Goal: Task Accomplishment & Management: Manage account settings

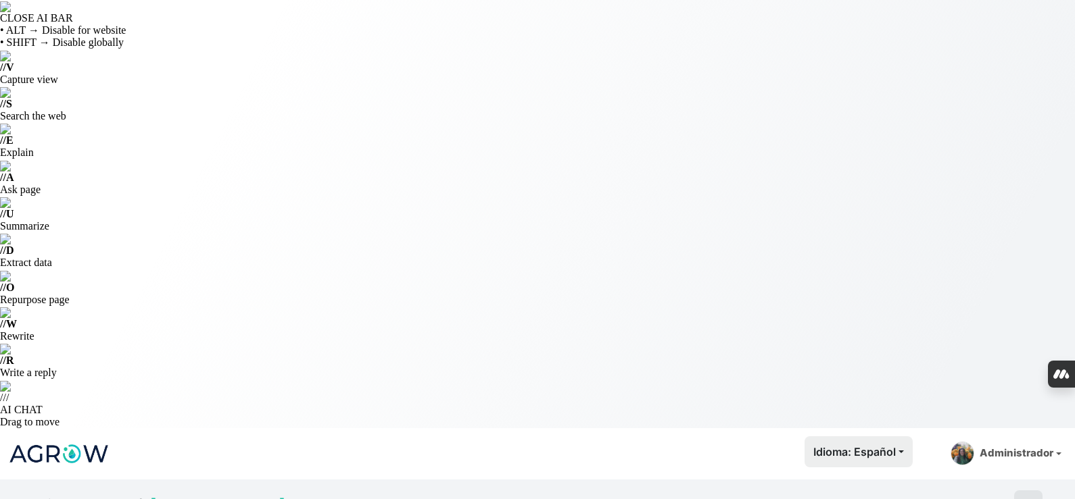
click at [76, 437] on img at bounding box center [58, 454] width 101 height 34
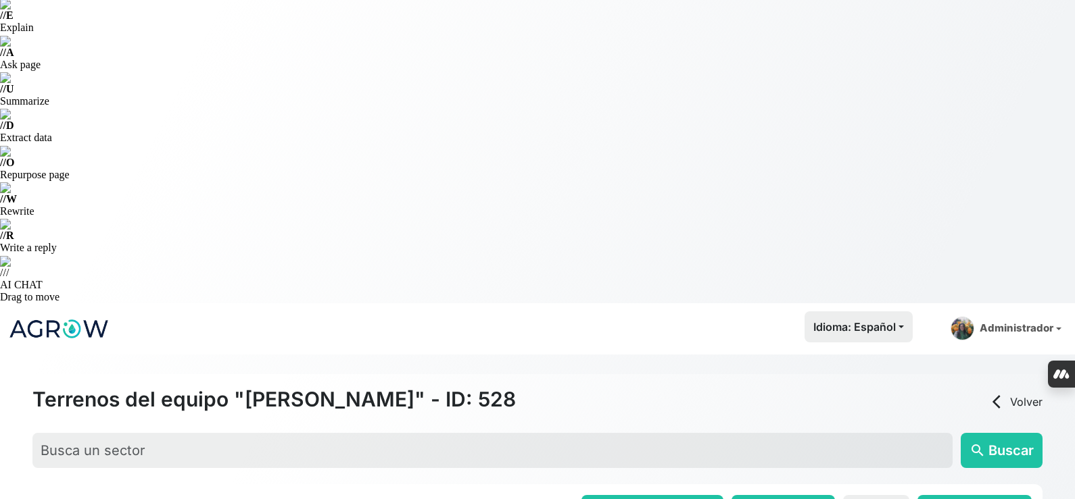
scroll to position [135, 0]
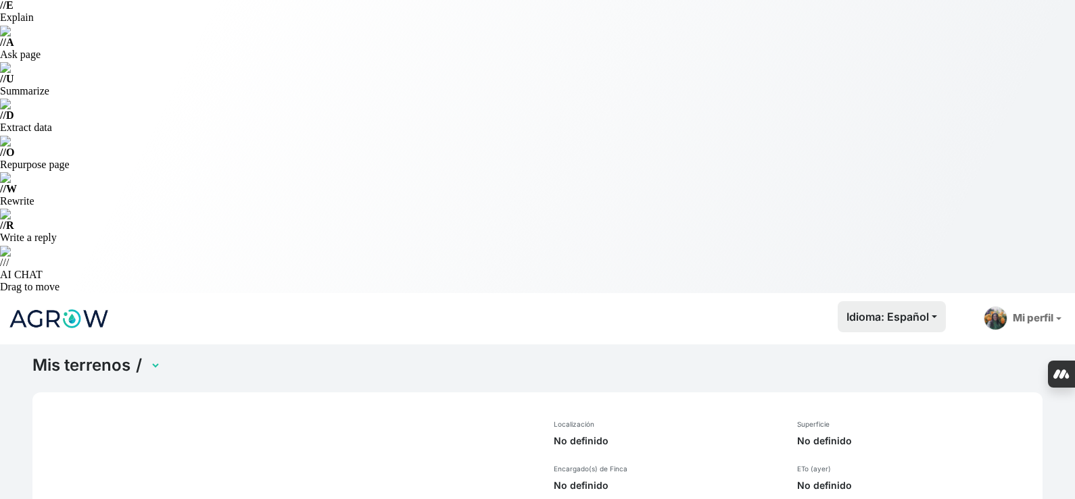
scroll to position [52, 0]
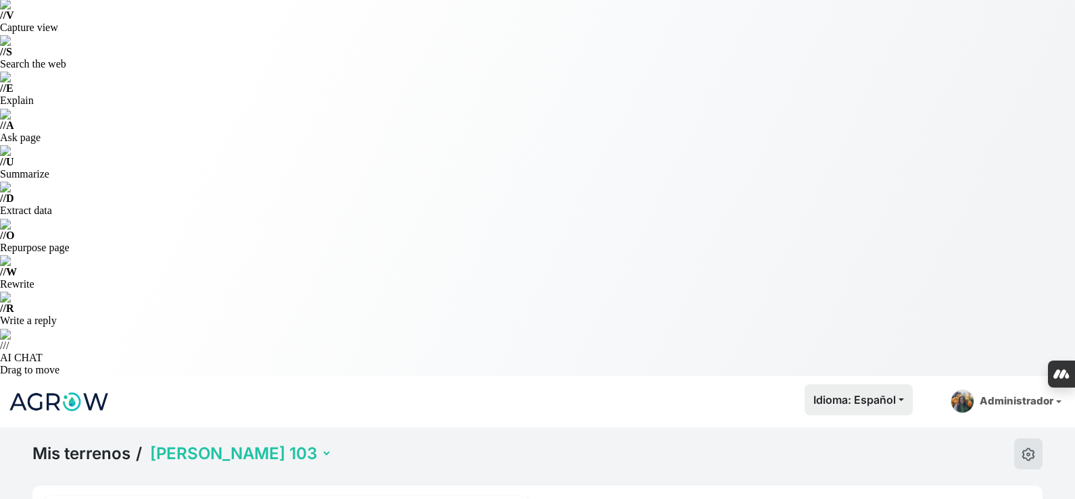
select select "1257"
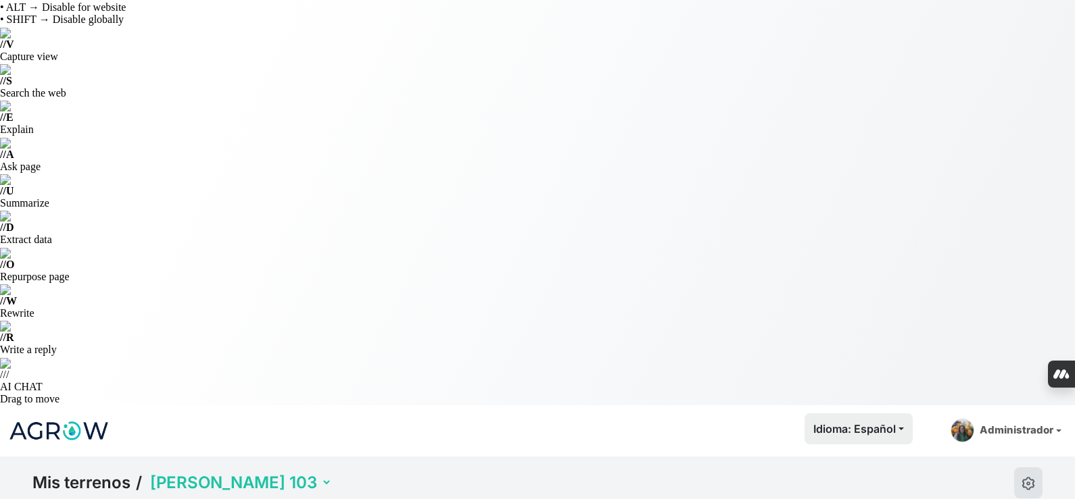
scroll to position [0, 0]
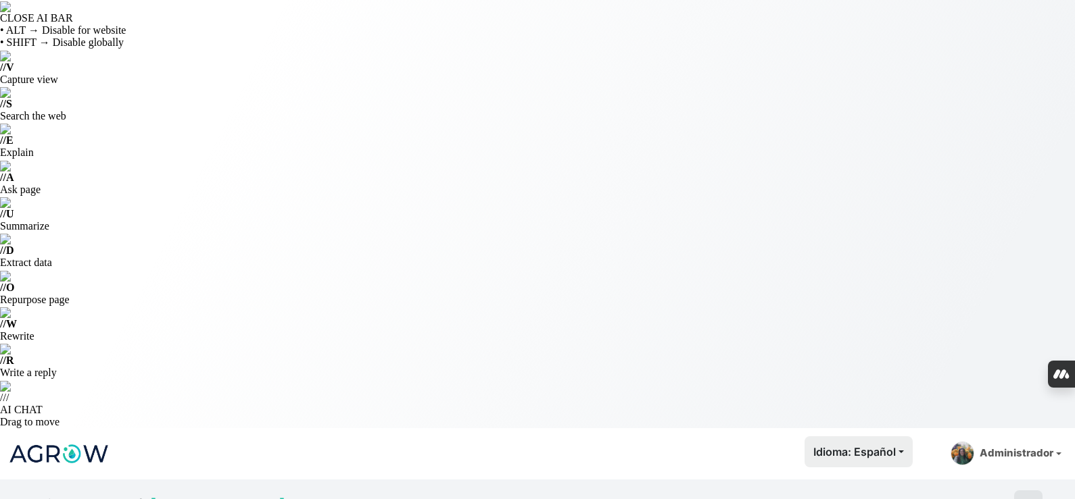
click at [76, 437] on img at bounding box center [58, 454] width 101 height 34
type input "Gay"
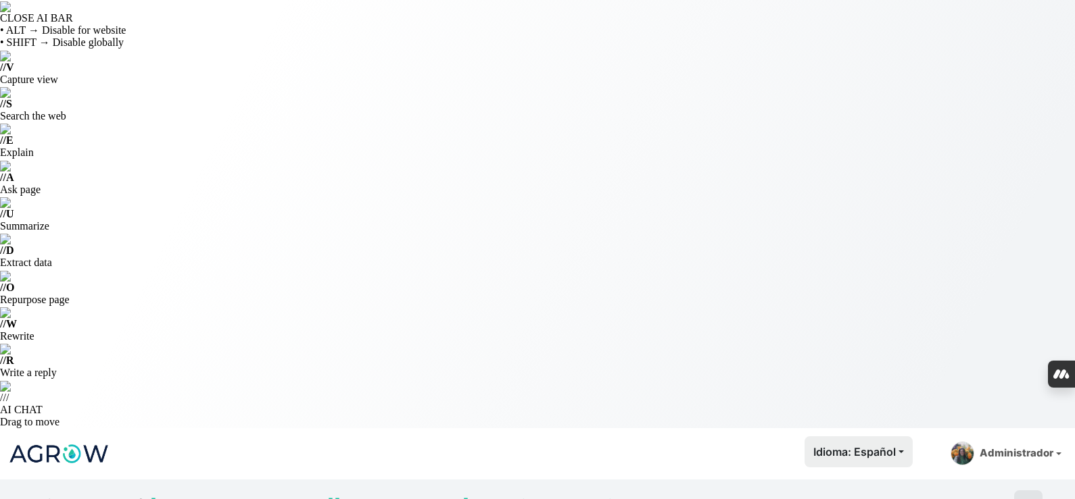
select select "1262"
click at [79, 437] on img at bounding box center [58, 454] width 101 height 34
click at [73, 437] on img at bounding box center [58, 454] width 101 height 34
drag, startPoint x: 51, startPoint y: 146, endPoint x: 37, endPoint y: 145, distance: 14.3
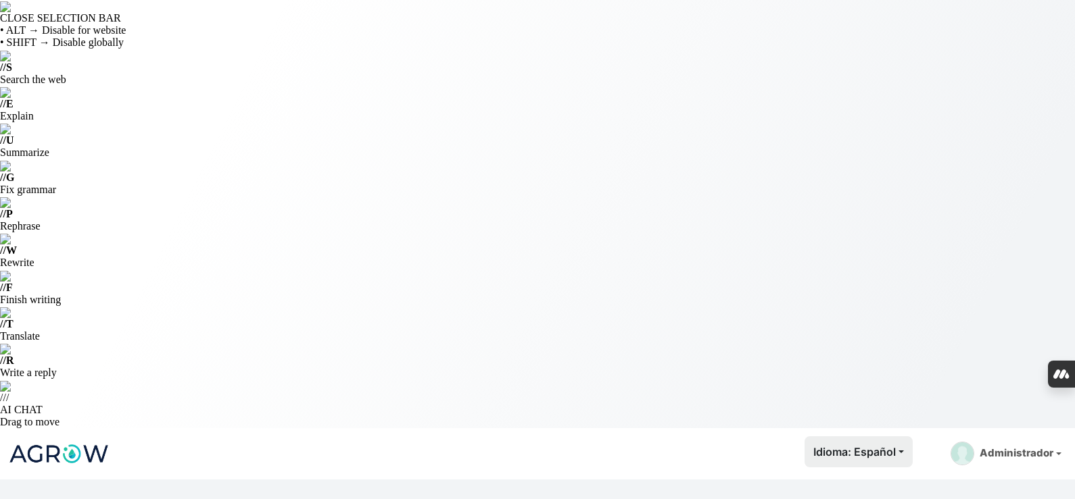
type input "Berdejo"
click at [76, 437] on img at bounding box center [58, 454] width 101 height 34
click at [73, 437] on img at bounding box center [58, 454] width 101 height 34
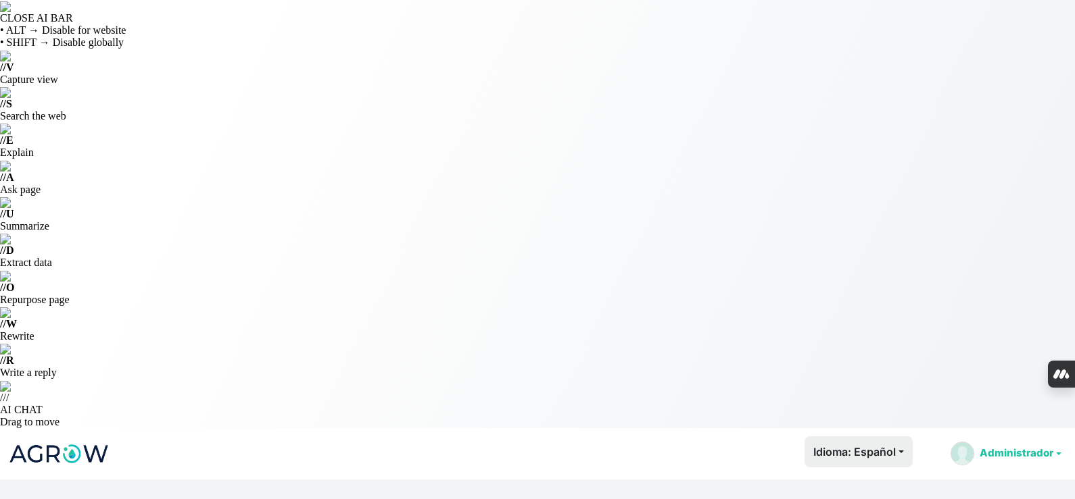
click at [1024, 437] on link "Administrador" at bounding box center [1006, 454] width 122 height 34
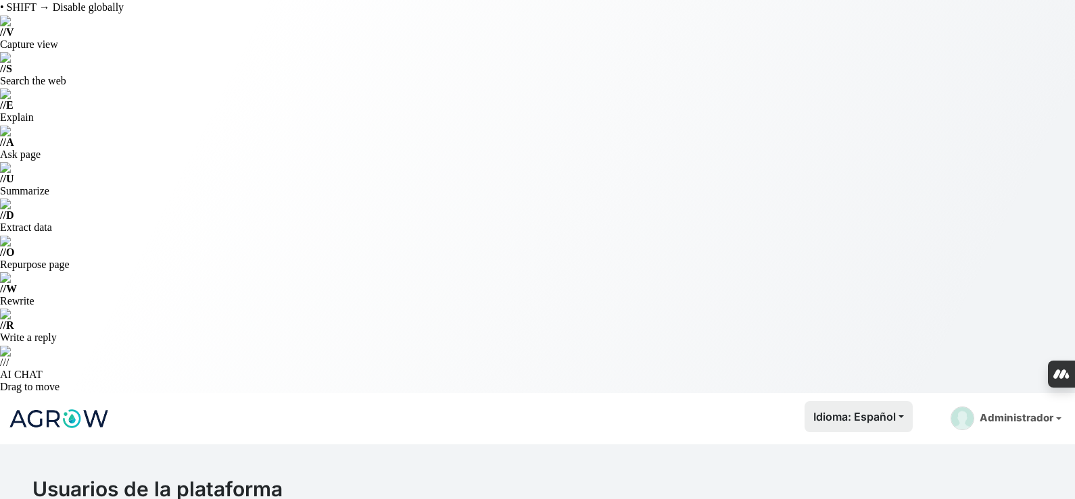
scroll to position [51, 0]
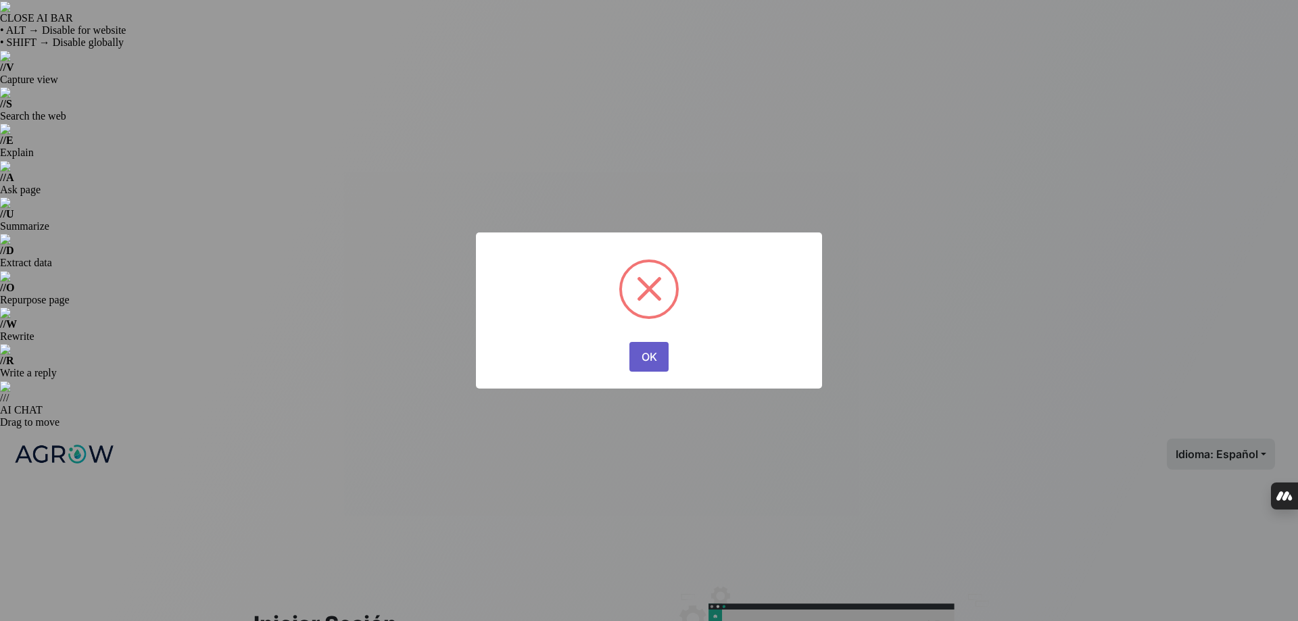
click at [655, 358] on button "OK" at bounding box center [648, 357] width 39 height 30
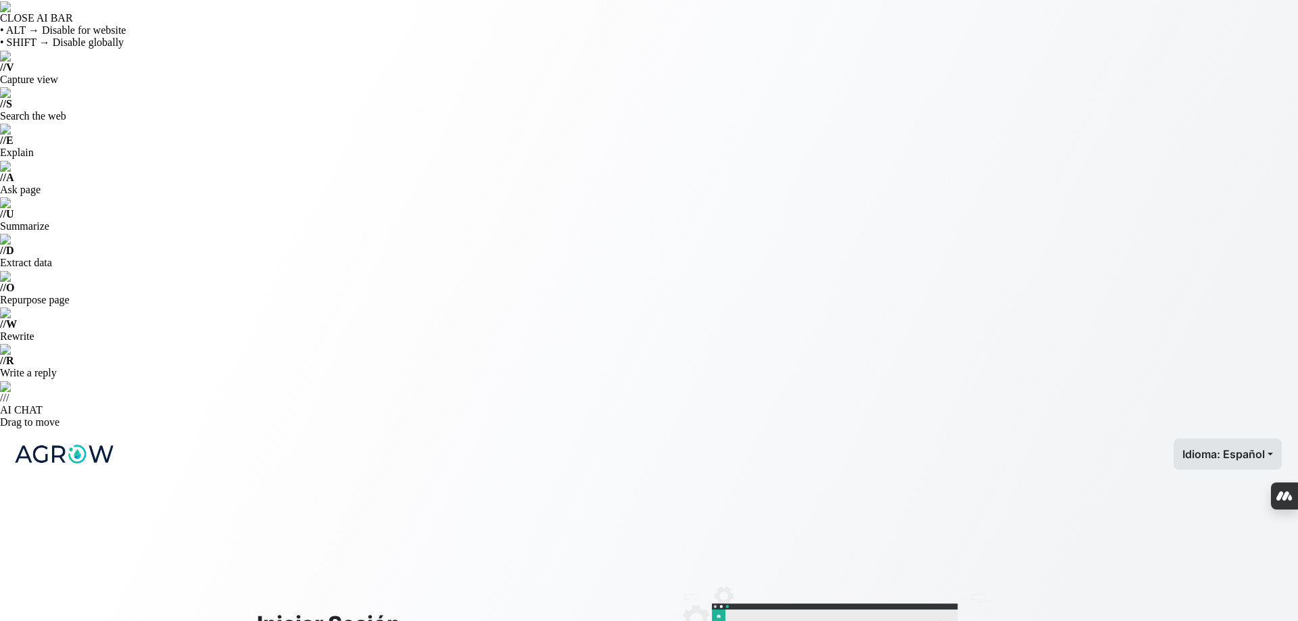
type input "celia@agrowanalytics.com"
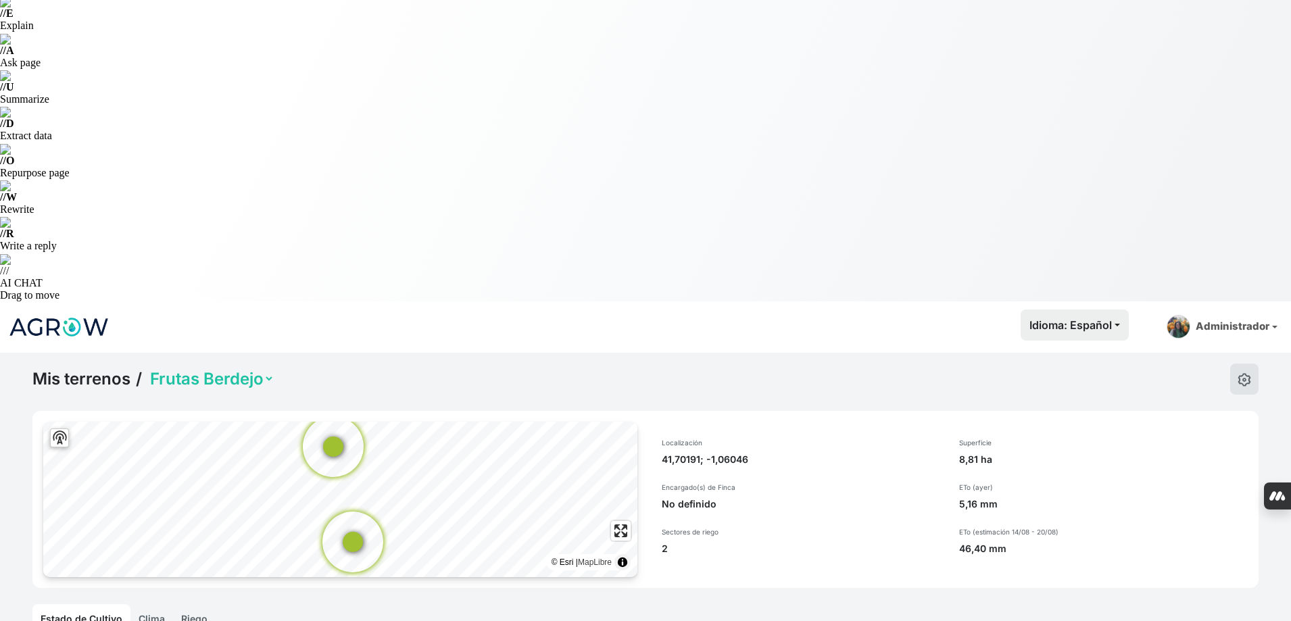
scroll to position [53, 0]
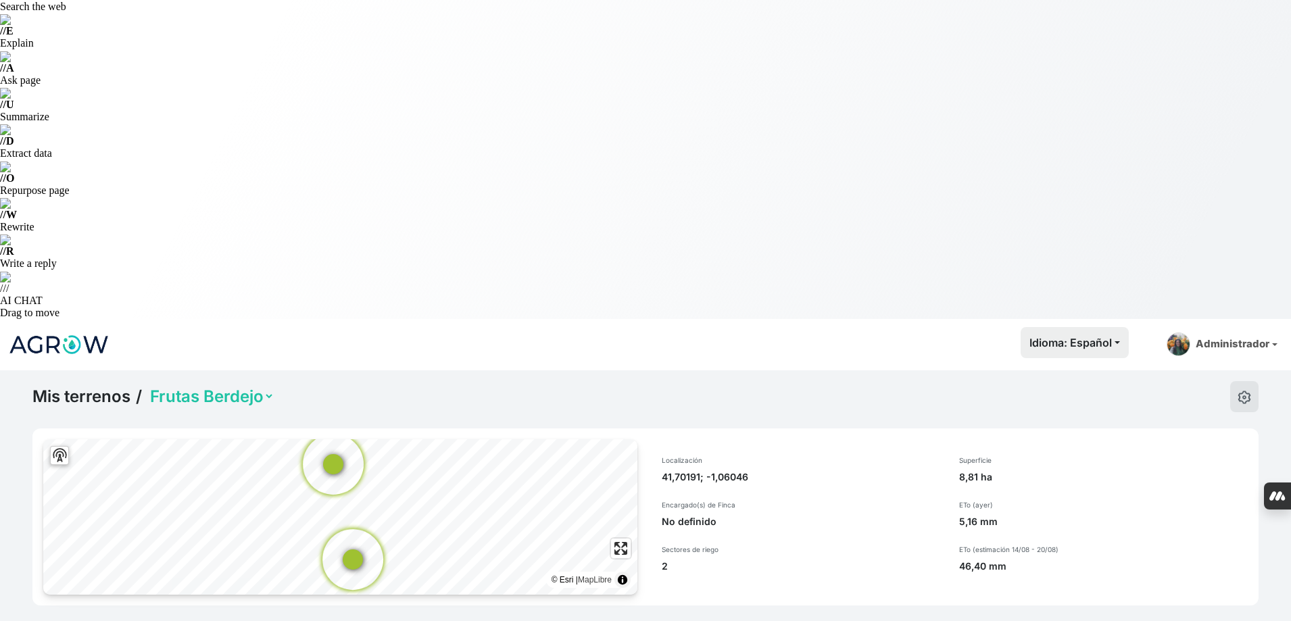
scroll to position [188, 0]
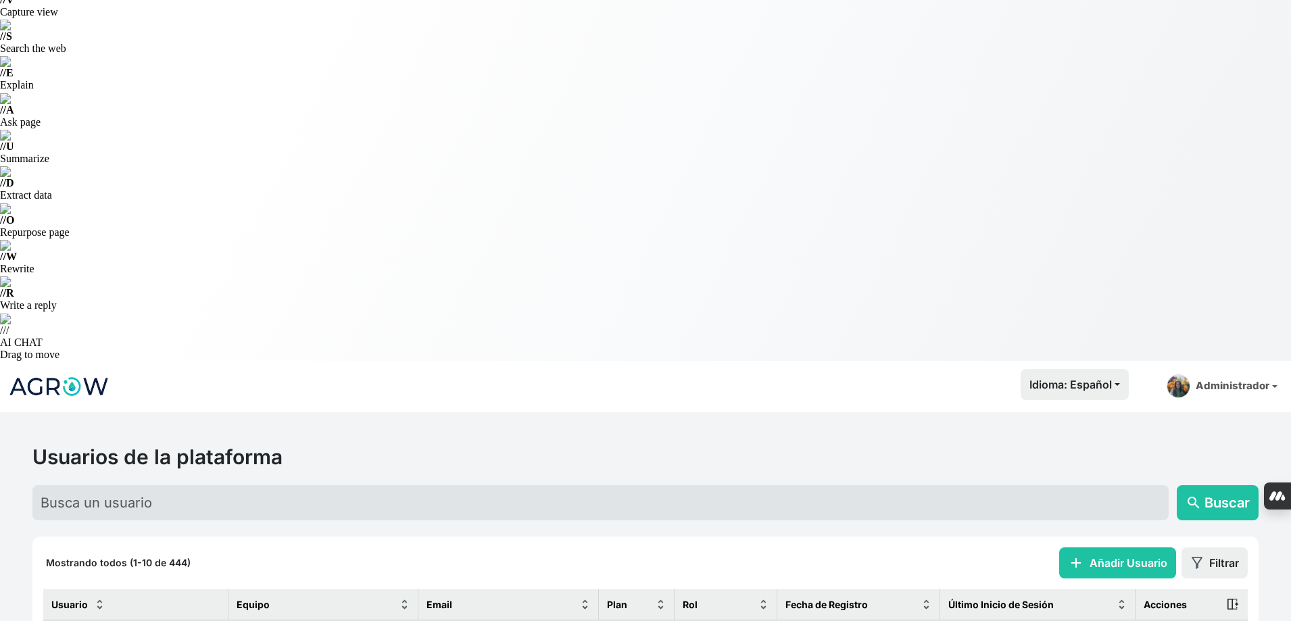
scroll to position [109, 0]
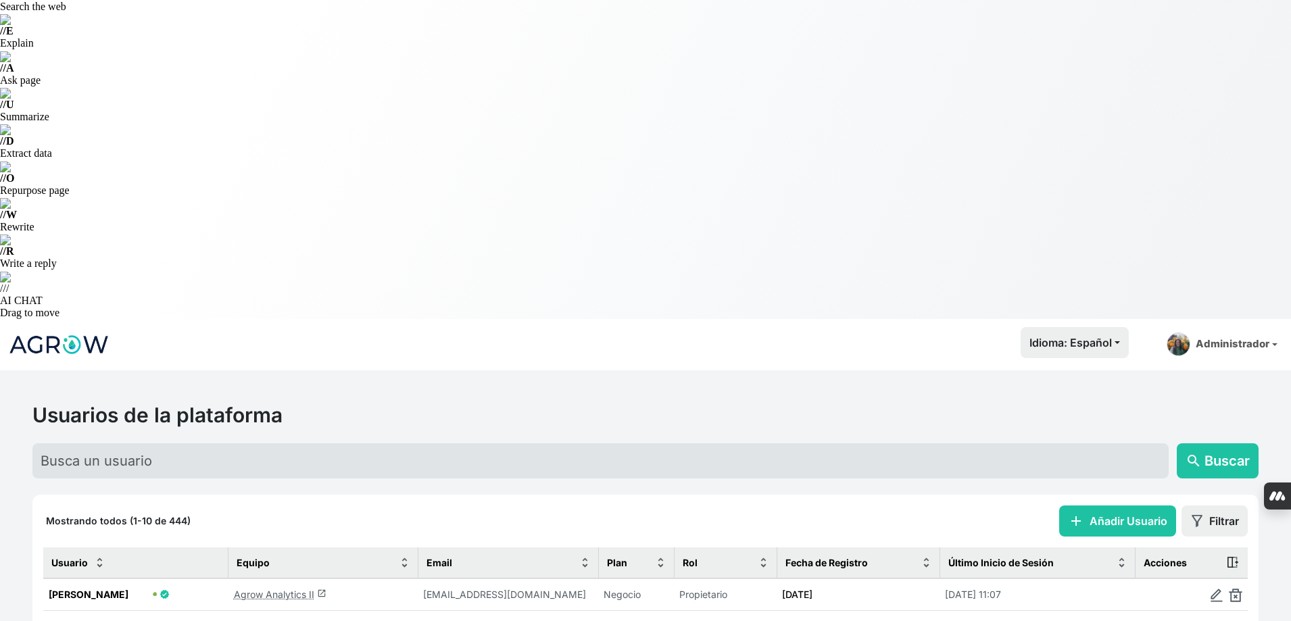
select select "100"
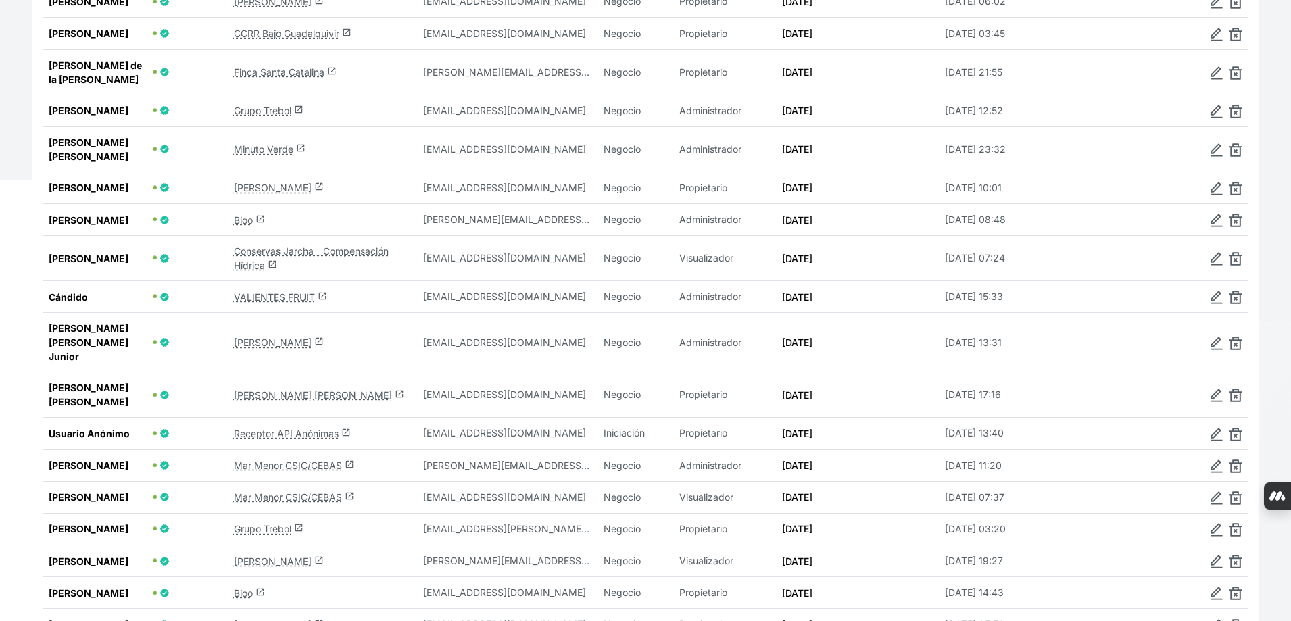
scroll to position [988, 0]
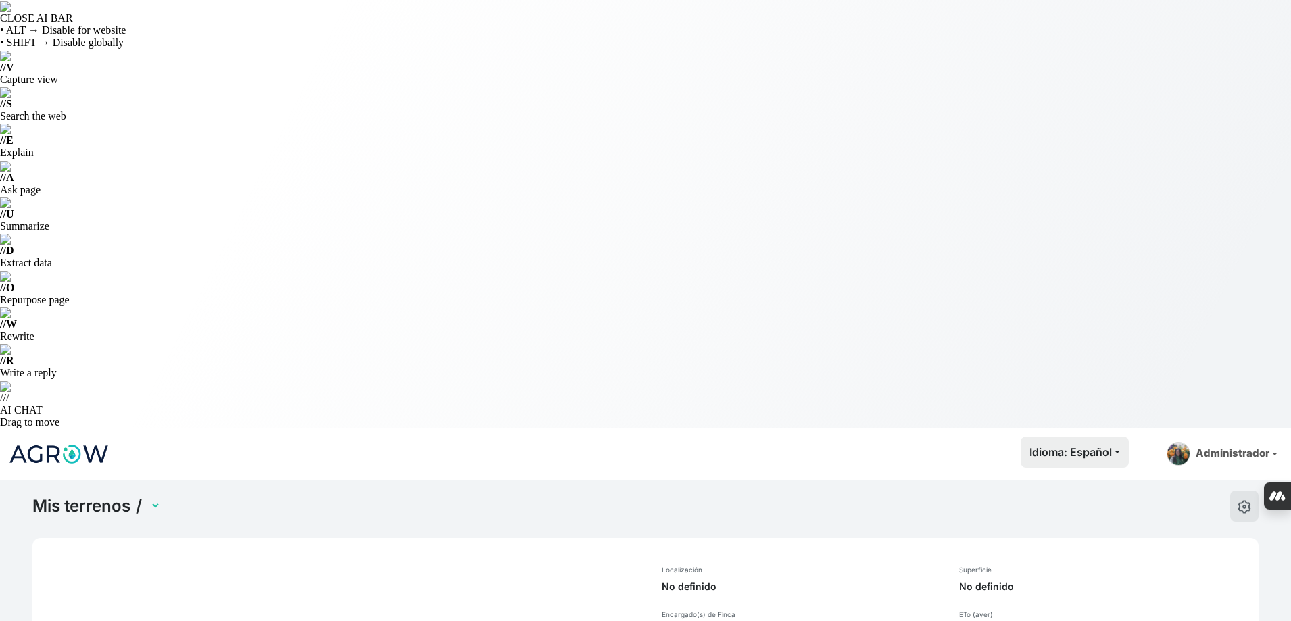
select select "1232"
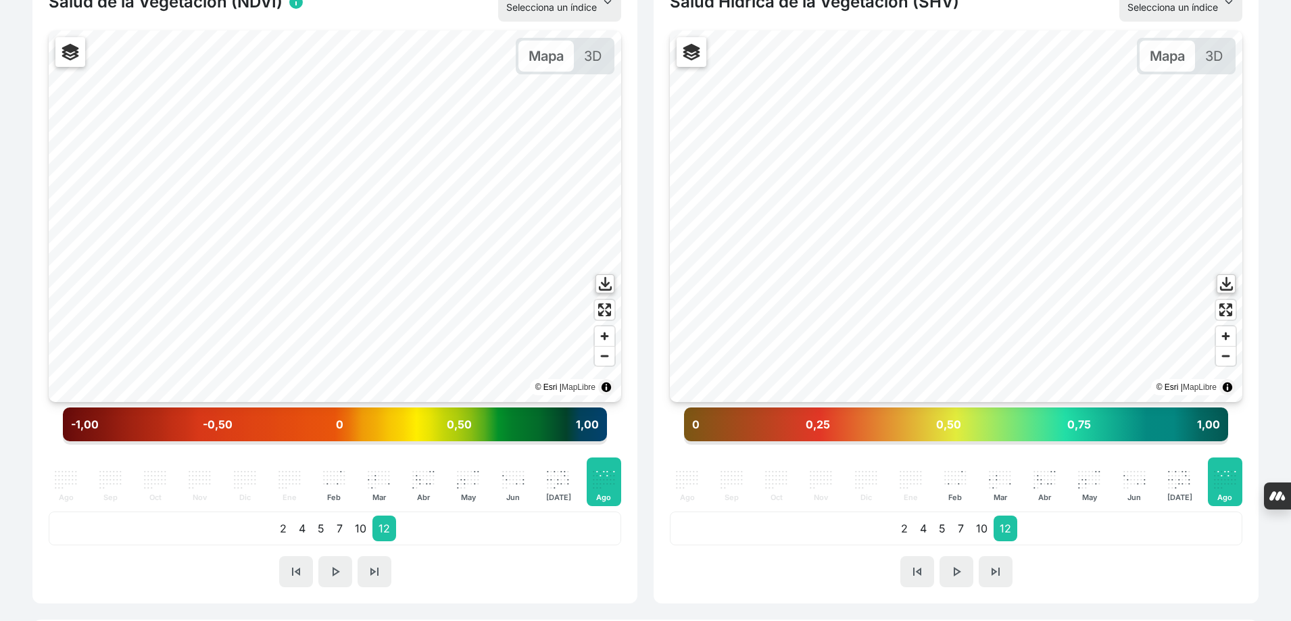
scroll to position [864, 0]
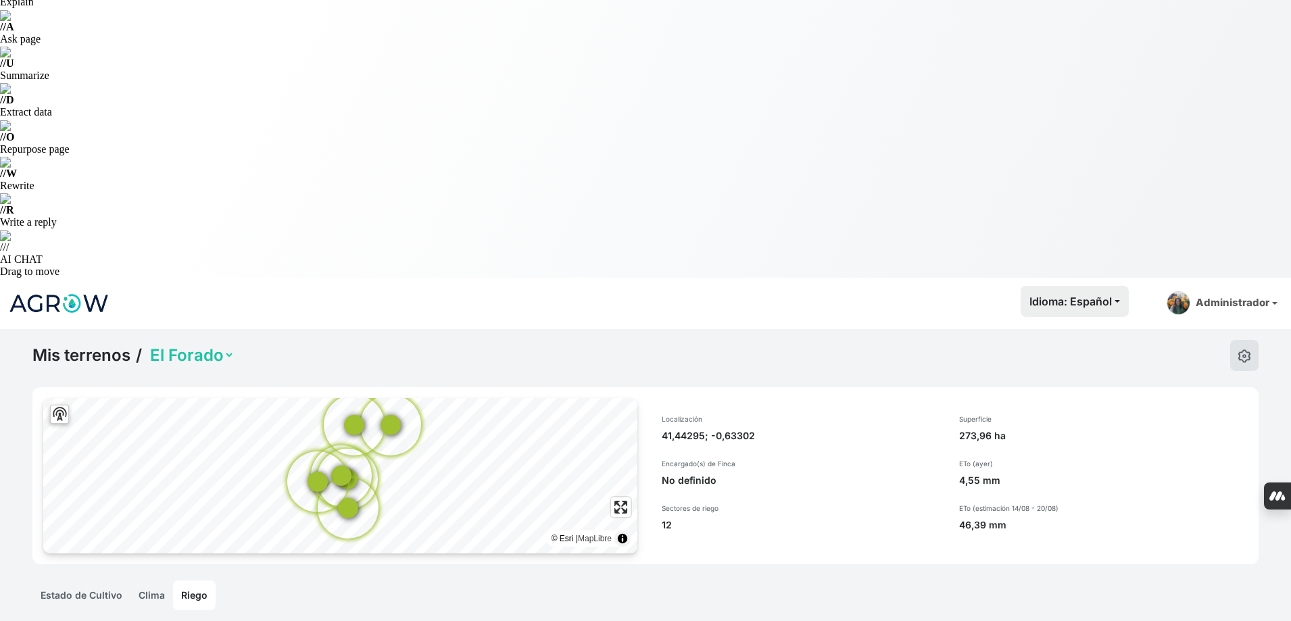
scroll to position [188, 0]
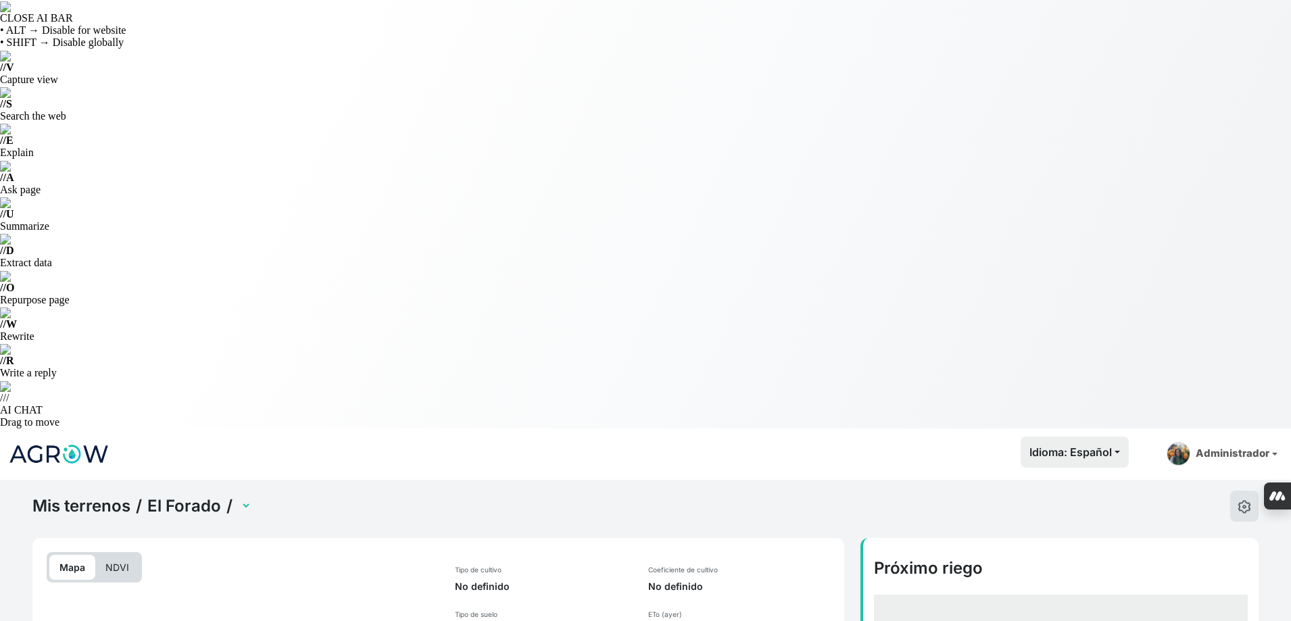
select select "2480"
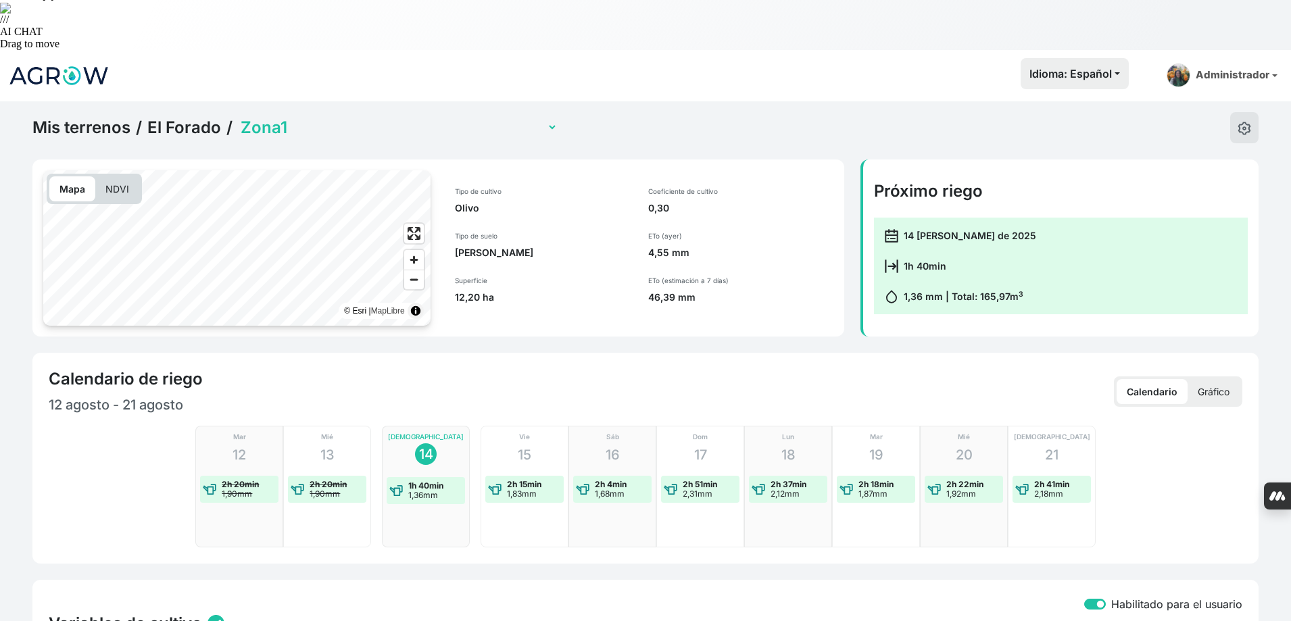
scroll to position [406, 0]
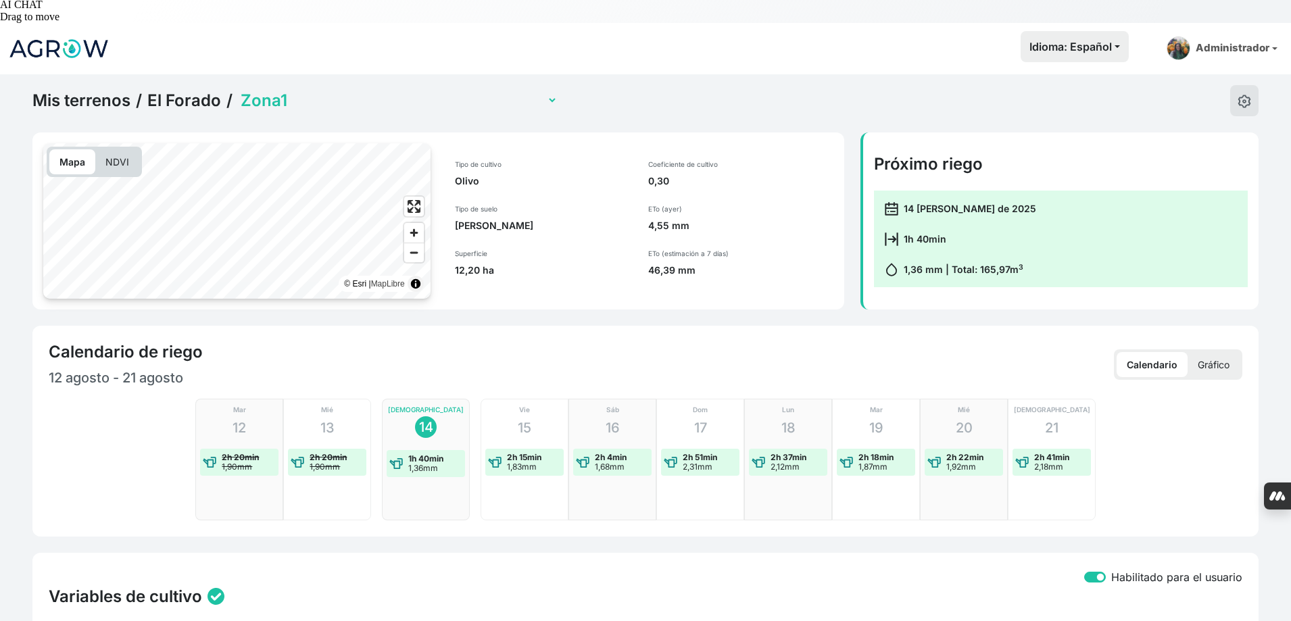
checkbox input "true"
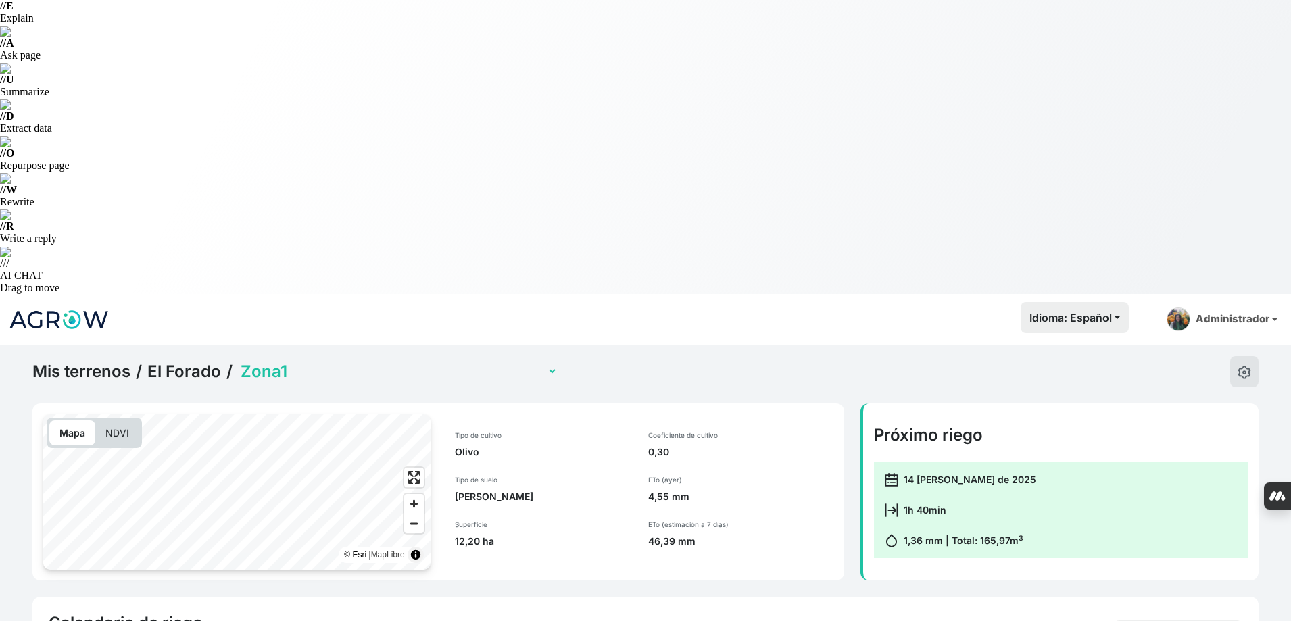
scroll to position [0, 0]
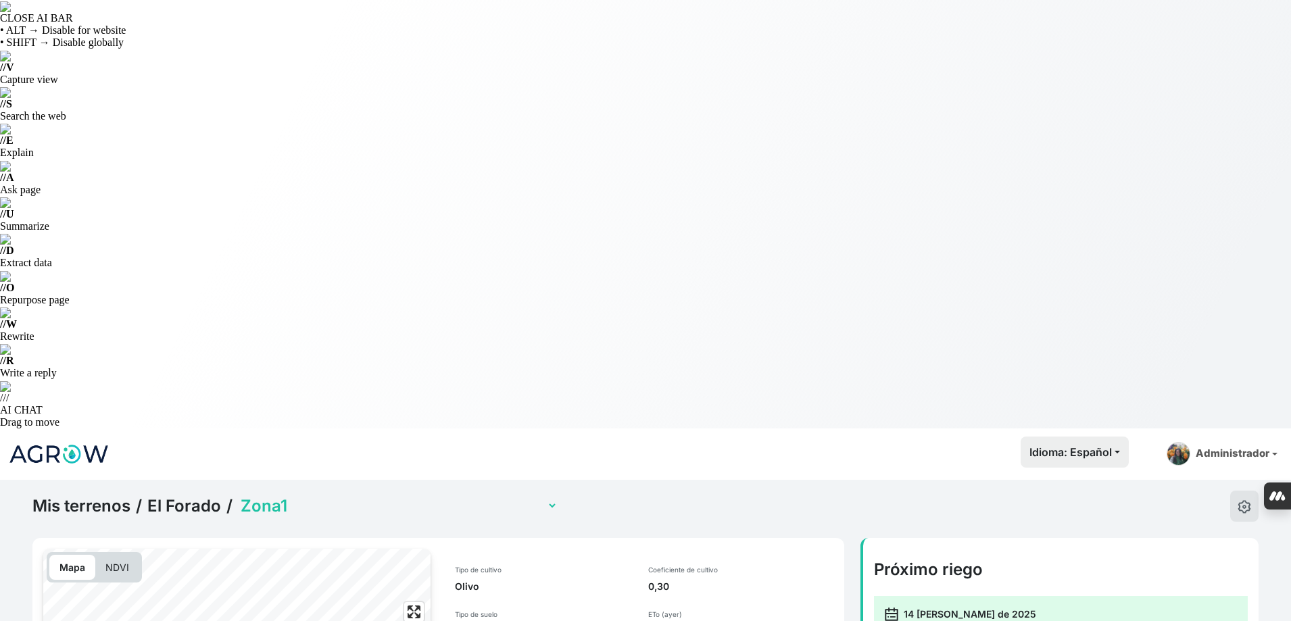
click at [374, 495] on select "Zona1 Zona10 (con sensor) Zona2 Zona3 Zona4a (sensor multinivel) Zona4b (con se…" at bounding box center [398, 505] width 320 height 21
click at [336, 495] on select "Zona1 Zona10 (con sensor) Zona2 Zona3 Zona4a (sensor multinivel) Zona4b (con se…" at bounding box center [398, 505] width 320 height 21
click at [238, 495] on select "Zona1 Zona10 (con sensor) Zona2 Zona3 Zona4a (sensor multinivel) Zona4b (con se…" at bounding box center [398, 505] width 320 height 21
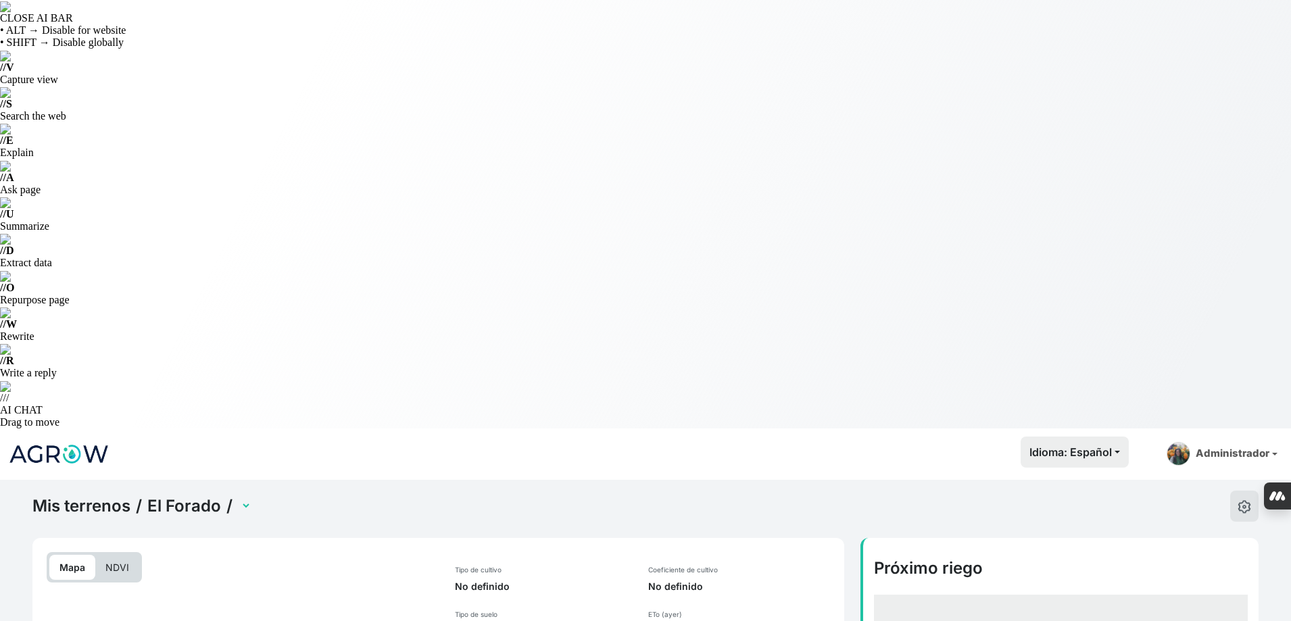
select select "2491"
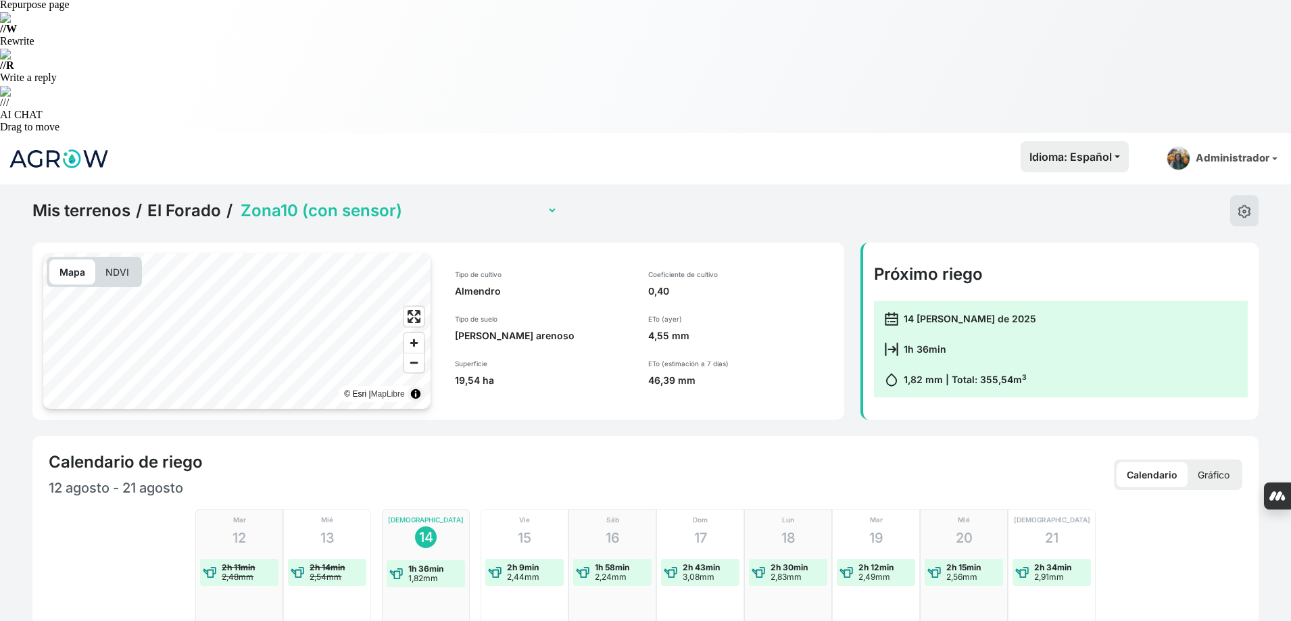
scroll to position [338, 0]
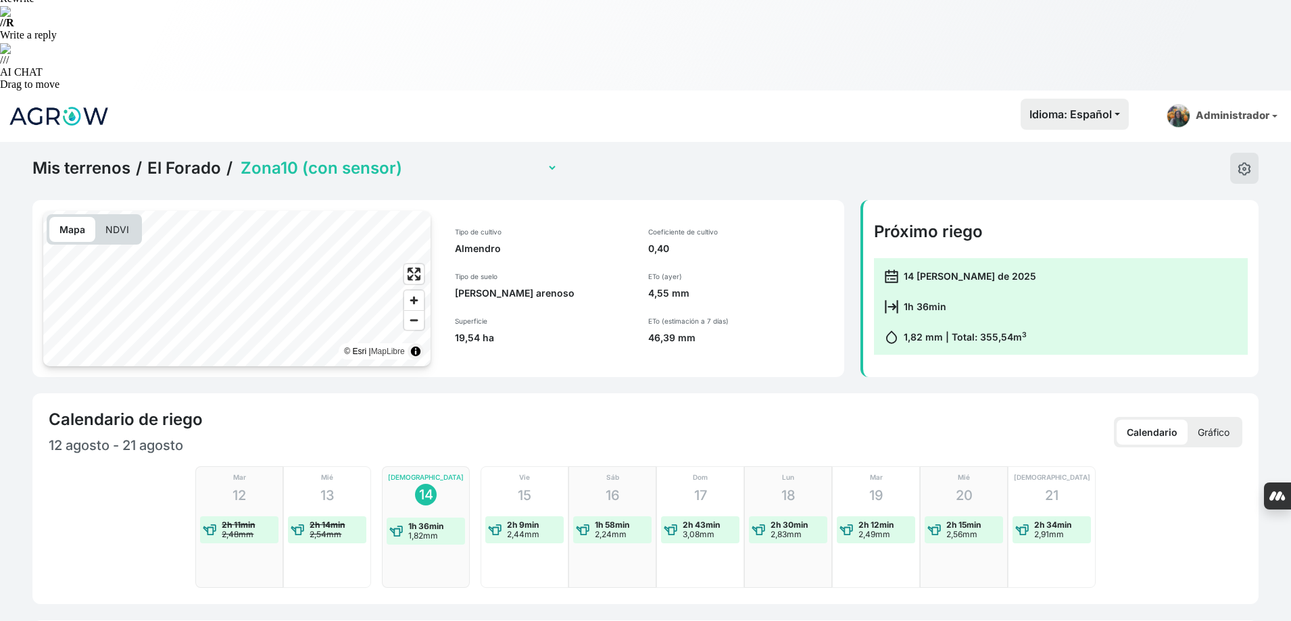
checkbox input "true"
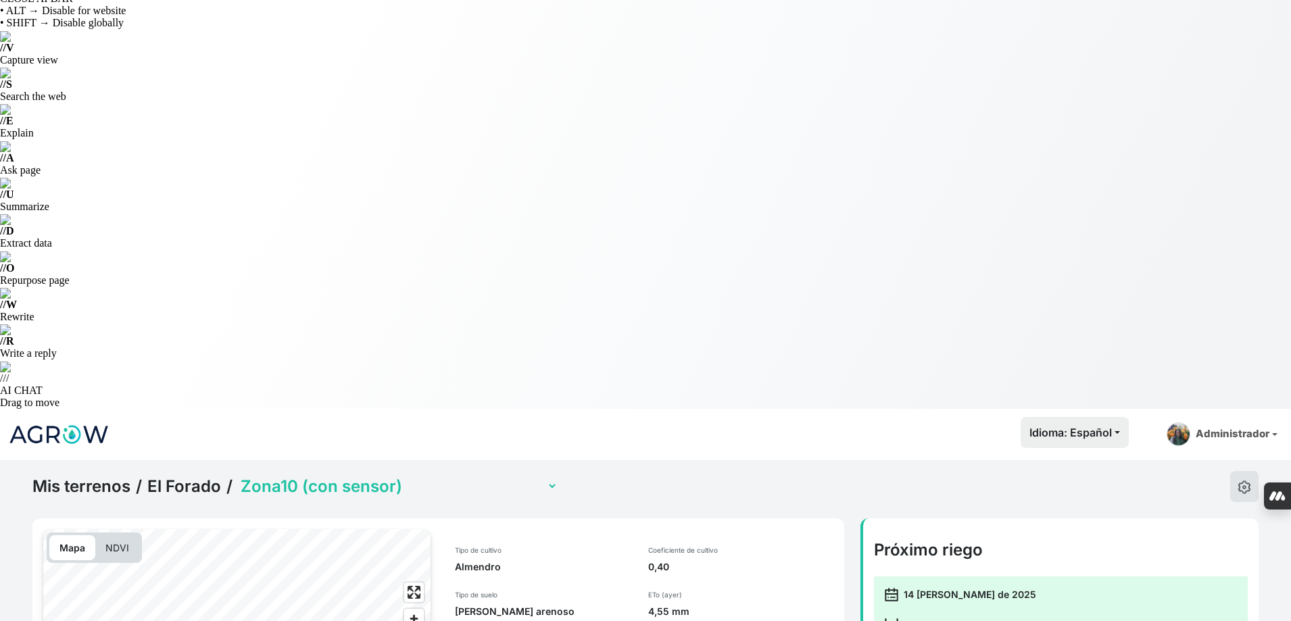
scroll to position [0, 0]
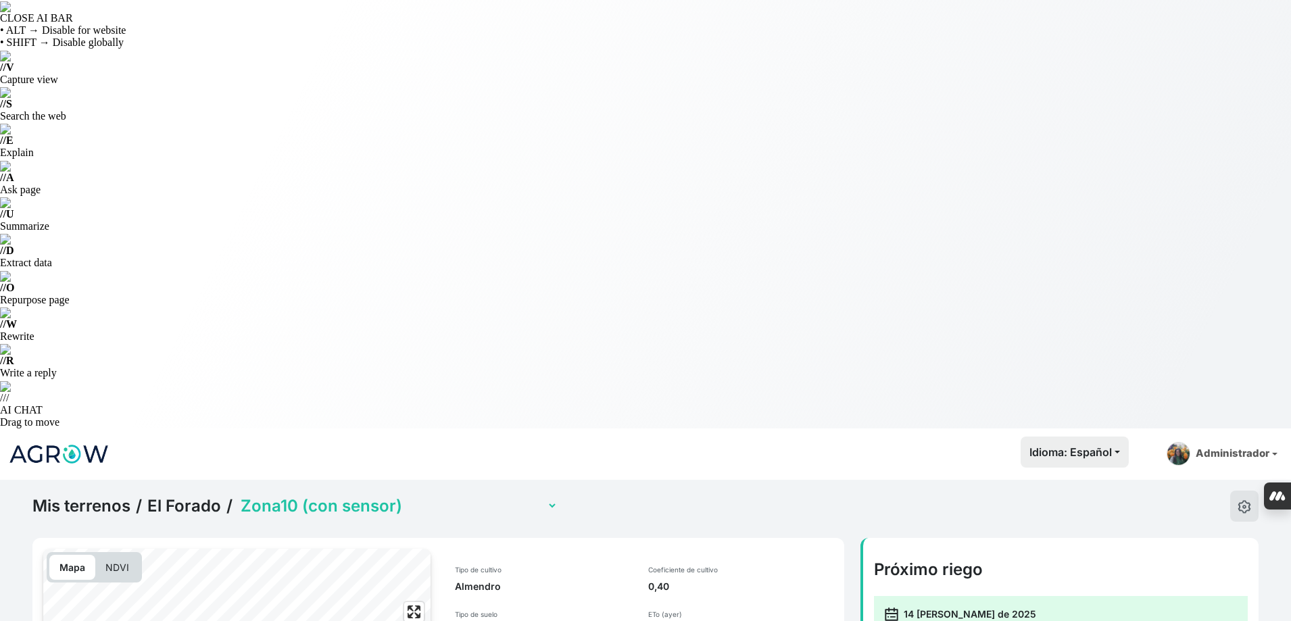
click at [376, 495] on select "Zona1 Zona10 (con sensor) Zona2 Zona3 Zona4a (sensor multinivel) Zona4b (con se…" at bounding box center [398, 505] width 320 height 21
click at [378, 495] on select "Zona1 Zona10 (con sensor) Zona2 Zona3 Zona4a (sensor multinivel) Zona4b (con se…" at bounding box center [398, 505] width 320 height 21
click at [238, 495] on select "Zona1 Zona10 (con sensor) Zona2 Zona3 Zona4a (sensor multinivel) Zona4b (con se…" at bounding box center [398, 505] width 320 height 21
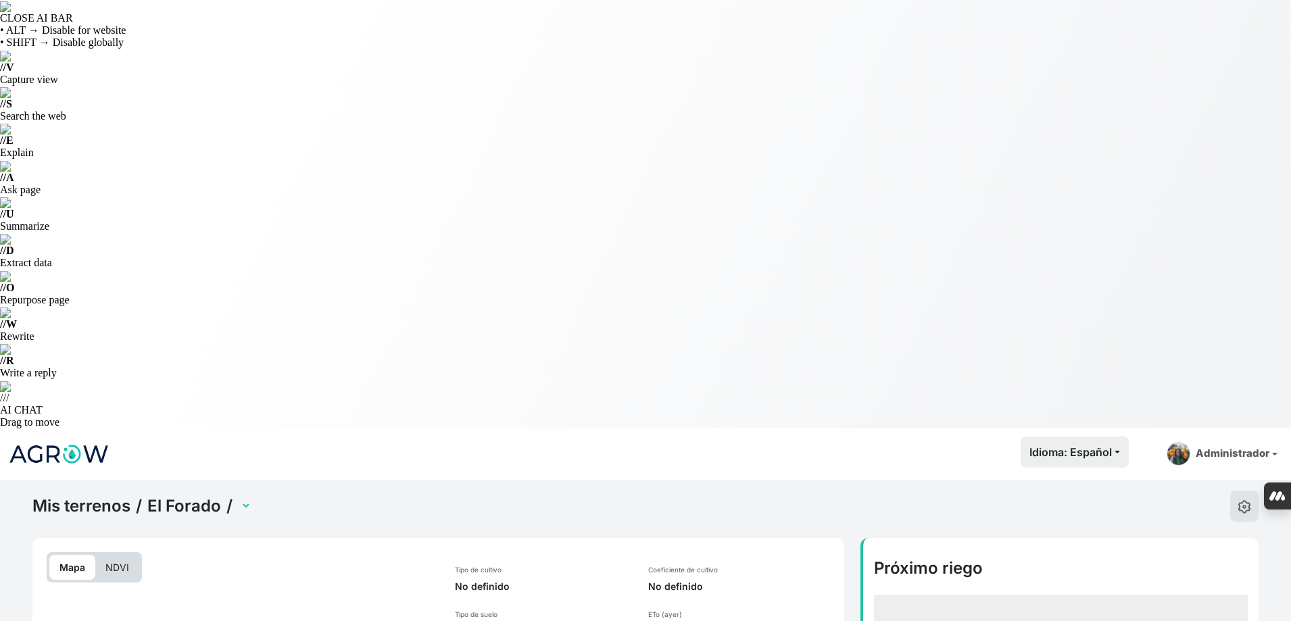
select select "2481"
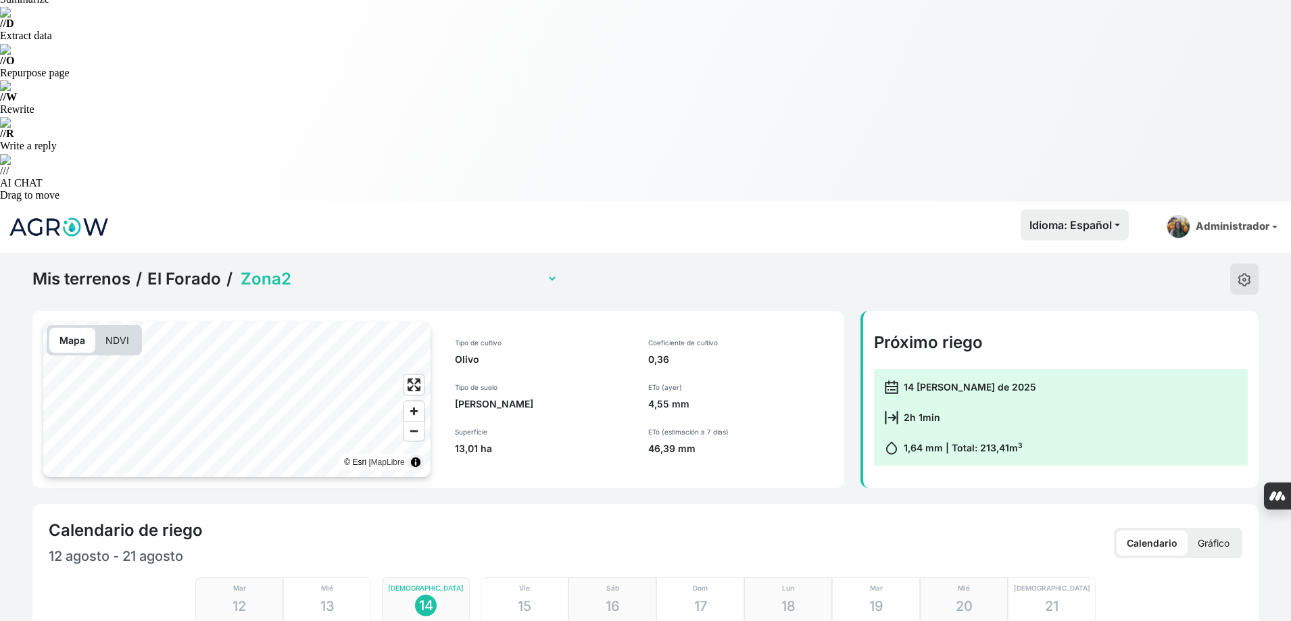
scroll to position [270, 0]
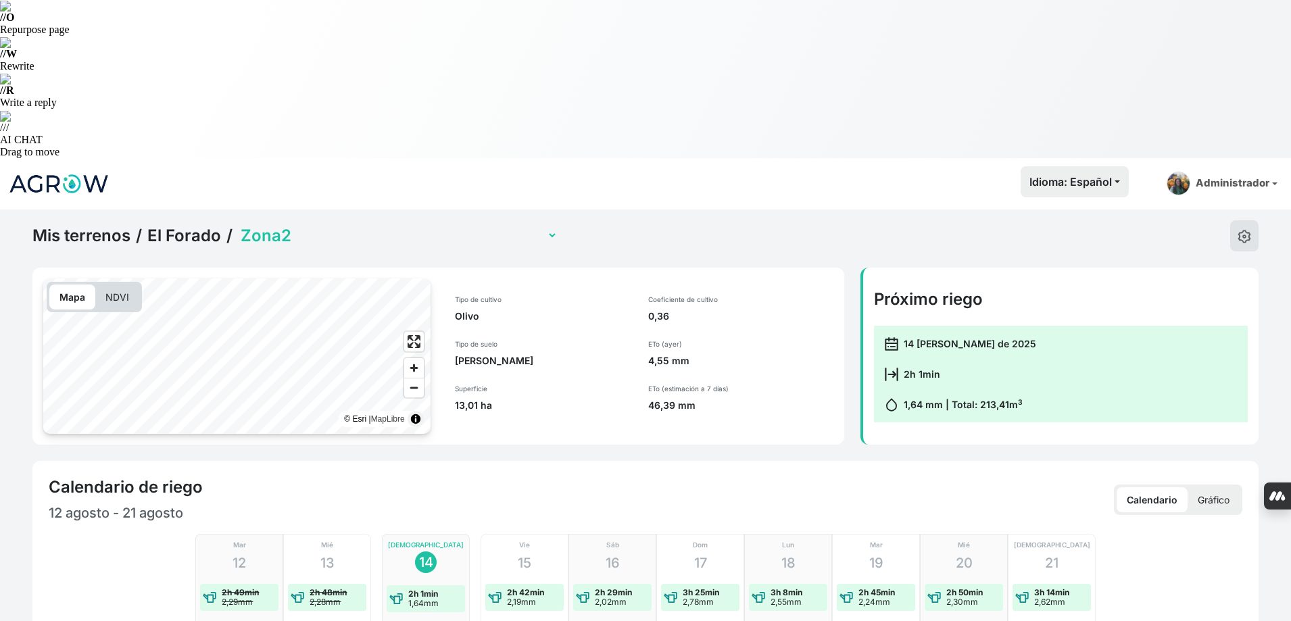
checkbox input "true"
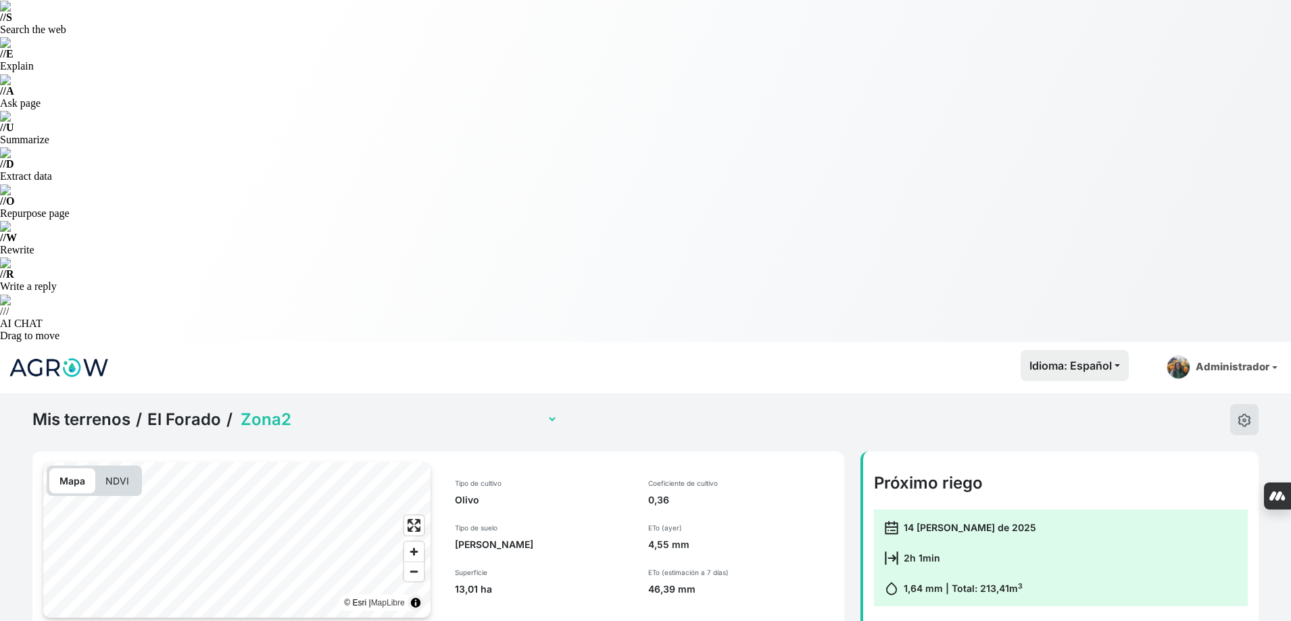
scroll to position [0, 0]
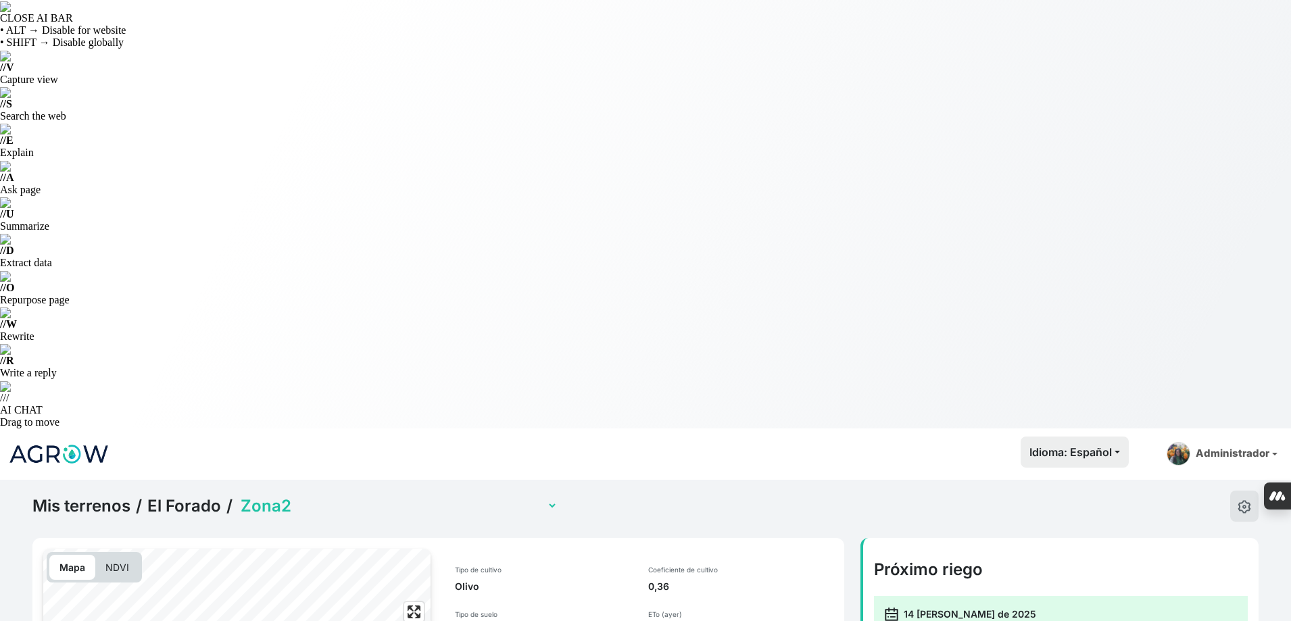
click at [399, 495] on select "Zona1 Zona10 (con sensor) Zona2 Zona3 Zona4a (sensor multinivel) Zona4b (con se…" at bounding box center [398, 505] width 320 height 21
click at [238, 495] on select "Zona1 Zona10 (con sensor) Zona2 Zona3 Zona4a (sensor multinivel) Zona4b (con se…" at bounding box center [398, 505] width 320 height 21
select select "2482"
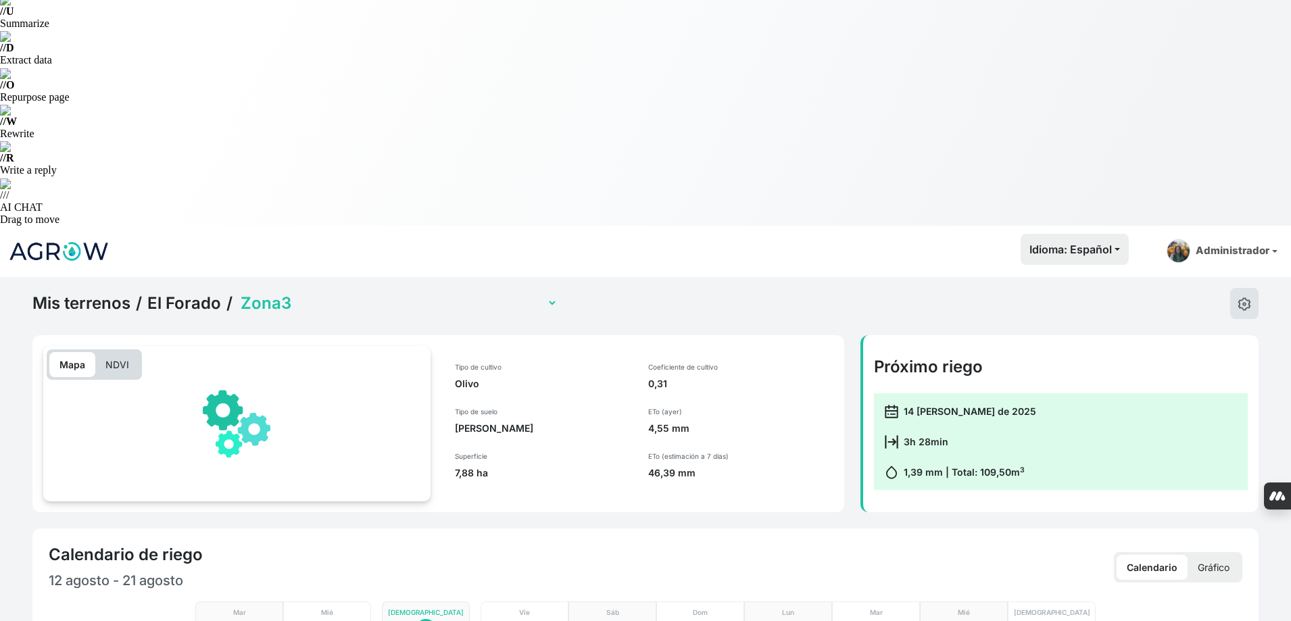
scroll to position [406, 0]
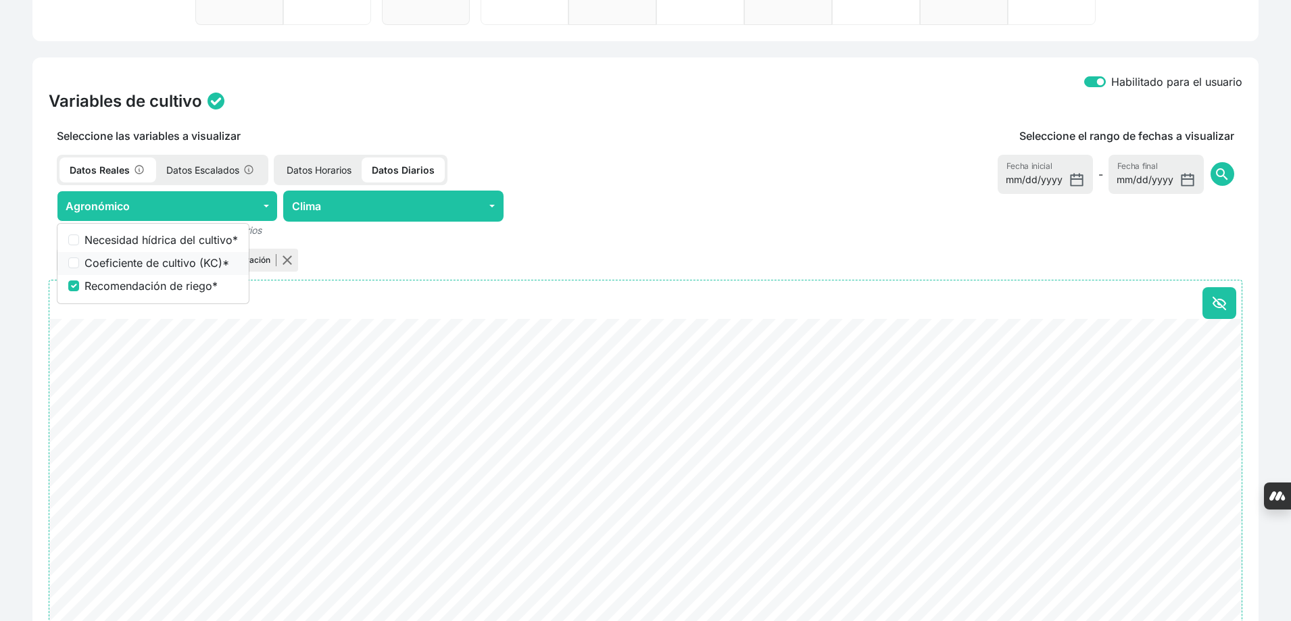
click at [222, 270] on span "*" at bounding box center [225, 263] width 7 height 14
click at [79, 268] on input "Coeficiente de cultivo (KC) *" at bounding box center [73, 263] width 11 height 11
checkbox input "true"
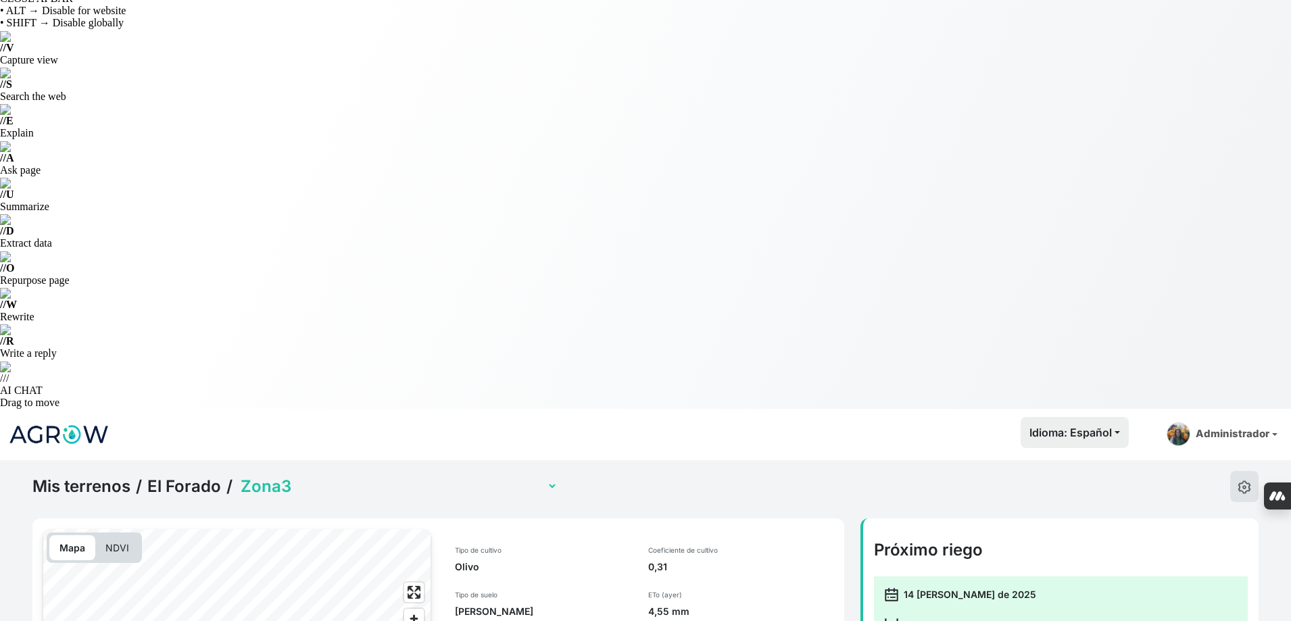
scroll to position [0, 0]
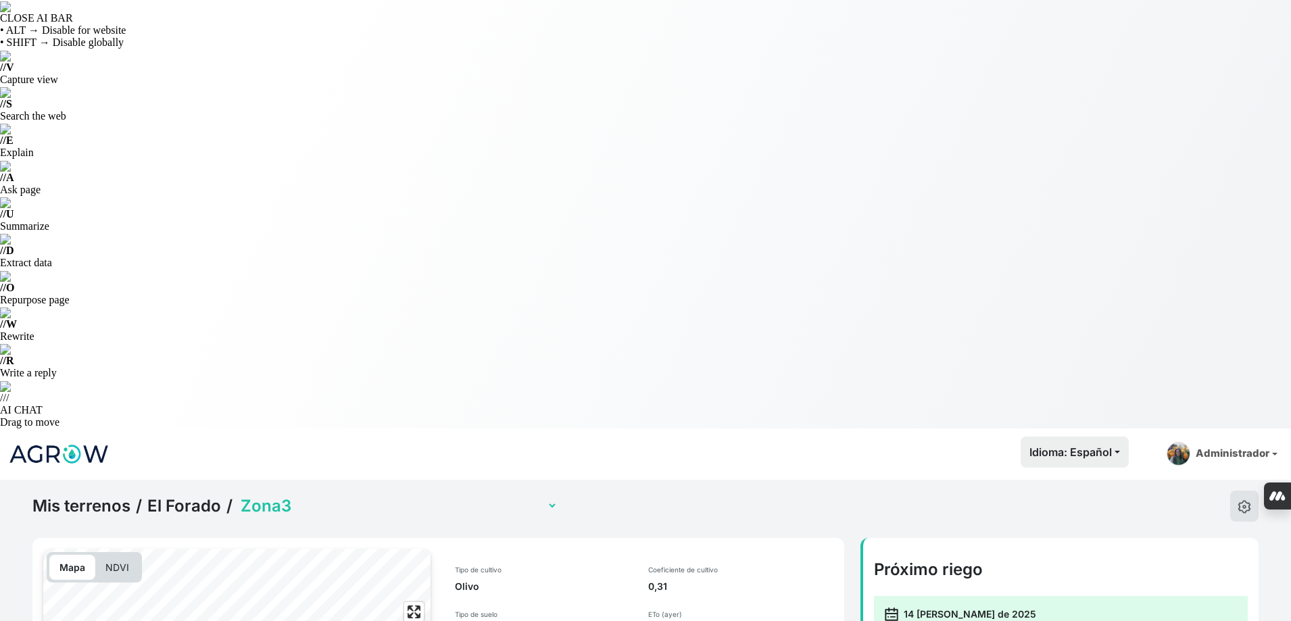
click at [422, 495] on select "Zona1 Zona10 (con sensor) Zona2 Zona3 Zona4a (sensor multinivel) Zona4b (con se…" at bounding box center [398, 505] width 320 height 21
click at [238, 495] on select "Zona1 Zona10 (con sensor) Zona2 Zona3 Zona4a (sensor multinivel) Zona4b (con se…" at bounding box center [398, 505] width 320 height 21
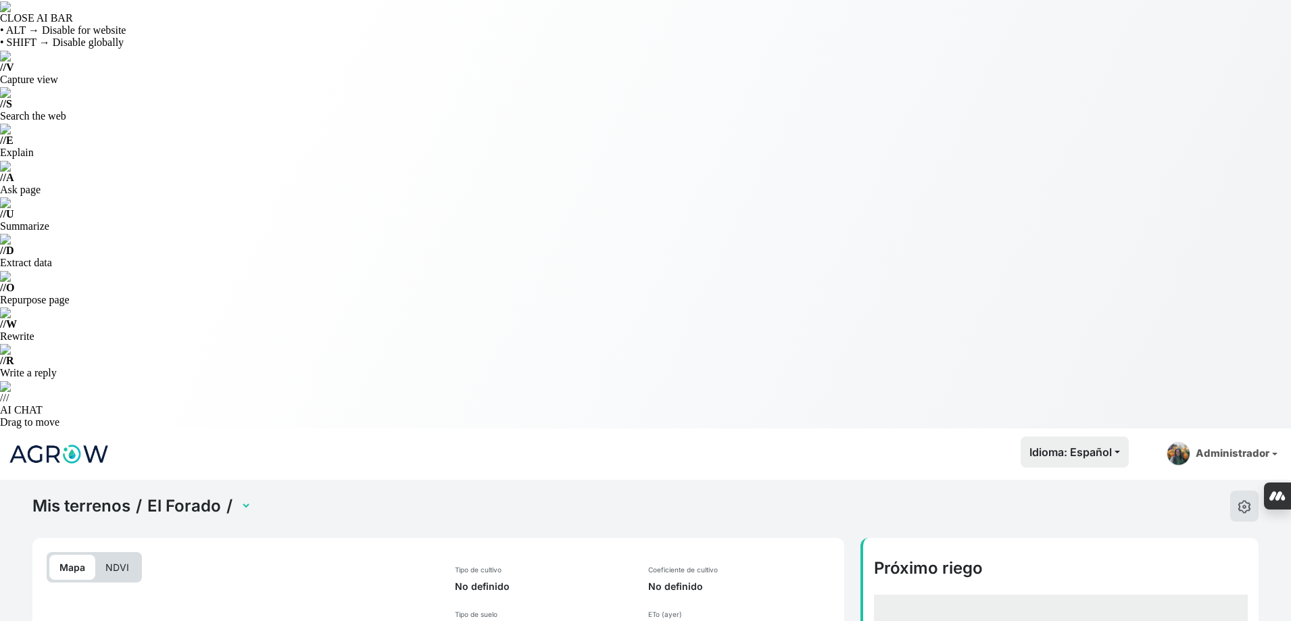
select select "2483"
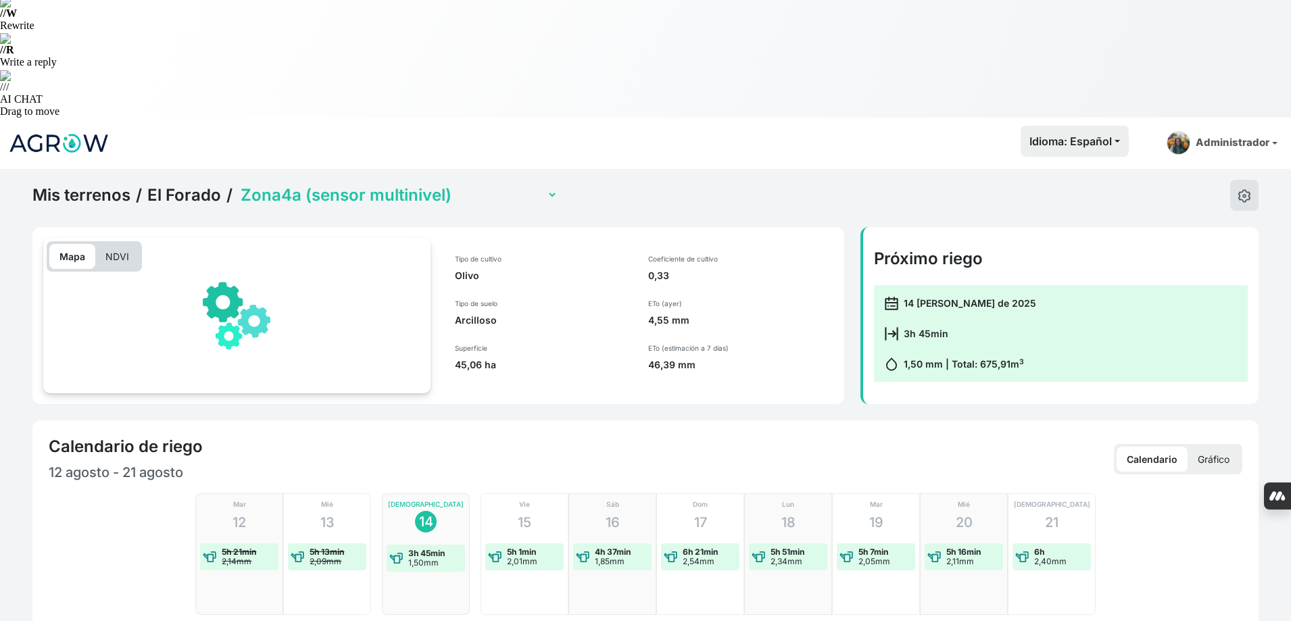
scroll to position [338, 0]
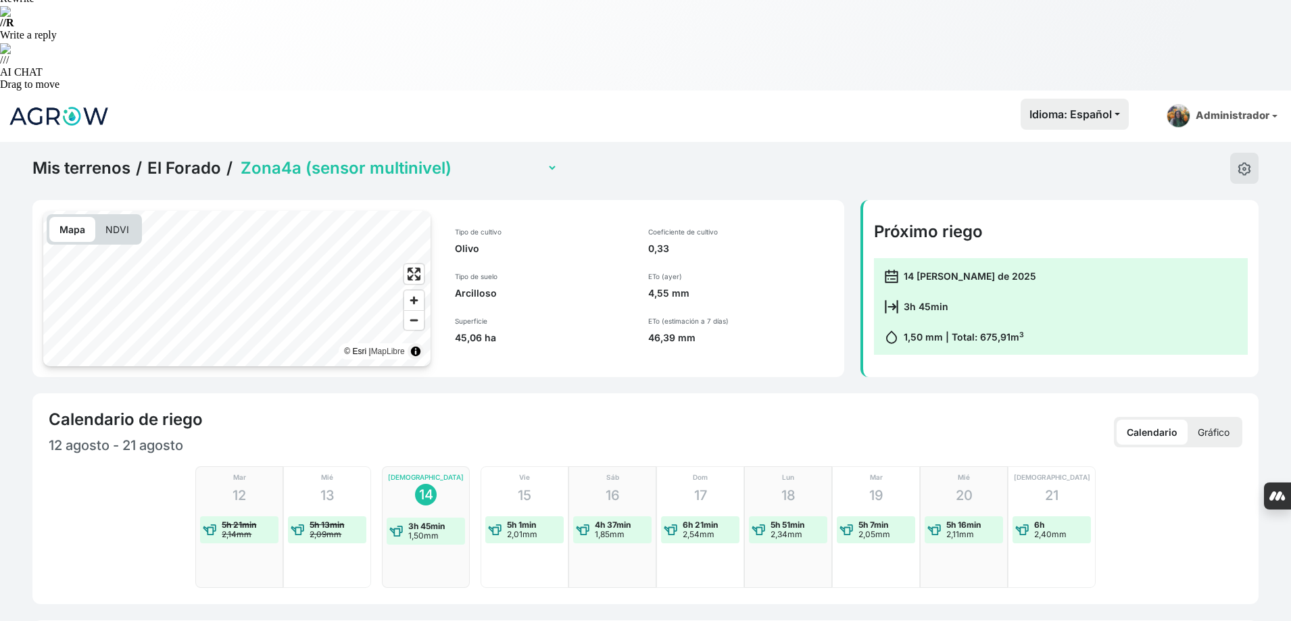
checkbox input "true"
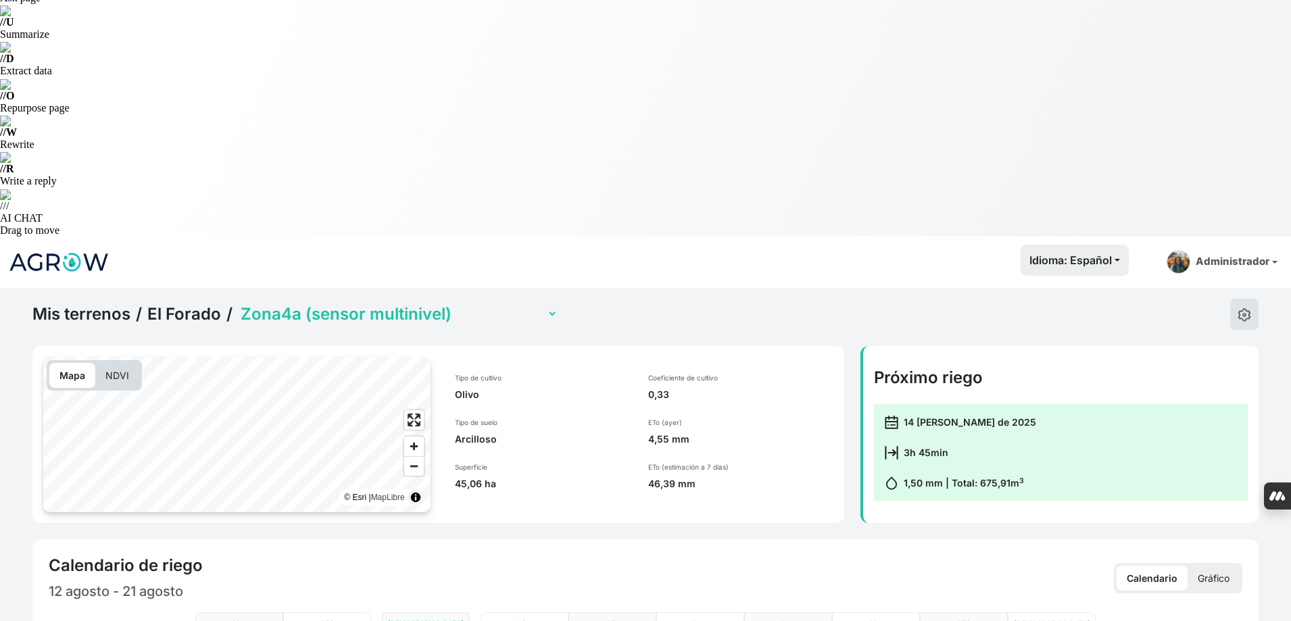
scroll to position [68, 0]
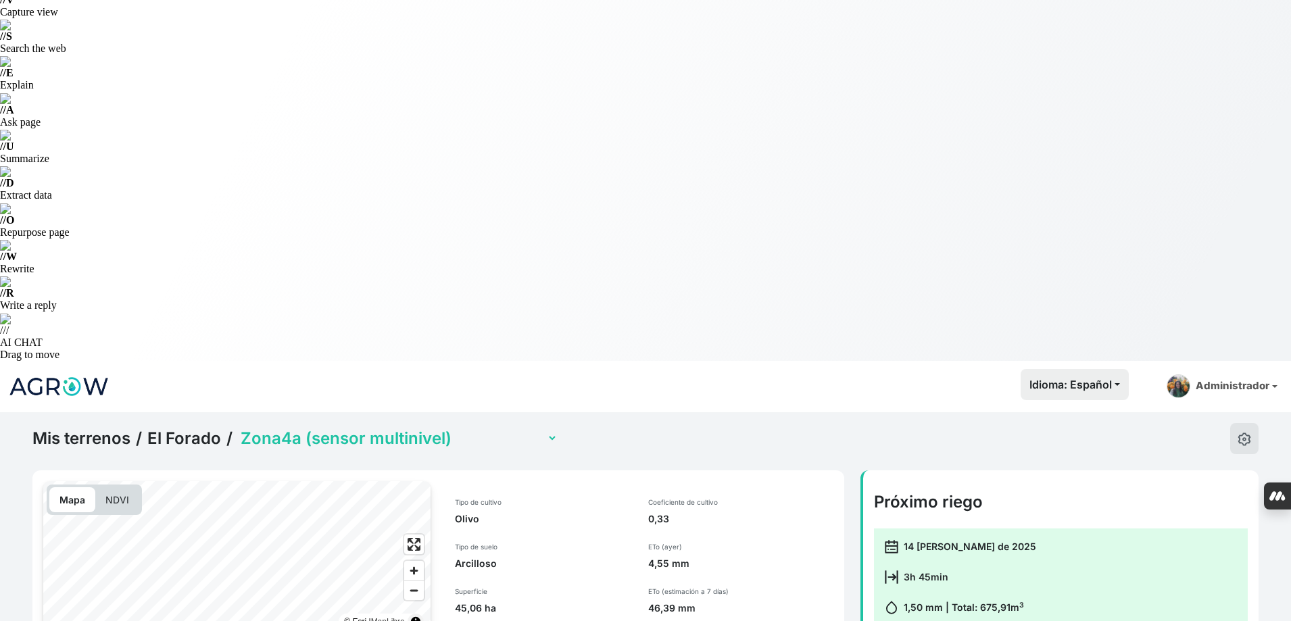
click at [444, 423] on div "Mis terrenos / El Forado / Zona1 Zona10 (con sensor) Zona2 Zona3 Zona4a (sensor…" at bounding box center [294, 438] width 525 height 31
click at [436, 429] on select "Zona1 Zona10 (con sensor) Zona2 Zona3 Zona4a (sensor multinivel) Zona4b (con se…" at bounding box center [398, 439] width 320 height 21
click at [238, 429] on select "Zona1 Zona10 (con sensor) Zona2 Zona3 Zona4a (sensor multinivel) Zona4b (con se…" at bounding box center [398, 439] width 320 height 21
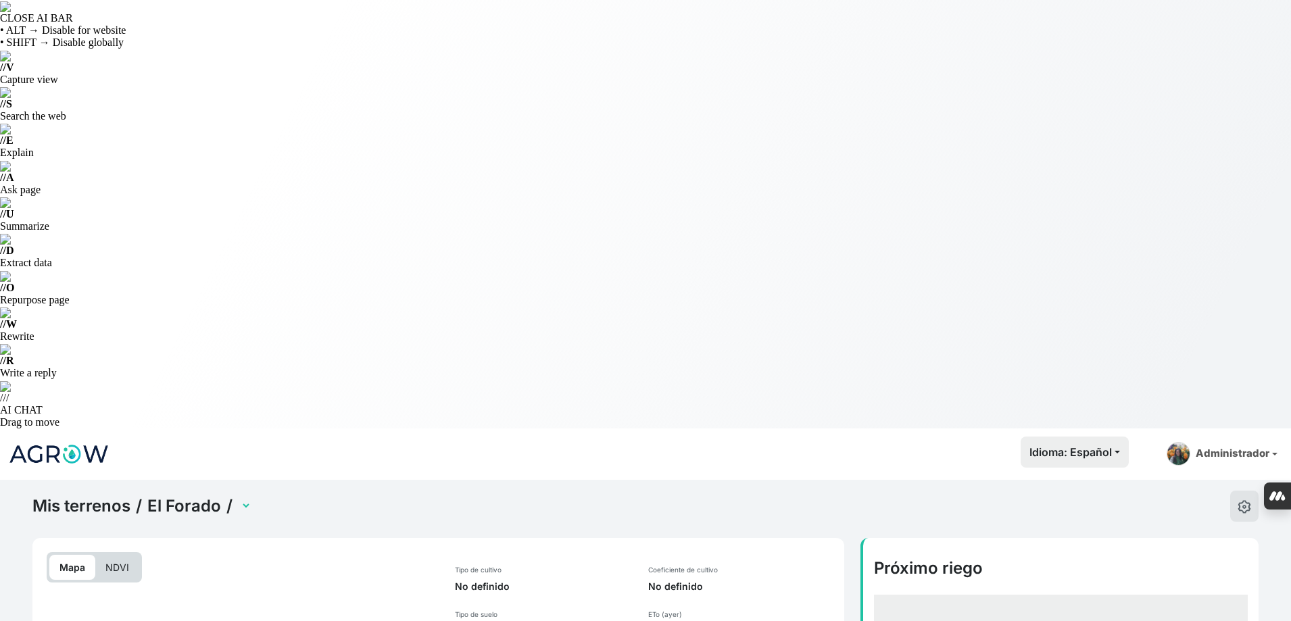
select select "2484"
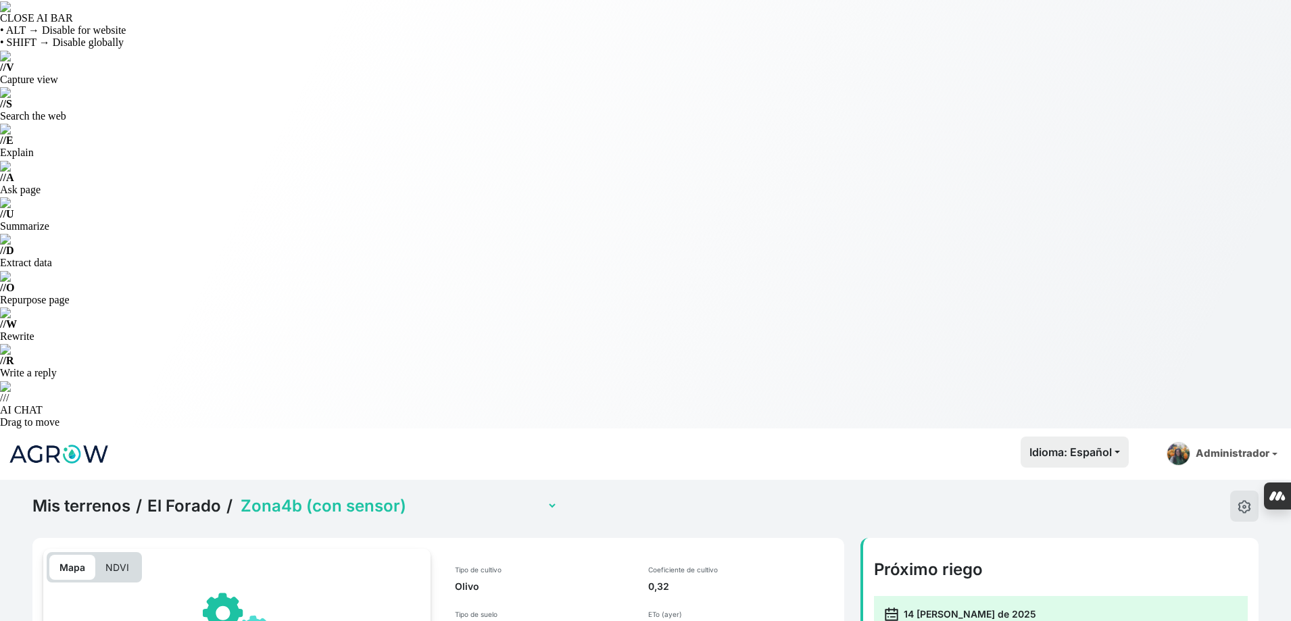
scroll to position [406, 0]
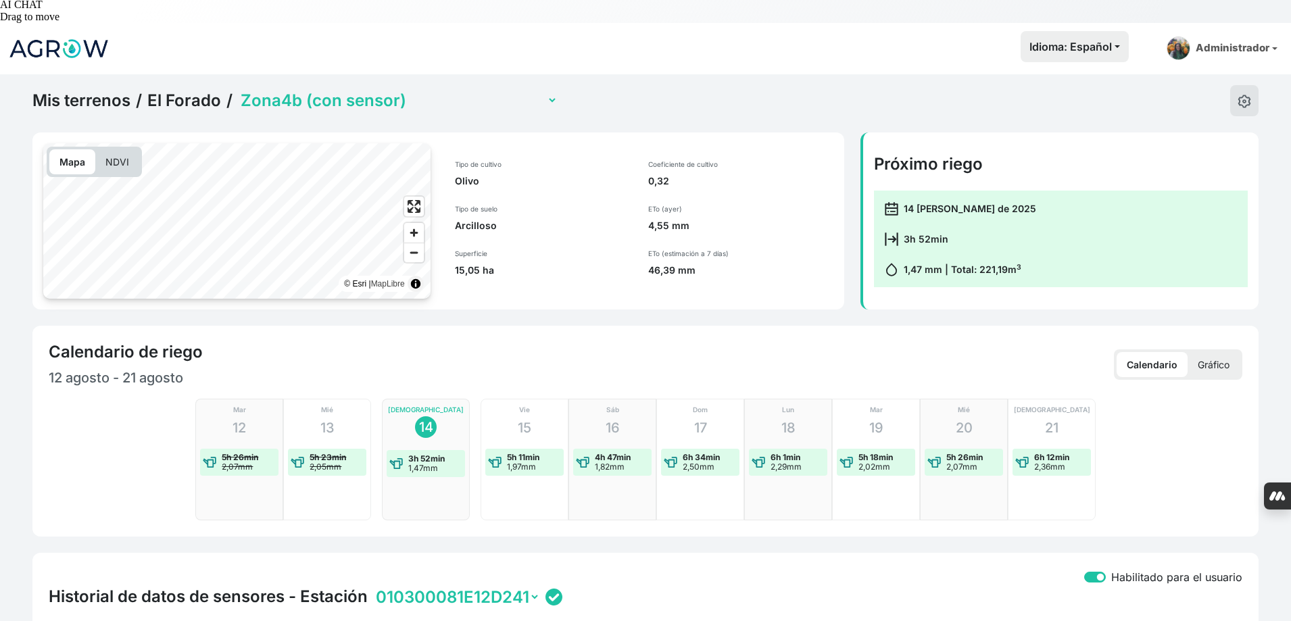
checkbox input "true"
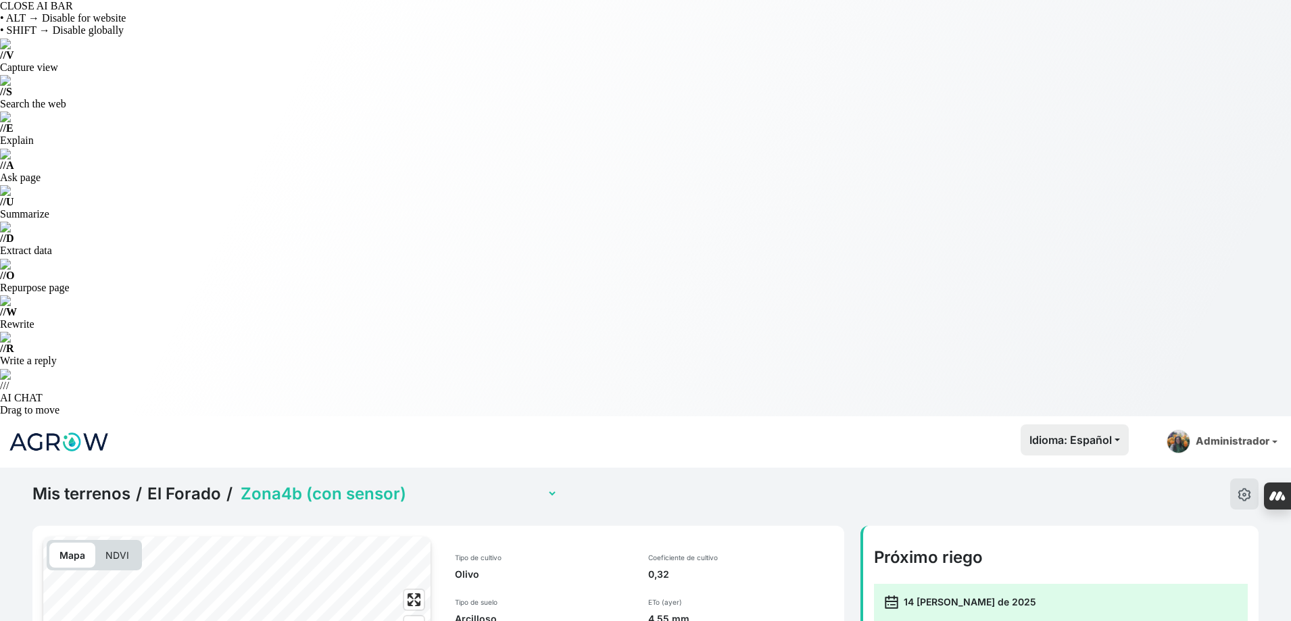
scroll to position [0, 0]
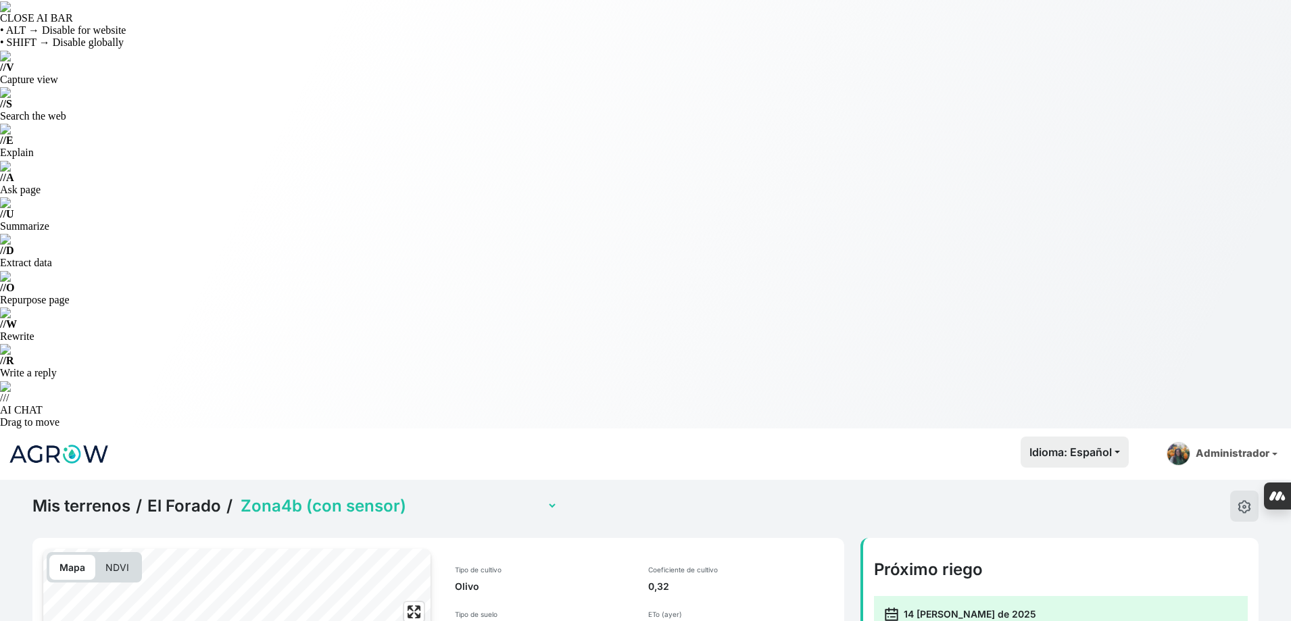
click at [403, 495] on select "Zona1 Zona10 (con sensor) Zona2 Zona3 Zona4a (sensor multinivel) Zona4b (con se…" at bounding box center [398, 505] width 320 height 21
click at [238, 495] on select "Zona1 Zona10 (con sensor) Zona2 Zona3 Zona4a (sensor multinivel) Zona4b (con se…" at bounding box center [398, 505] width 320 height 21
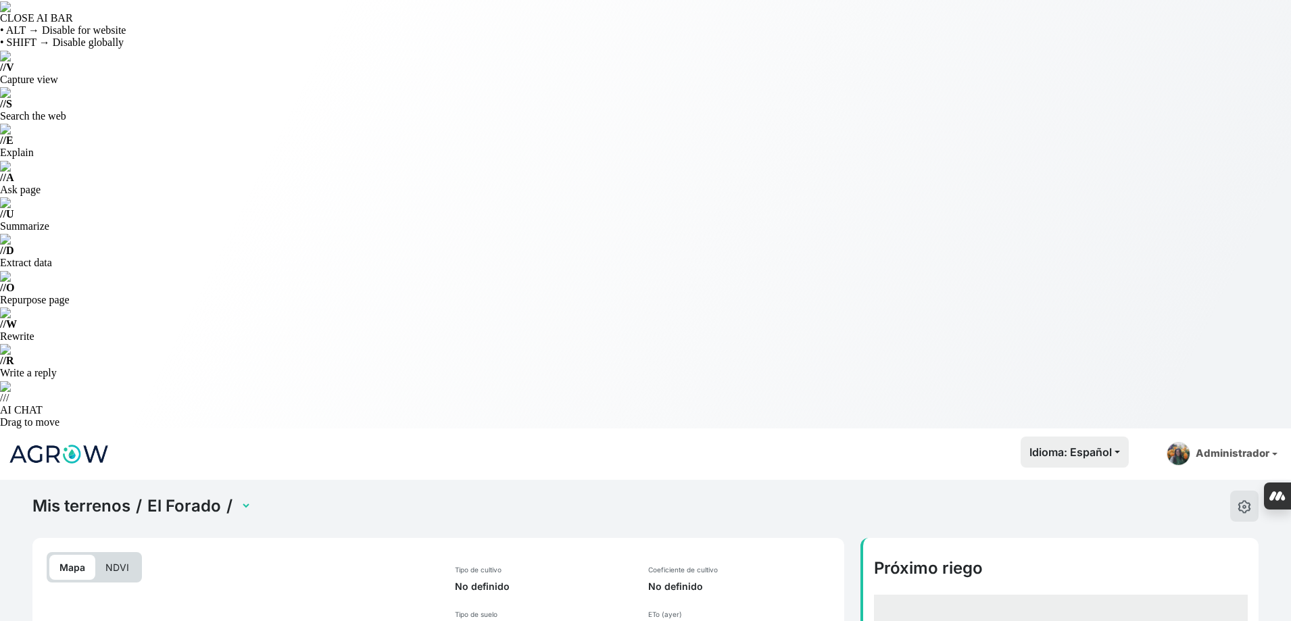
select select "2485"
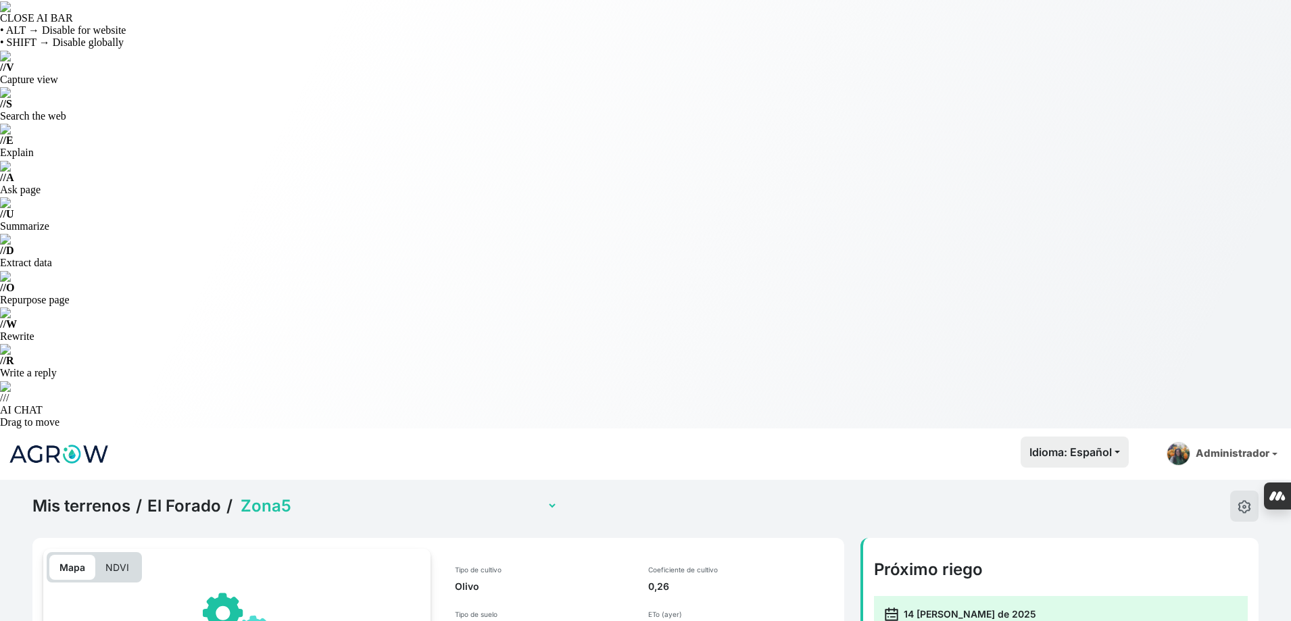
scroll to position [270, 0]
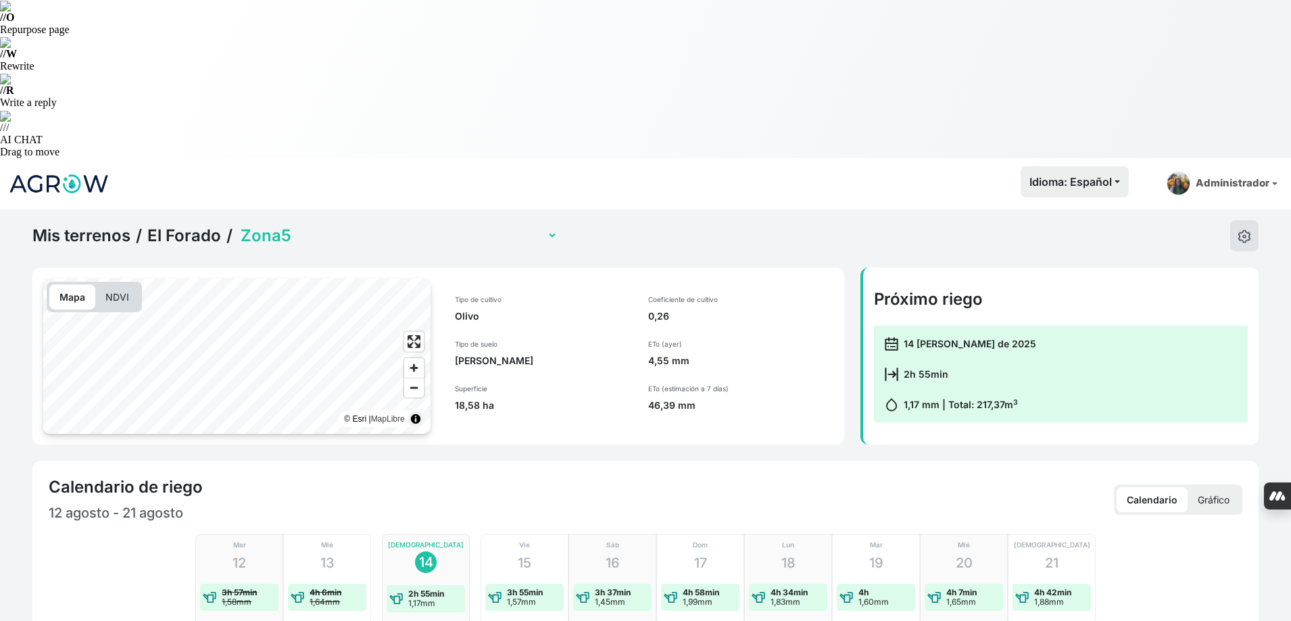
checkbox input "true"
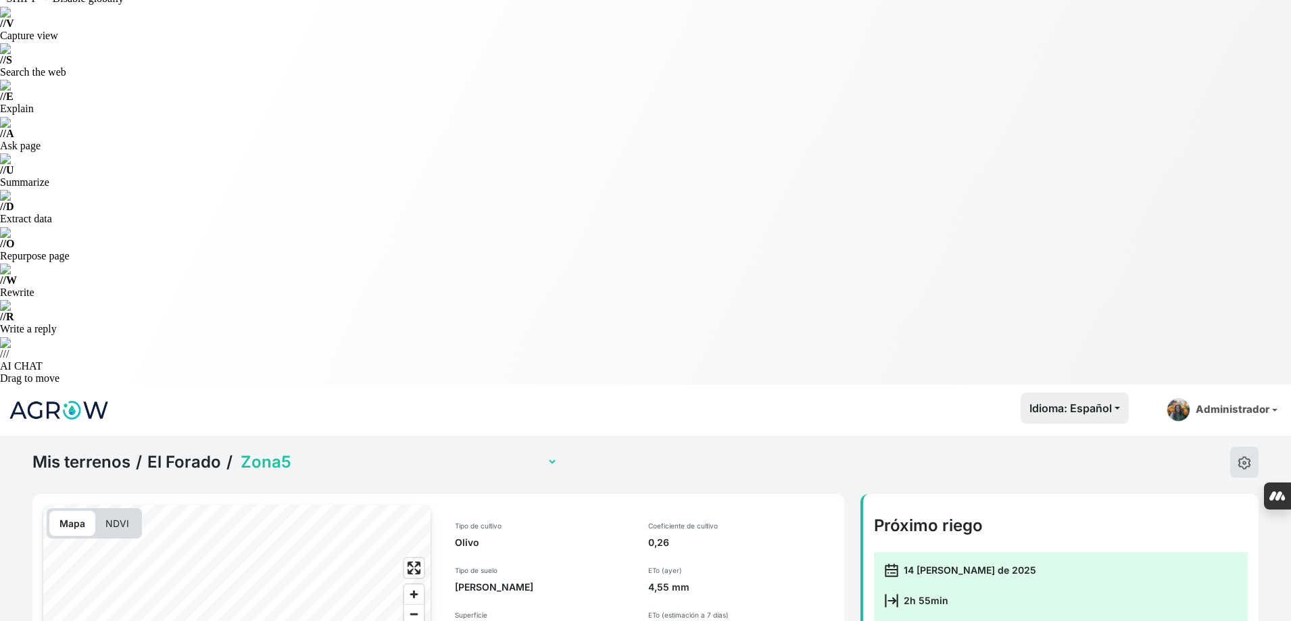
scroll to position [0, 0]
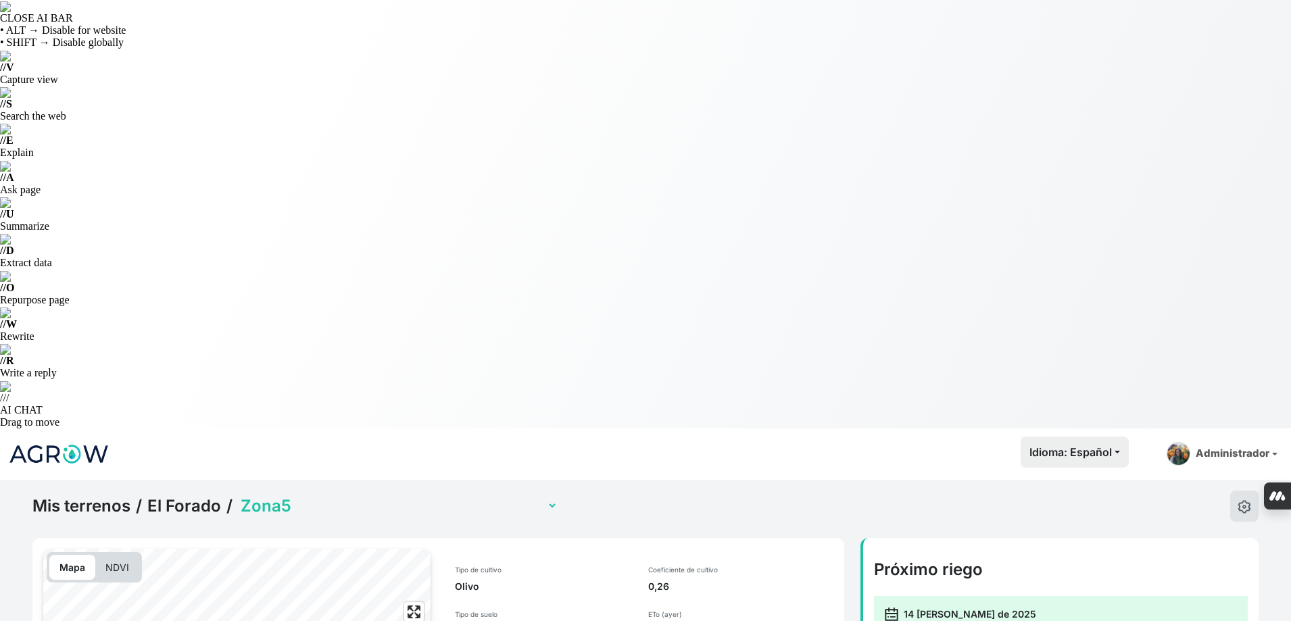
click at [400, 495] on select "Zona1 Zona10 (con sensor) Zona2 Zona3 Zona4a (sensor multinivel) Zona4b (con se…" at bounding box center [398, 505] width 320 height 21
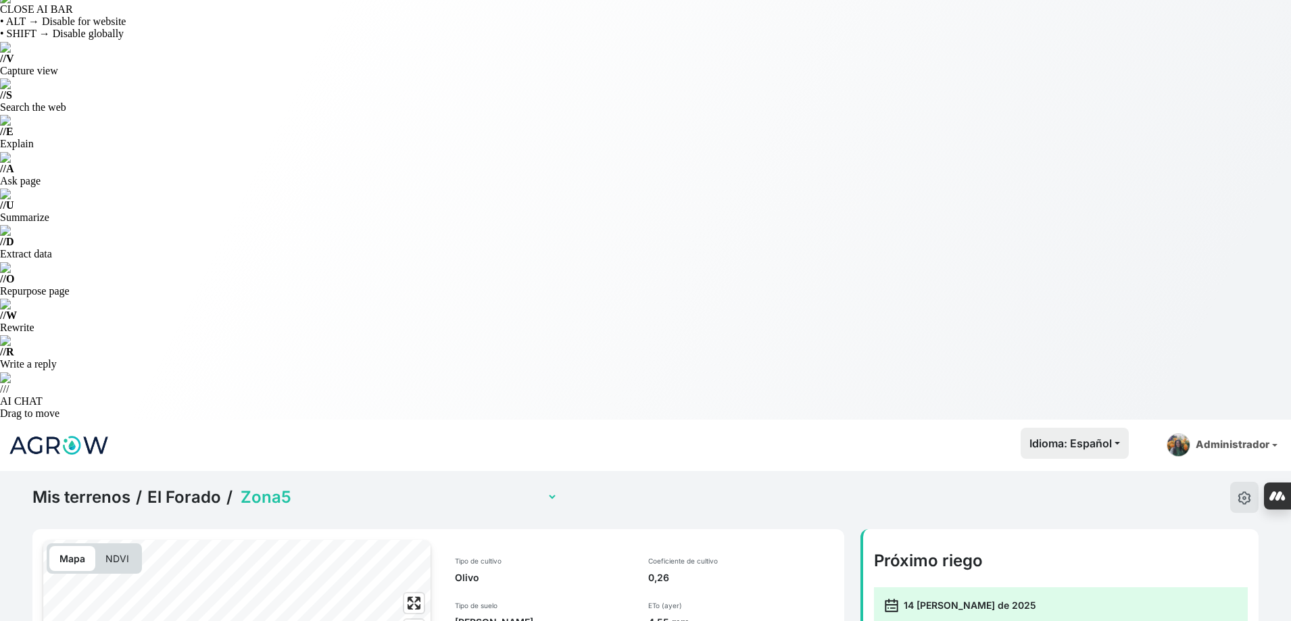
scroll to position [68, 0]
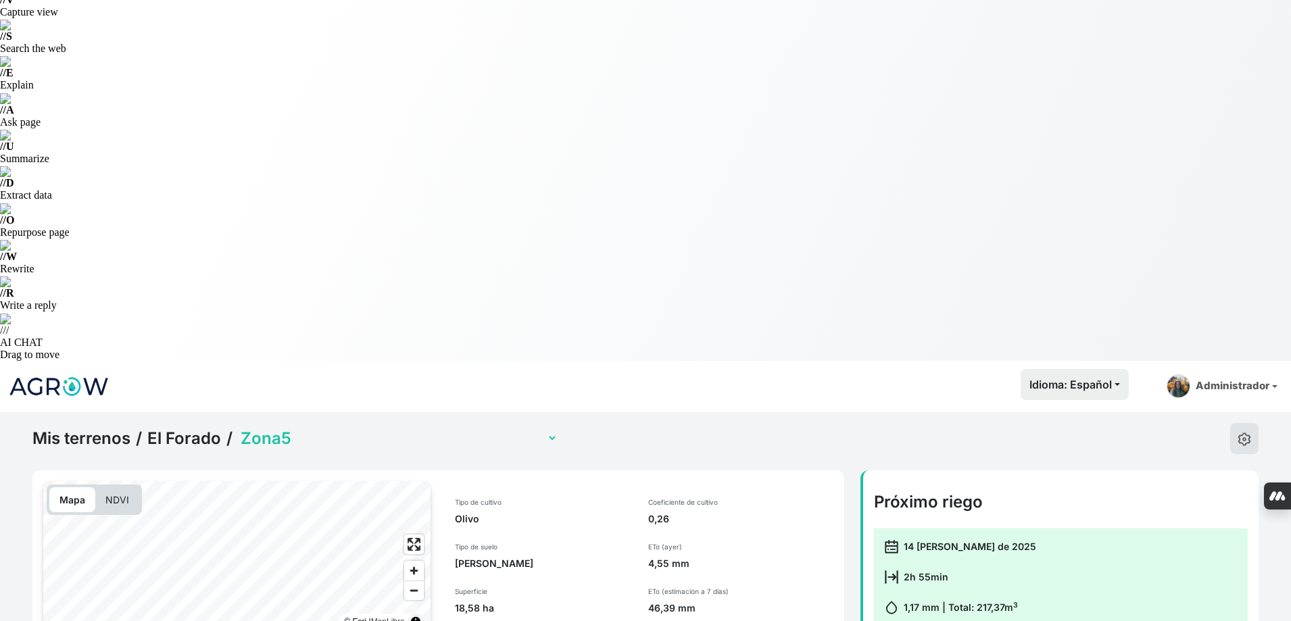
click at [399, 428] on select "Zona1 Zona10 (con sensor) Zona2 Zona3 Zona4a (sensor multinivel) Zona4b (con se…" at bounding box center [398, 438] width 320 height 21
click at [238, 428] on select "Zona1 Zona10 (con sensor) Zona2 Zona3 Zona4a (sensor multinivel) Zona4b (con se…" at bounding box center [398, 438] width 320 height 21
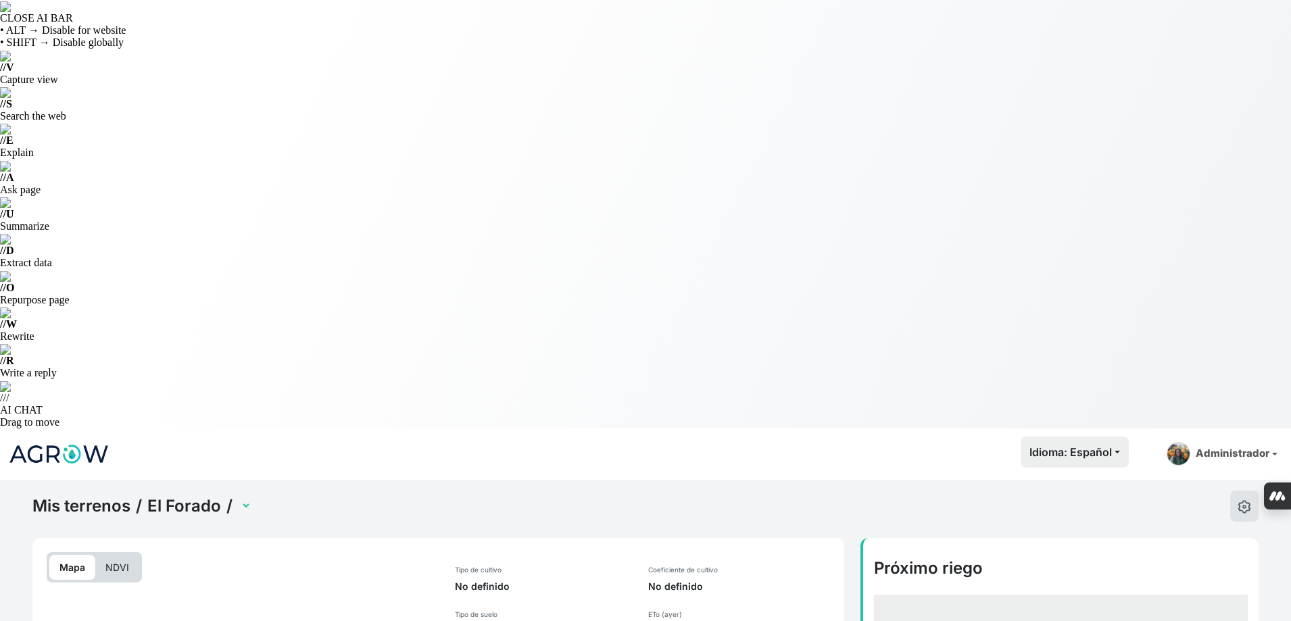
select select "2486"
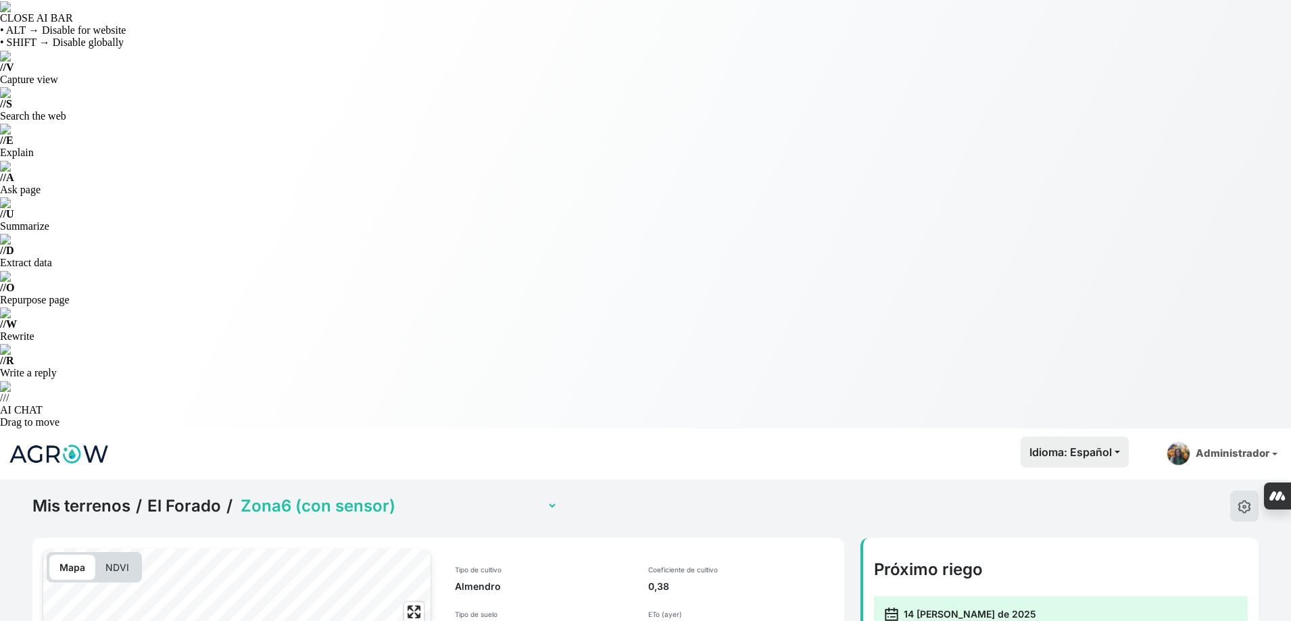
click at [376, 491] on div "Mis terrenos / El Forado / Zona1 Zona10 (con sensor) Zona2 Zona3 Zona4a (sensor…" at bounding box center [294, 506] width 525 height 31
click at [375, 495] on select "Zona1 Zona10 (con sensor) Zona2 Zona3 Zona4a (sensor multinivel) Zona4b (con se…" at bounding box center [398, 505] width 320 height 21
click at [238, 495] on select "Zona1 Zona10 (con sensor) Zona2 Zona3 Zona4a (sensor multinivel) Zona4b (con se…" at bounding box center [398, 505] width 320 height 21
click at [397, 495] on select "Zona1 Zona10 (con sensor) Zona2 Zona3 Zona4a (sensor multinivel) Zona4b (con se…" at bounding box center [398, 505] width 320 height 21
click at [238, 495] on select "Zona1 Zona10 (con sensor) Zona2 Zona3 Zona4a (sensor multinivel) Zona4b (con se…" at bounding box center [398, 505] width 320 height 21
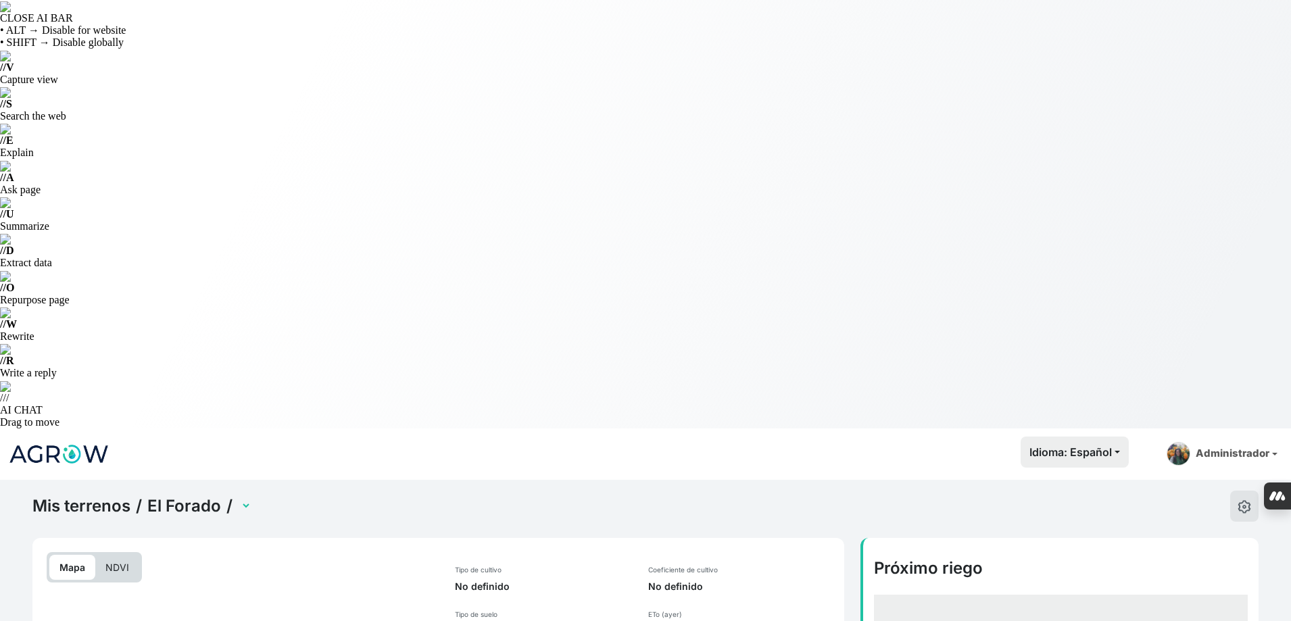
select select "2487"
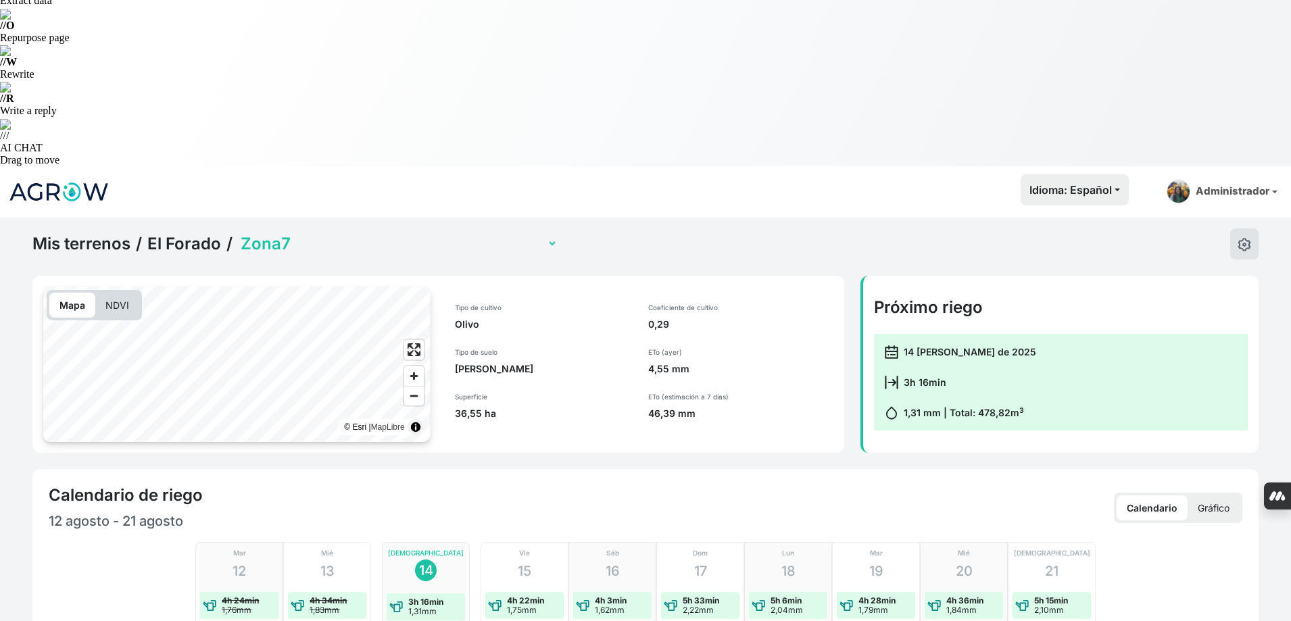
scroll to position [270, 0]
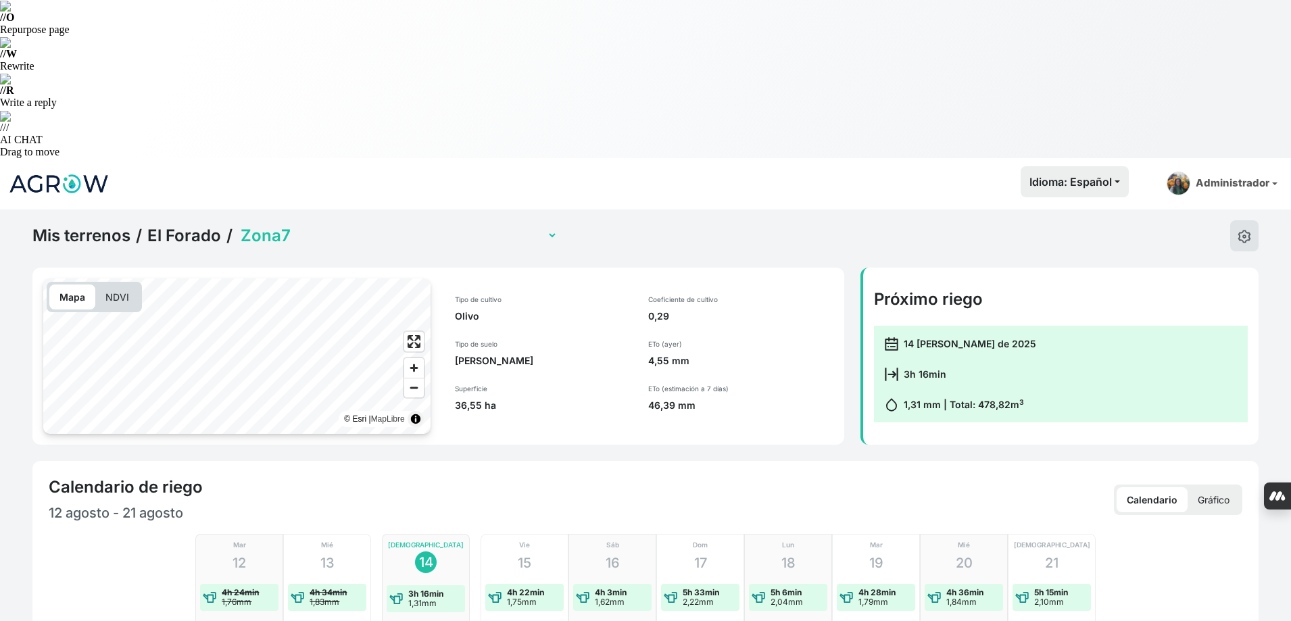
checkbox input "true"
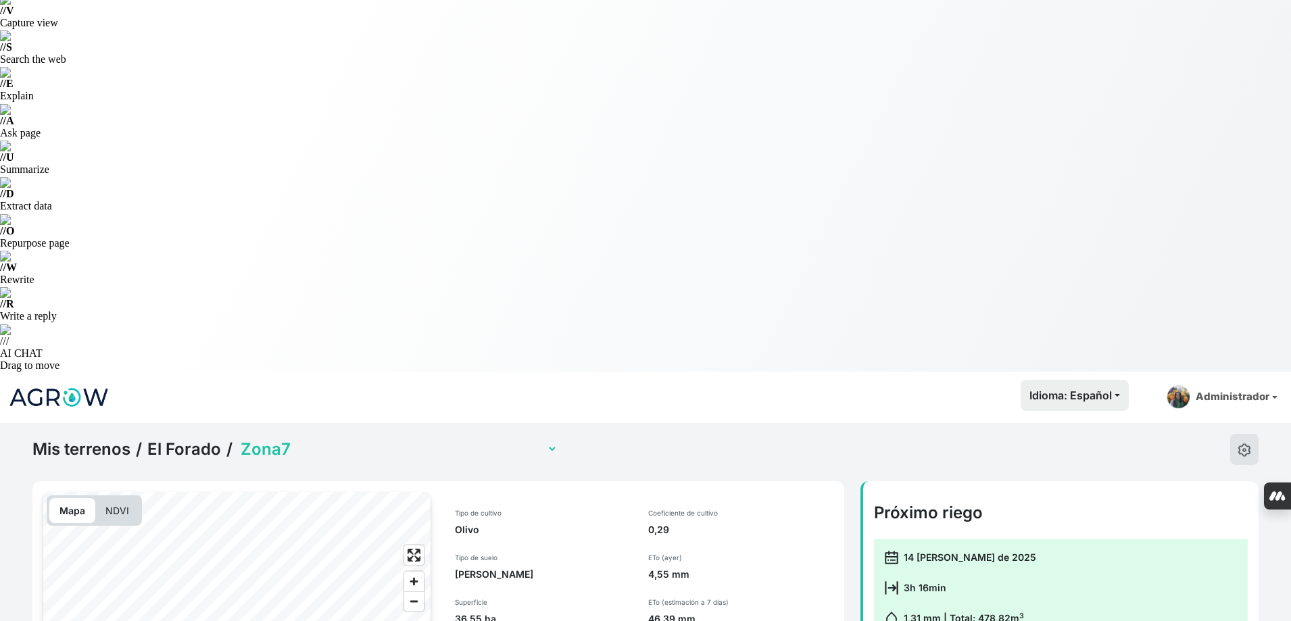
scroll to position [0, 0]
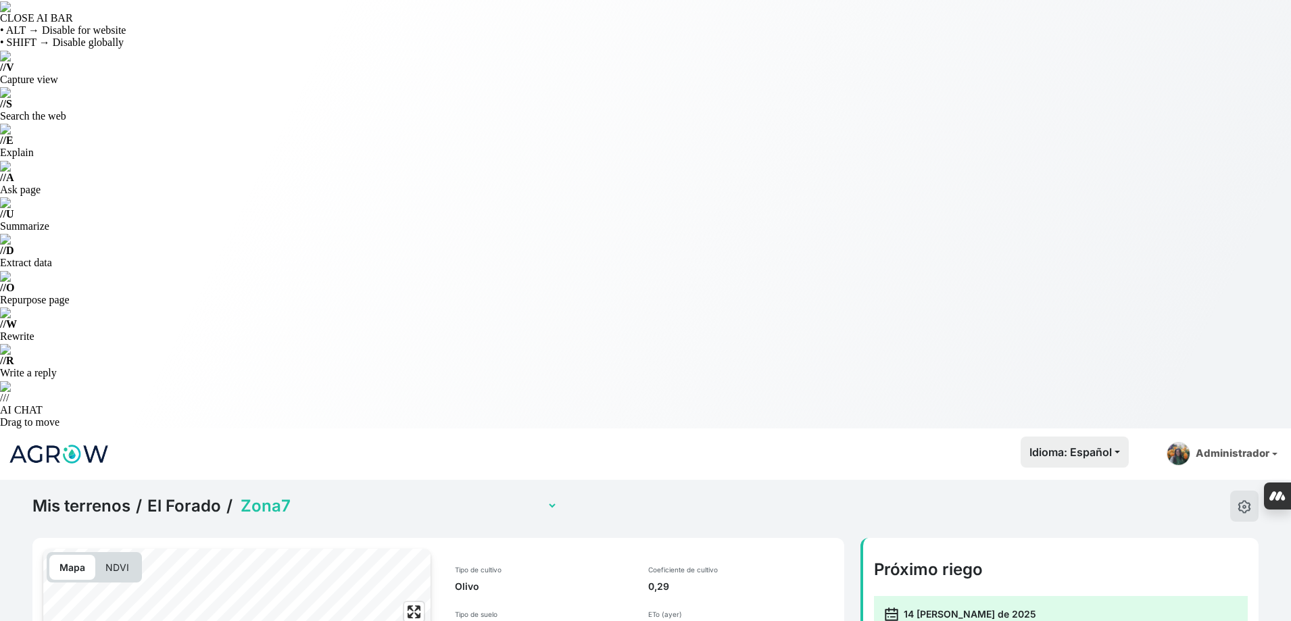
click at [370, 495] on select "Zona1 Zona10 (con sensor) Zona2 Zona3 Zona4a (sensor multinivel) Zona4b (con se…" at bounding box center [398, 505] width 320 height 21
click at [368, 495] on select "Zona1 Zona10 (con sensor) Zona2 Zona3 Zona4a (sensor multinivel) Zona4b (con se…" at bounding box center [398, 505] width 320 height 21
click at [238, 495] on select "Zona1 Zona10 (con sensor) Zona2 Zona3 Zona4a (sensor multinivel) Zona4b (con se…" at bounding box center [398, 505] width 320 height 21
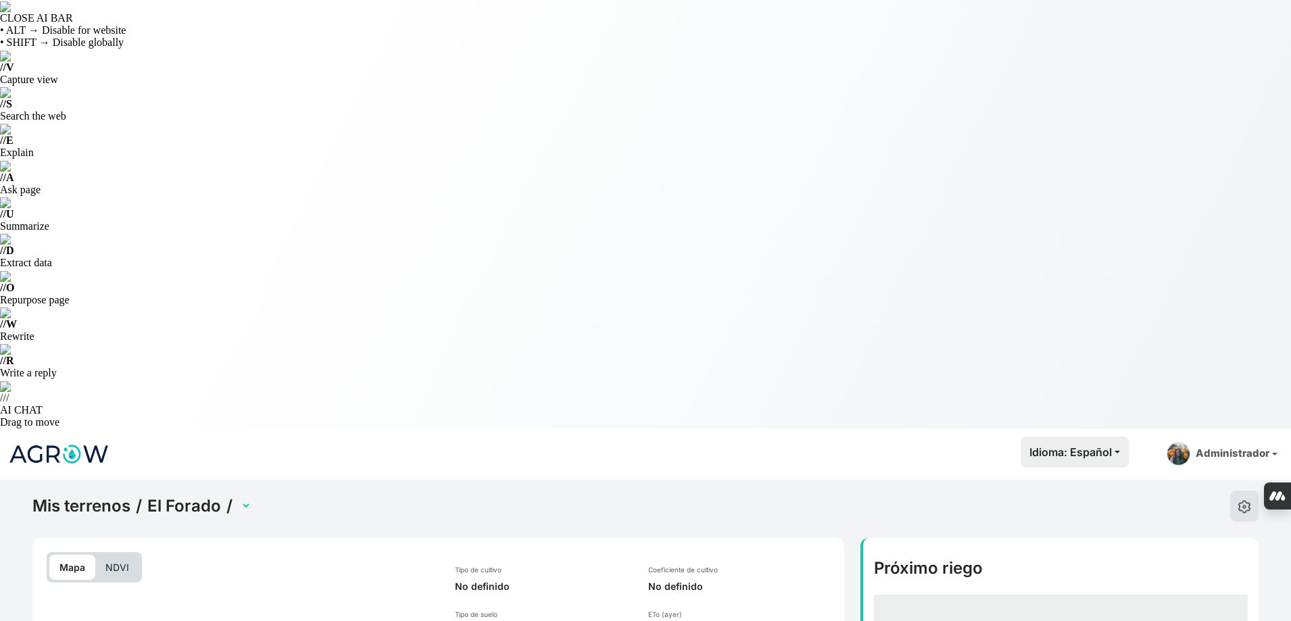
select select "2488"
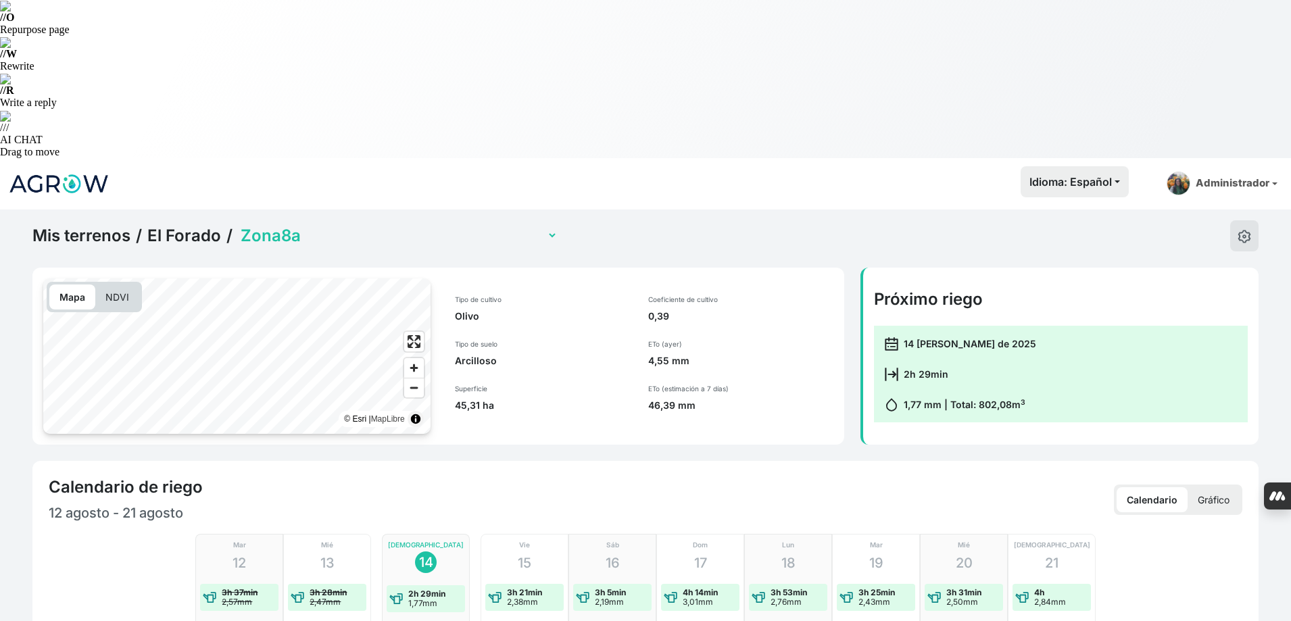
scroll to position [406, 0]
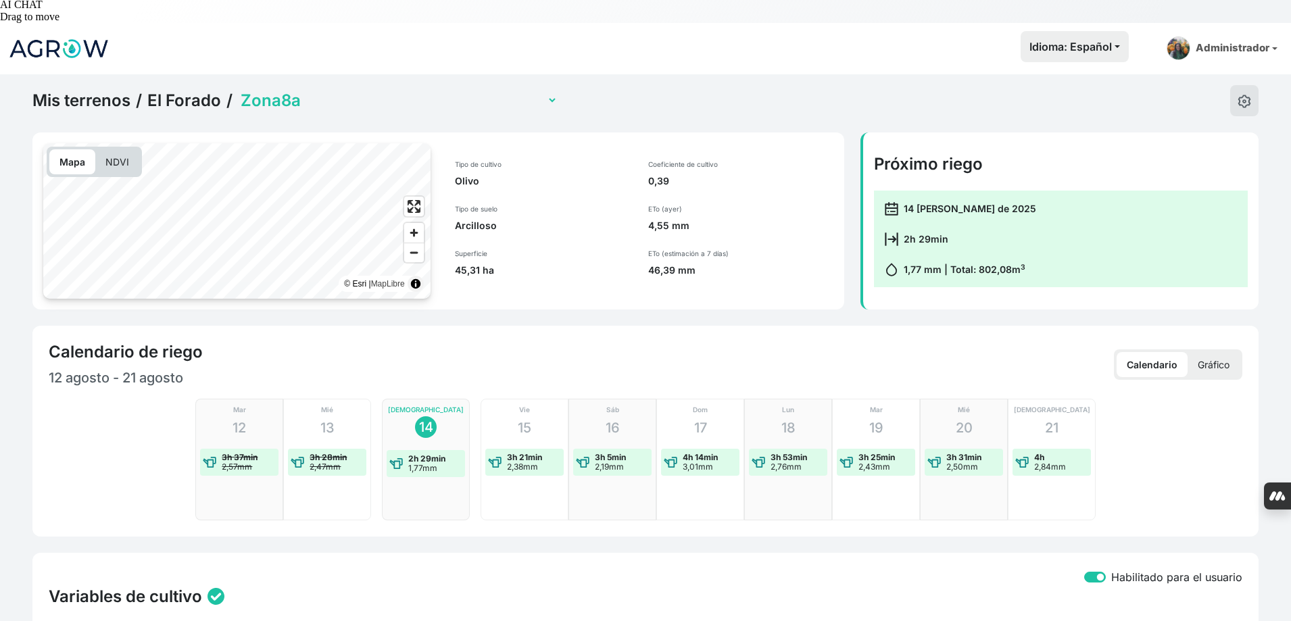
drag, startPoint x: 205, startPoint y: 328, endPoint x: 236, endPoint y: 324, distance: 30.6
checkbox input "true"
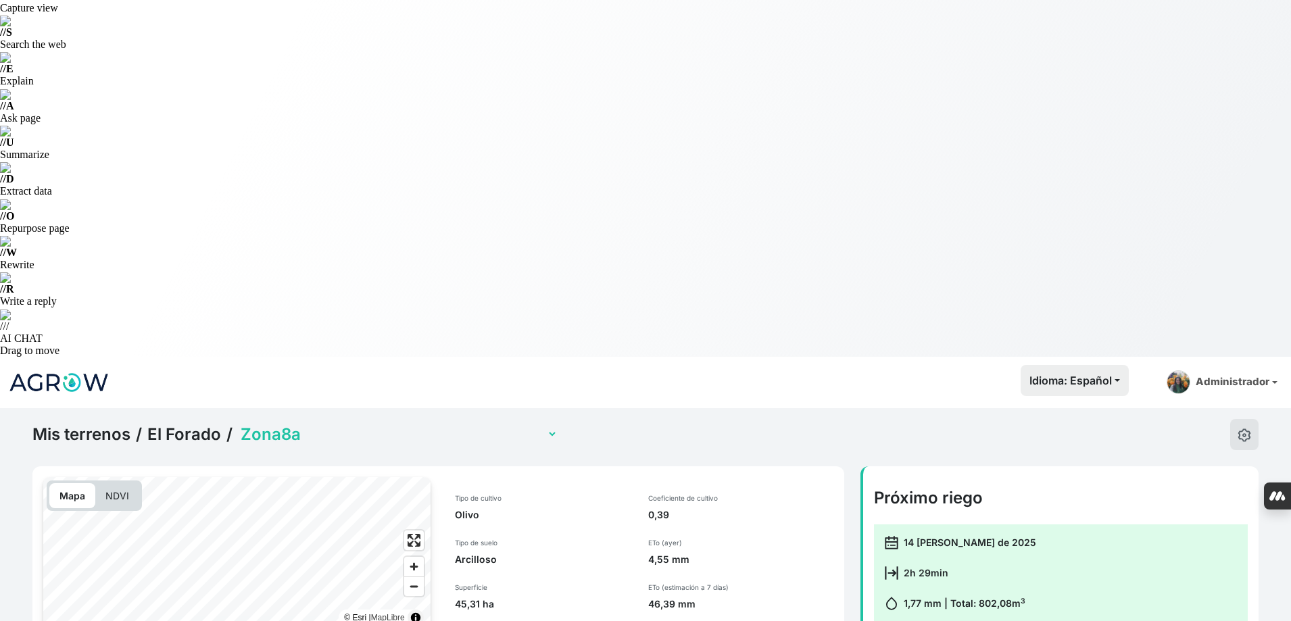
scroll to position [0, 0]
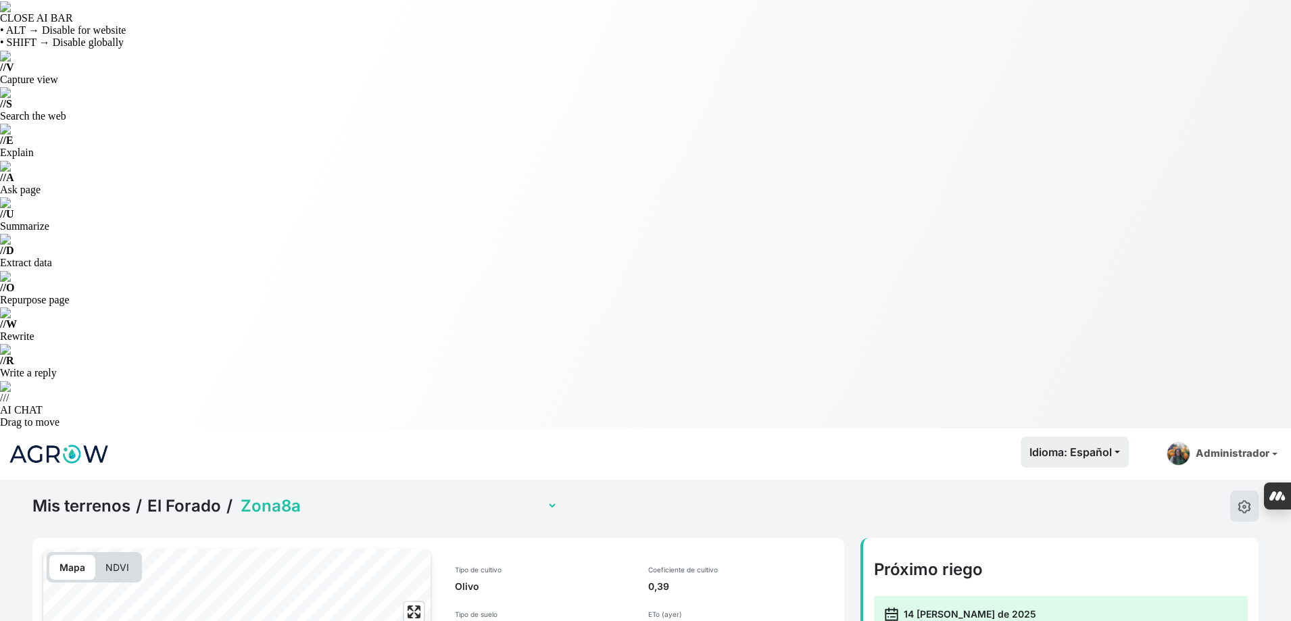
click at [315, 495] on select "Zona1 Zona10 (con sensor) Zona2 Zona3 Zona4a (sensor multinivel) Zona4b (con se…" at bounding box center [398, 505] width 320 height 21
click at [238, 495] on select "Zona1 Zona10 (con sensor) Zona2 Zona3 Zona4a (sensor multinivel) Zona4b (con se…" at bounding box center [398, 505] width 320 height 21
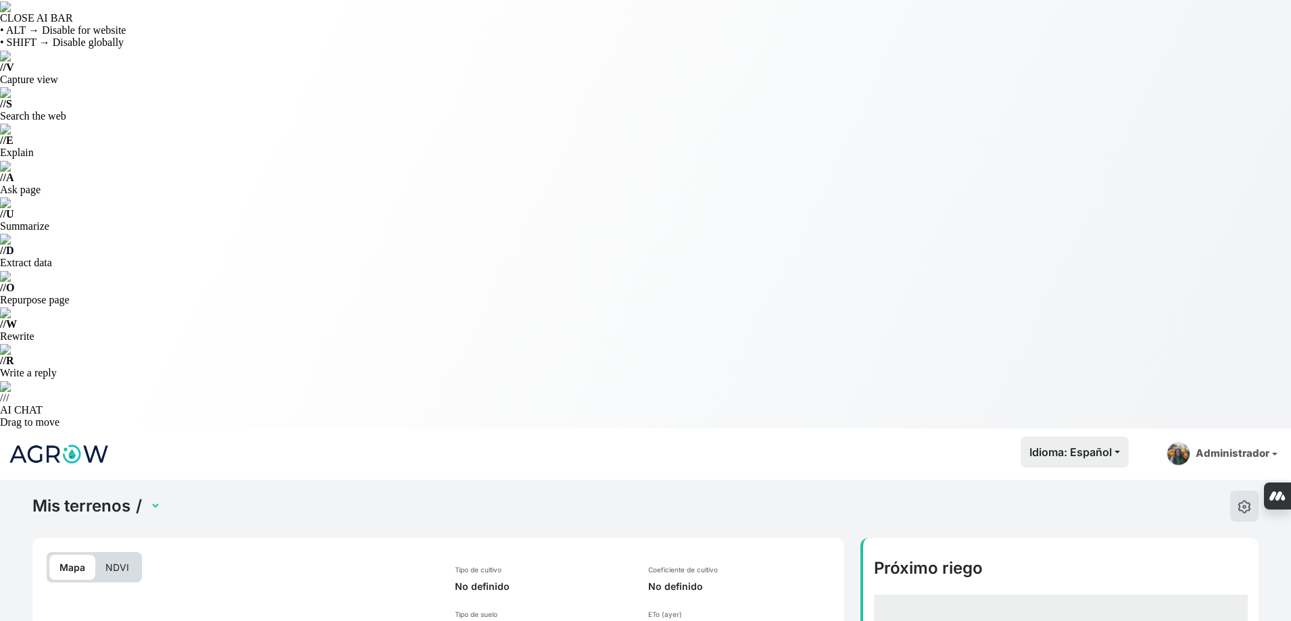
select select "2489"
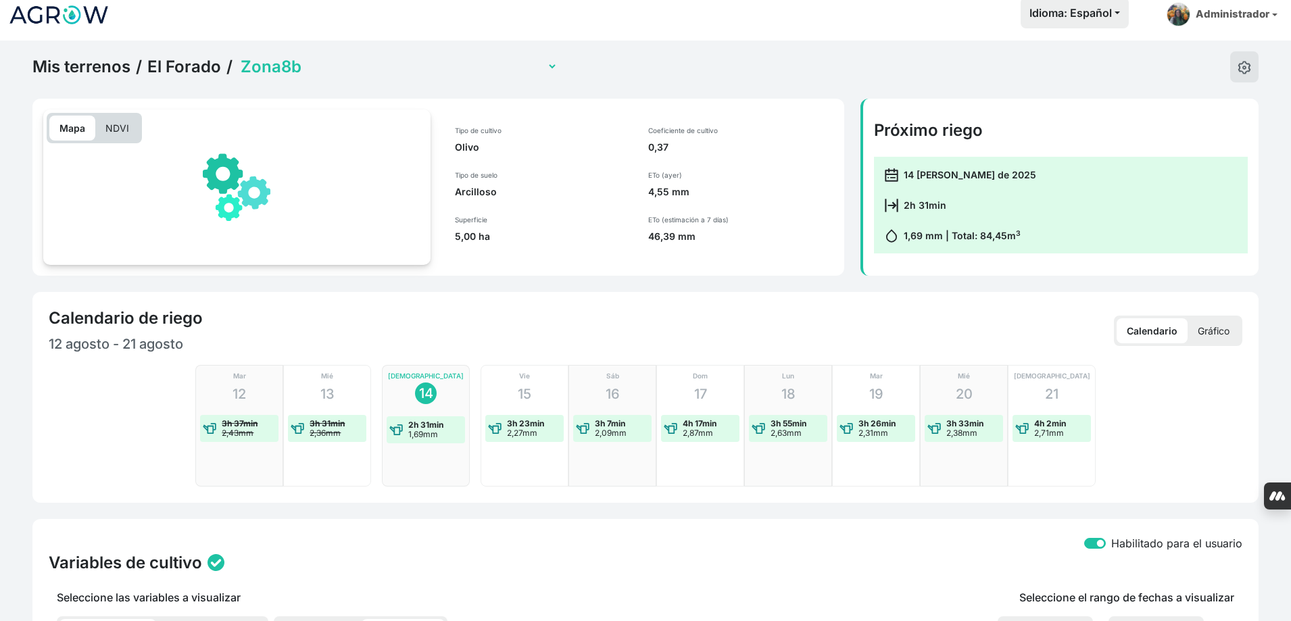
scroll to position [473, 0]
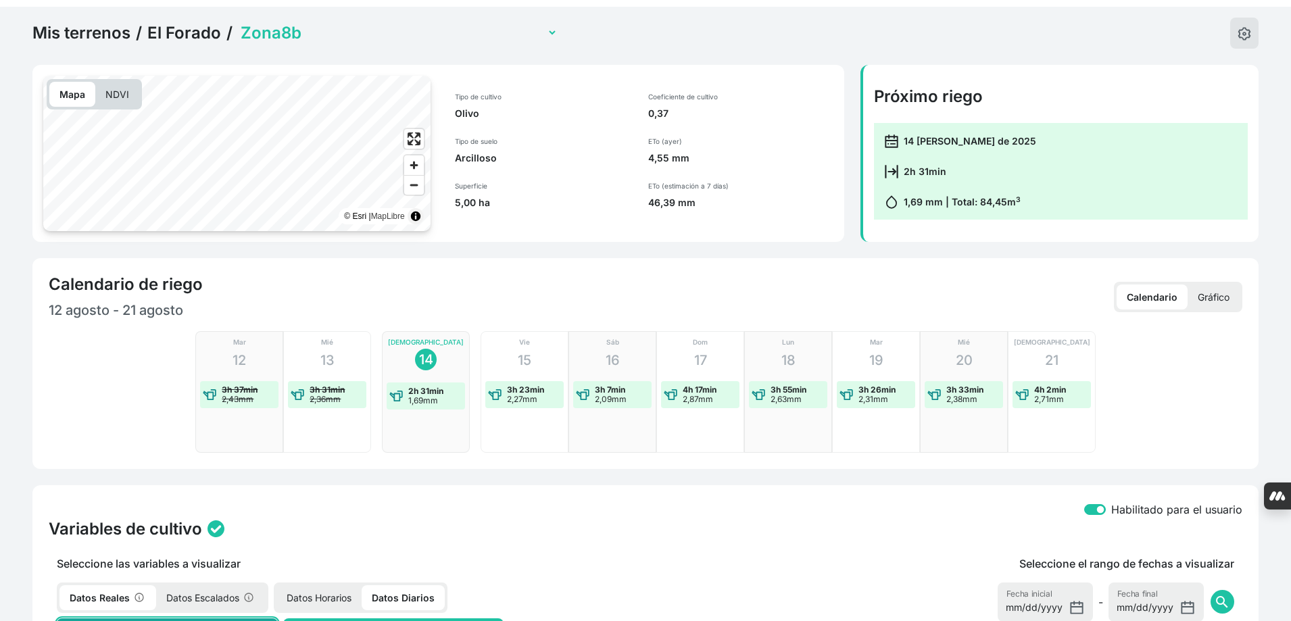
checkbox input "true"
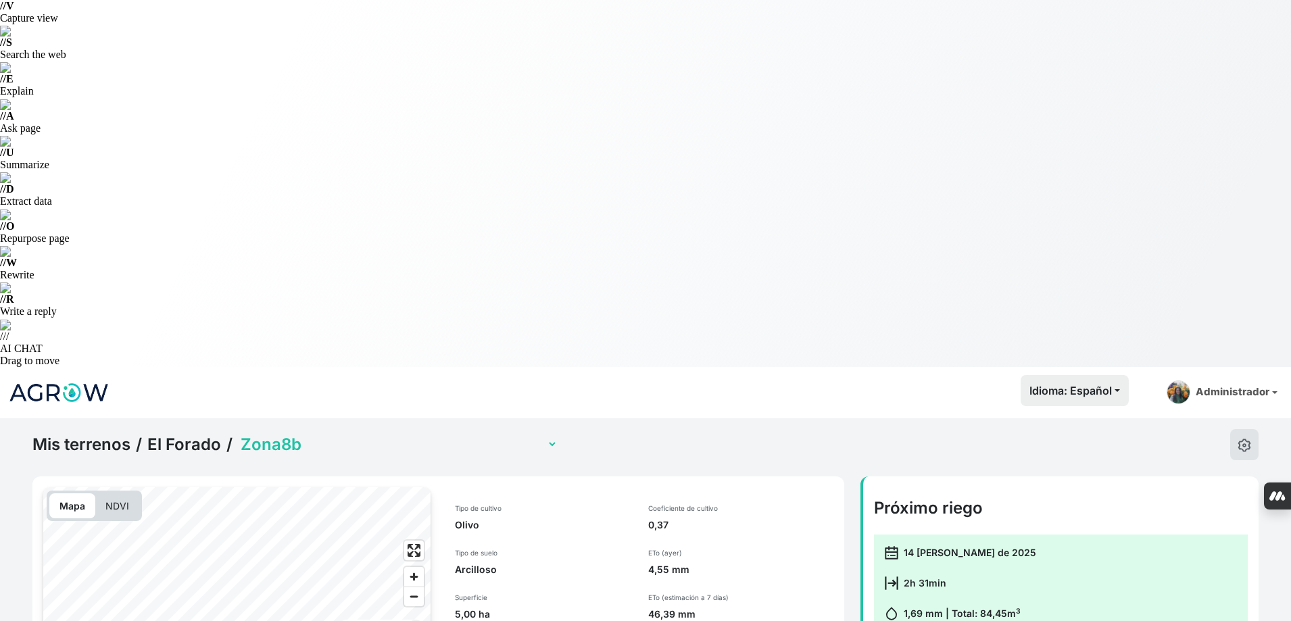
scroll to position [0, 0]
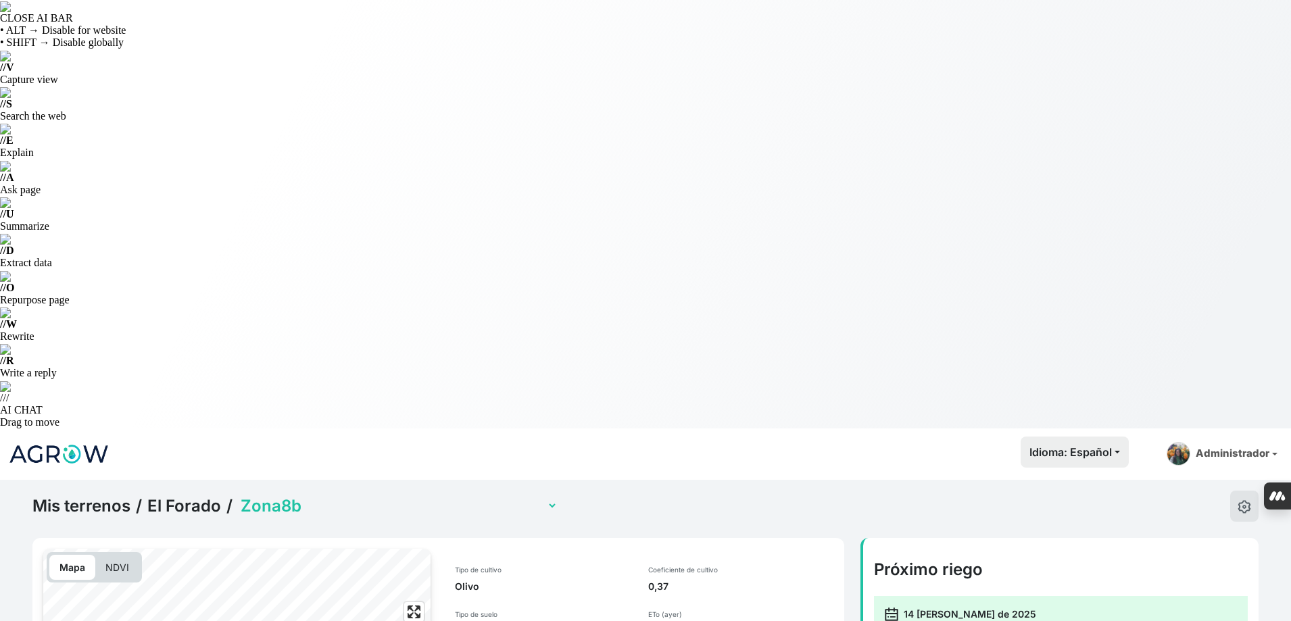
click at [383, 495] on select "Zona1 Zona10 (con sensor) Zona2 Zona3 Zona4a (sensor multinivel) Zona4b (con se…" at bounding box center [398, 505] width 320 height 21
click at [372, 495] on select "Zona1 Zona10 (con sensor) Zona2 Zona3 Zona4a (sensor multinivel) Zona4b (con se…" at bounding box center [398, 505] width 320 height 21
click at [238, 495] on select "Zona1 Zona10 (con sensor) Zona2 Zona3 Zona4a (sensor multinivel) Zona4b (con se…" at bounding box center [398, 505] width 320 height 21
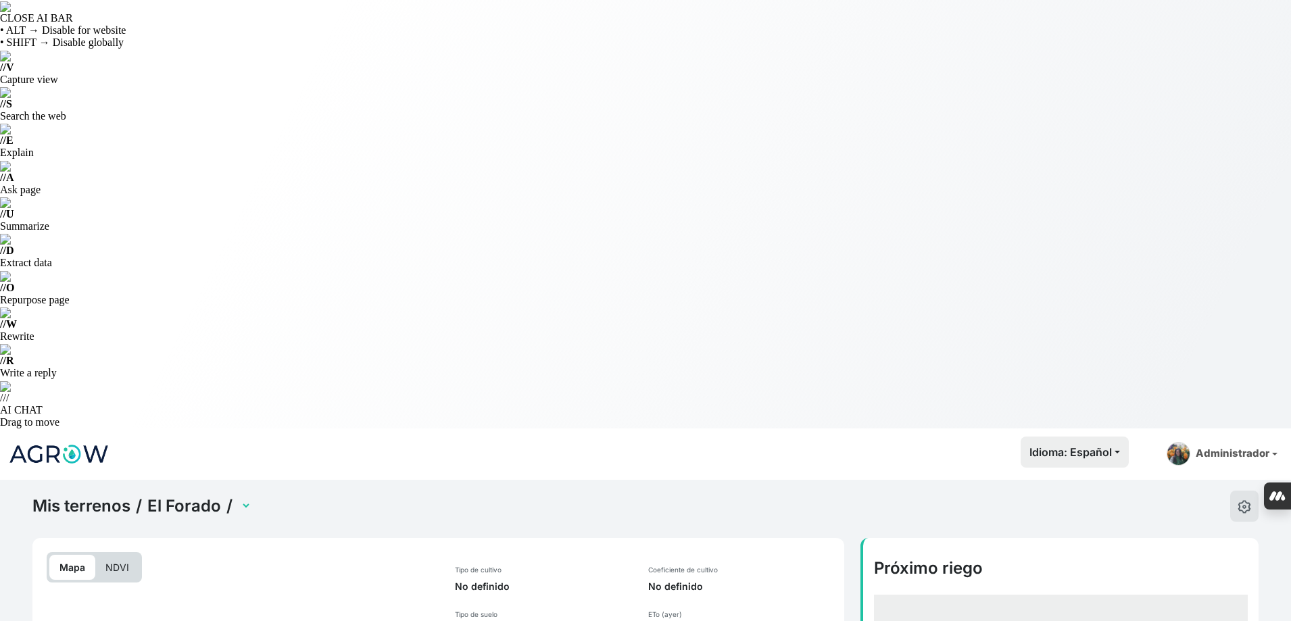
select select "2490"
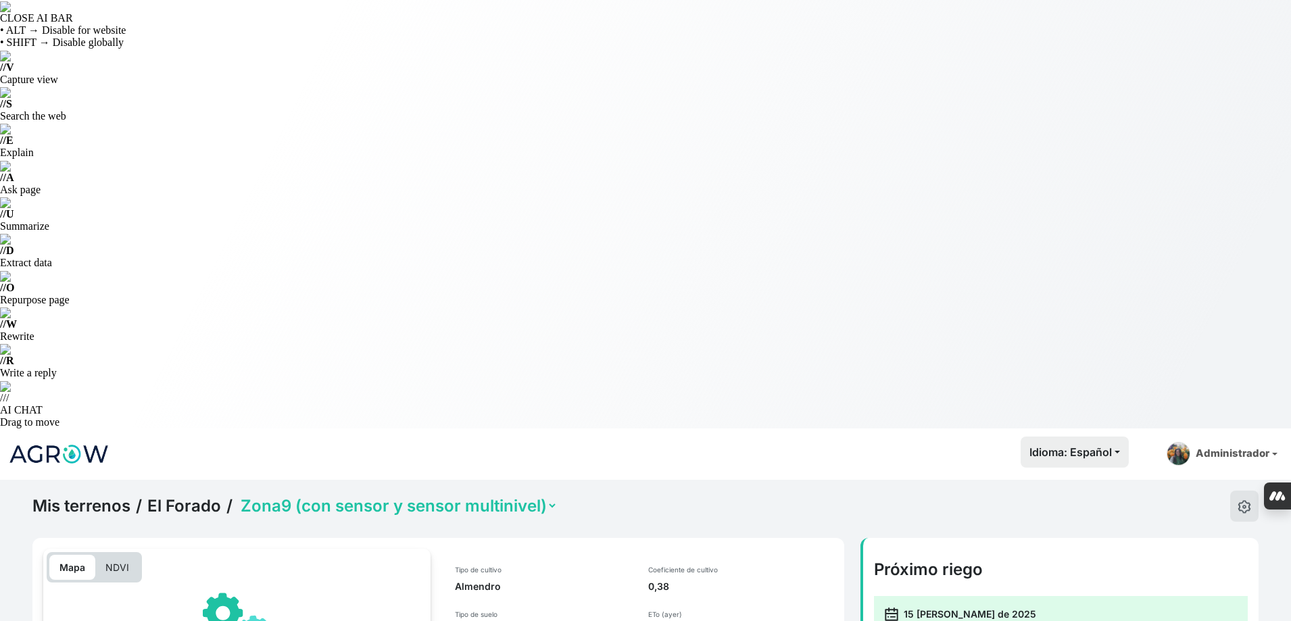
scroll to position [406, 0]
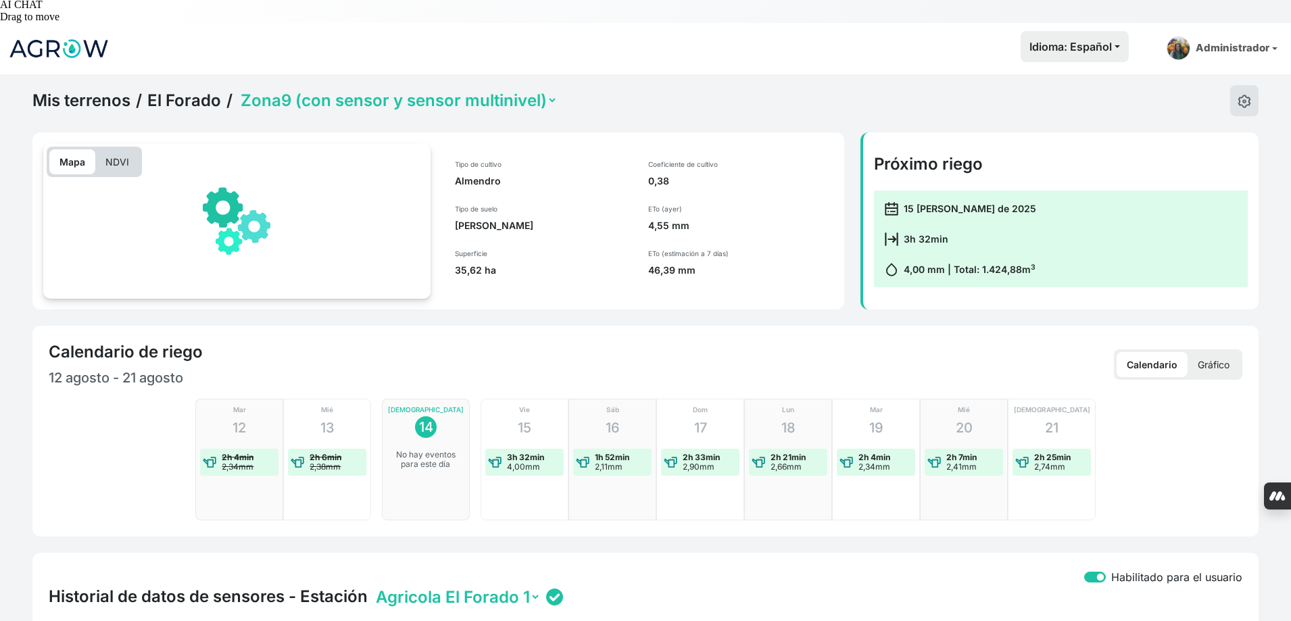
drag, startPoint x: 382, startPoint y: 239, endPoint x: 383, endPoint y: 267, distance: 27.7
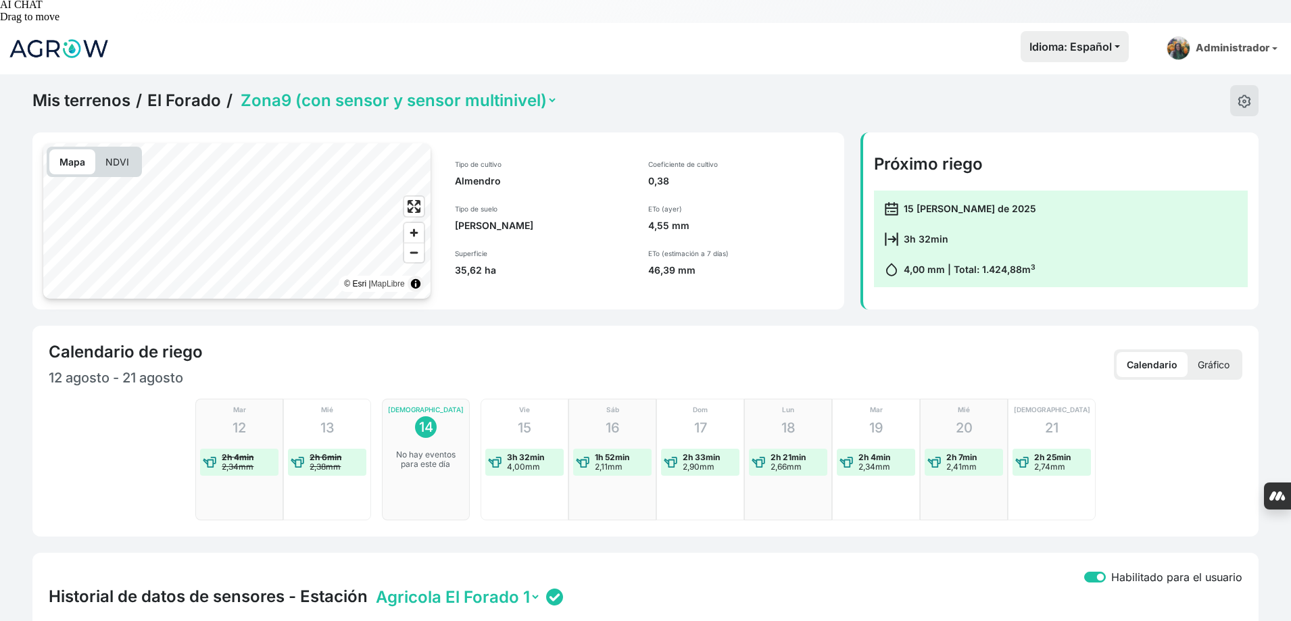
checkbox input "true"
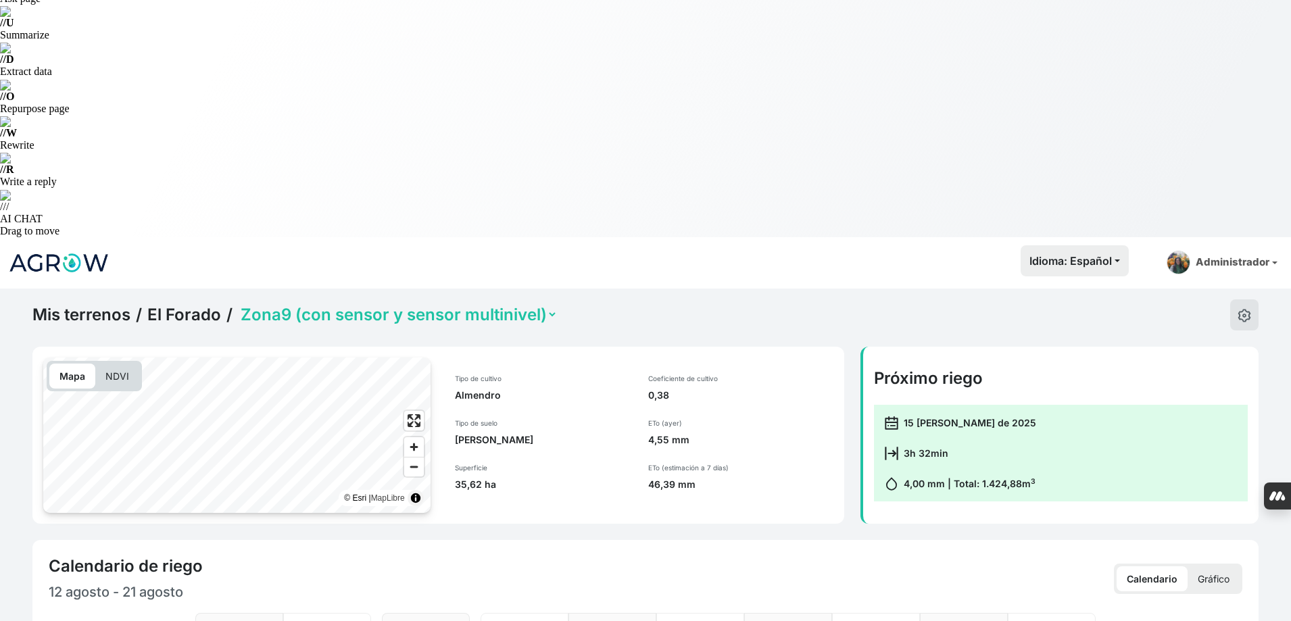
scroll to position [72, 0]
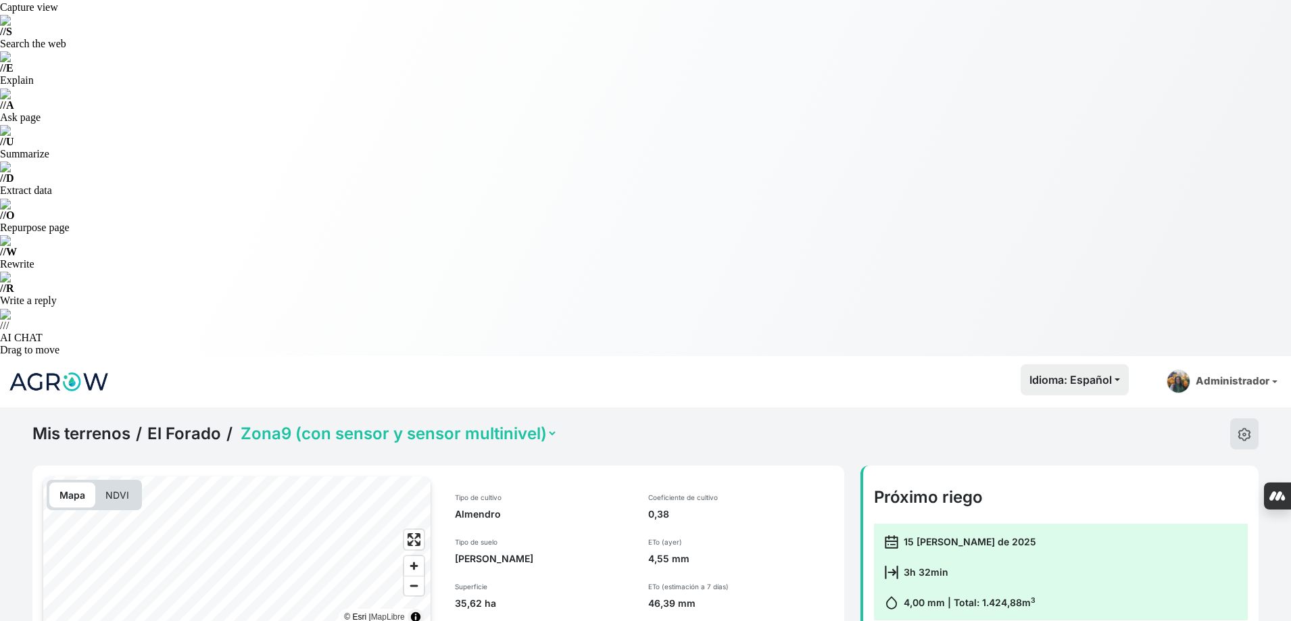
click at [455, 423] on select "Zona1 Zona10 (con sensor) Zona2 Zona3 Zona4a (sensor multinivel) Zona4b (con se…" at bounding box center [398, 433] width 320 height 21
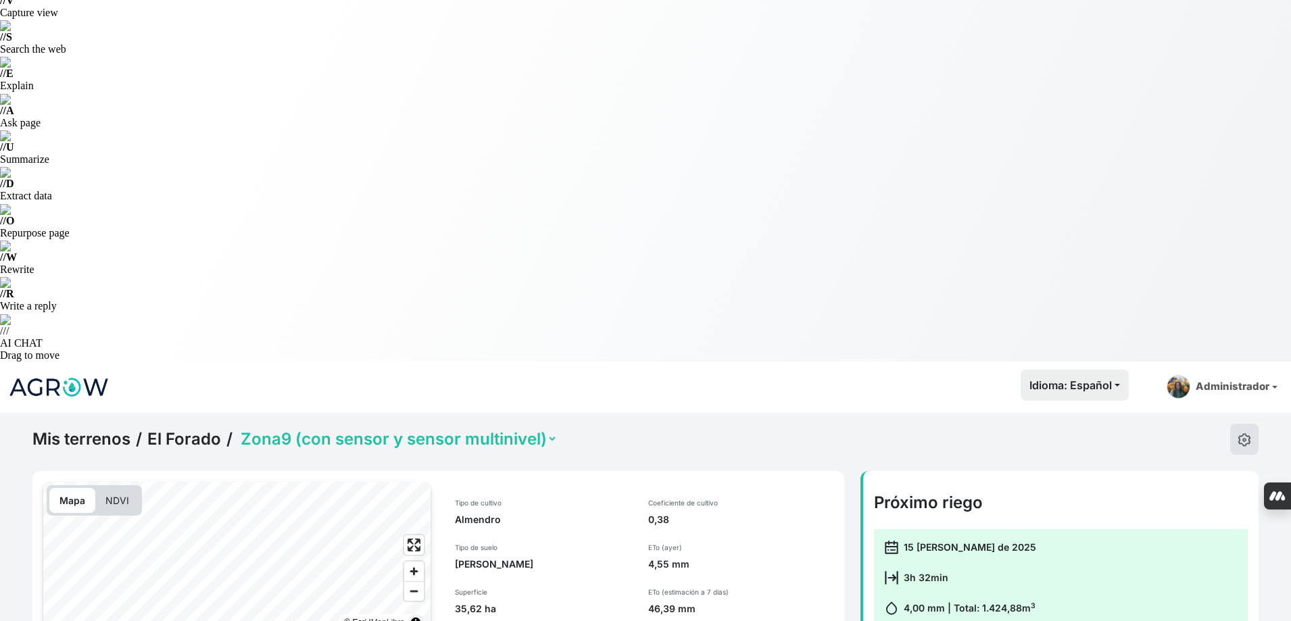
select select "2486"
click at [238, 429] on select "Zona1 Zona10 (con sensor) Zona2 Zona3 Zona4a (sensor multinivel) Zona4b (con se…" at bounding box center [398, 439] width 320 height 21
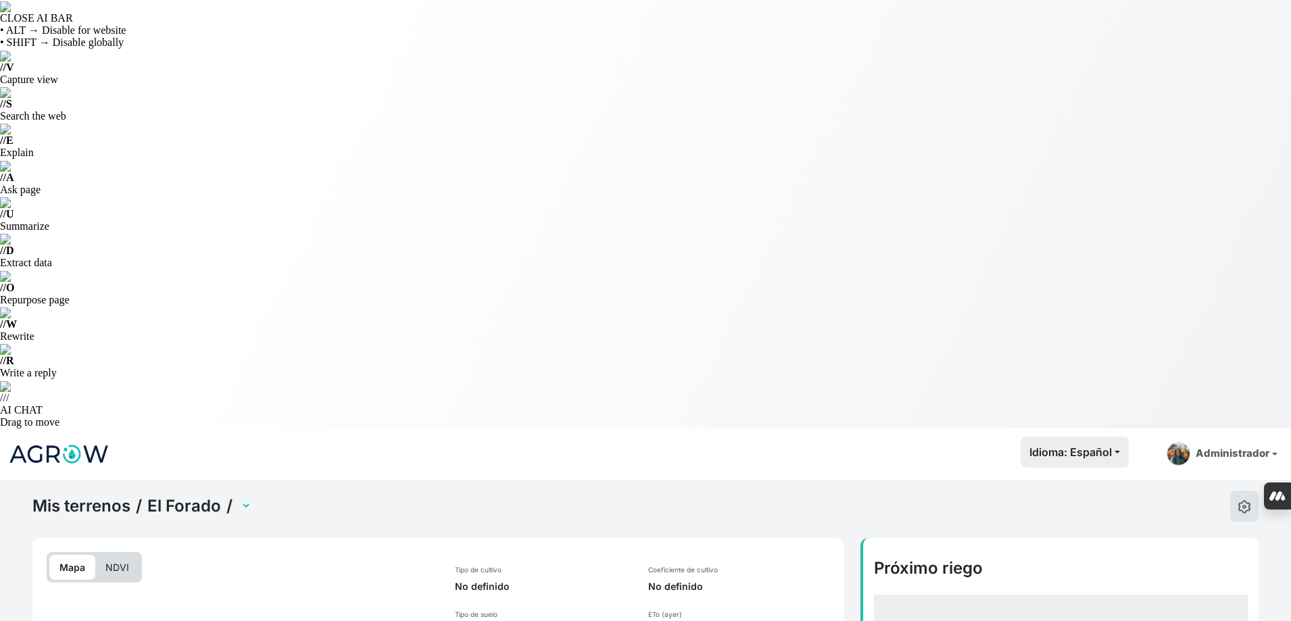
select select "2486"
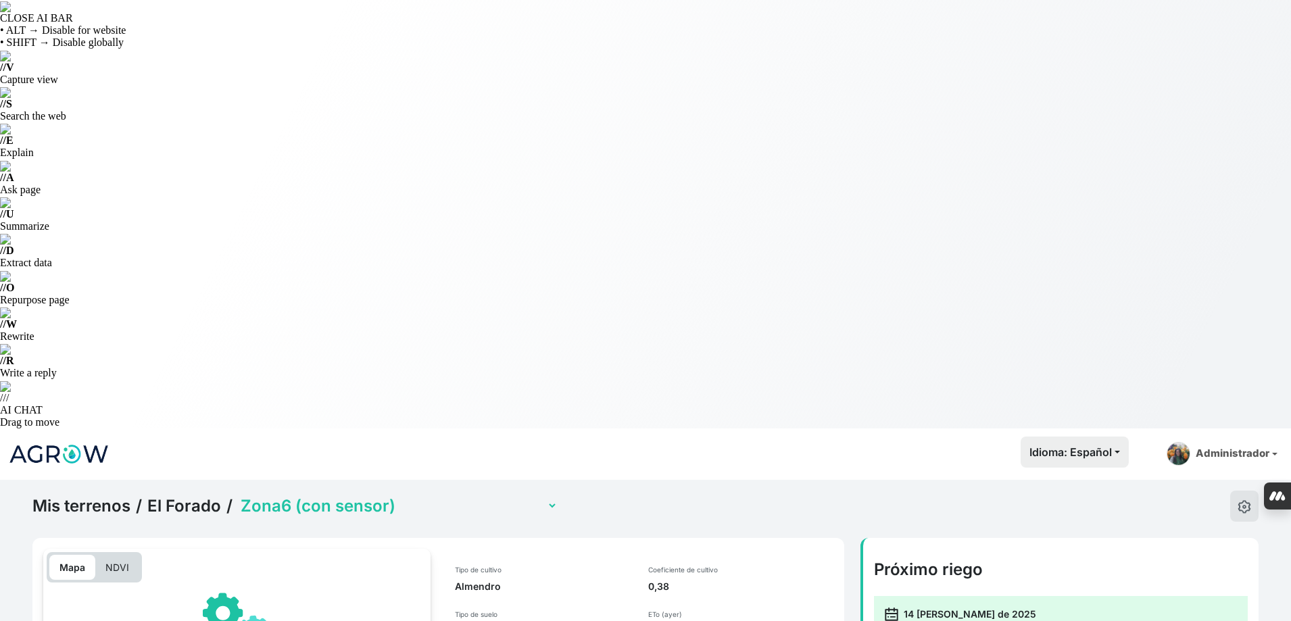
scroll to position [338, 0]
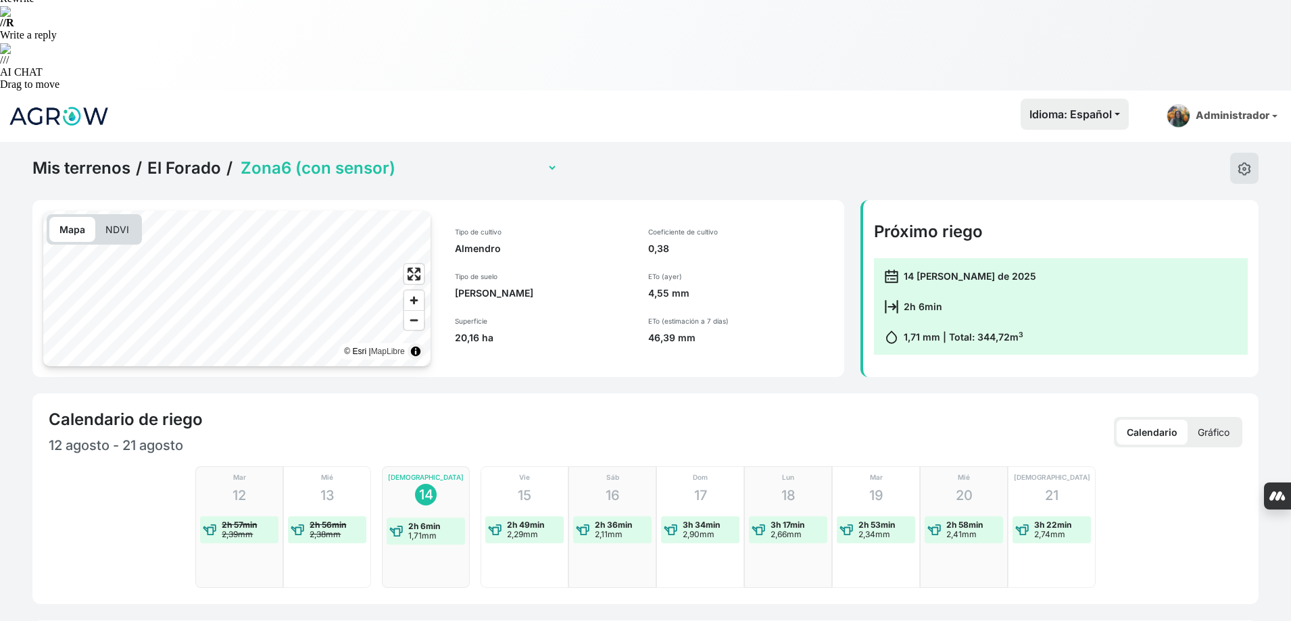
checkbox input "true"
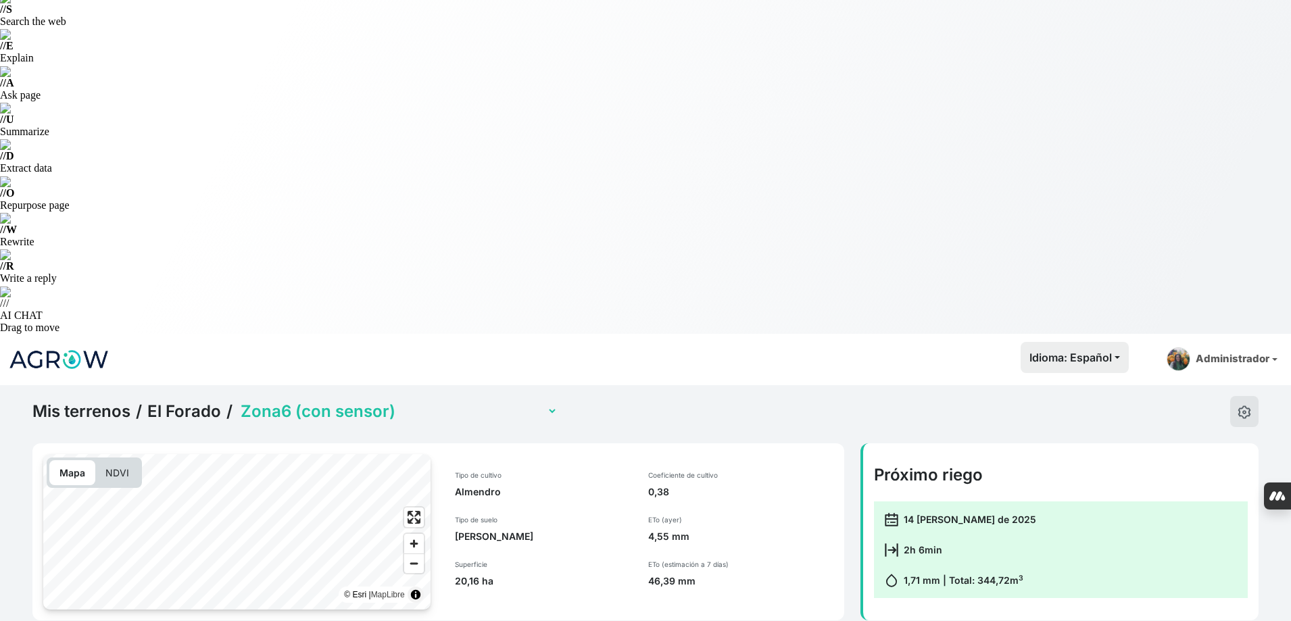
scroll to position [0, 0]
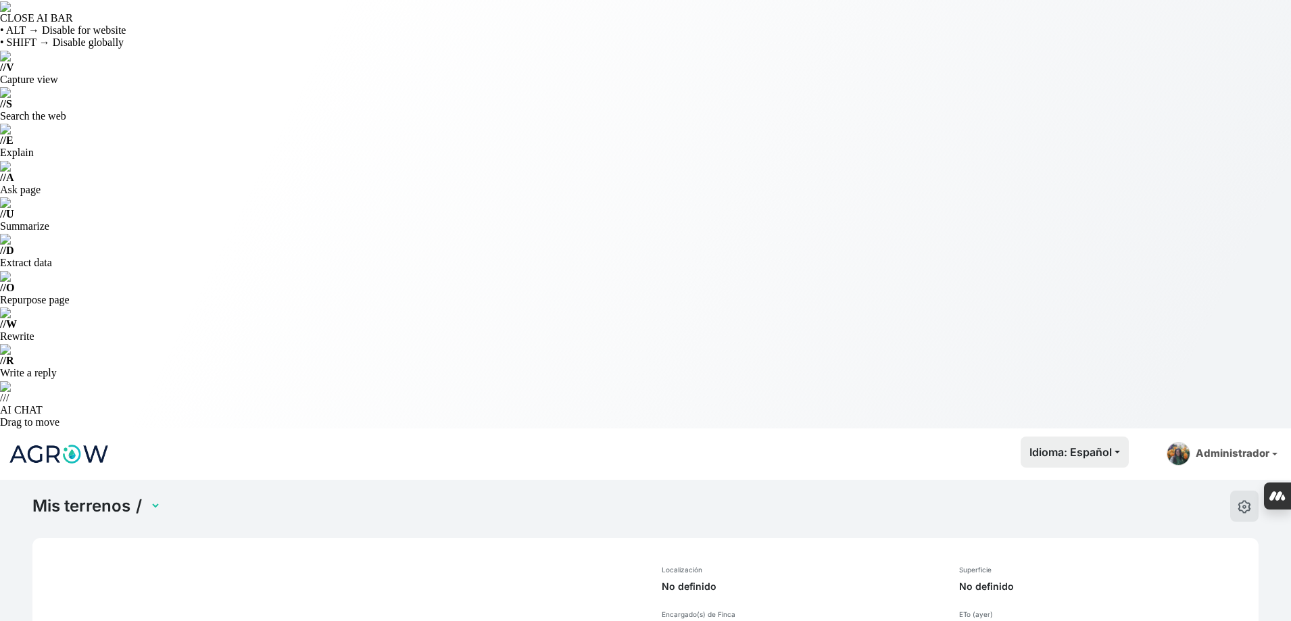
select select "1286"
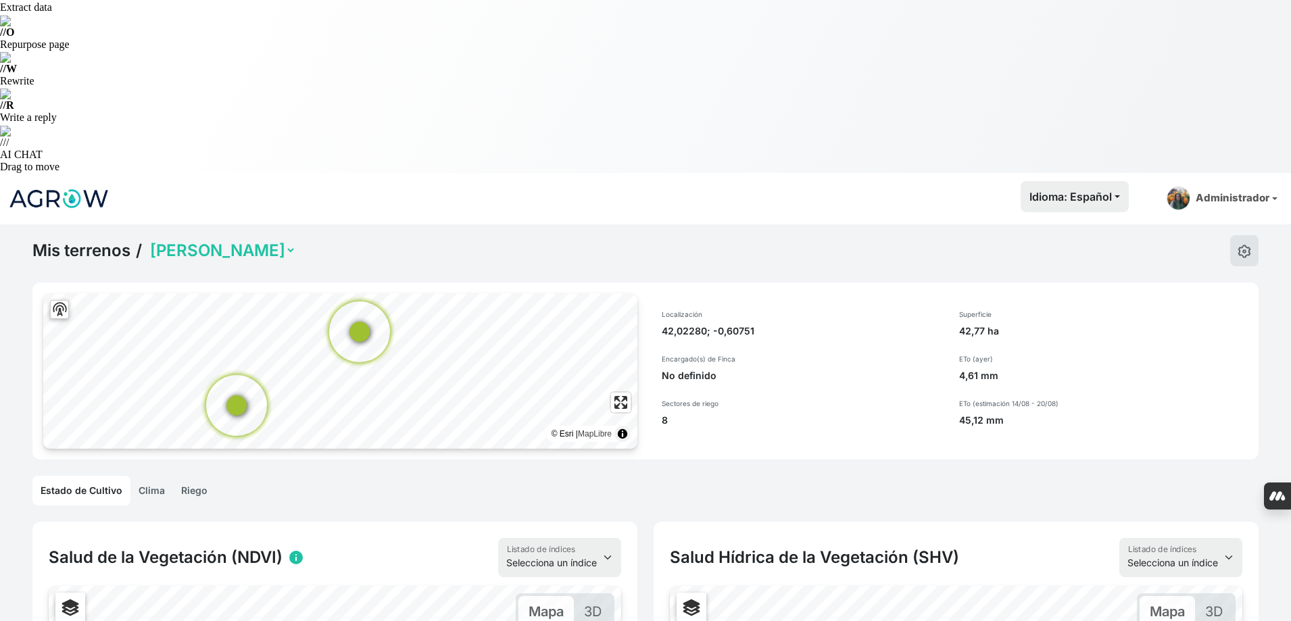
scroll to position [120, 0]
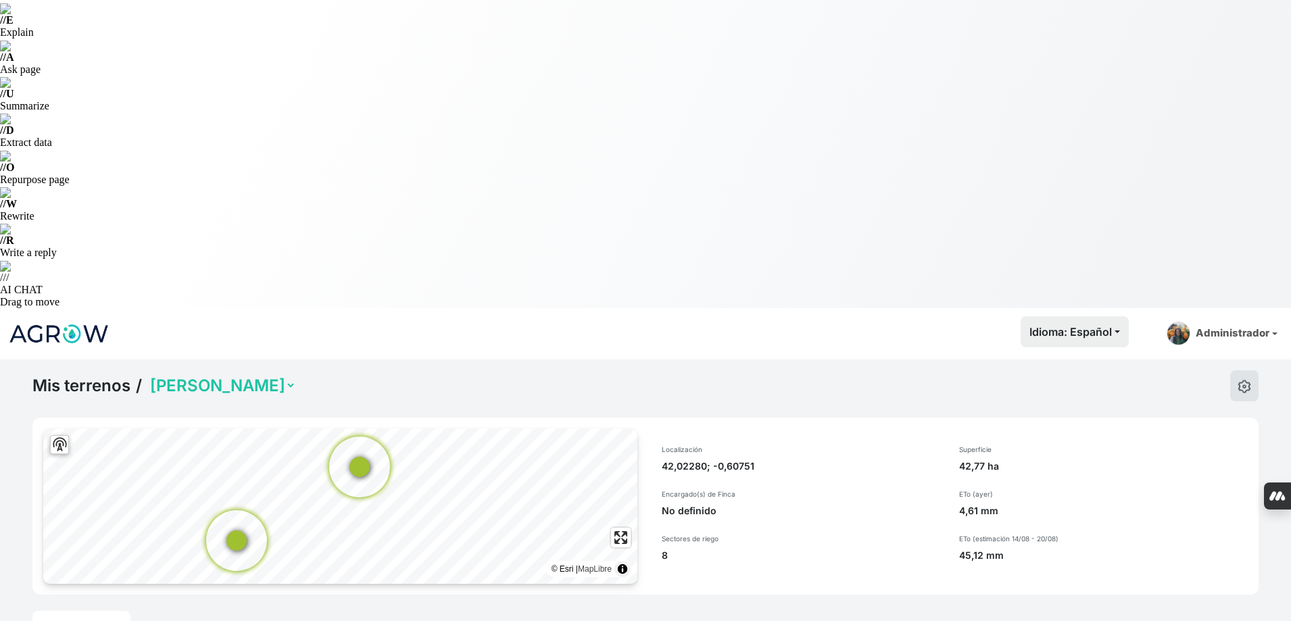
click at [185, 611] on link "Riego" at bounding box center [194, 626] width 43 height 30
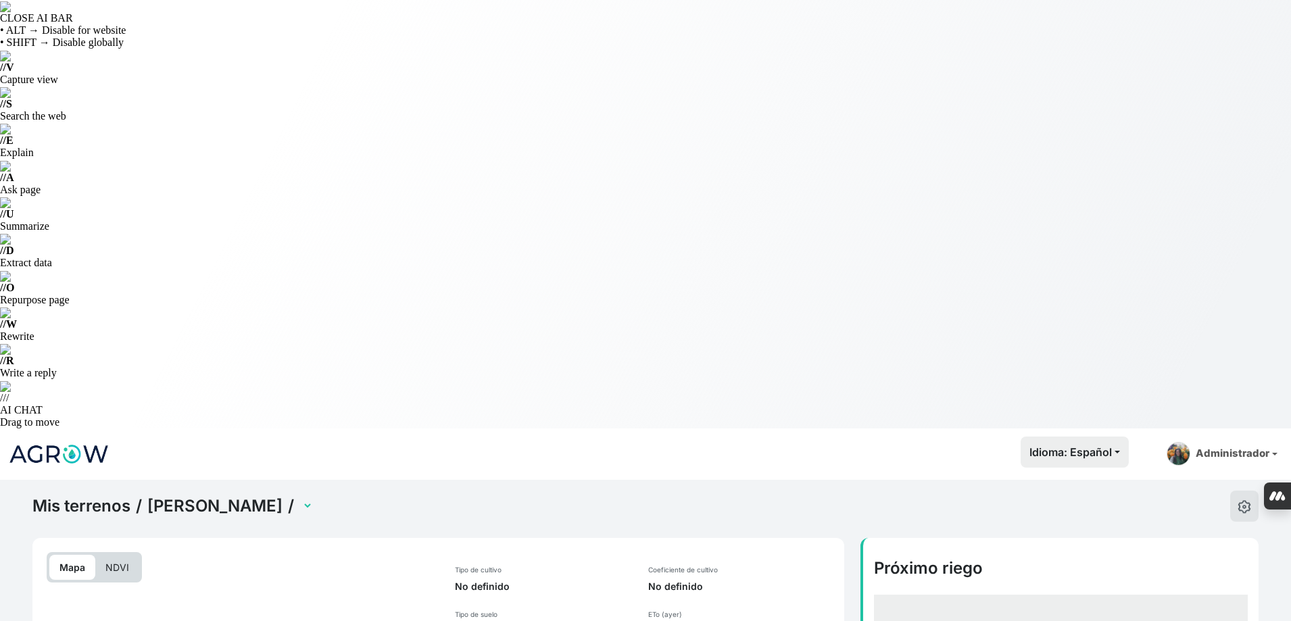
select select "2610"
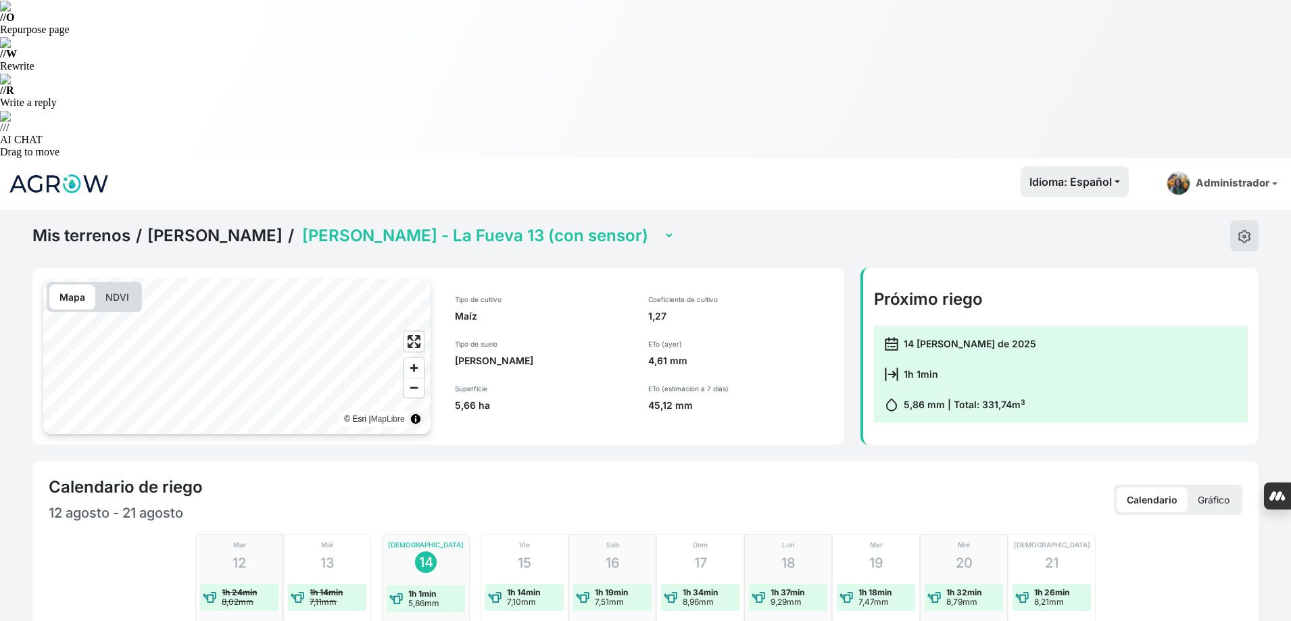
scroll to position [406, 0]
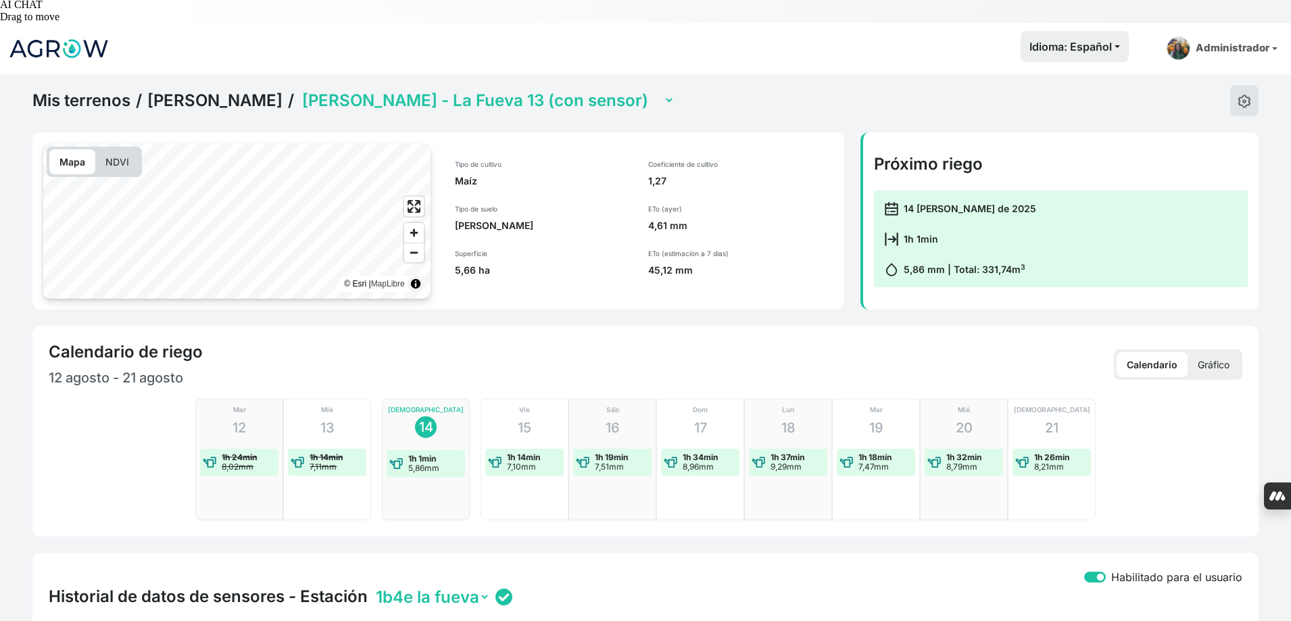
checkbox input "true"
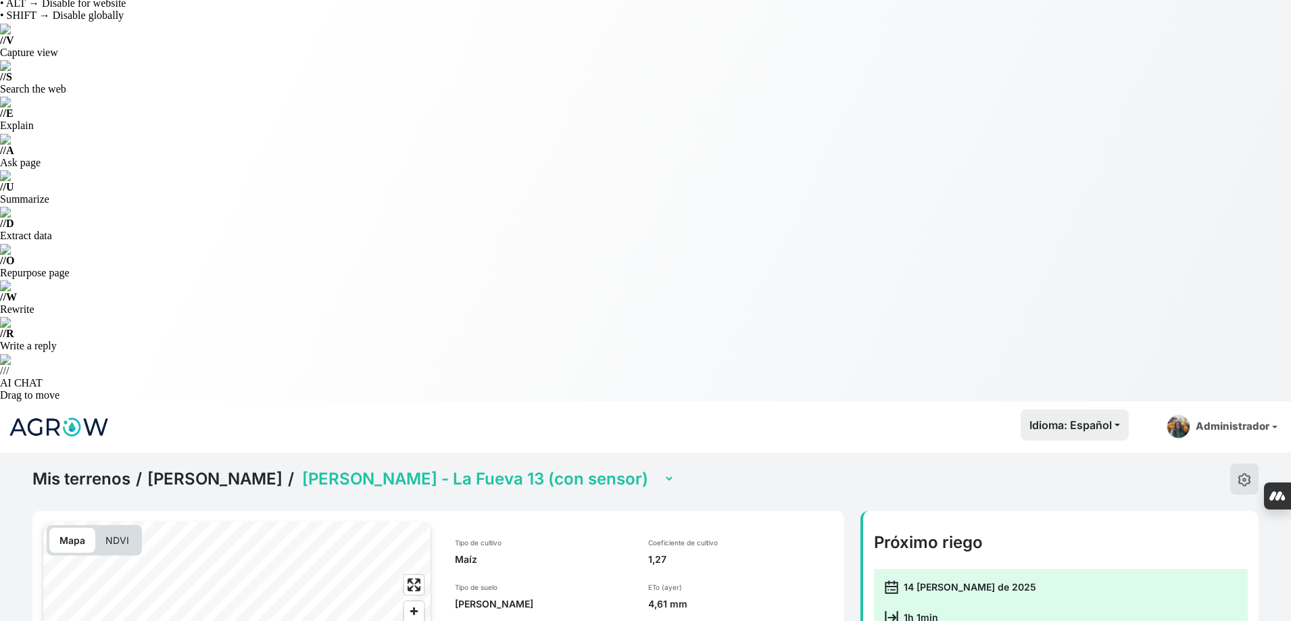
scroll to position [0, 0]
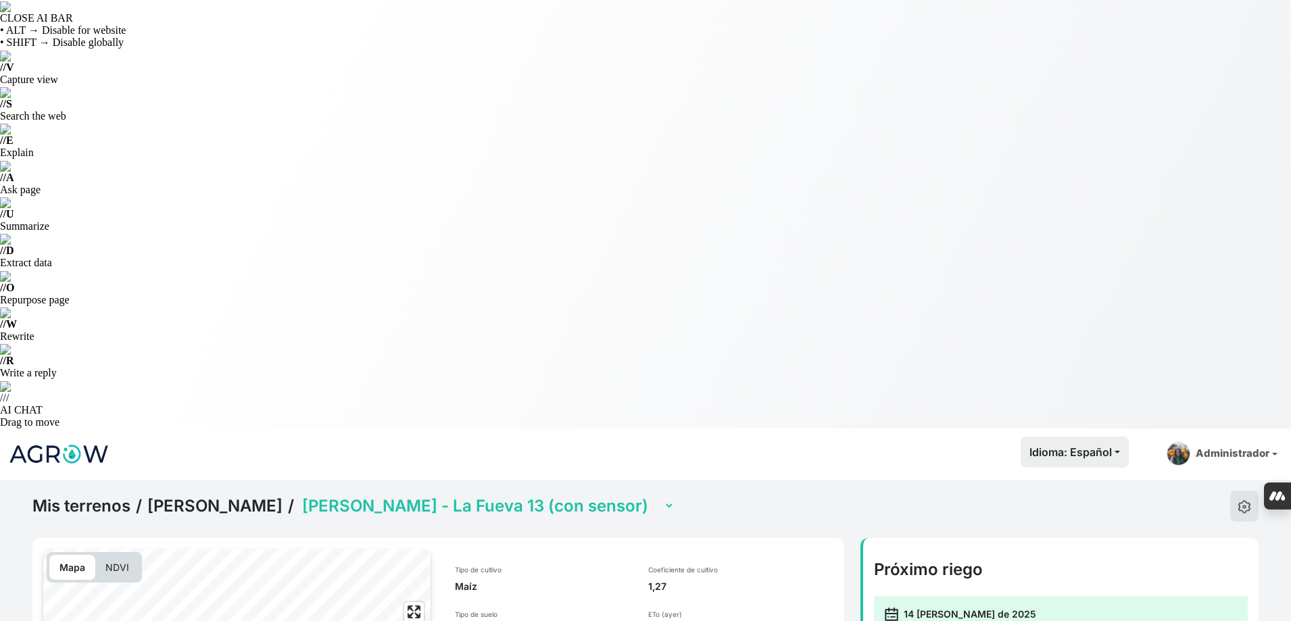
click at [543, 495] on select "Jorge Ramirez - Camino Sierra 11 Jorge Ramirez - El Salobrar 12 (con sensor) Jo…" at bounding box center [486, 505] width 375 height 21
click at [299, 495] on select "Jorge Ramirez - Camino Sierra 11 Jorge Ramirez - El Salobrar 12 (con sensor) Jo…" at bounding box center [486, 505] width 375 height 21
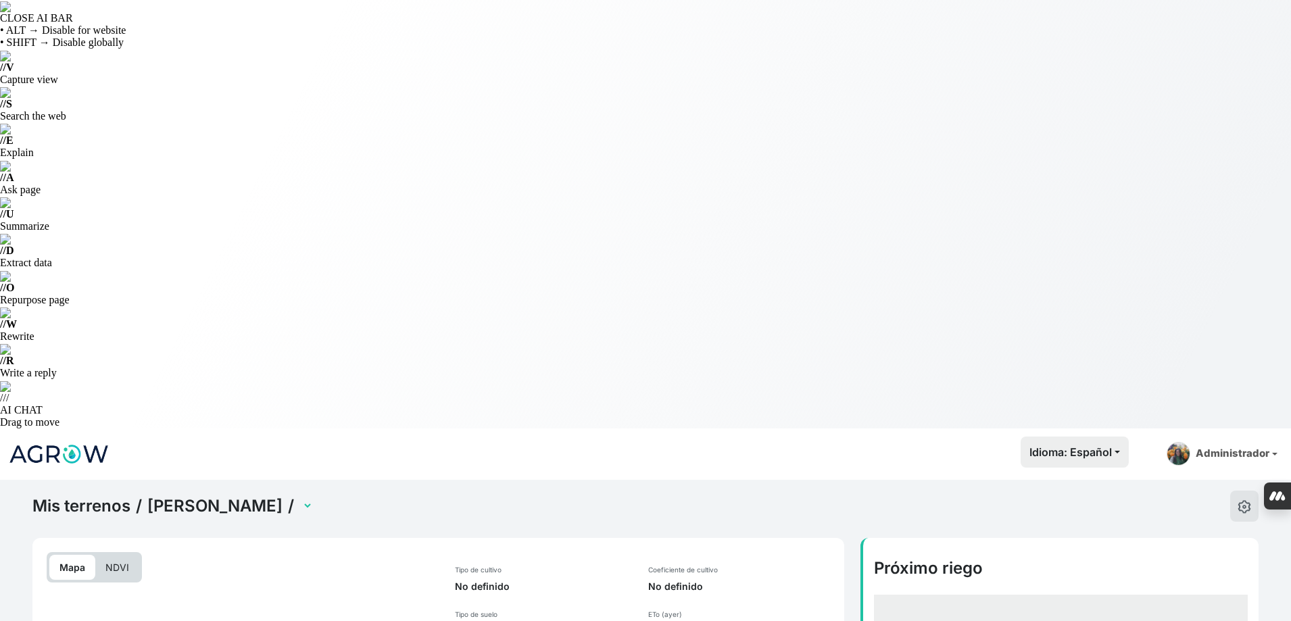
select select "2615"
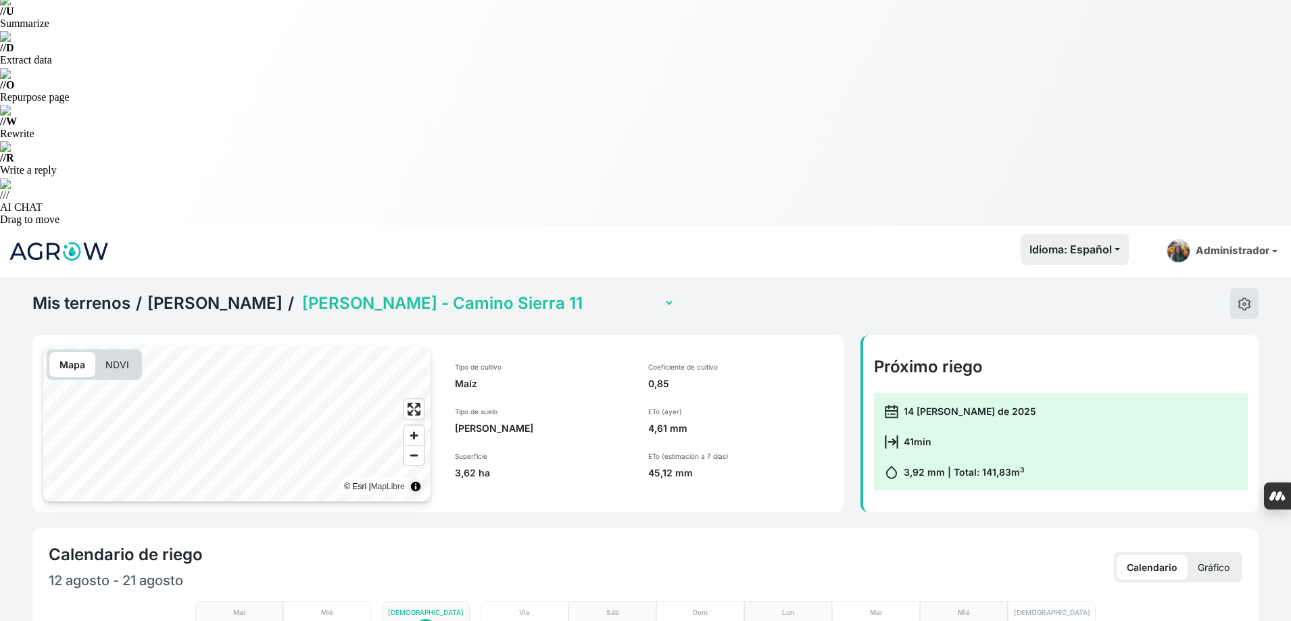
scroll to position [338, 0]
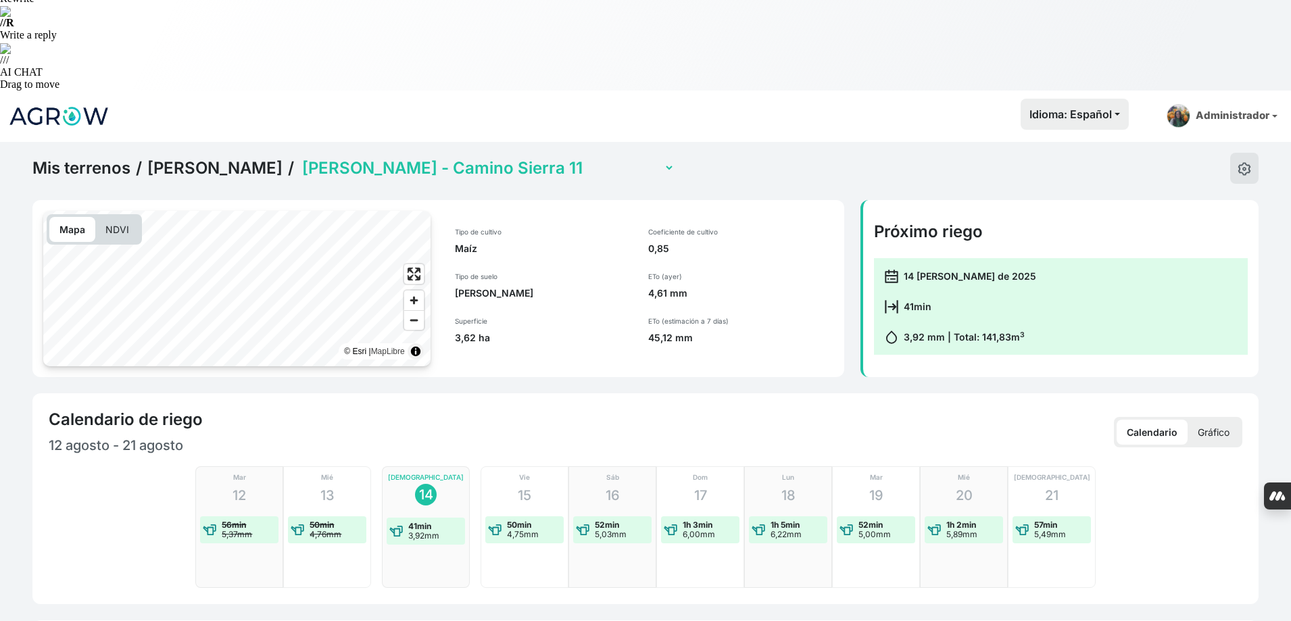
checkbox input "true"
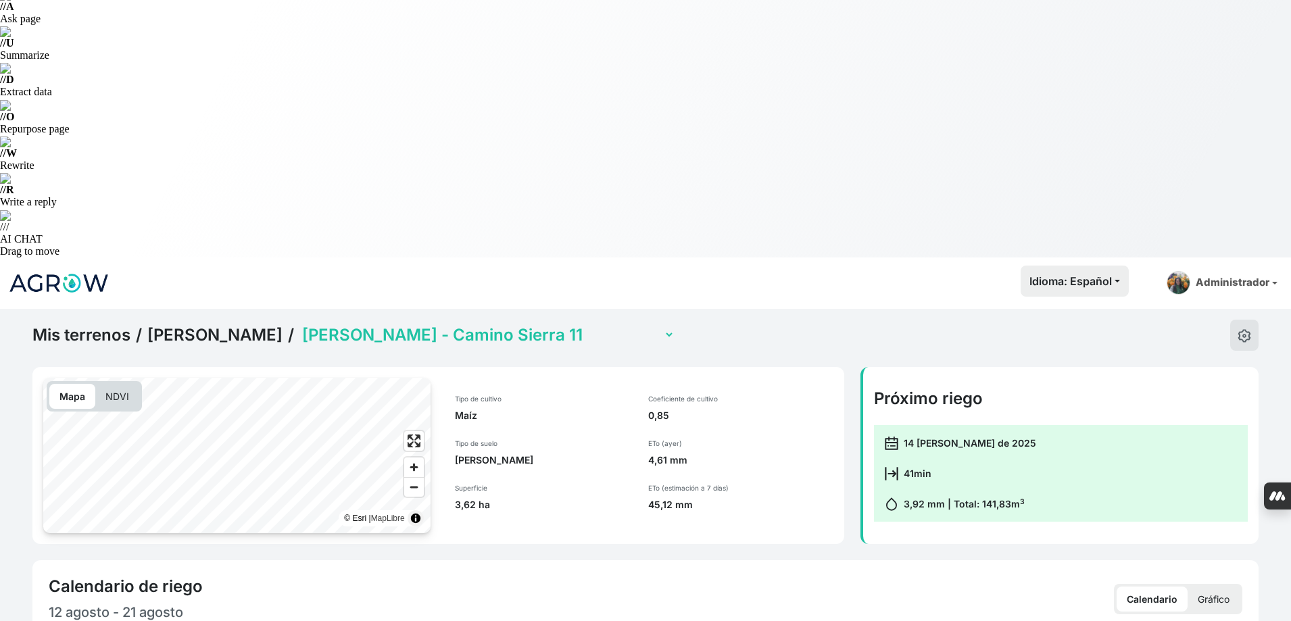
scroll to position [55, 0]
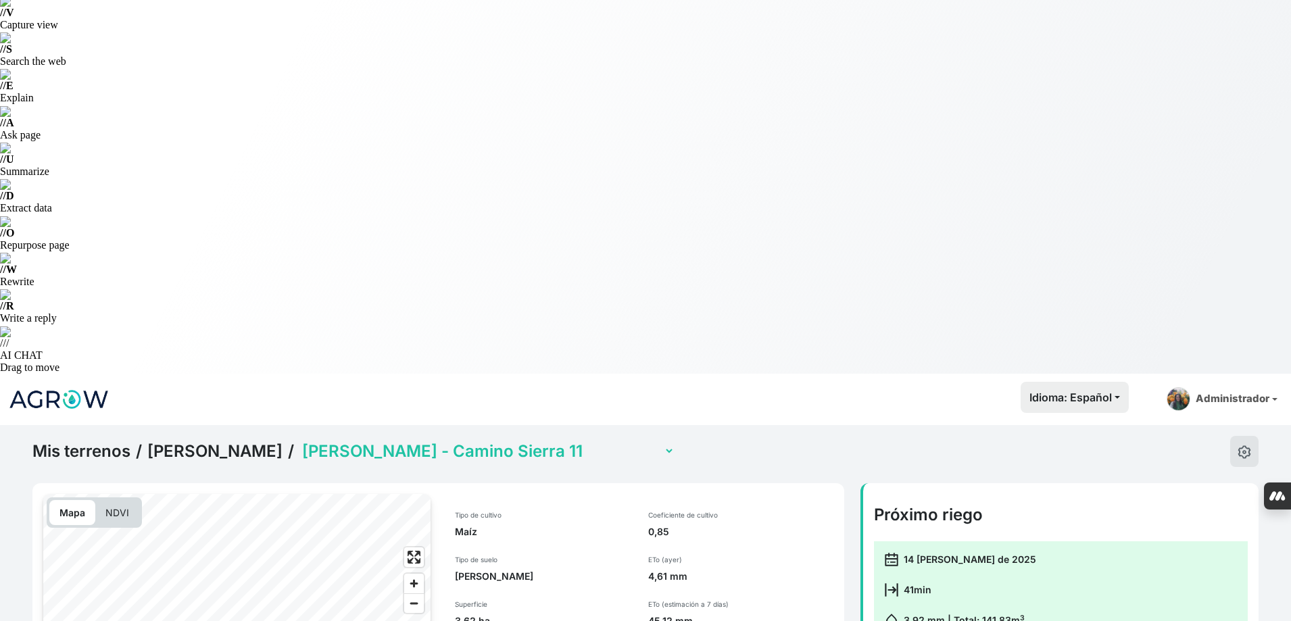
click at [489, 441] on select "Jorge Ramirez - Camino Sierra 11 Jorge Ramirez - El Salobrar 12 (con sensor) Jo…" at bounding box center [486, 451] width 375 height 21
click at [299, 441] on select "Jorge Ramirez - Camino Sierra 11 Jorge Ramirez - El Salobrar 12 (con sensor) Jo…" at bounding box center [486, 451] width 375 height 21
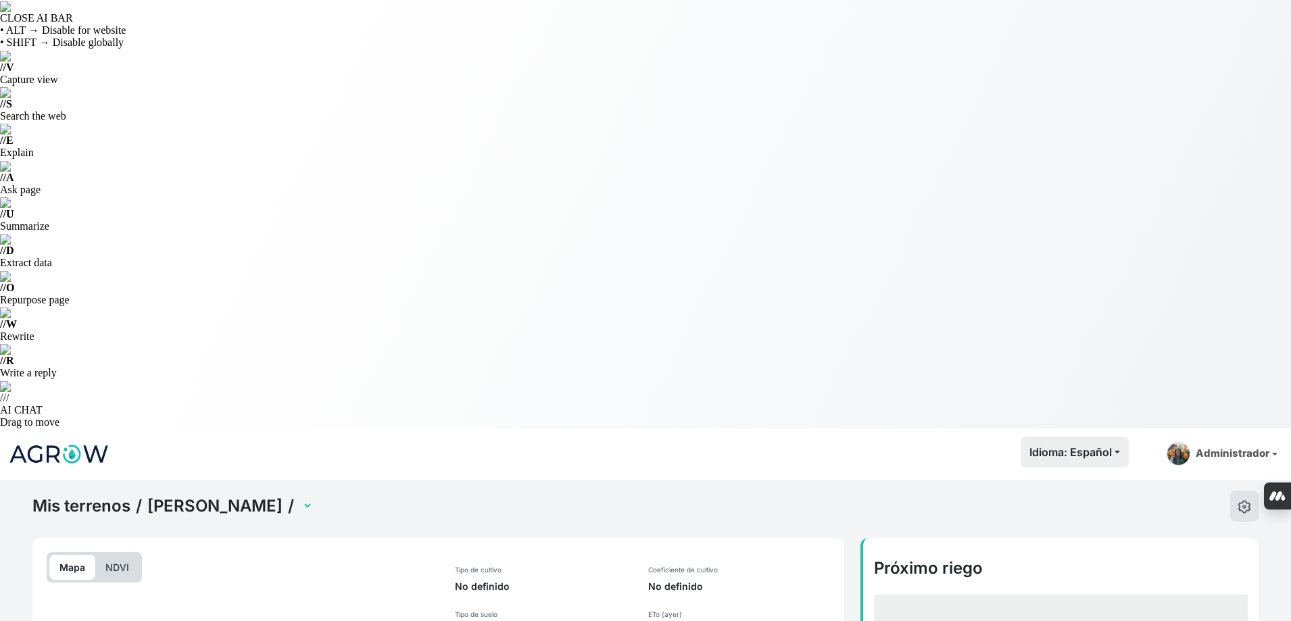
select select "2614"
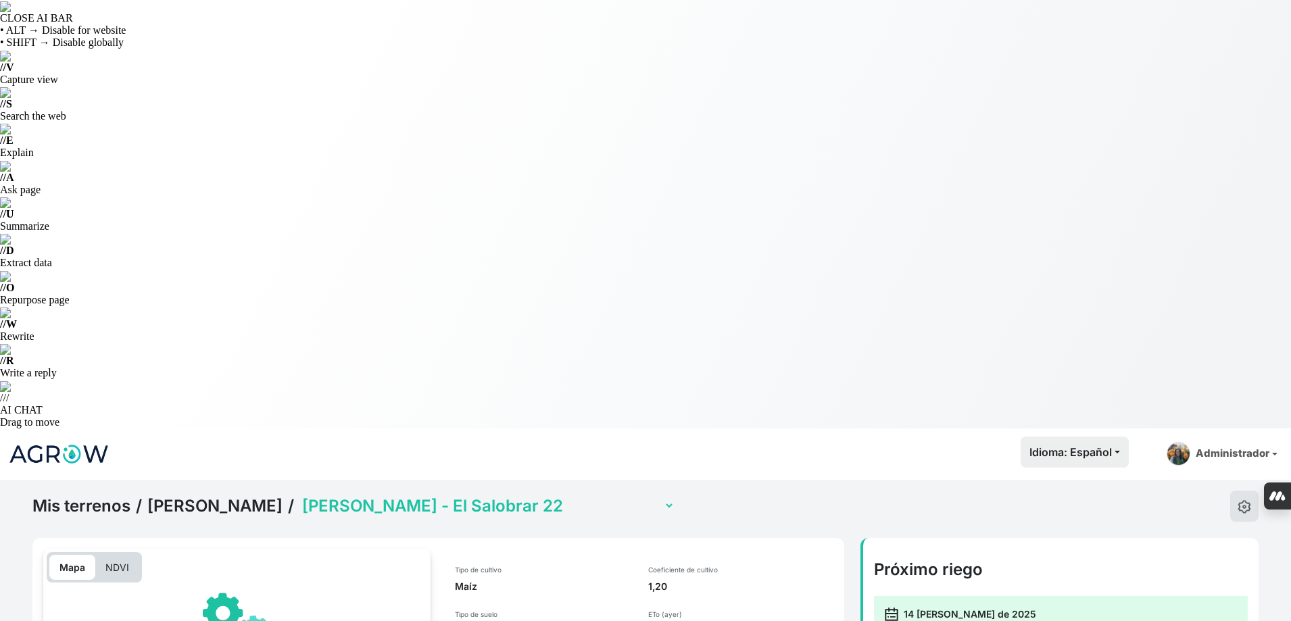
scroll to position [203, 0]
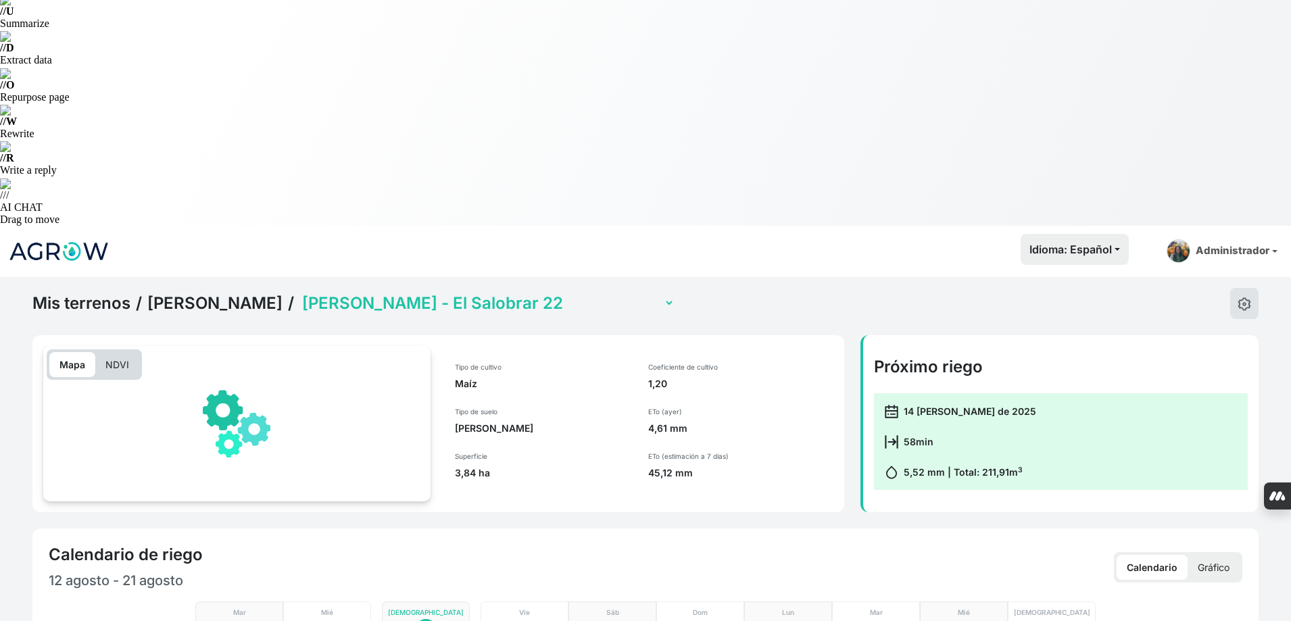
checkbox input "true"
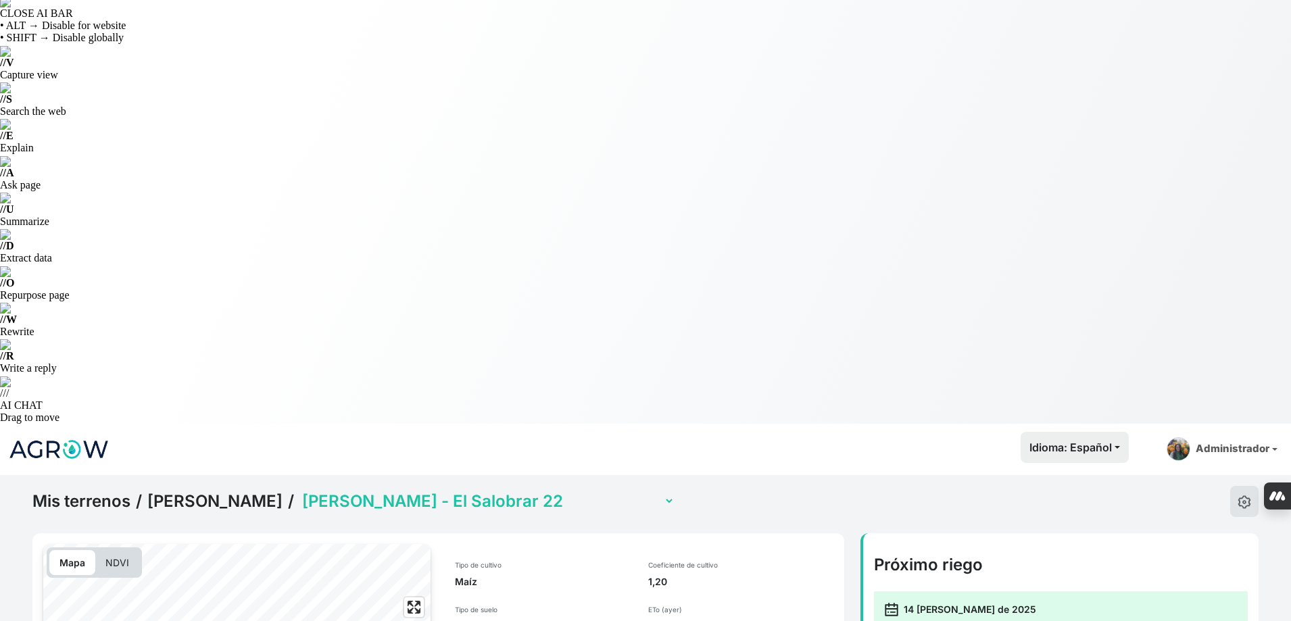
scroll to position [0, 0]
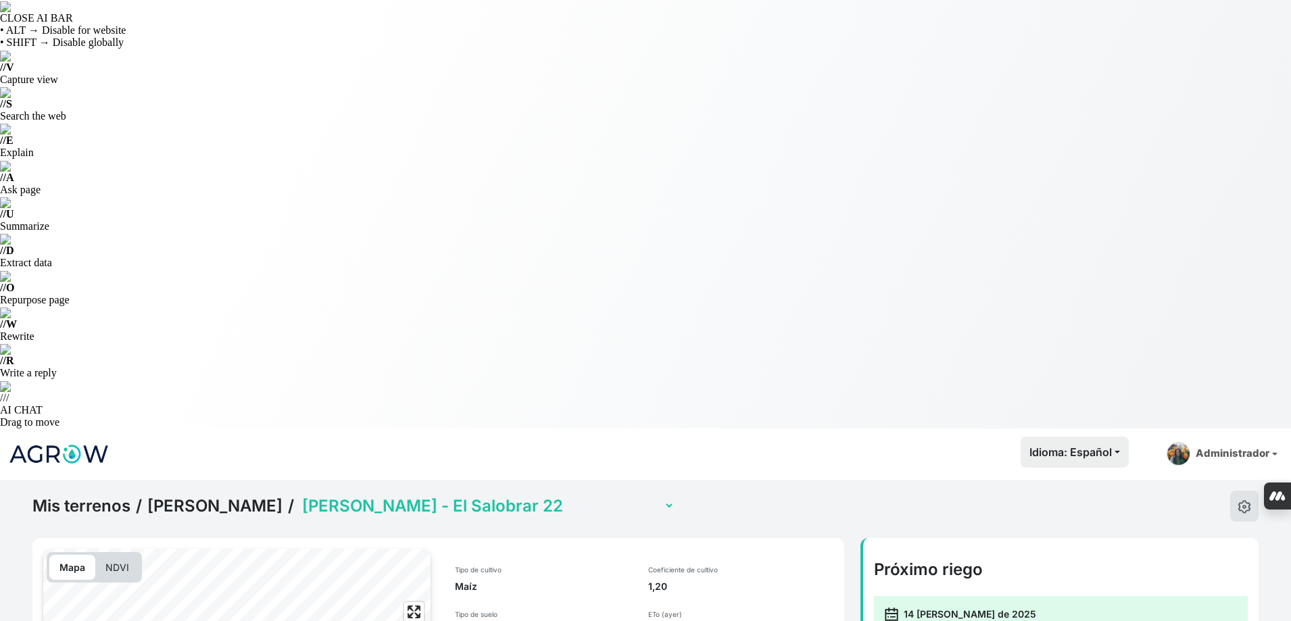
click at [576, 495] on select "Jorge Ramirez - Camino Sierra 11 Jorge Ramirez - El Salobrar 12 (con sensor) Jo…" at bounding box center [486, 505] width 375 height 21
click at [299, 495] on select "Jorge Ramirez - Camino Sierra 11 Jorge Ramirez - El Salobrar 12 (con sensor) Jo…" at bounding box center [486, 505] width 375 height 21
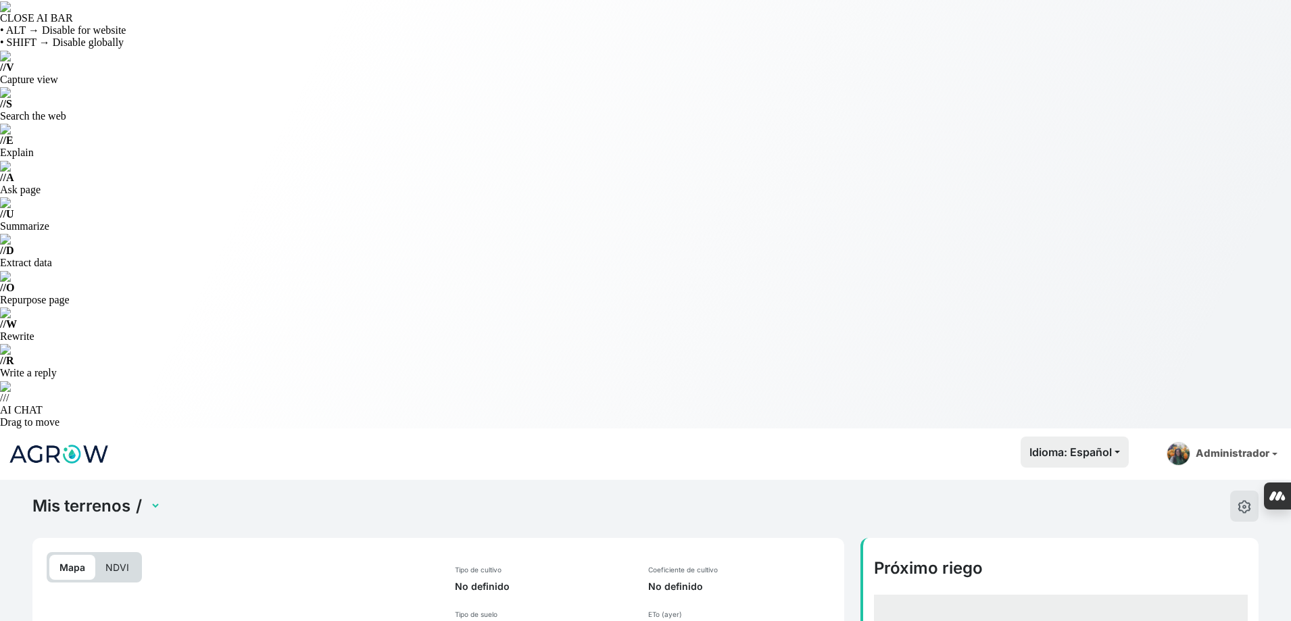
select select "2613"
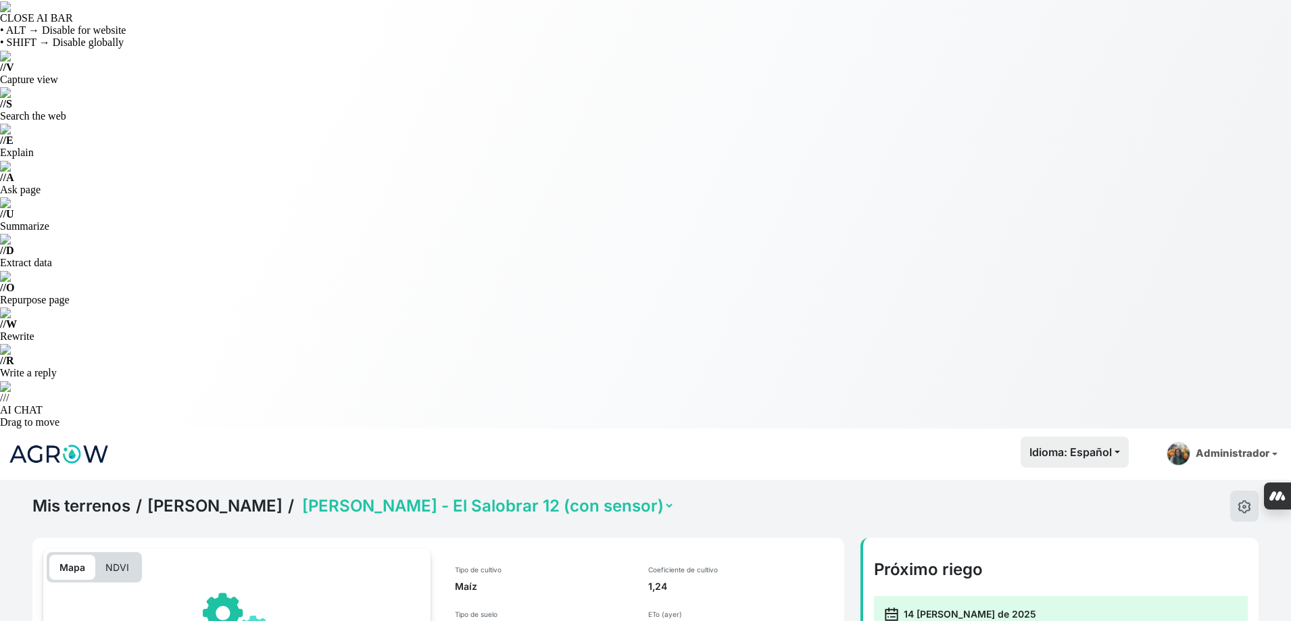
scroll to position [406, 0]
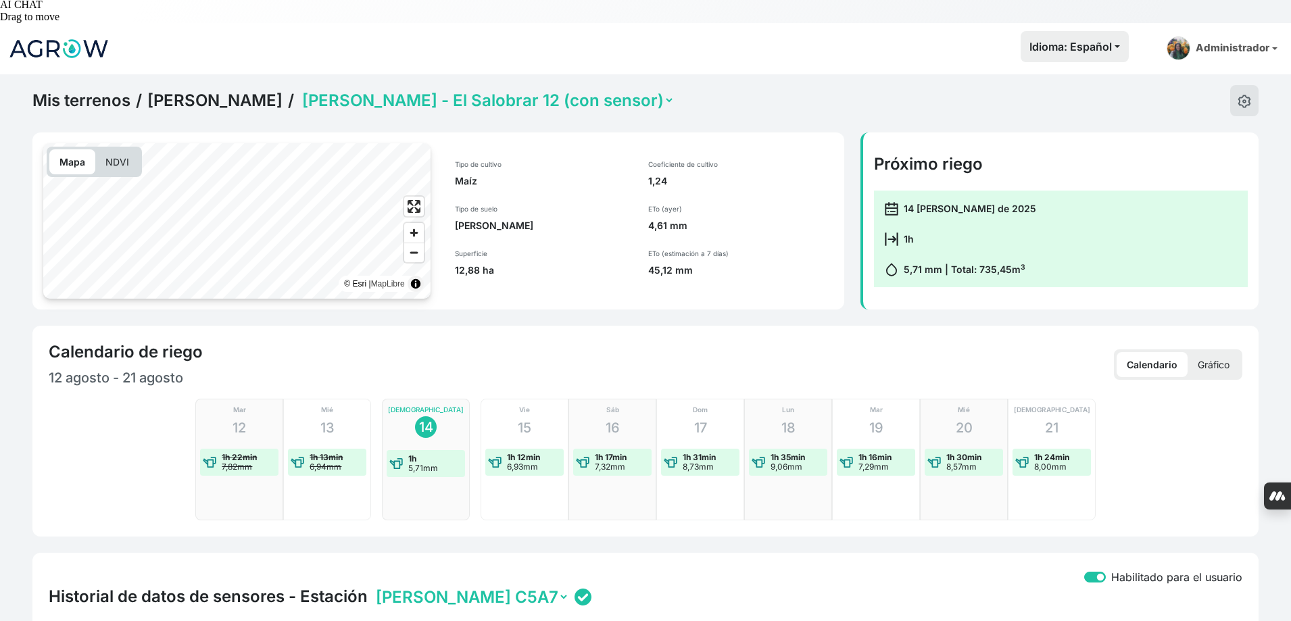
checkbox input "true"
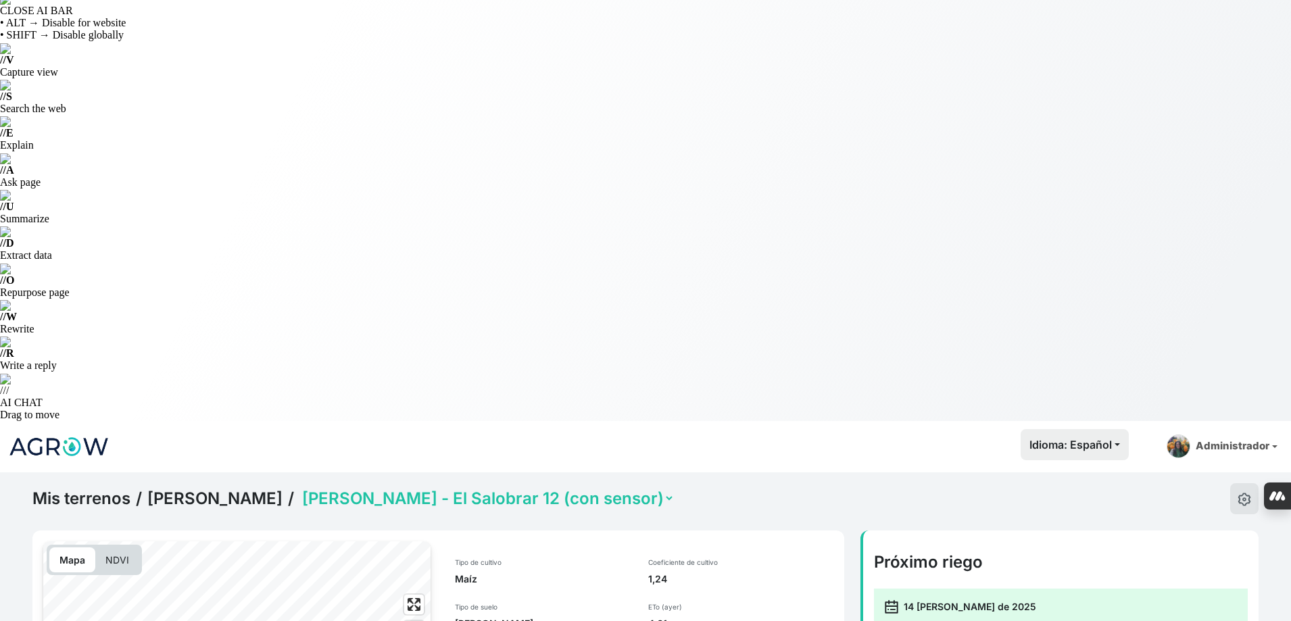
scroll to position [0, 0]
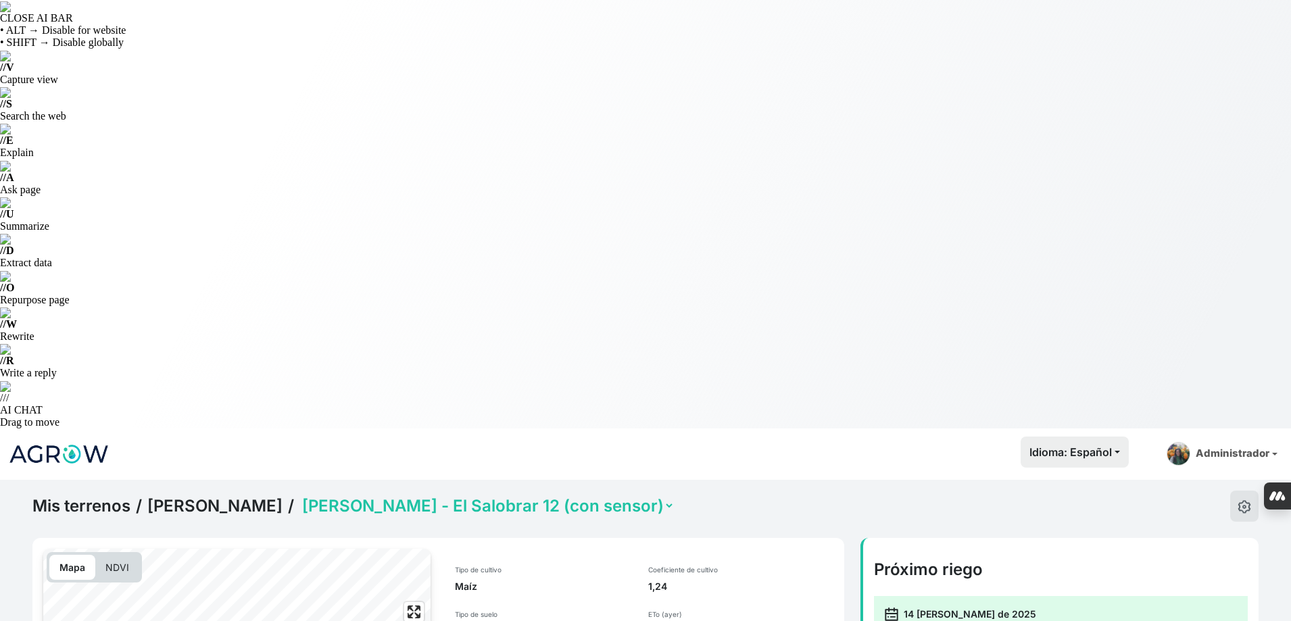
click at [556, 495] on select "Jorge Ramirez - Camino Sierra 11 Jorge Ramirez - El Salobrar 12 (con sensor) Jo…" at bounding box center [486, 505] width 375 height 21
click at [299, 495] on select "Jorge Ramirez - Camino Sierra 11 Jorge Ramirez - El Salobrar 12 (con sensor) Jo…" at bounding box center [486, 505] width 375 height 21
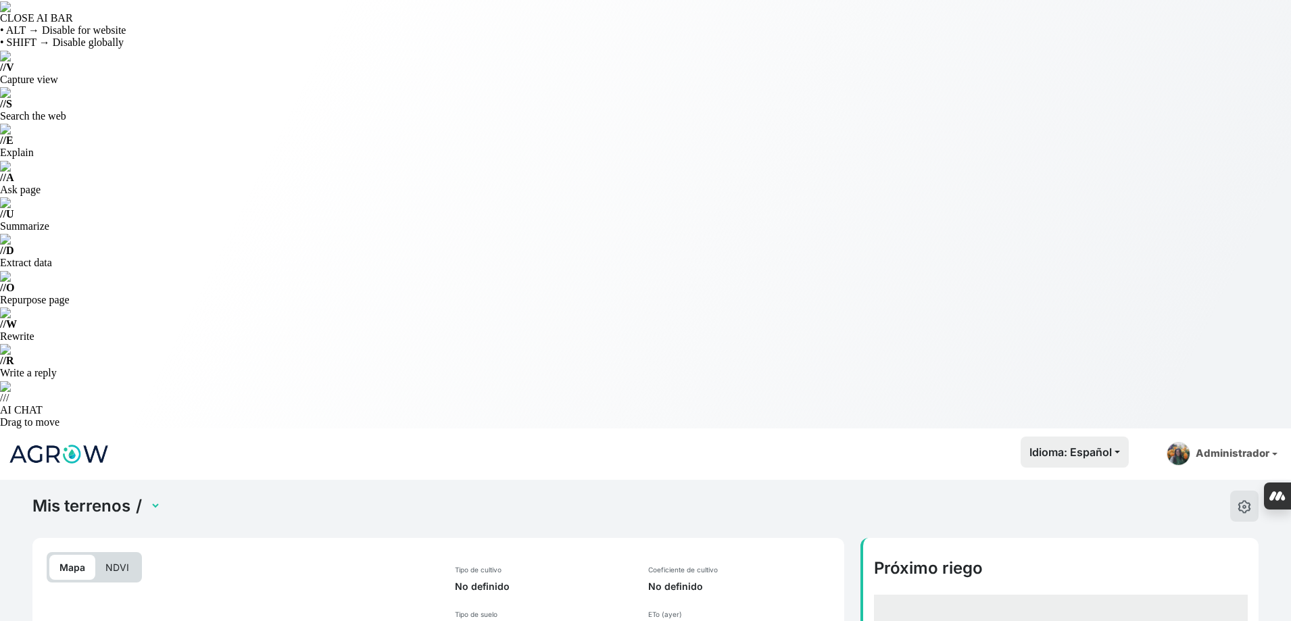
select select "2611"
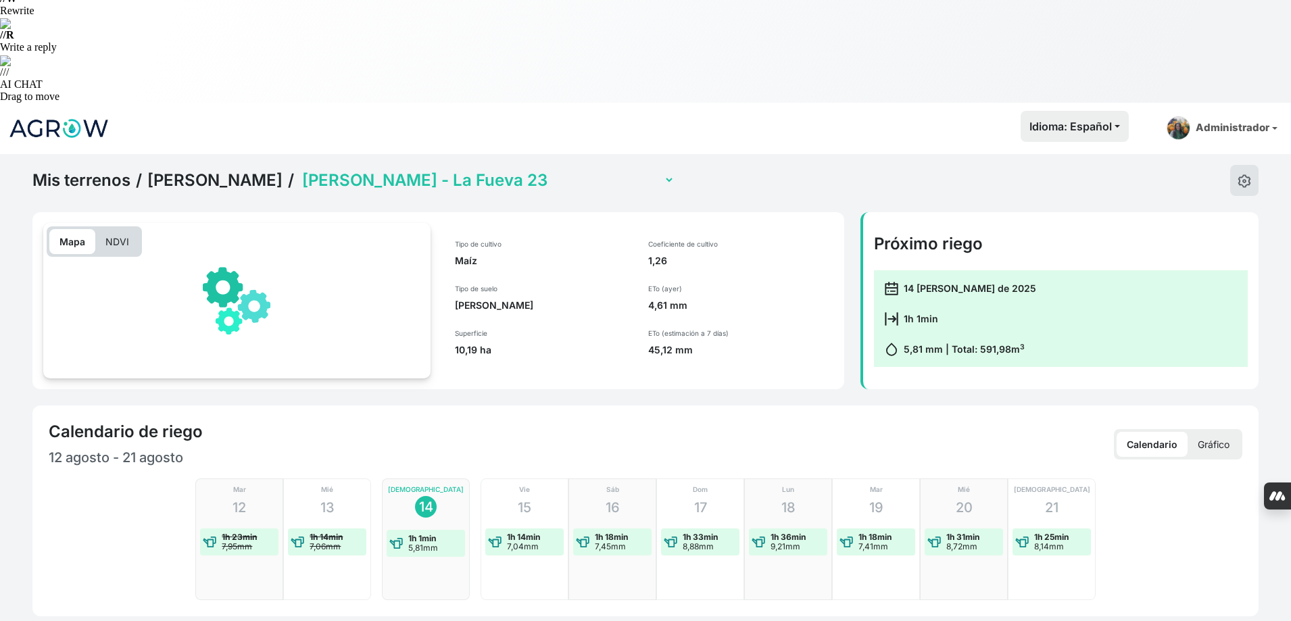
scroll to position [406, 0]
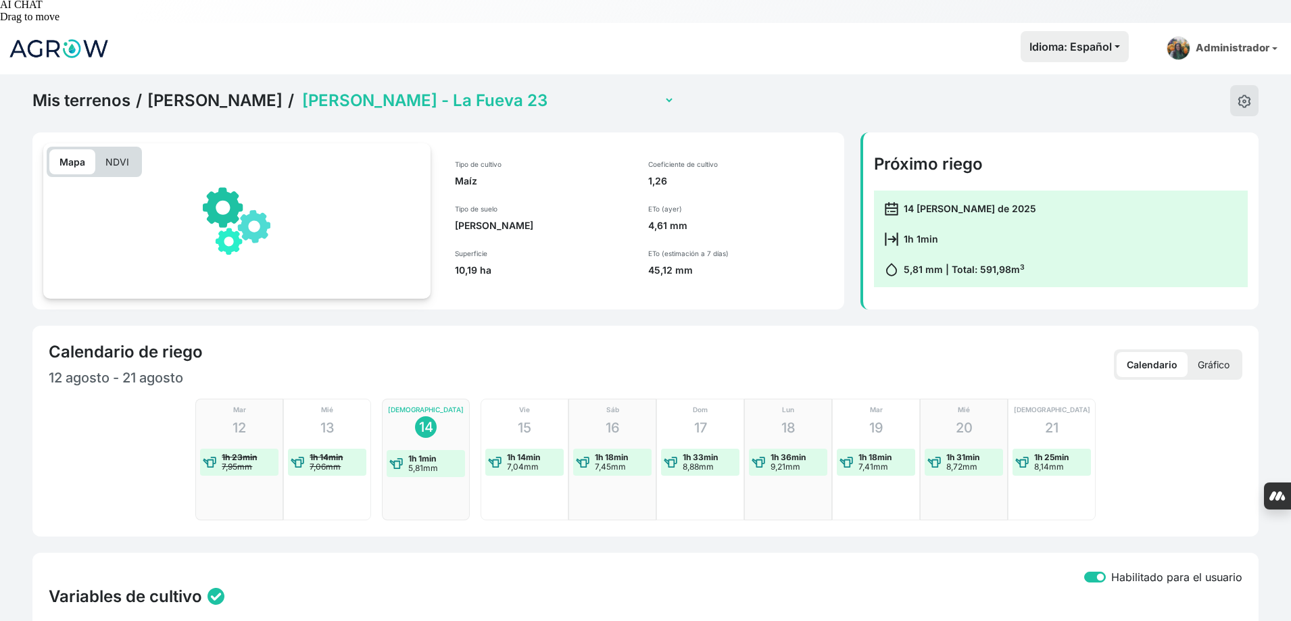
checkbox input "true"
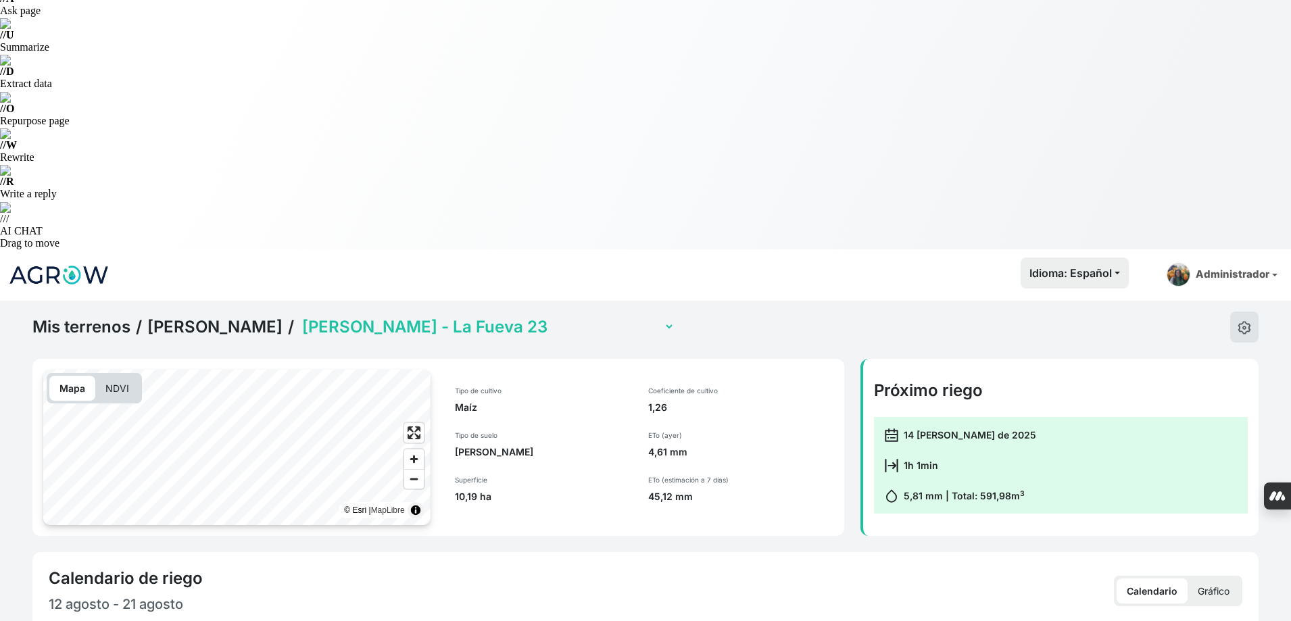
scroll to position [55, 0]
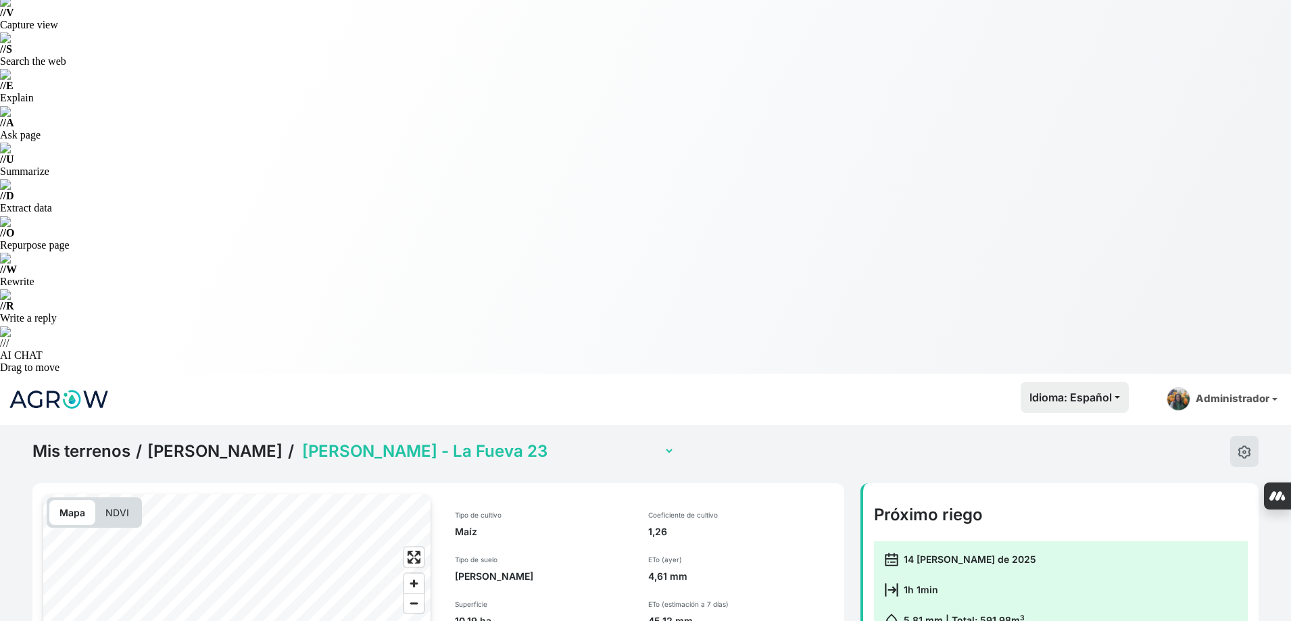
click at [502, 441] on select "Jorge Ramirez - Camino Sierra 11 Jorge Ramirez - El Salobrar 12 (con sensor) Jo…" at bounding box center [486, 451] width 375 height 21
click at [299, 441] on select "Jorge Ramirez - Camino Sierra 11 Jorge Ramirez - El Salobrar 12 (con sensor) Jo…" at bounding box center [486, 451] width 375 height 21
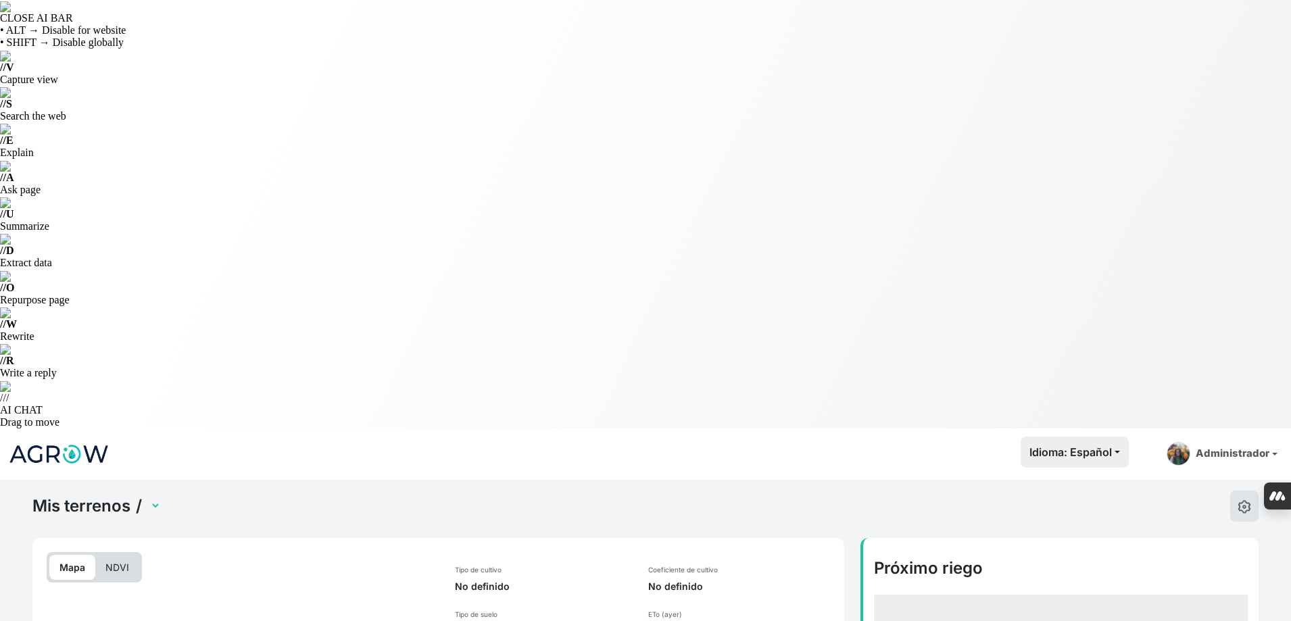
select select "2612"
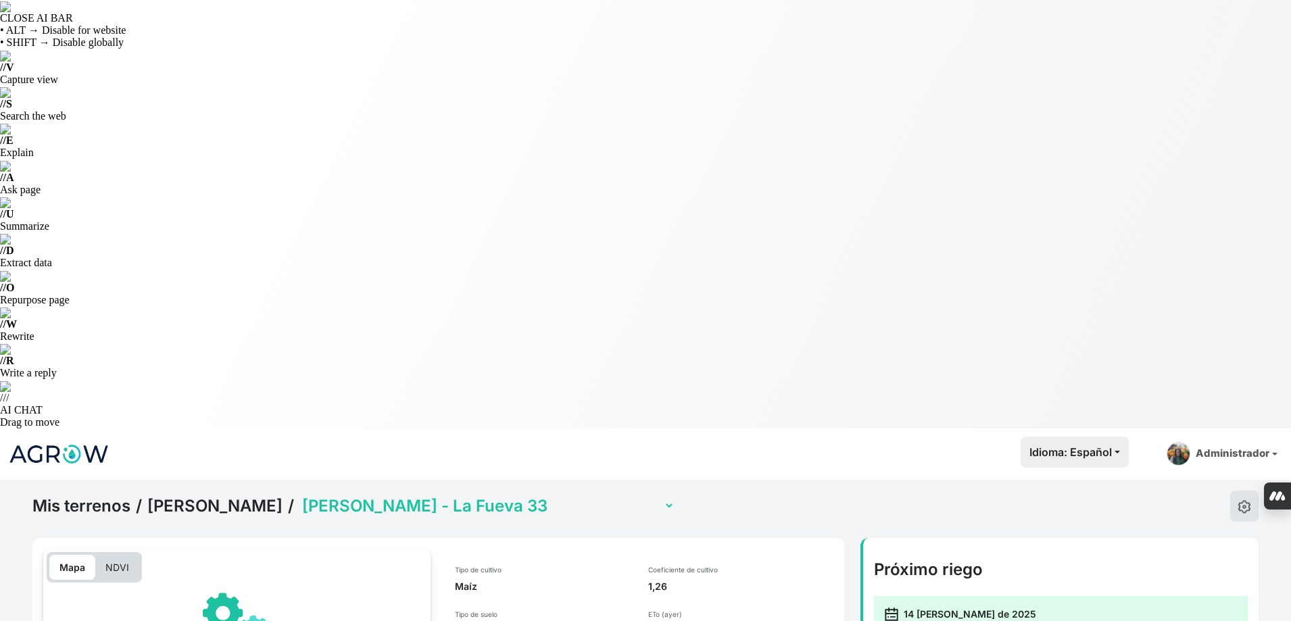
scroll to position [468, 0]
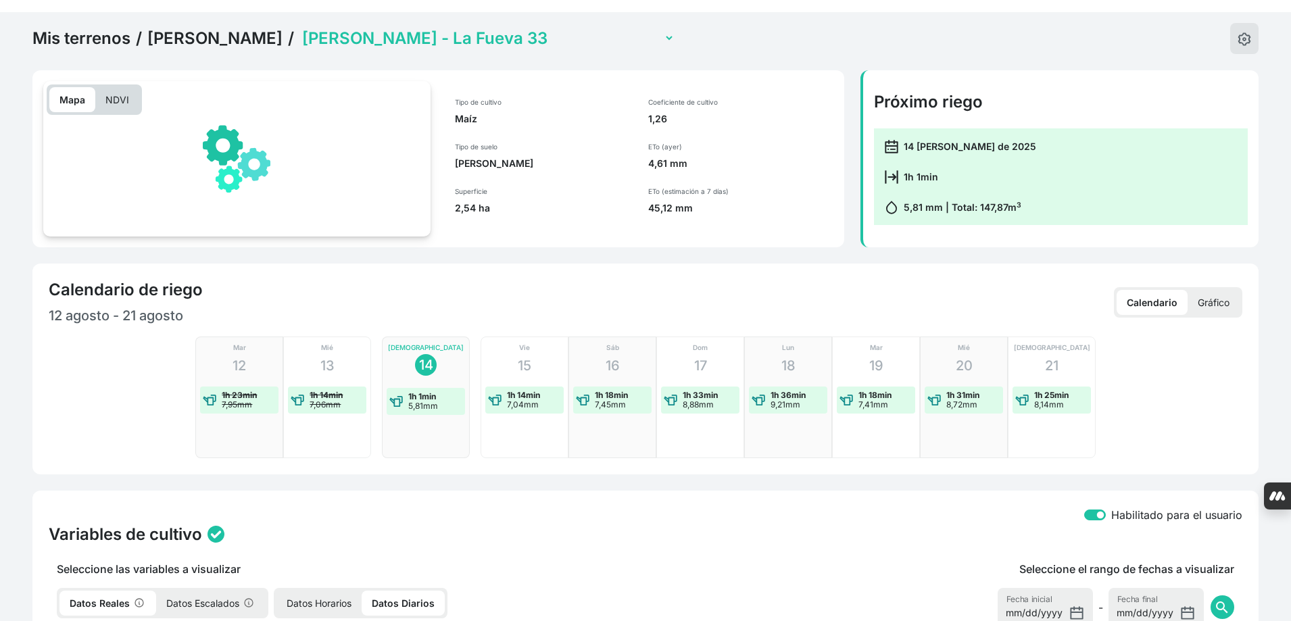
checkbox input "true"
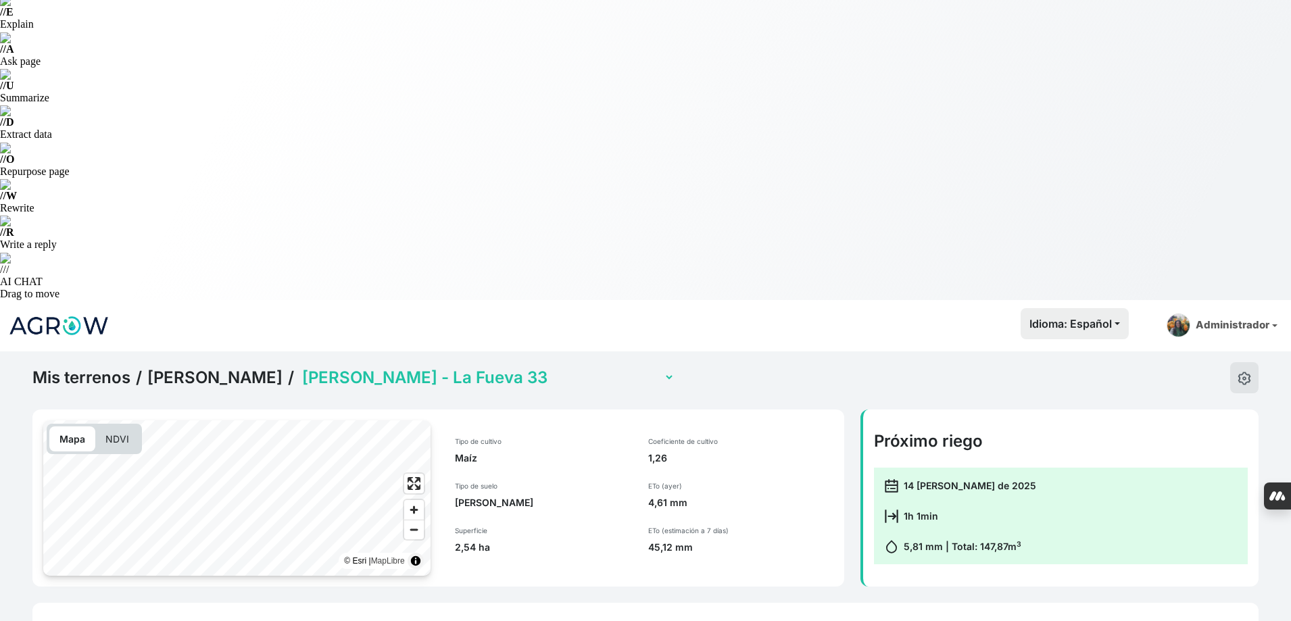
scroll to position [0, 0]
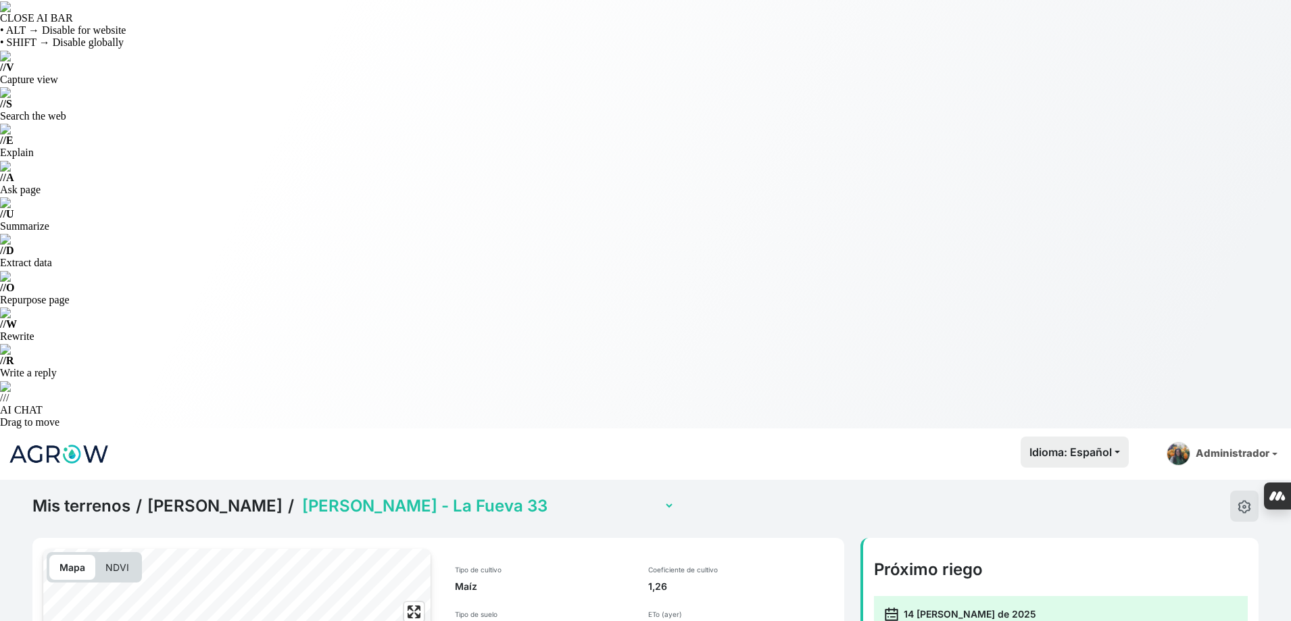
click at [516, 495] on select "Jorge Ramirez - Camino Sierra 11 Jorge Ramirez - El Salobrar 12 (con sensor) Jo…" at bounding box center [486, 505] width 375 height 21
click at [299, 495] on select "Jorge Ramirez - Camino Sierra 11 Jorge Ramirez - El Salobrar 12 (con sensor) Jo…" at bounding box center [486, 505] width 375 height 21
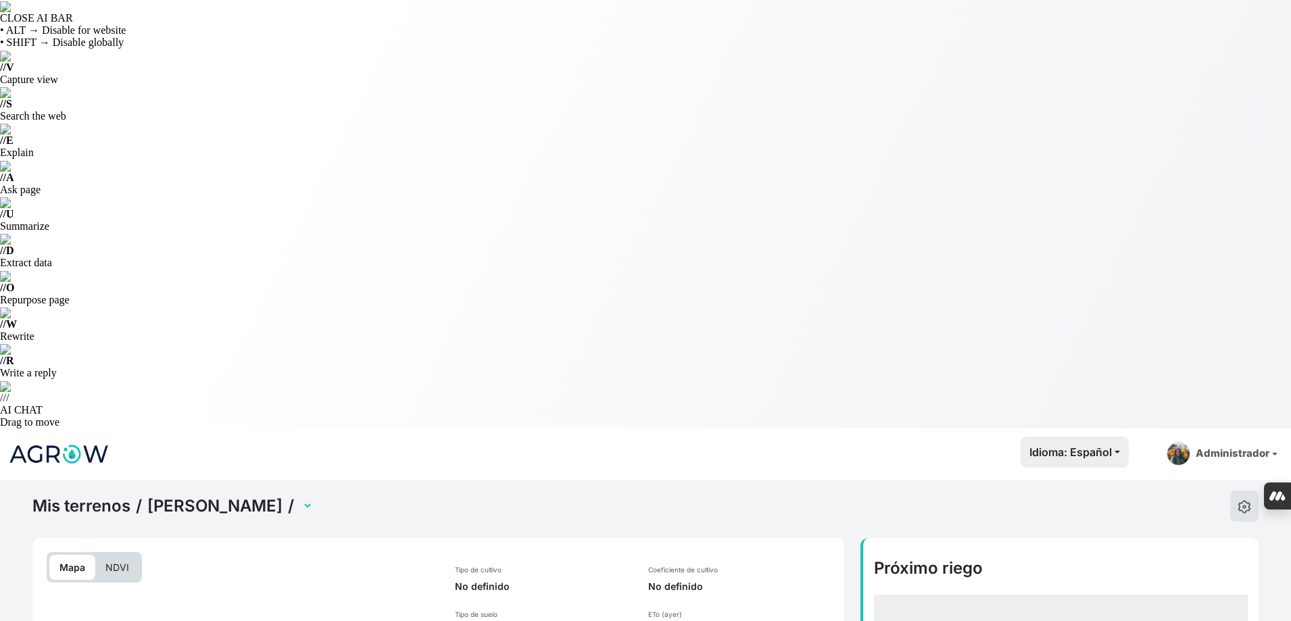
select select "2616"
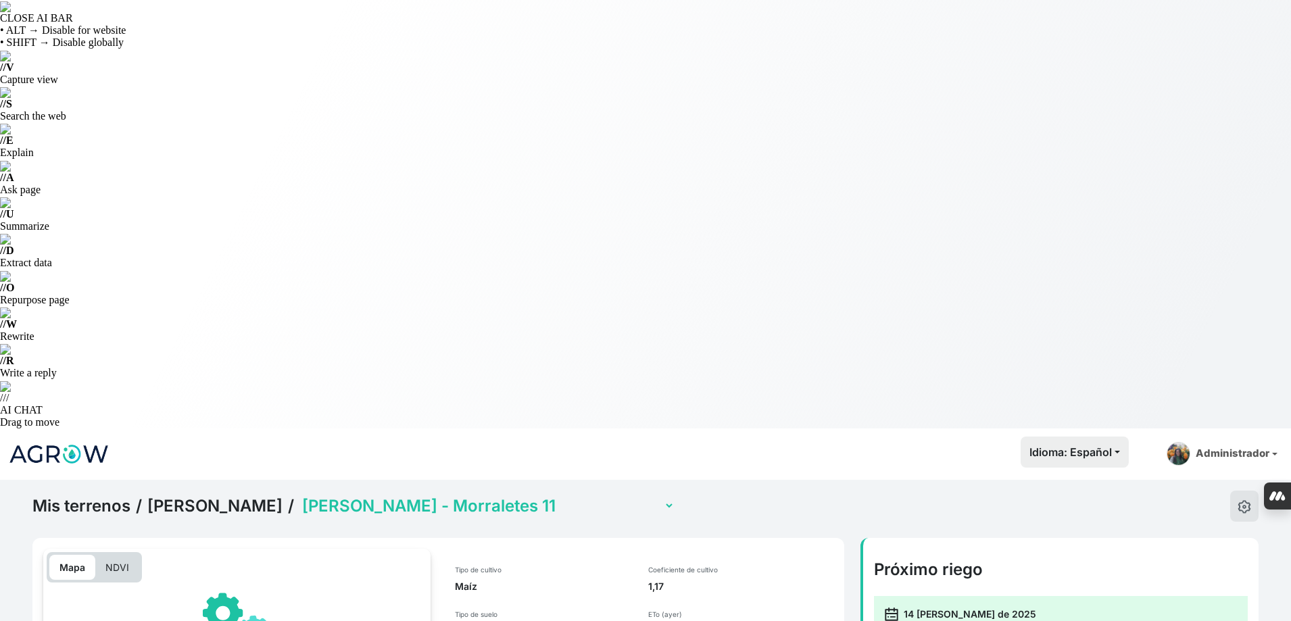
scroll to position [406, 0]
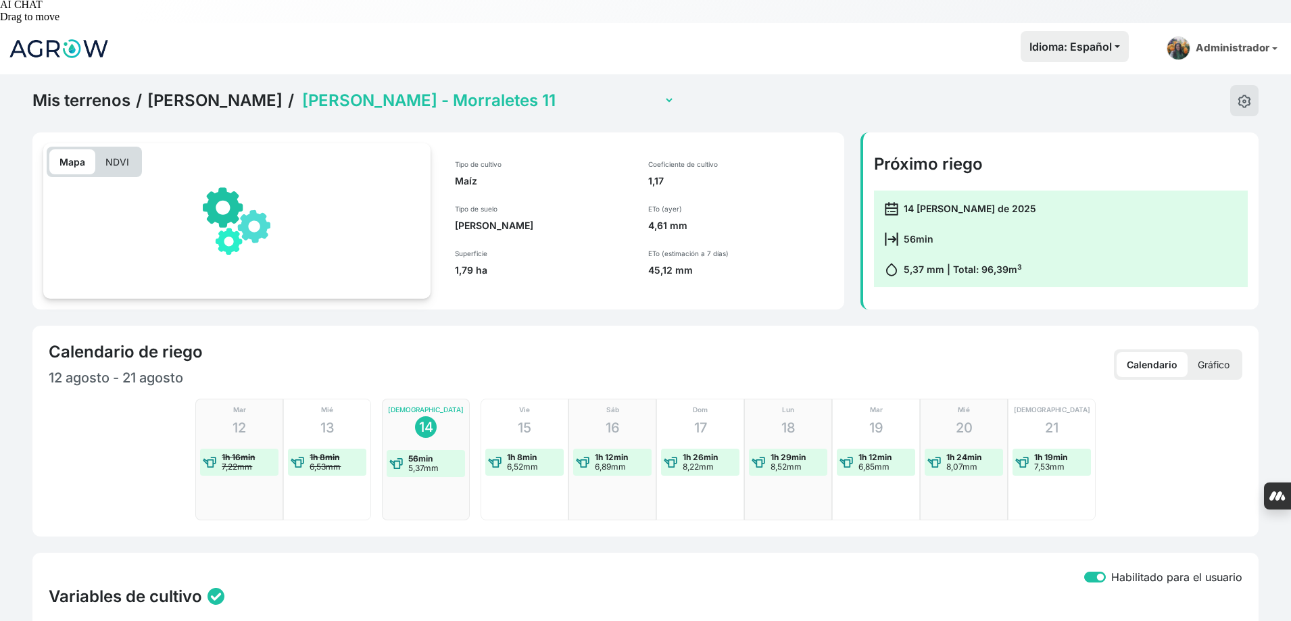
checkbox input "true"
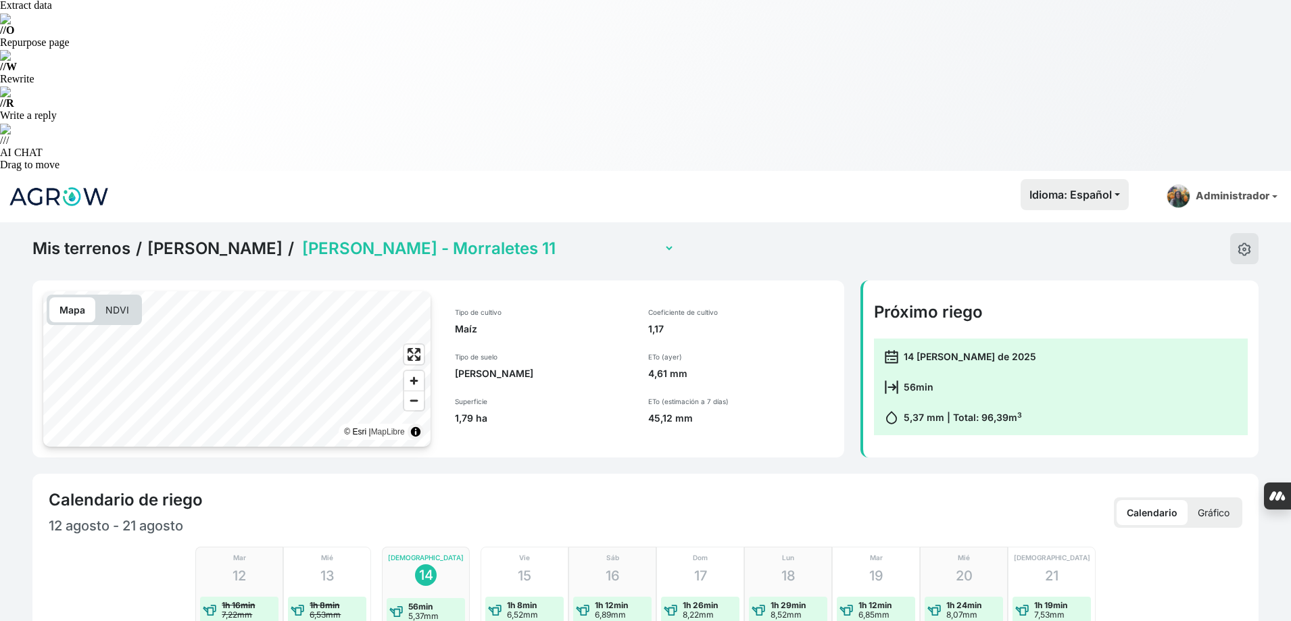
scroll to position [0, 0]
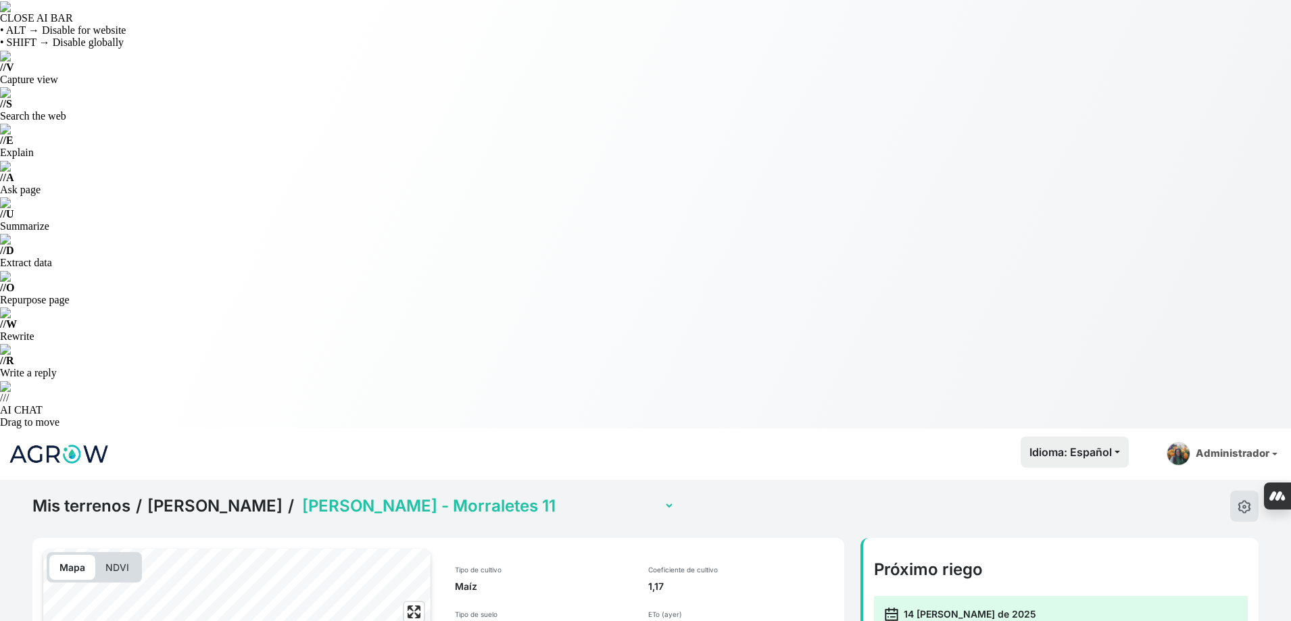
click at [531, 495] on select "Jorge Ramirez - Camino Sierra 11 Jorge Ramirez - El Salobrar 12 (con sensor) Jo…" at bounding box center [486, 505] width 375 height 21
click at [299, 495] on select "Jorge Ramirez - Camino Sierra 11 Jorge Ramirez - El Salobrar 12 (con sensor) Jo…" at bounding box center [486, 505] width 375 height 21
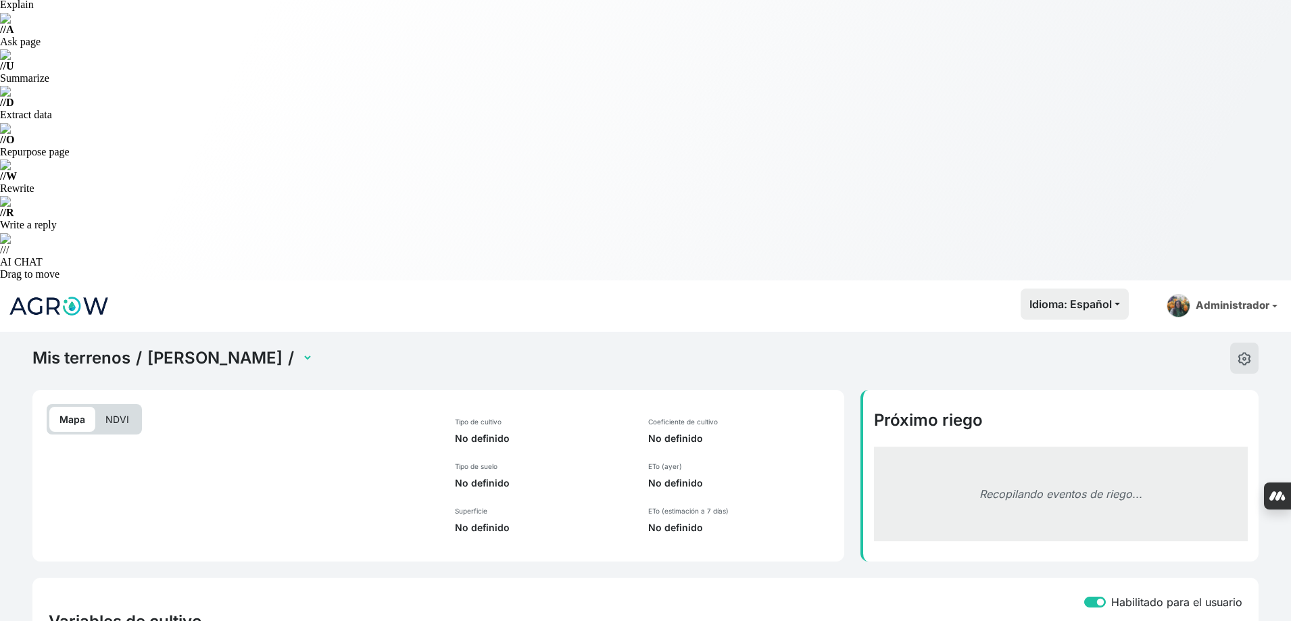
scroll to position [149, 0]
select select "2617"
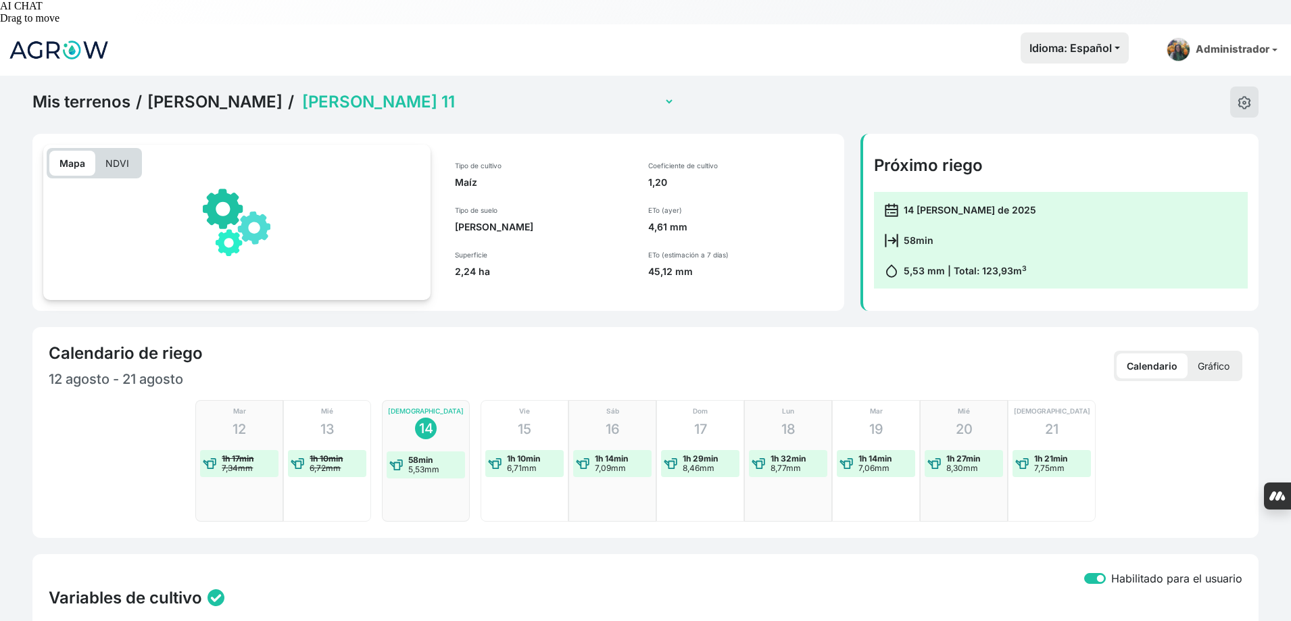
scroll to position [420, 0]
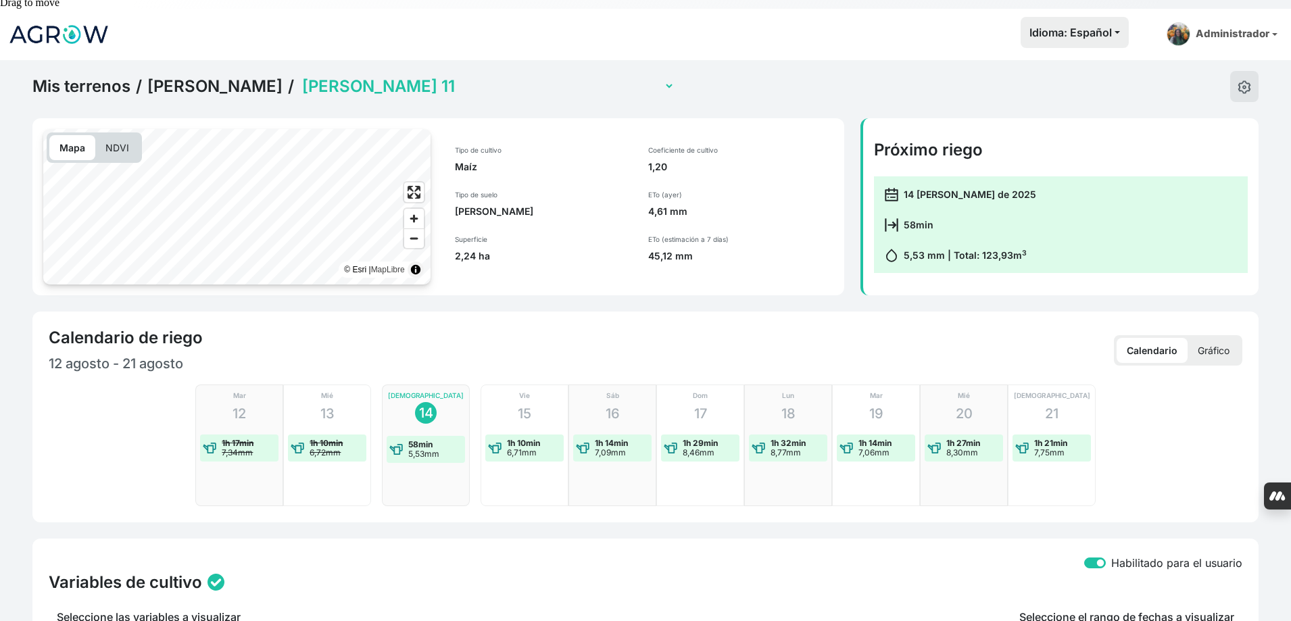
checkbox input "true"
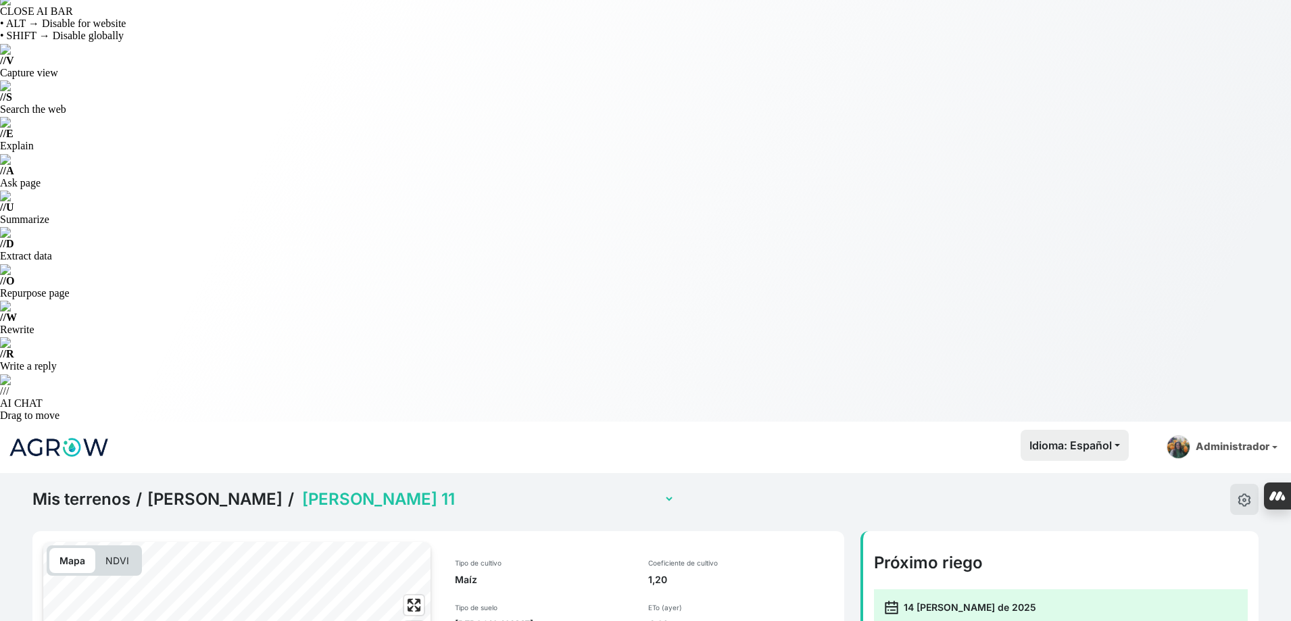
scroll to position [0, 0]
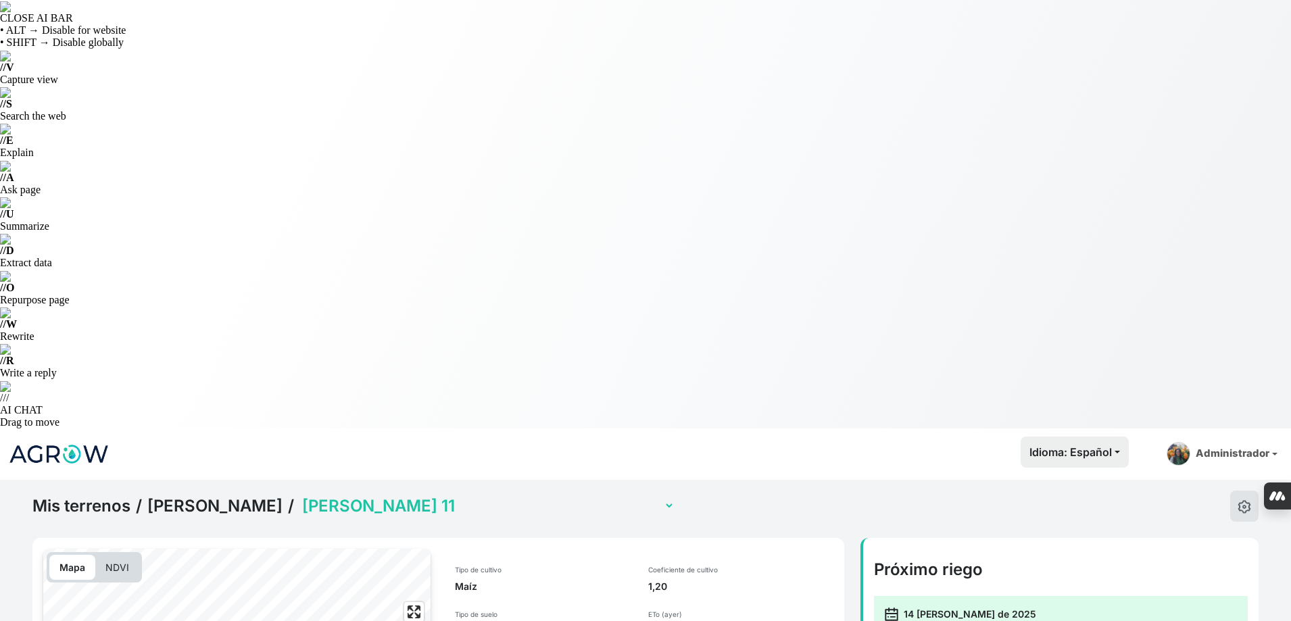
click at [234, 496] on link "Jorge Ramirez" at bounding box center [214, 506] width 135 height 20
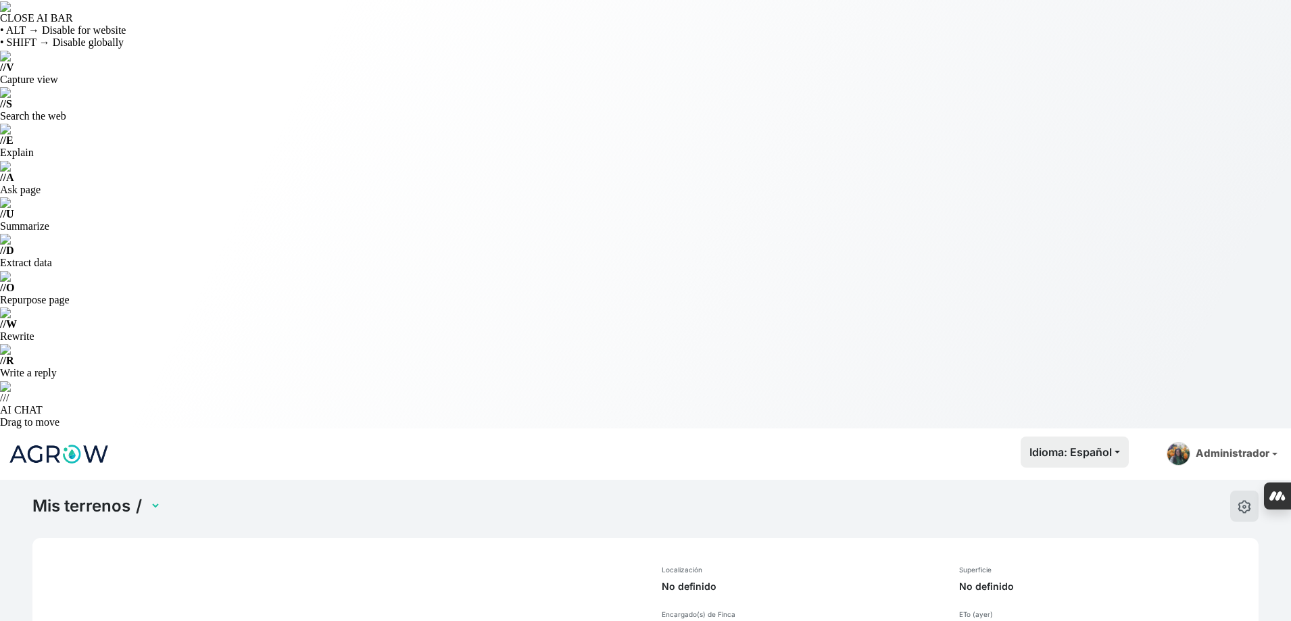
select select "1286"
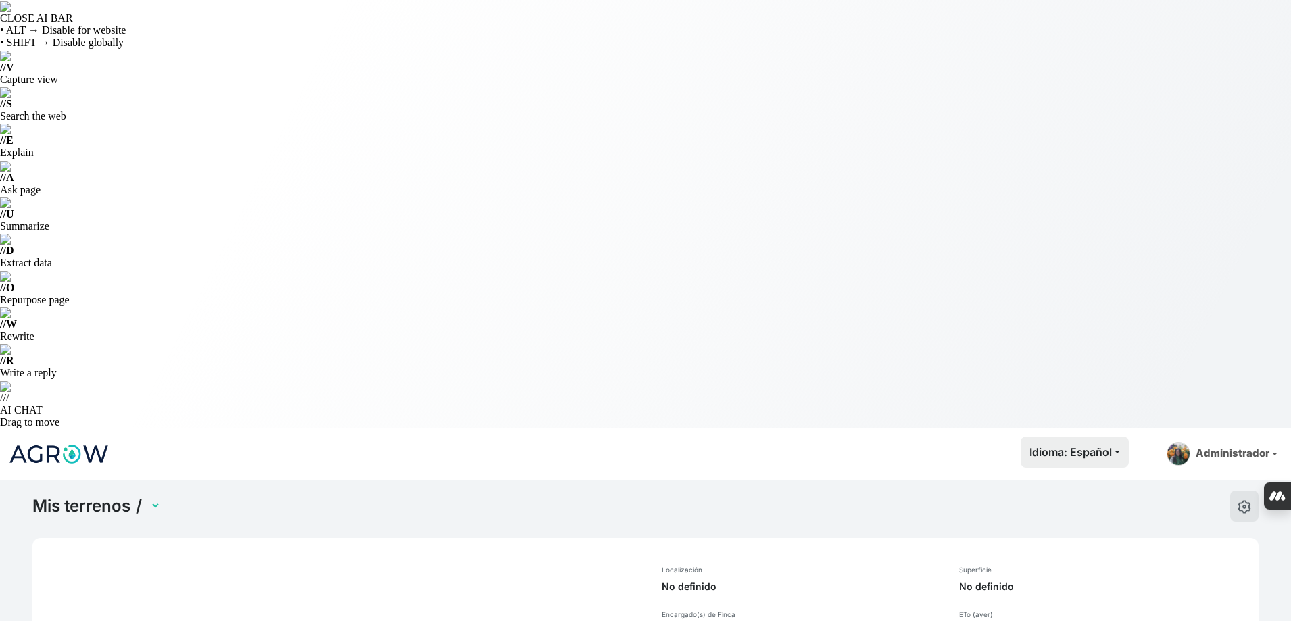
select select "1285"
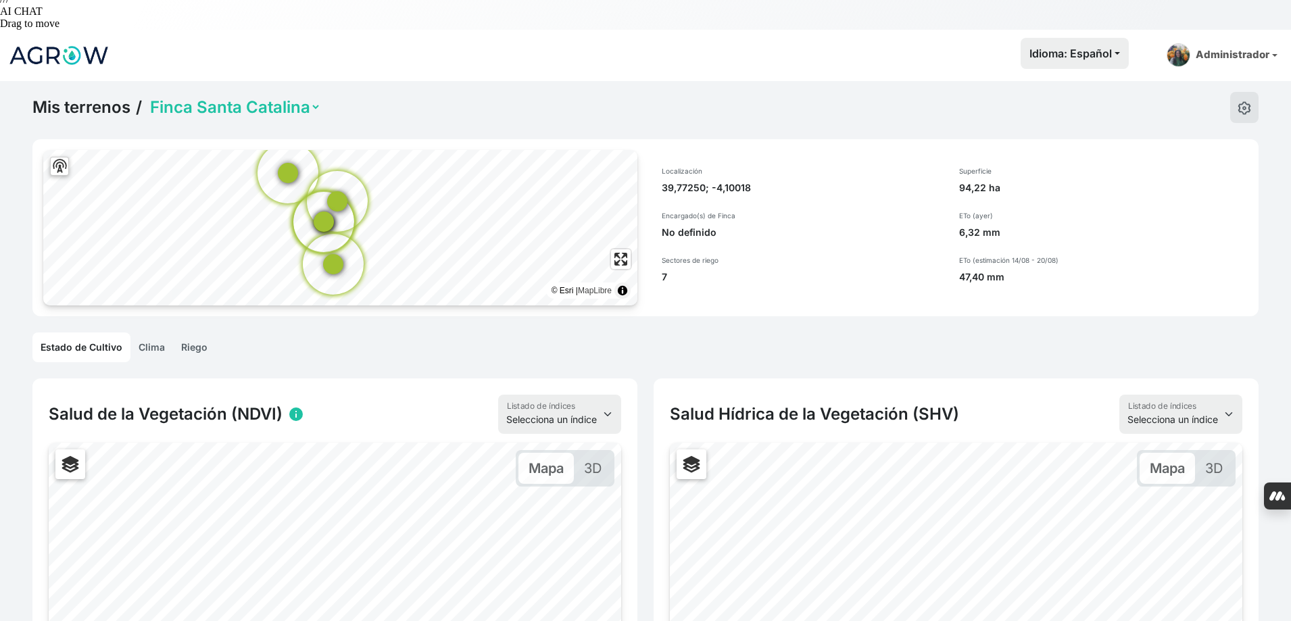
scroll to position [188, 0]
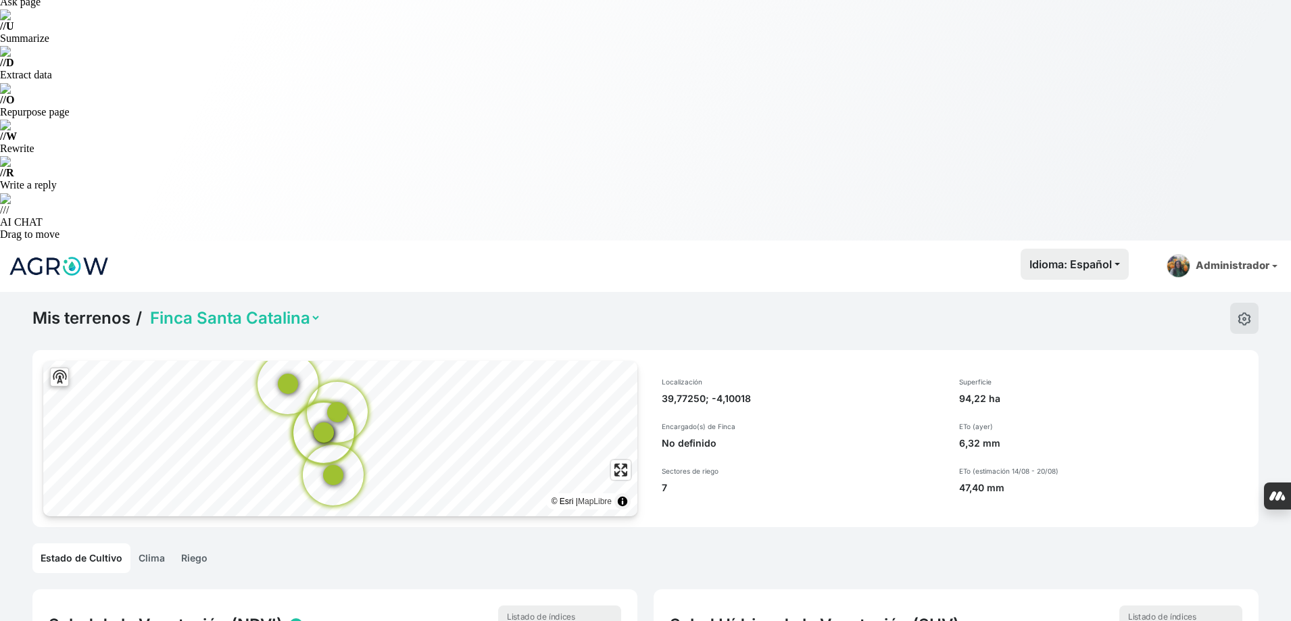
click at [201, 543] on link "Riego" at bounding box center [194, 558] width 43 height 30
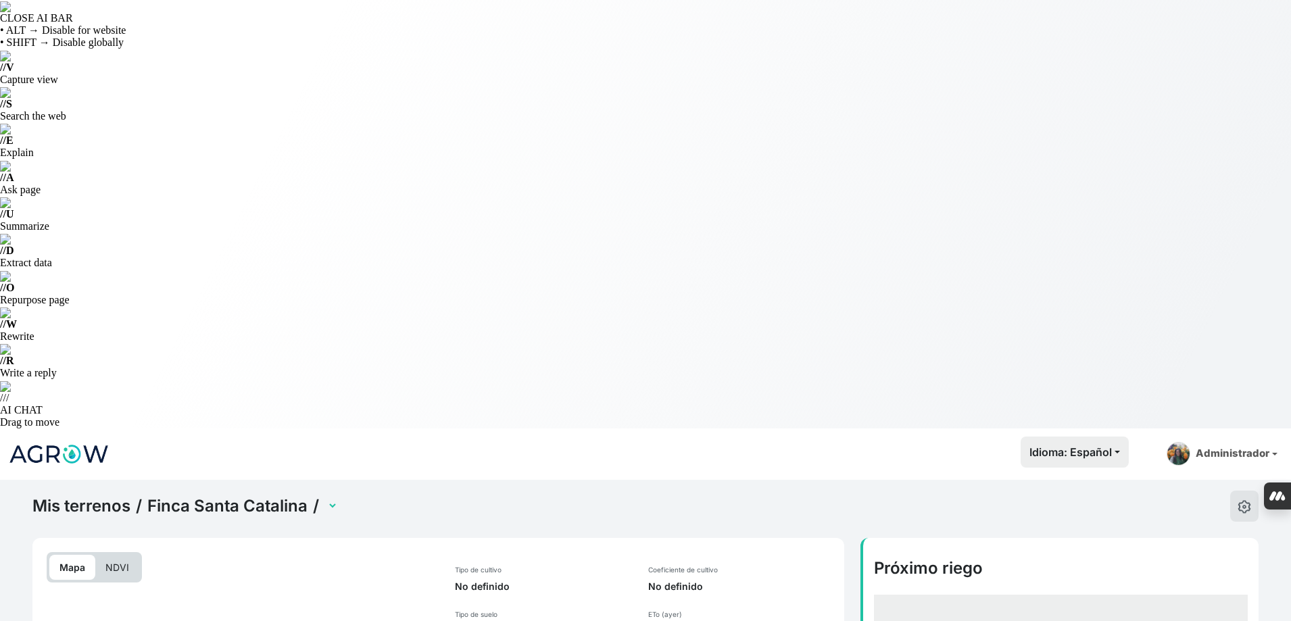
select select "2604"
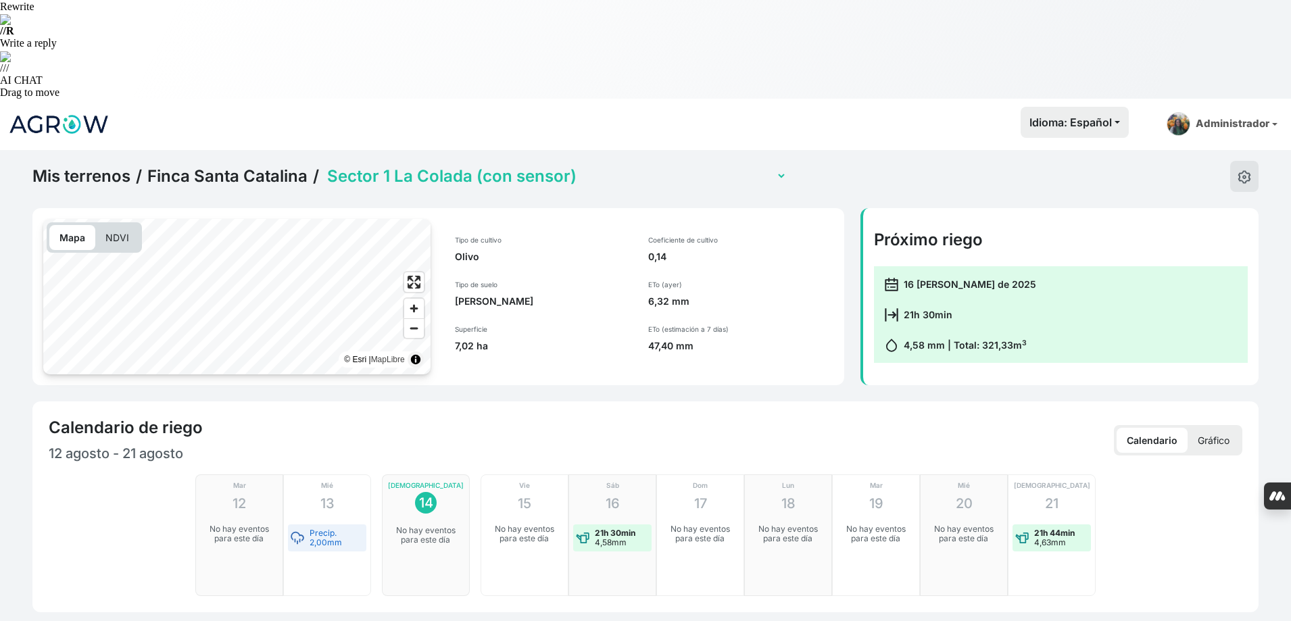
scroll to position [406, 0]
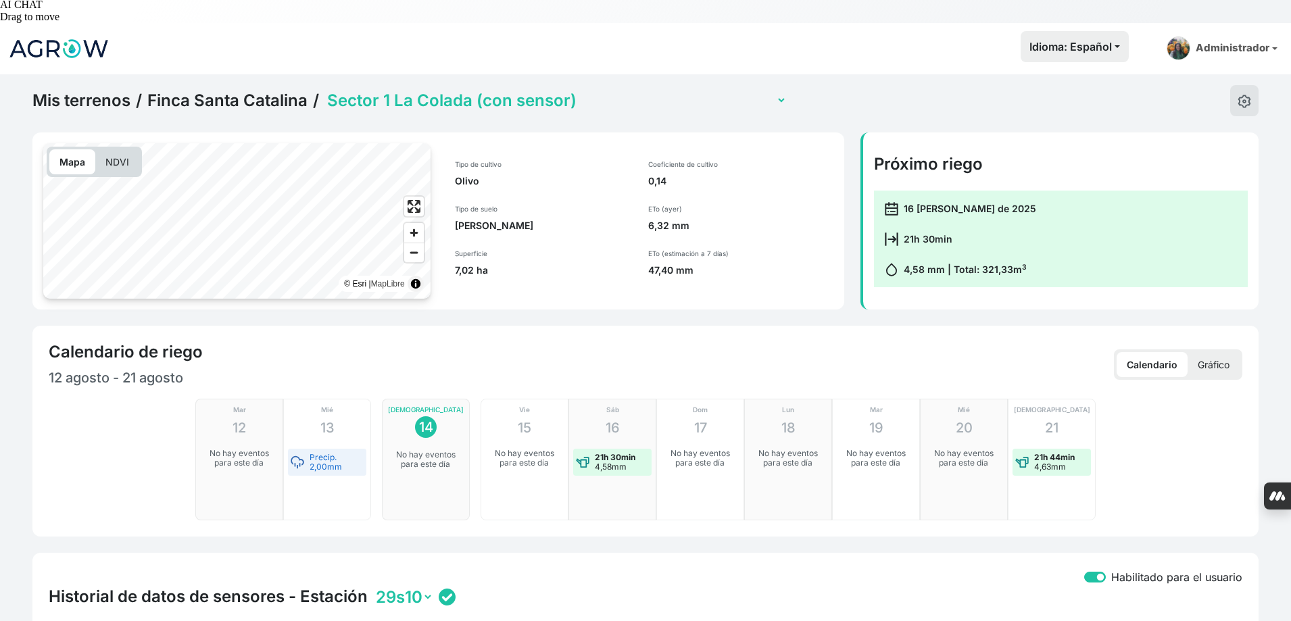
checkbox input "true"
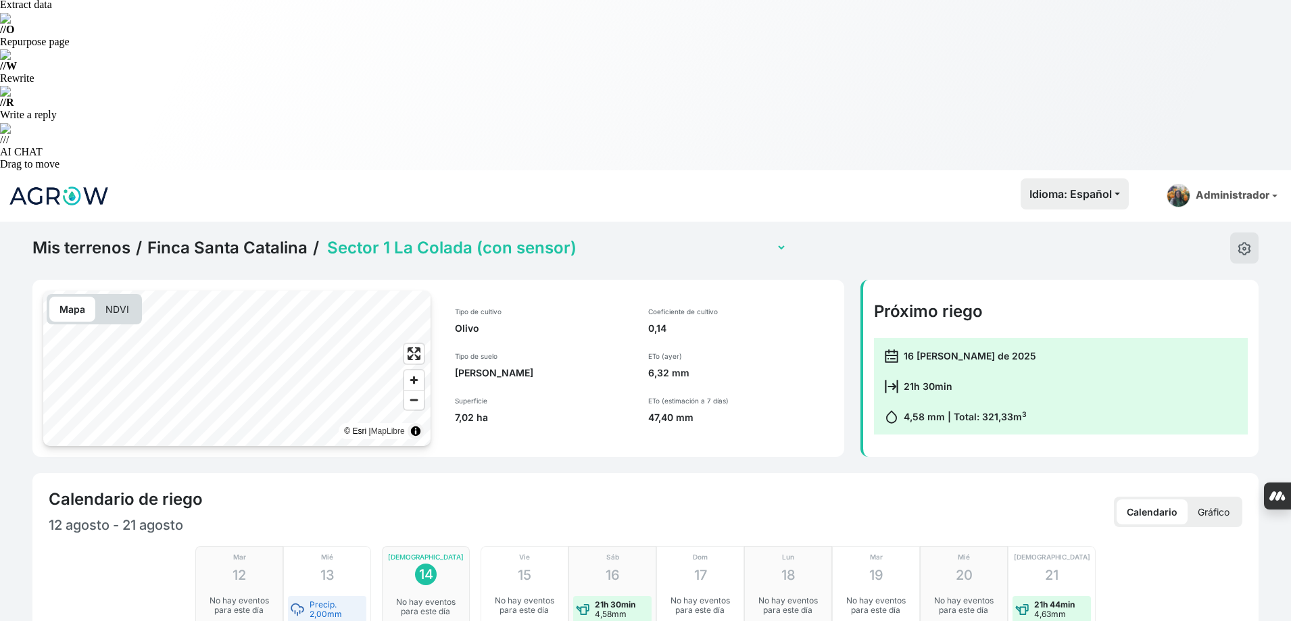
scroll to position [0, 0]
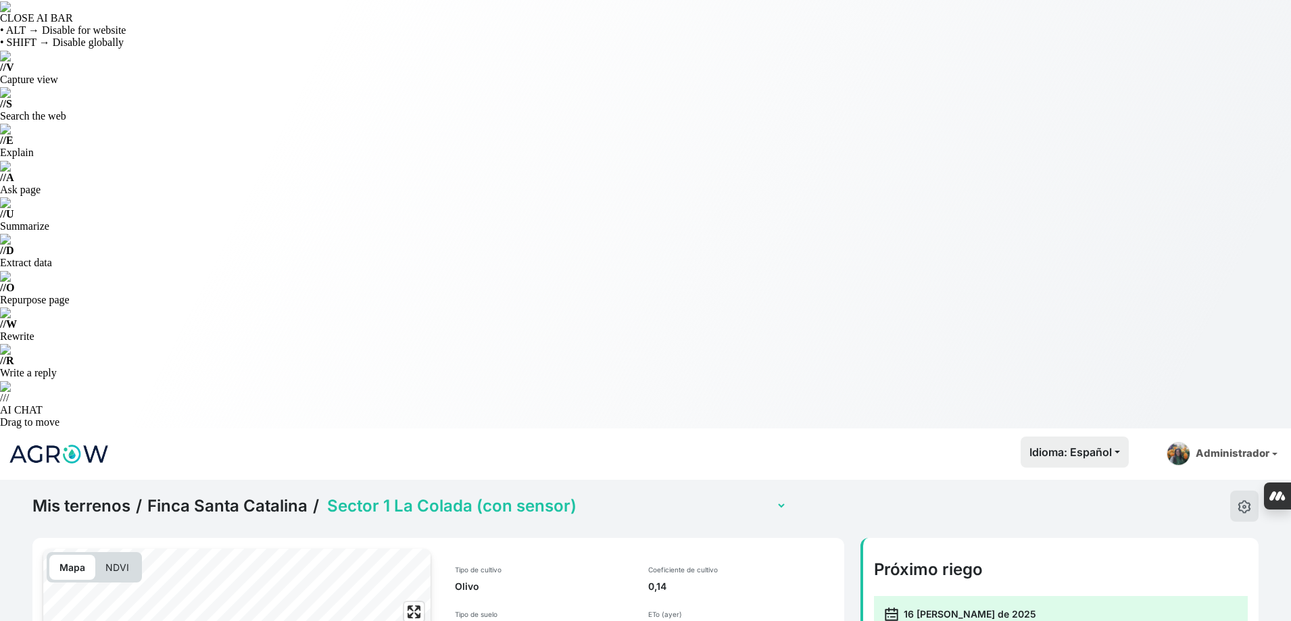
click at [509, 495] on select "Amoladores (con sensor) 3.5, 3.6 Secano 1 Secano 2 Sector 1 La Colada (con sens…" at bounding box center [555, 505] width 462 height 21
click at [324, 495] on select "Amoladores (con sensor) 3.5, 3.6 Secano 1 Secano 2 Sector 1 La Colada (con sens…" at bounding box center [555, 505] width 462 height 21
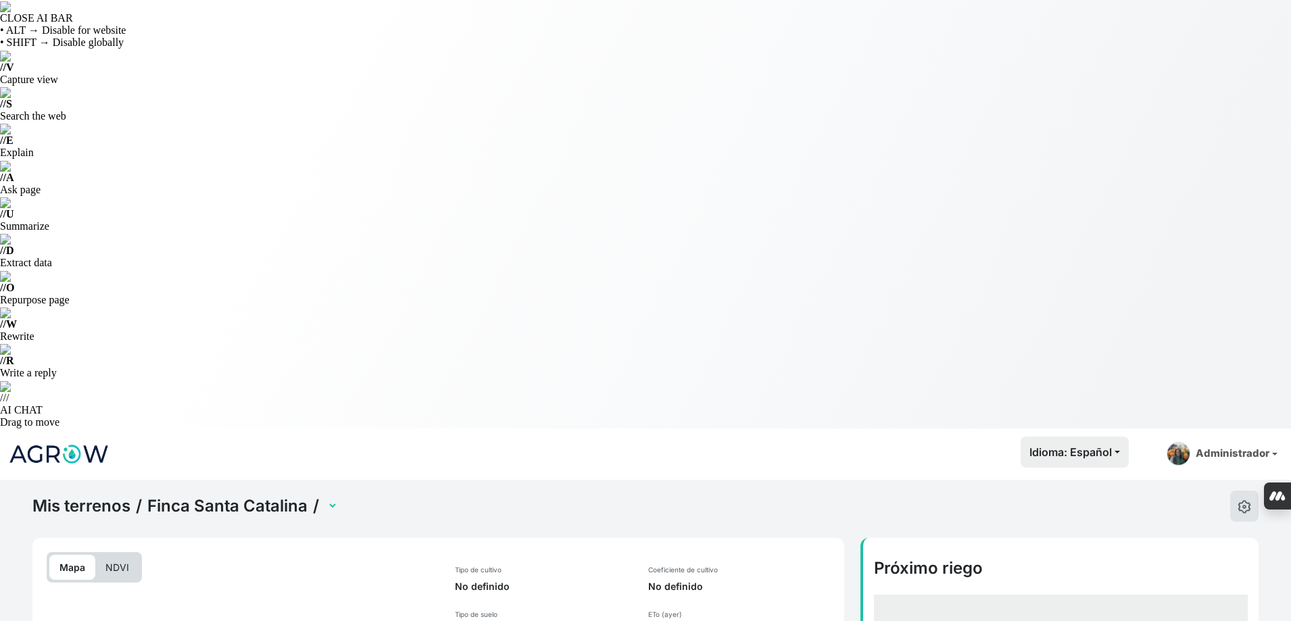
select select "2736"
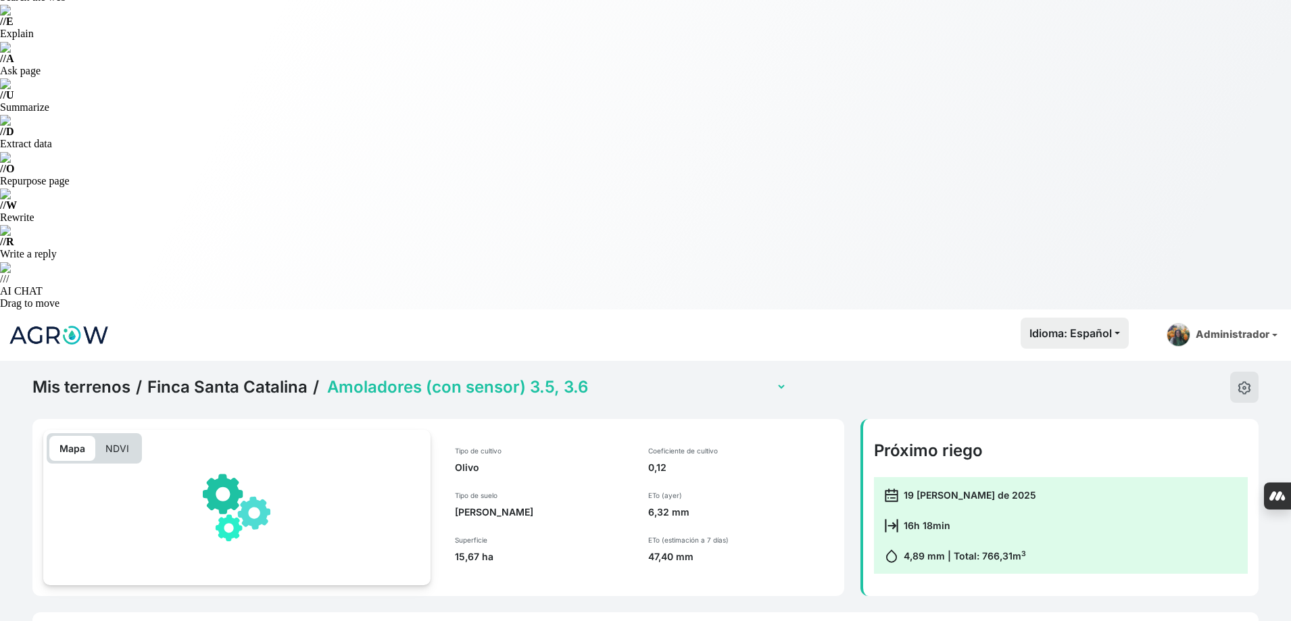
scroll to position [270, 0]
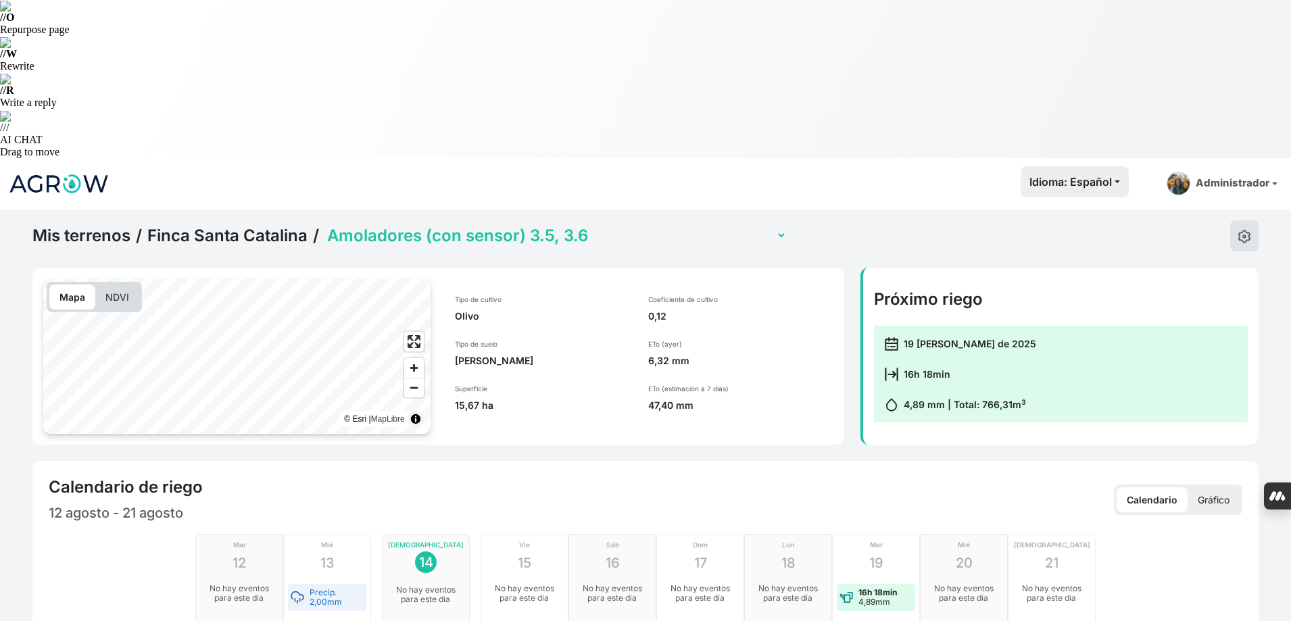
checkbox input "true"
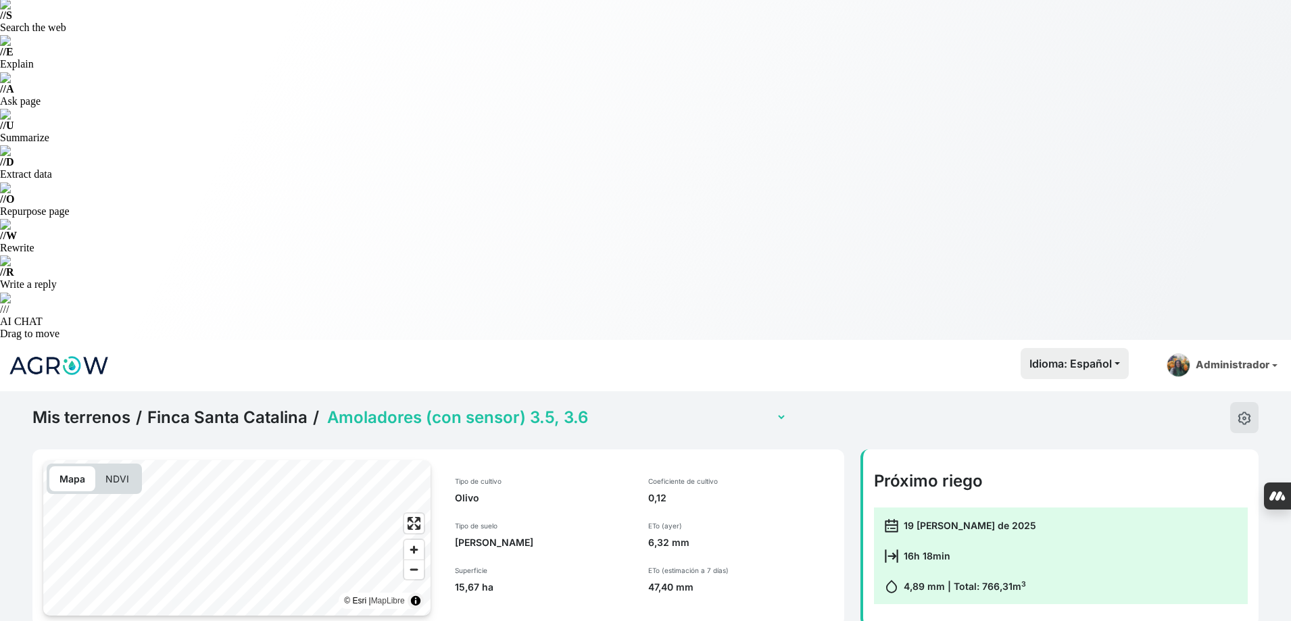
scroll to position [0, 0]
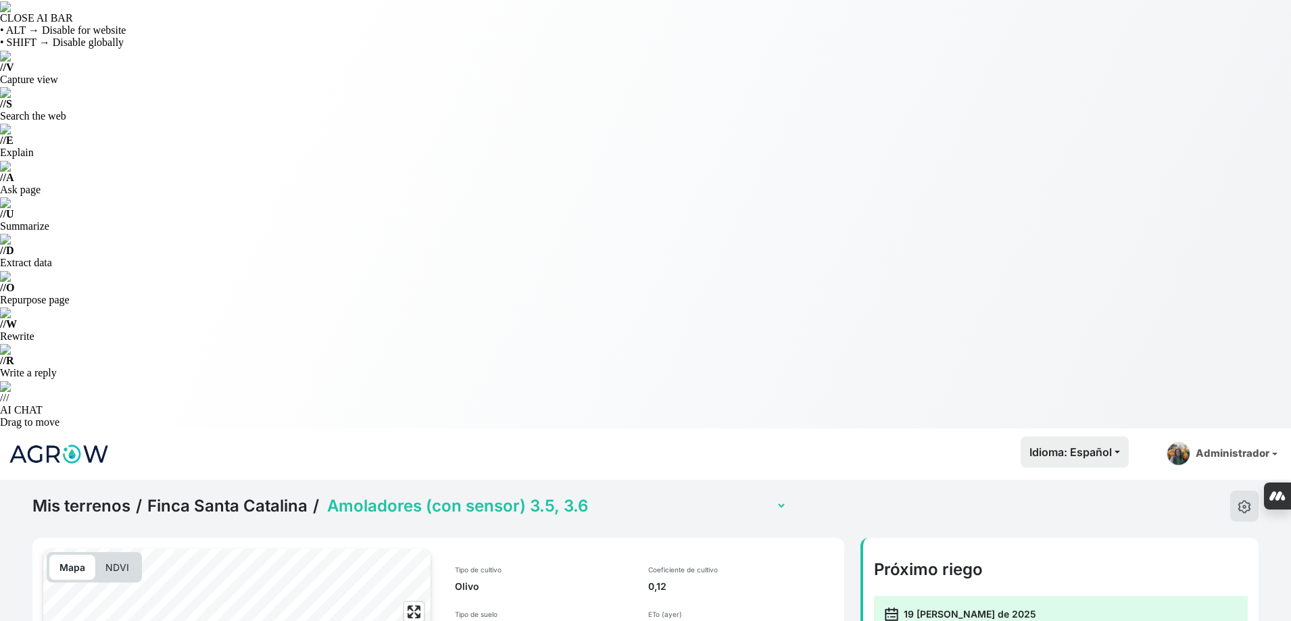
click at [510, 495] on select "Amoladores (con sensor) 3.5, 3.6 Secano 1 Secano 2 Sector 1 La Colada (con sens…" at bounding box center [555, 505] width 462 height 21
click at [500, 495] on select "Amoladores (con sensor) 3.5, 3.6 Secano 1 Secano 2 Sector 1 La Colada (con sens…" at bounding box center [555, 505] width 462 height 21
click at [324, 495] on select "Amoladores (con sensor) 3.5, 3.6 Secano 1 Secano 2 Sector 1 La Colada (con sens…" at bounding box center [555, 505] width 462 height 21
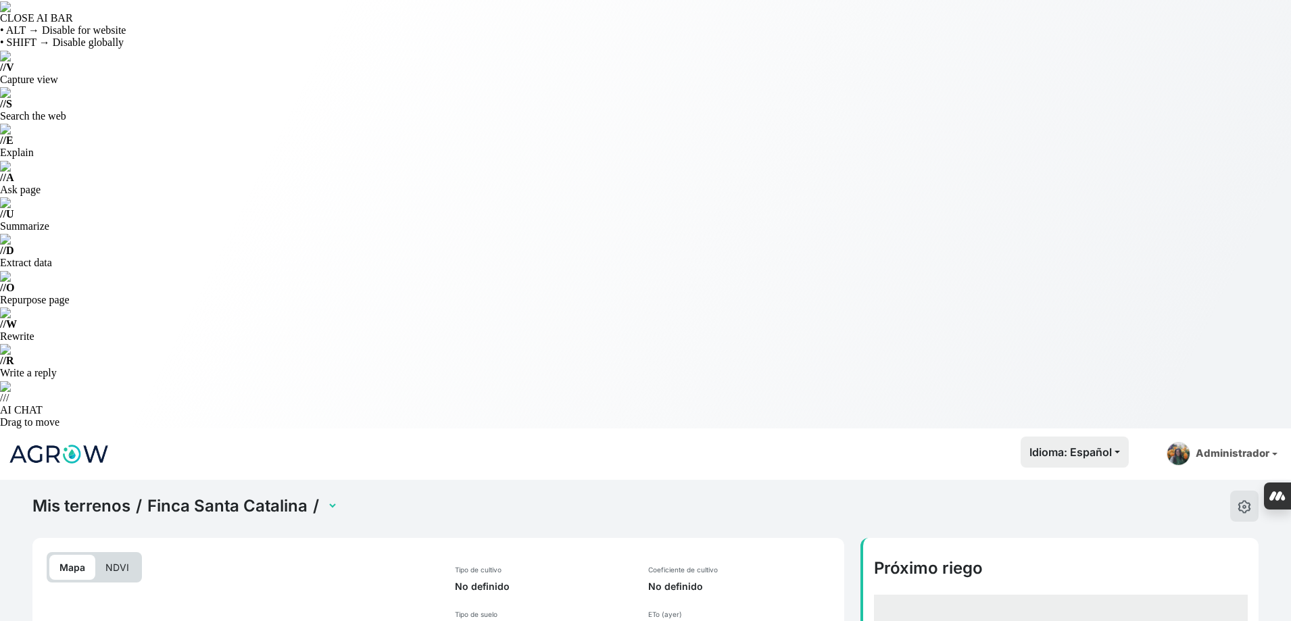
select select "2608"
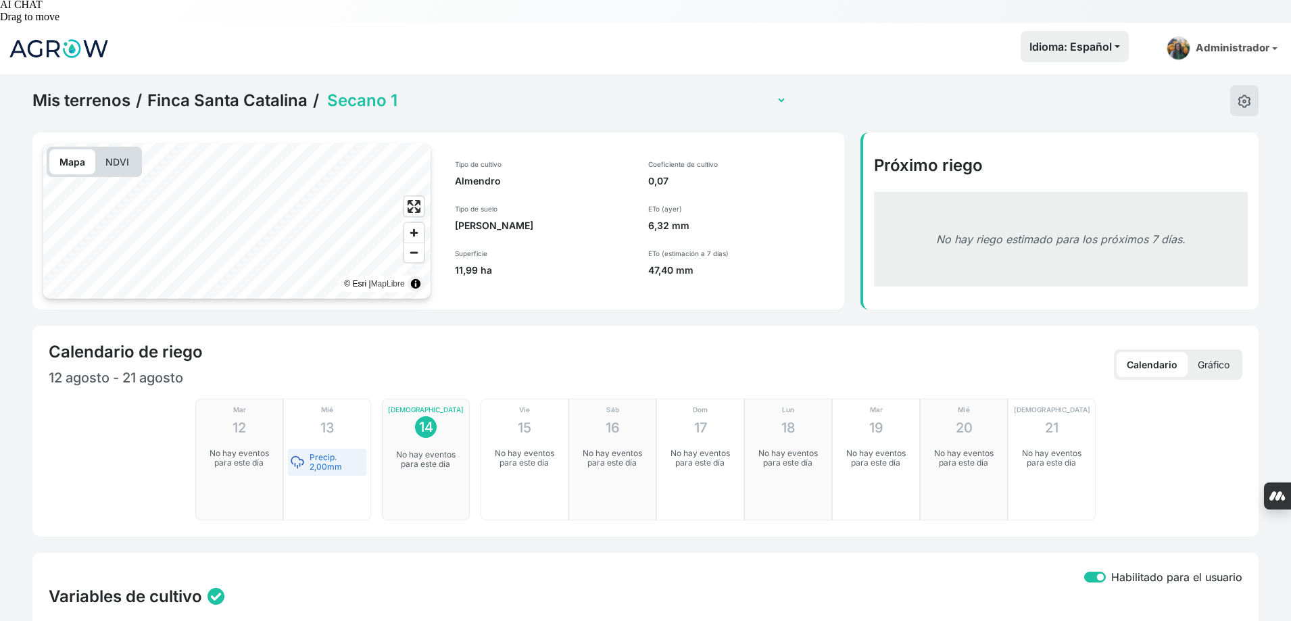
checkbox input "true"
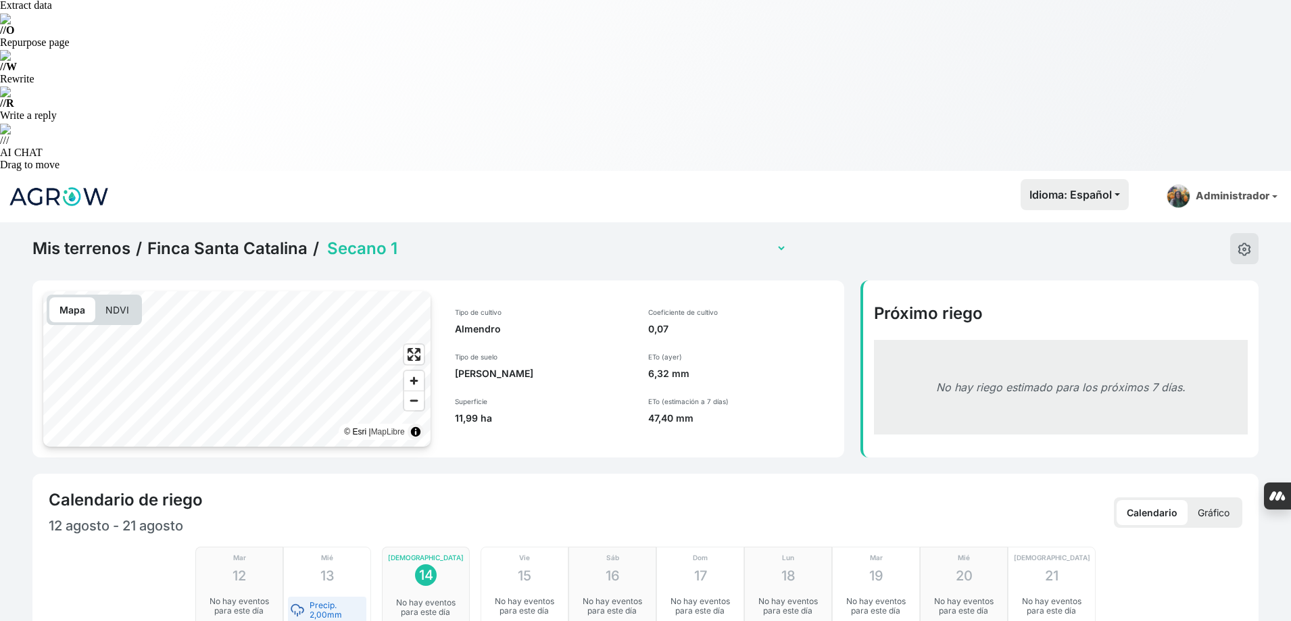
scroll to position [0, 0]
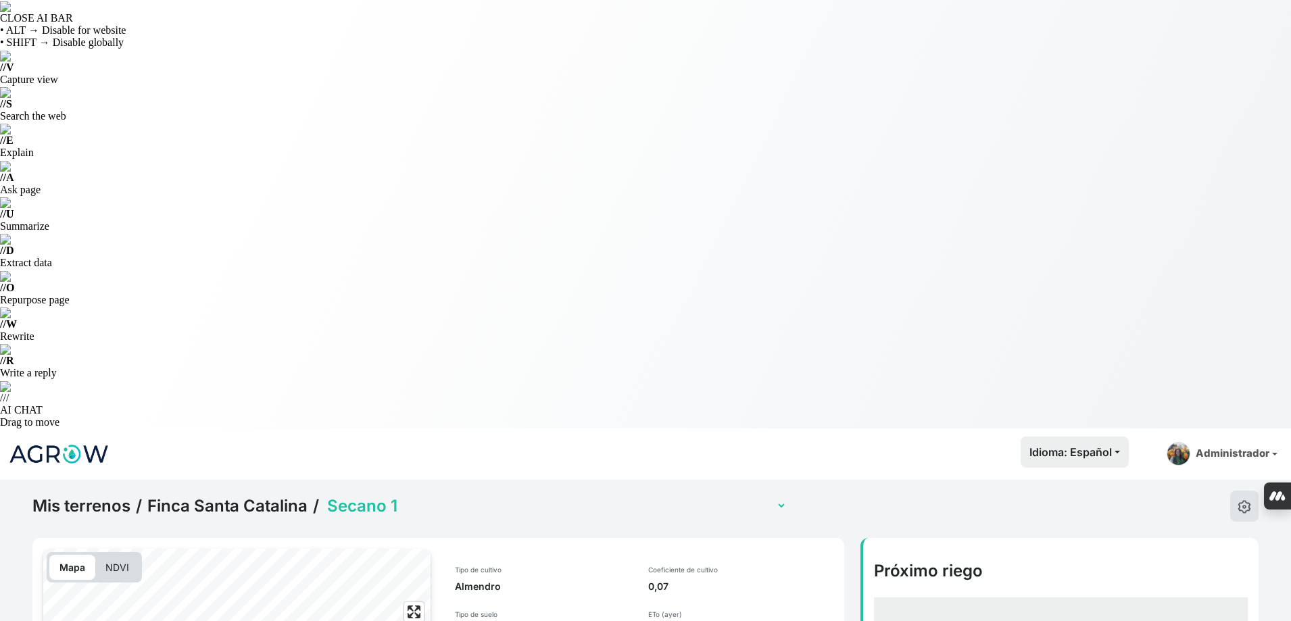
click at [470, 495] on select "Amoladores (con sensor) 3.5, 3.6 Secano 1 Secano 2 Sector 1 La Colada (con sens…" at bounding box center [555, 505] width 462 height 21
click at [324, 495] on select "Amoladores (con sensor) 3.5, 3.6 Secano 1 Secano 2 Sector 1 La Colada (con sens…" at bounding box center [555, 505] width 462 height 21
select select "2609"
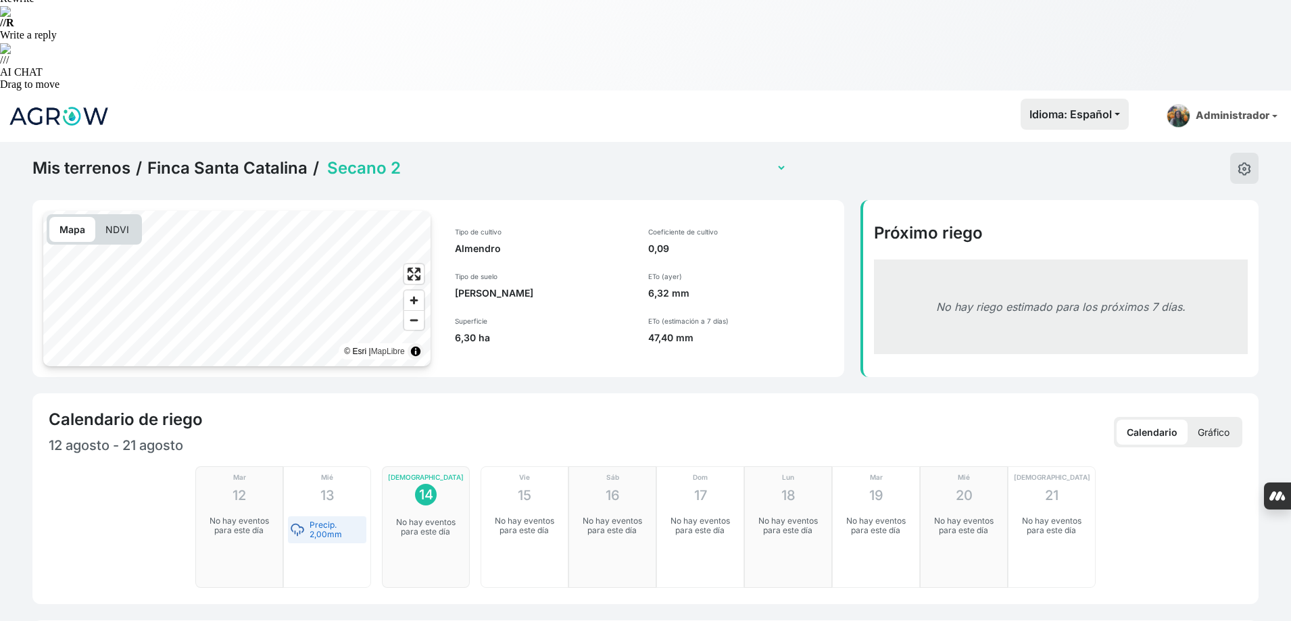
checkbox input "true"
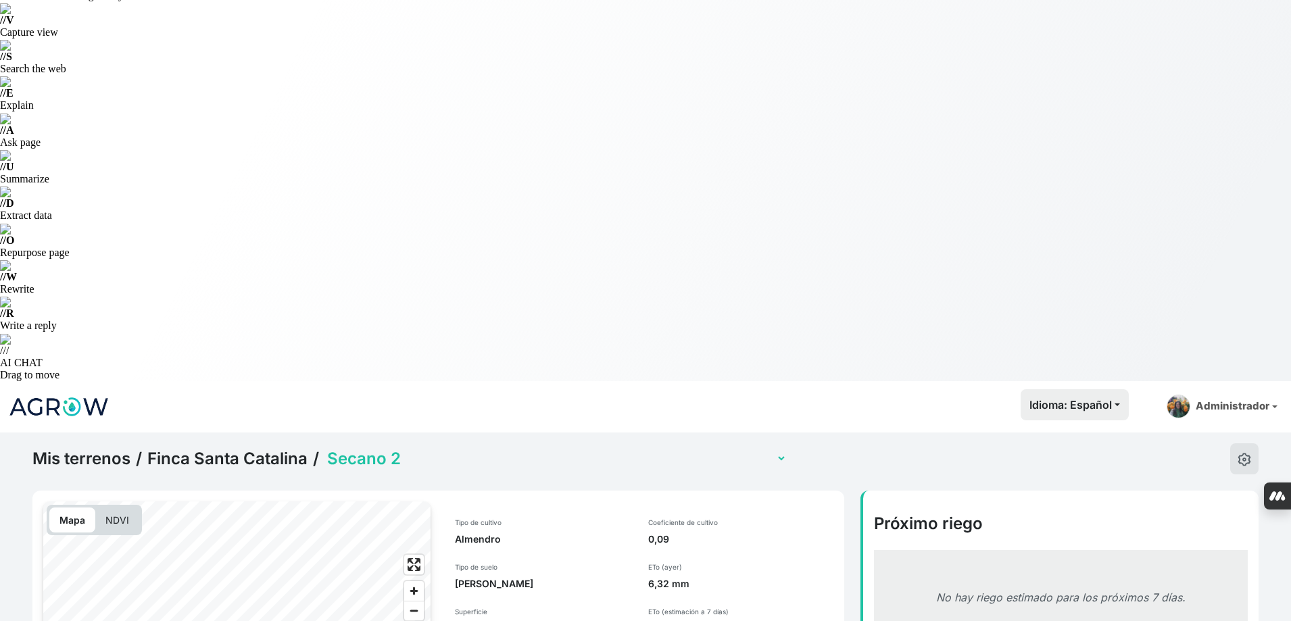
scroll to position [0, 0]
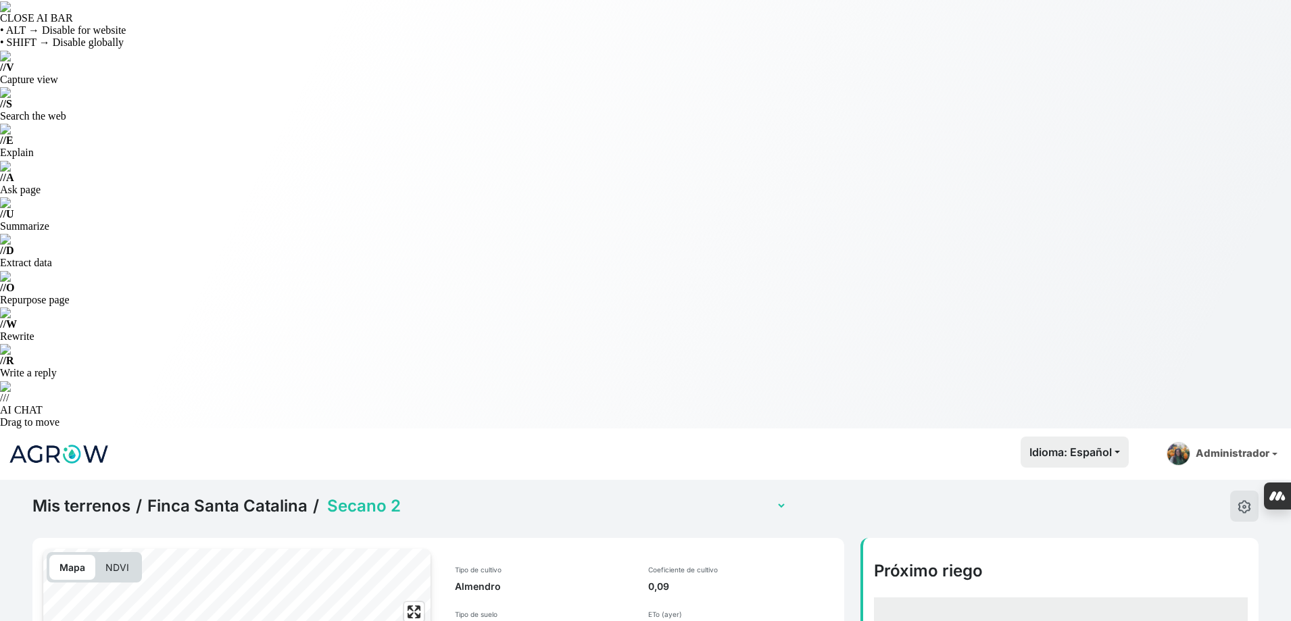
click at [504, 495] on select "Amoladores (con sensor) 3.5, 3.6 Secano 1 Secano 2 Sector 1 La Colada (con sens…" at bounding box center [555, 505] width 462 height 21
select select "2737"
click at [324, 495] on select "Amoladores (con sensor) 3.5, 3.6 Secano 1 Secano 2 Sector 1 La Colada (con sens…" at bounding box center [555, 505] width 462 height 21
select select "2737"
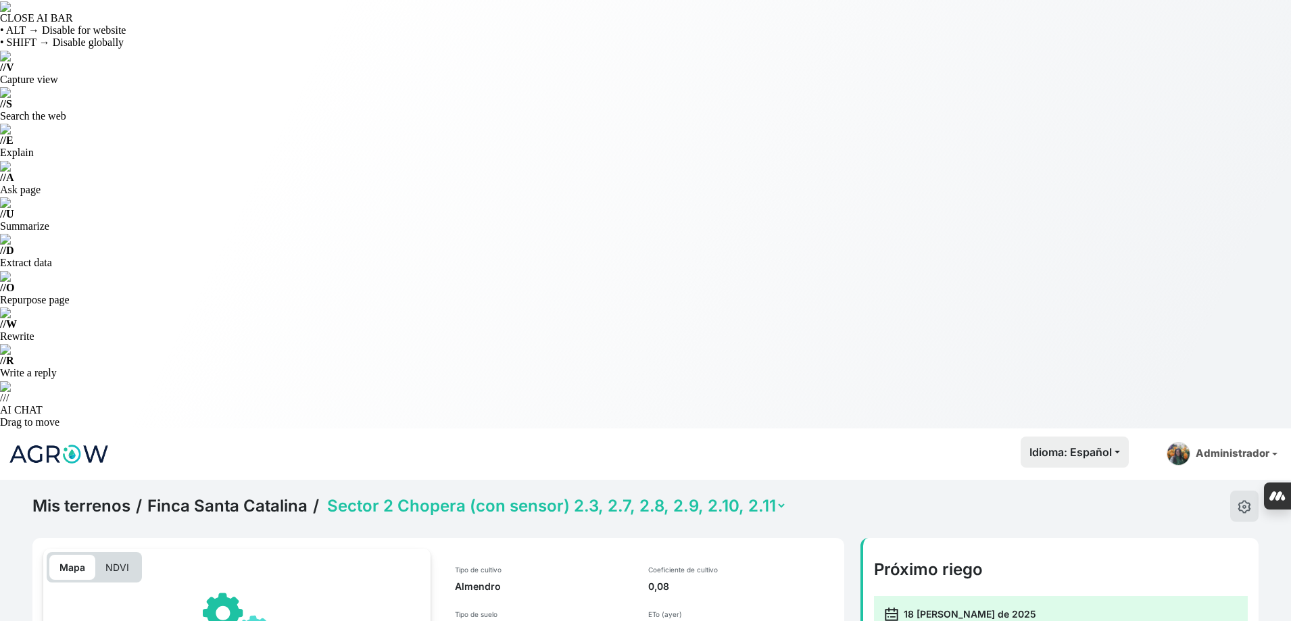
scroll to position [406, 0]
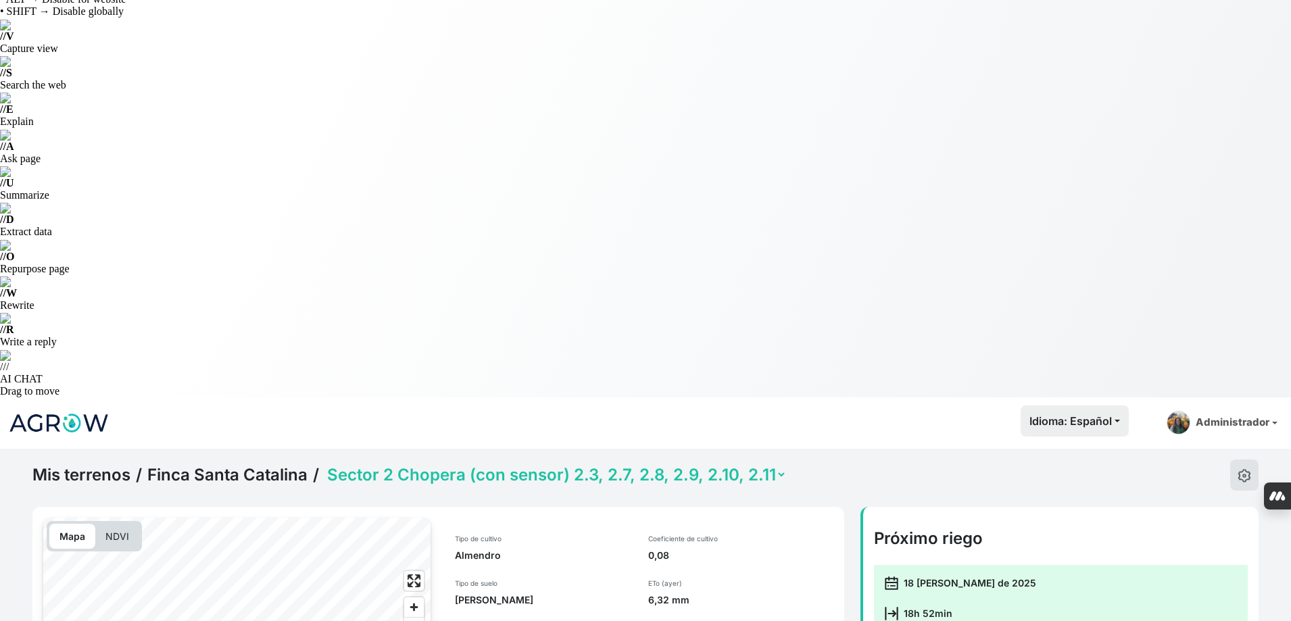
scroll to position [0, 0]
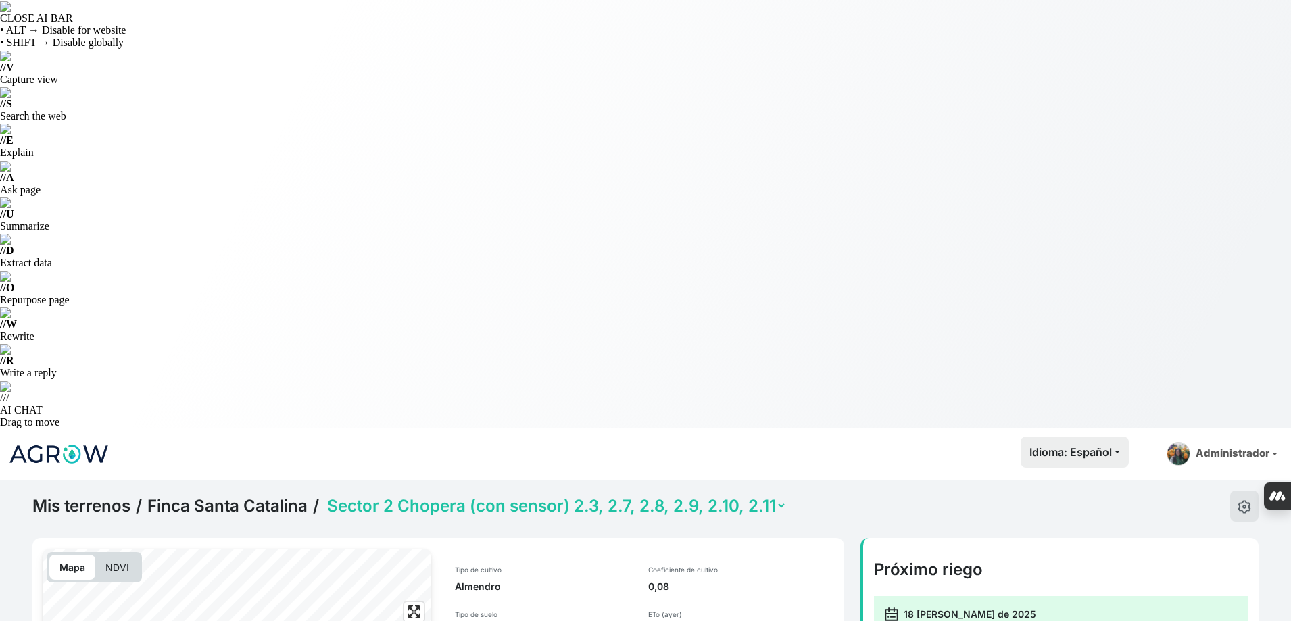
click at [493, 495] on select "Amoladores (con sensor) 3.5, 3.6 Secano 1 Secano 2 Sector 1 La Colada (con sens…" at bounding box center [555, 505] width 462 height 21
click at [324, 495] on select "Amoladores (con sensor) 3.5, 3.6 Secano 1 Secano 2 Sector 1 La Colada (con sens…" at bounding box center [555, 505] width 462 height 21
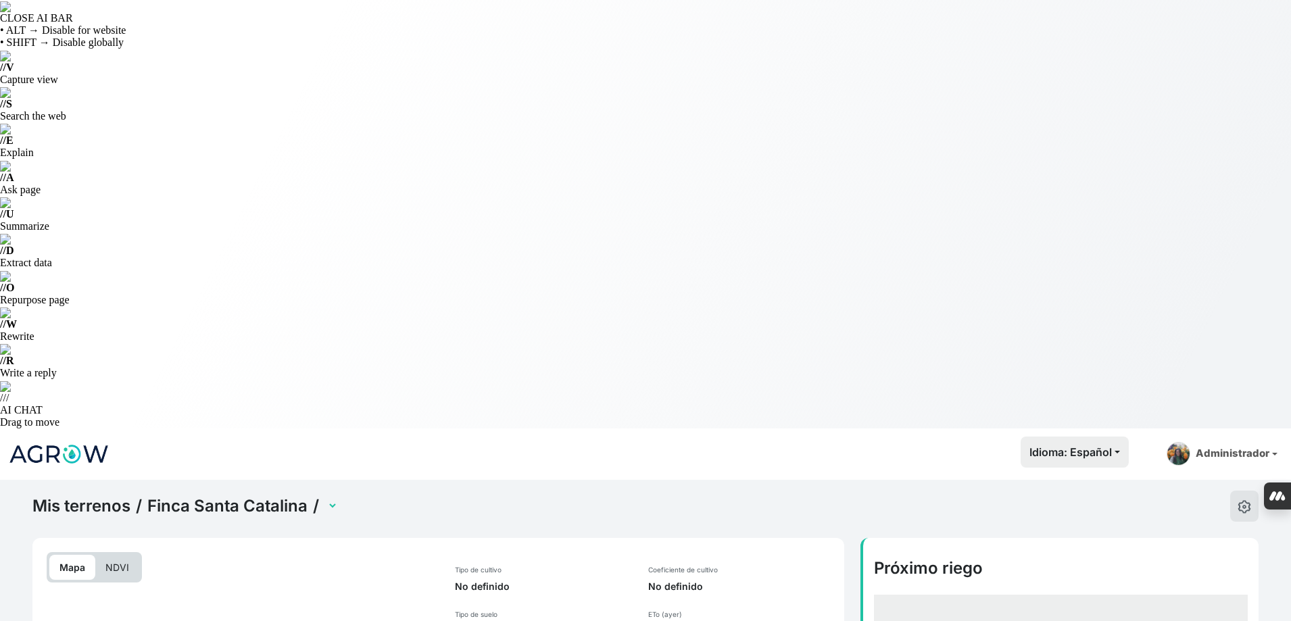
select select "2738"
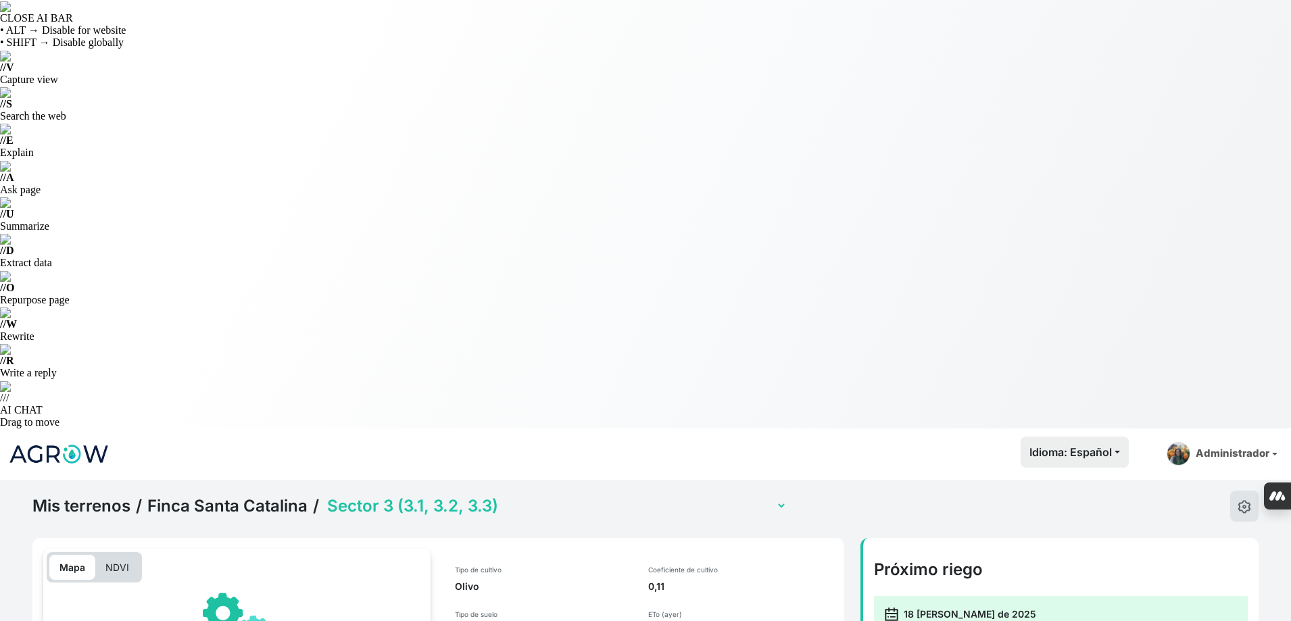
scroll to position [338, 0]
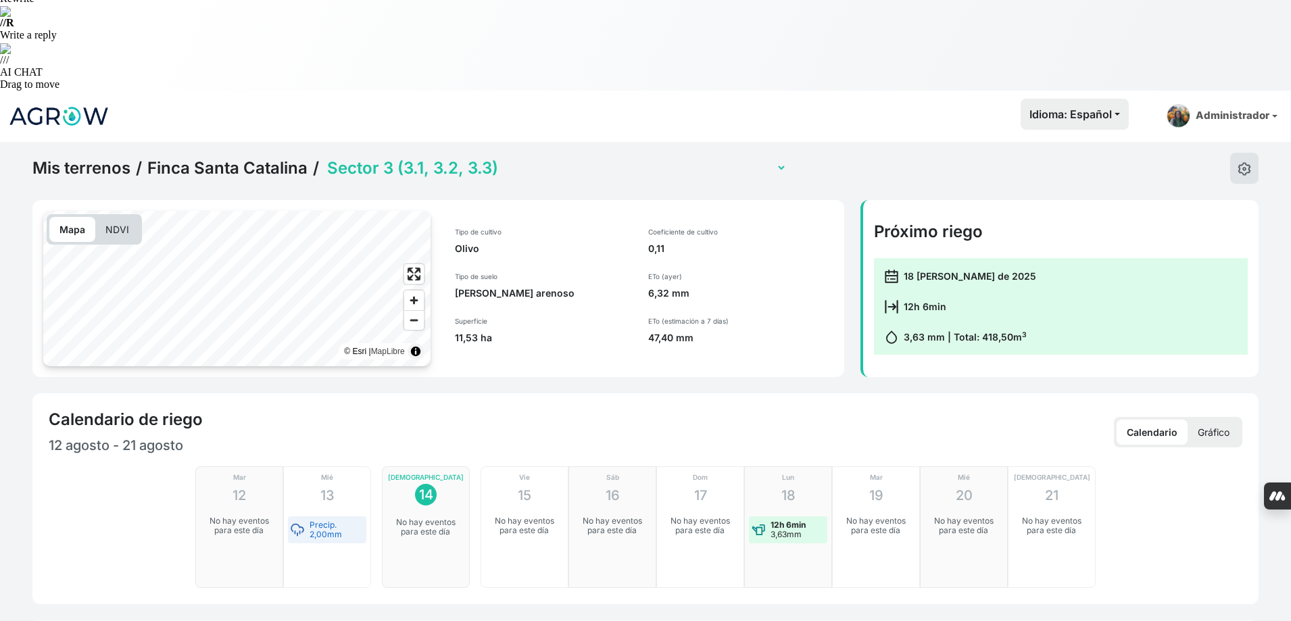
checkbox input "true"
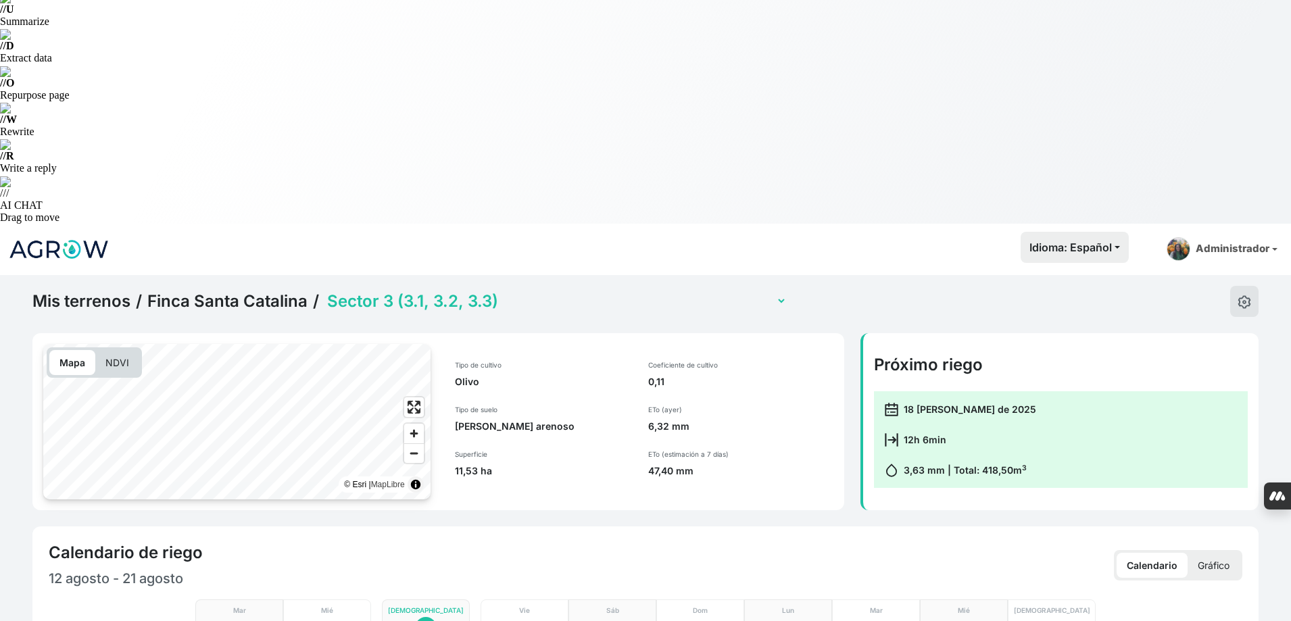
scroll to position [0, 0]
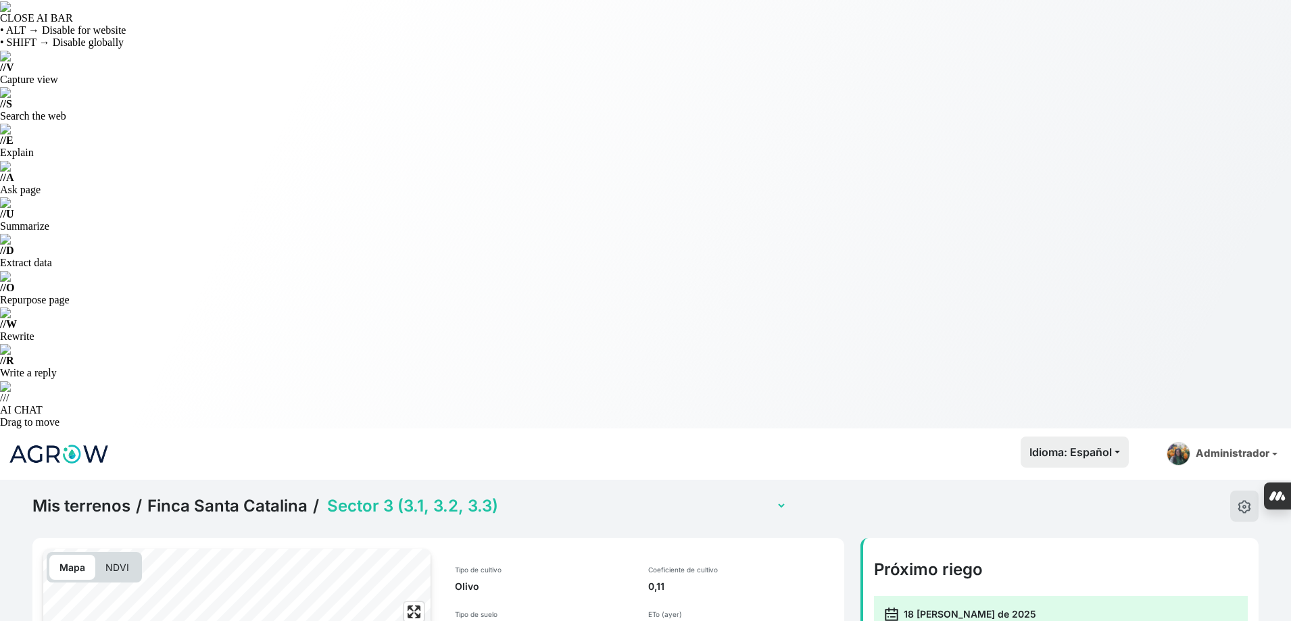
click at [437, 495] on select "Amoladores (con sensor) 3.5, 3.6 Secano 1 Secano 2 Sector 1 La Colada (con sens…" at bounding box center [555, 505] width 462 height 21
click at [324, 495] on select "Amoladores (con sensor) 3.5, 3.6 Secano 1 Secano 2 Sector 1 La Colada (con sens…" at bounding box center [555, 505] width 462 height 21
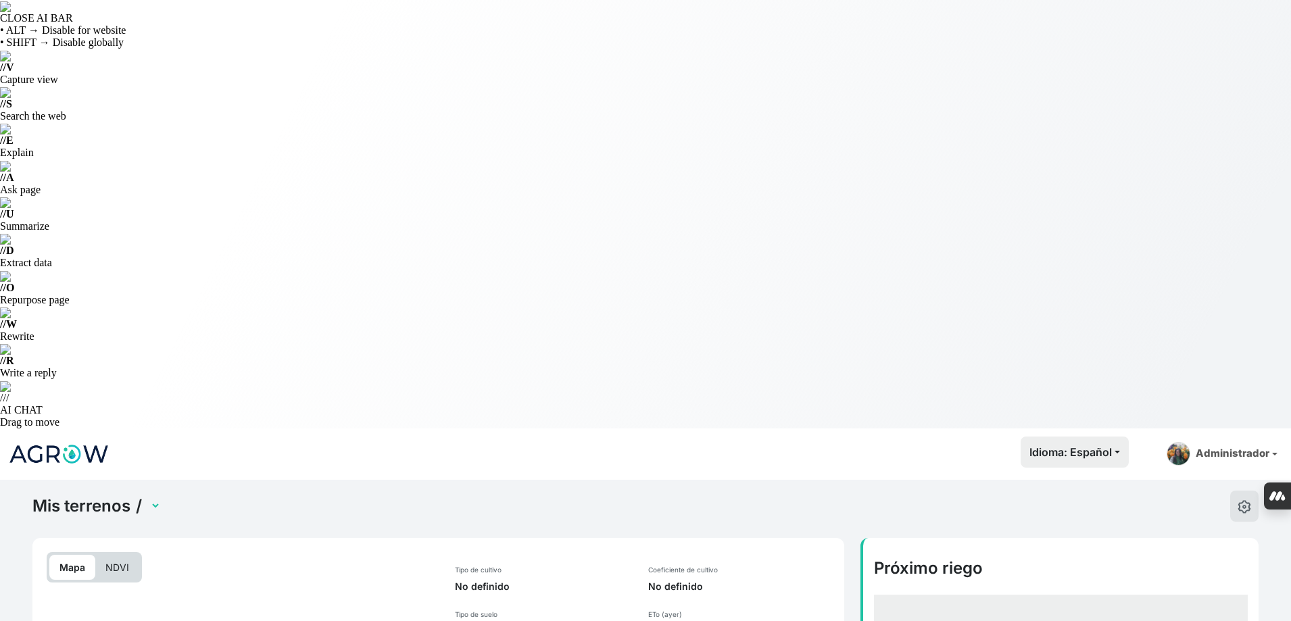
select select "2607"
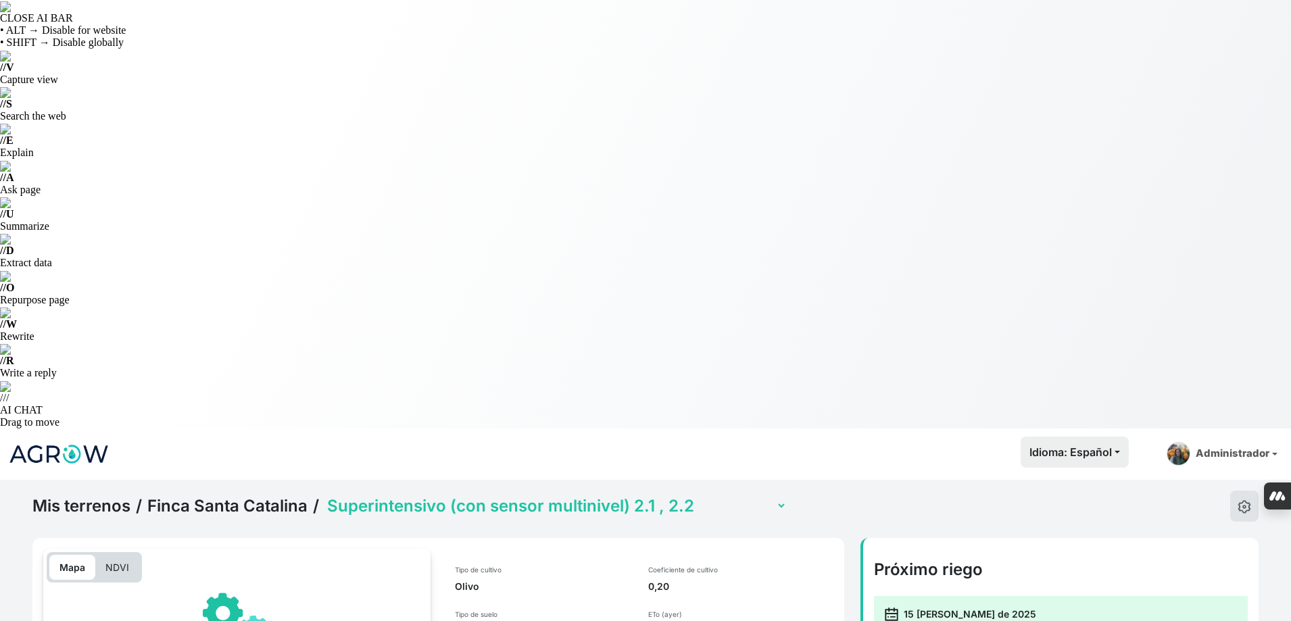
scroll to position [338, 0]
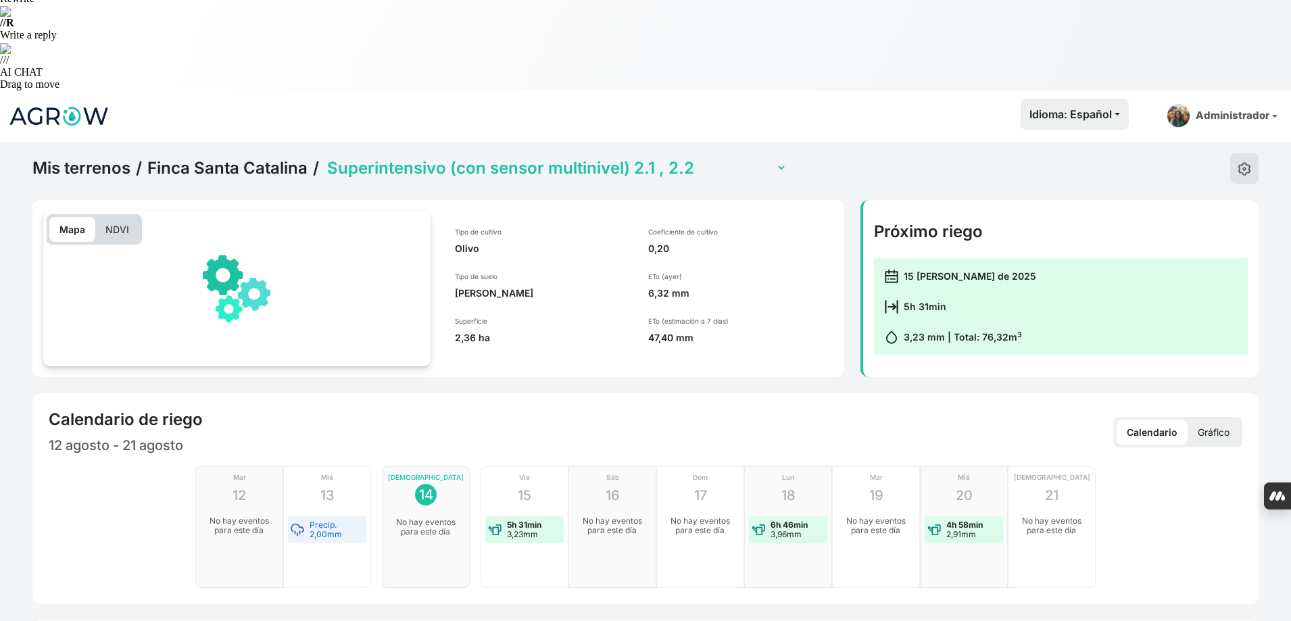
checkbox input "true"
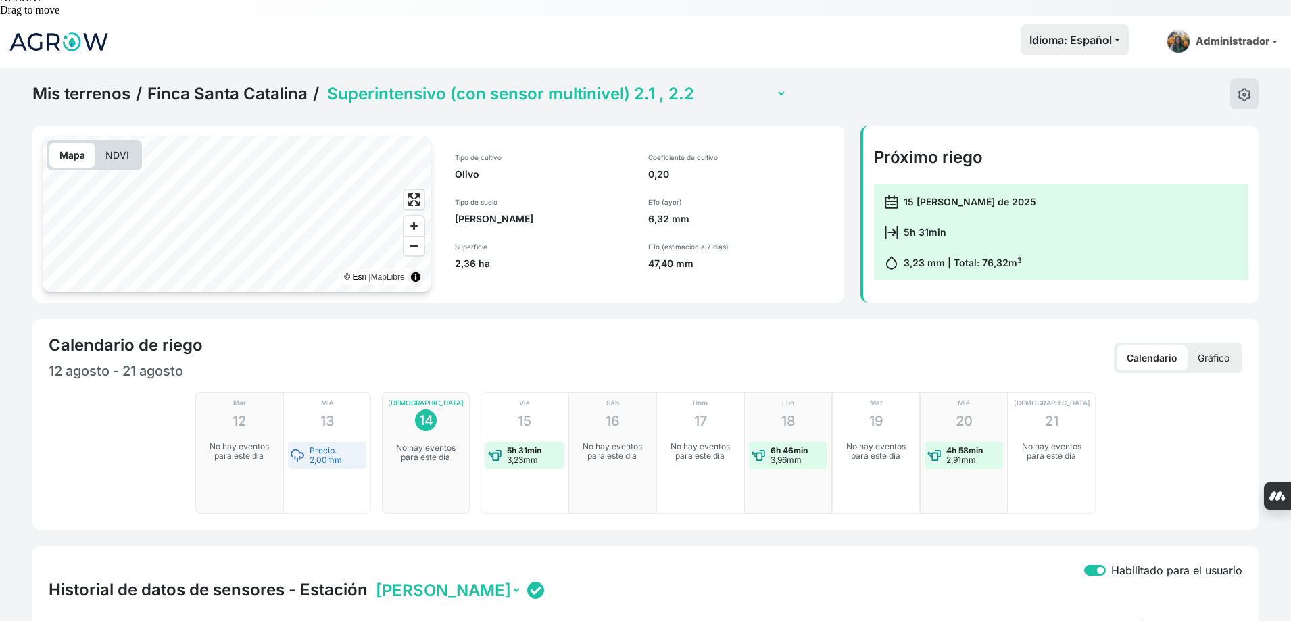
scroll to position [608, 0]
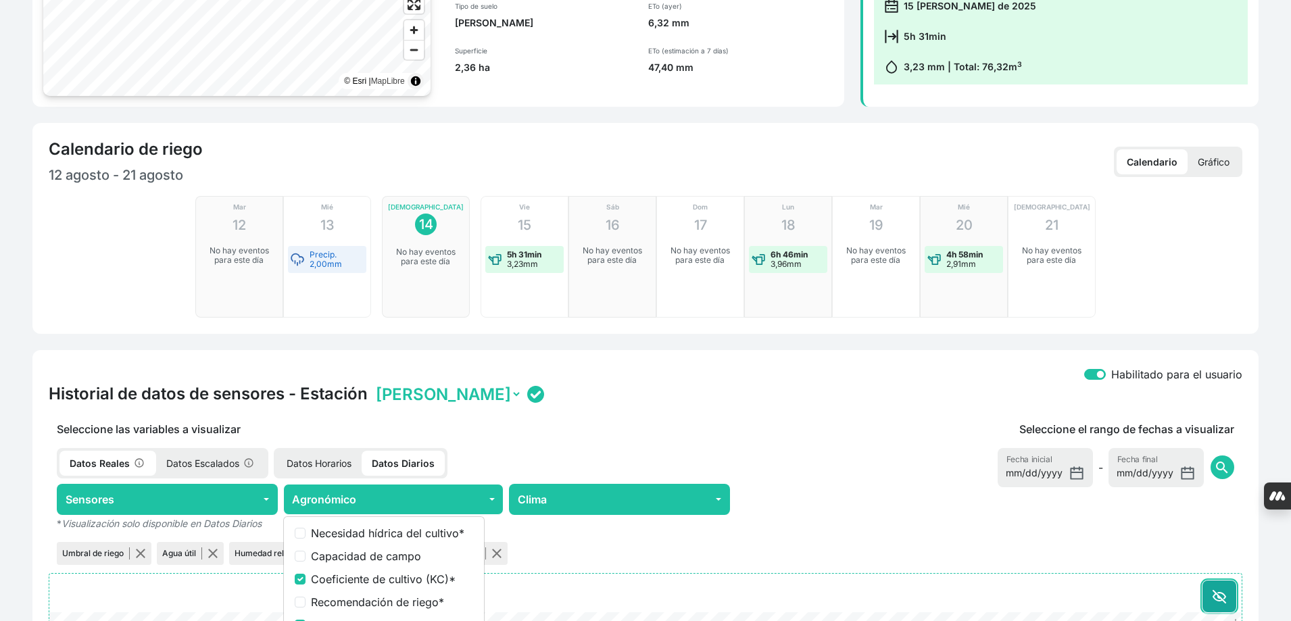
click at [1225, 593] on icon at bounding box center [1219, 597] width 12 height 8
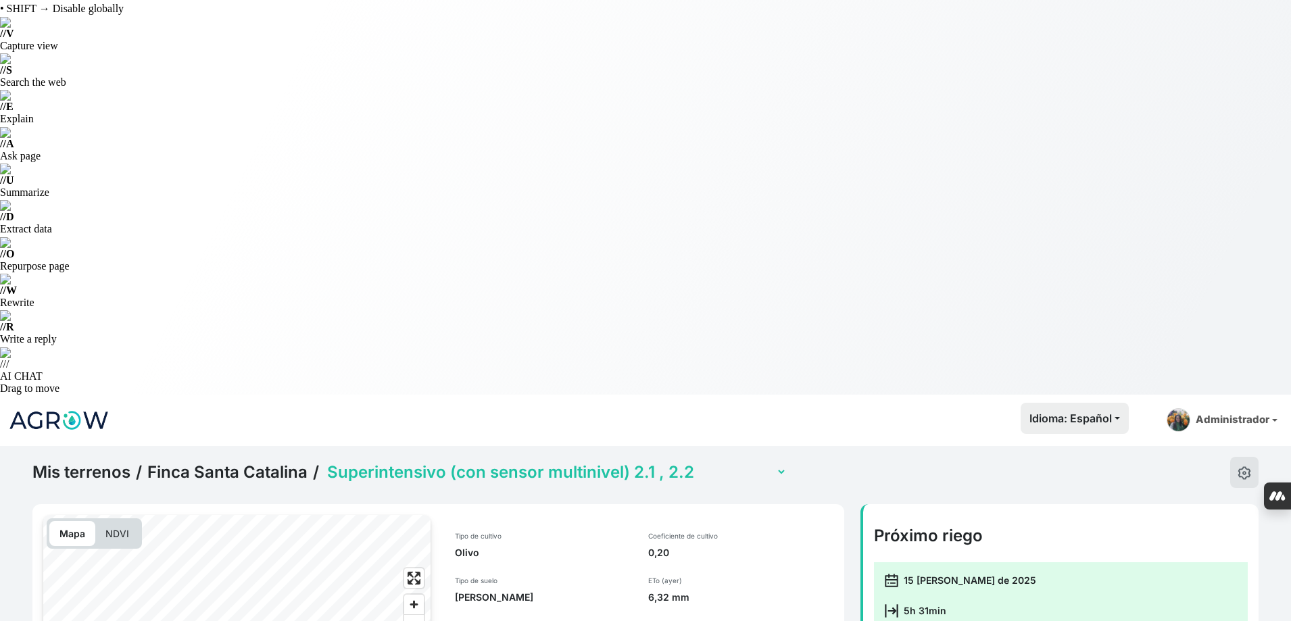
scroll to position [0, 0]
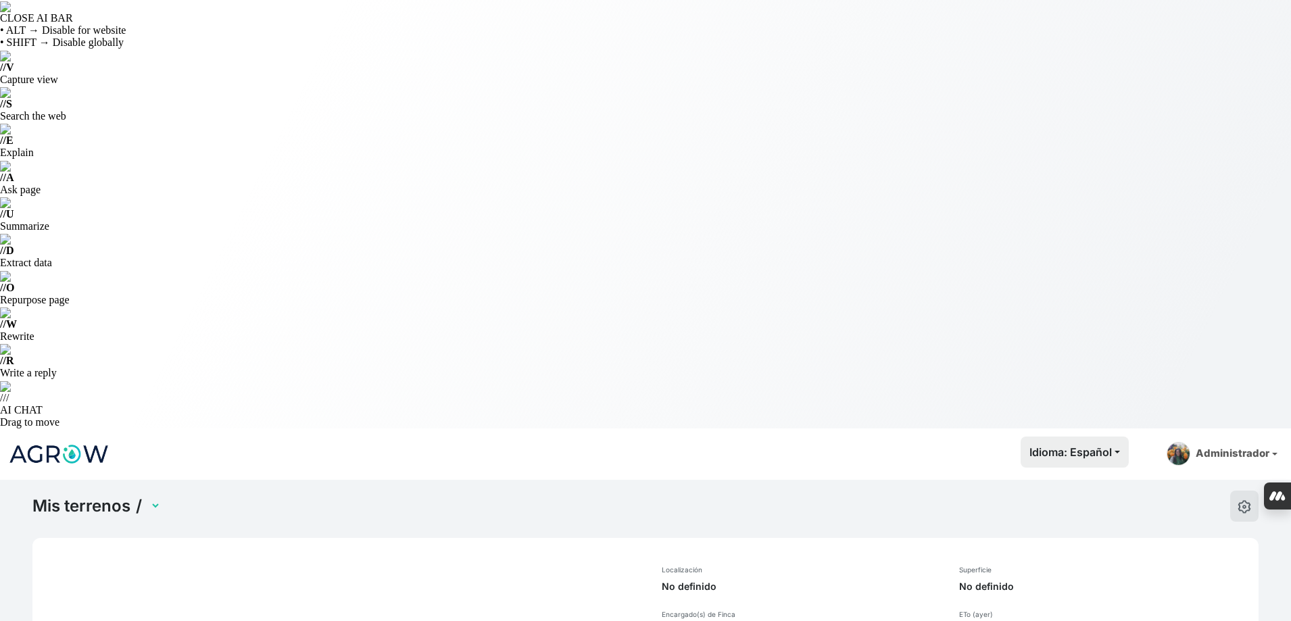
select select "885"
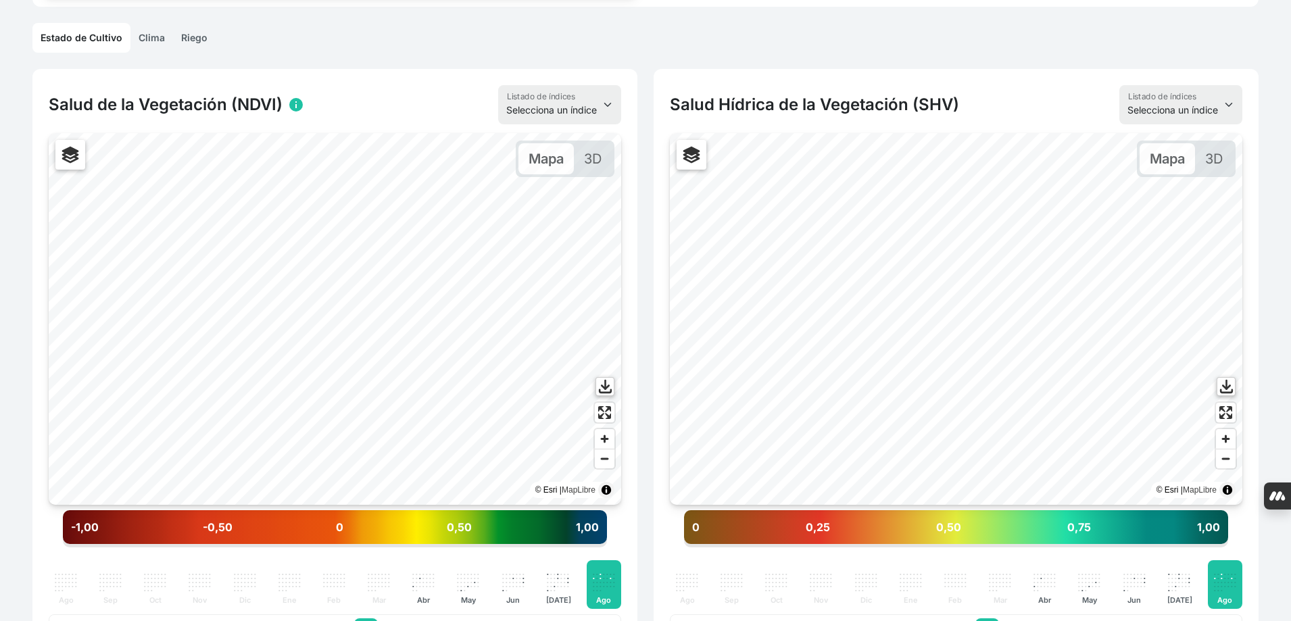
scroll to position [811, 0]
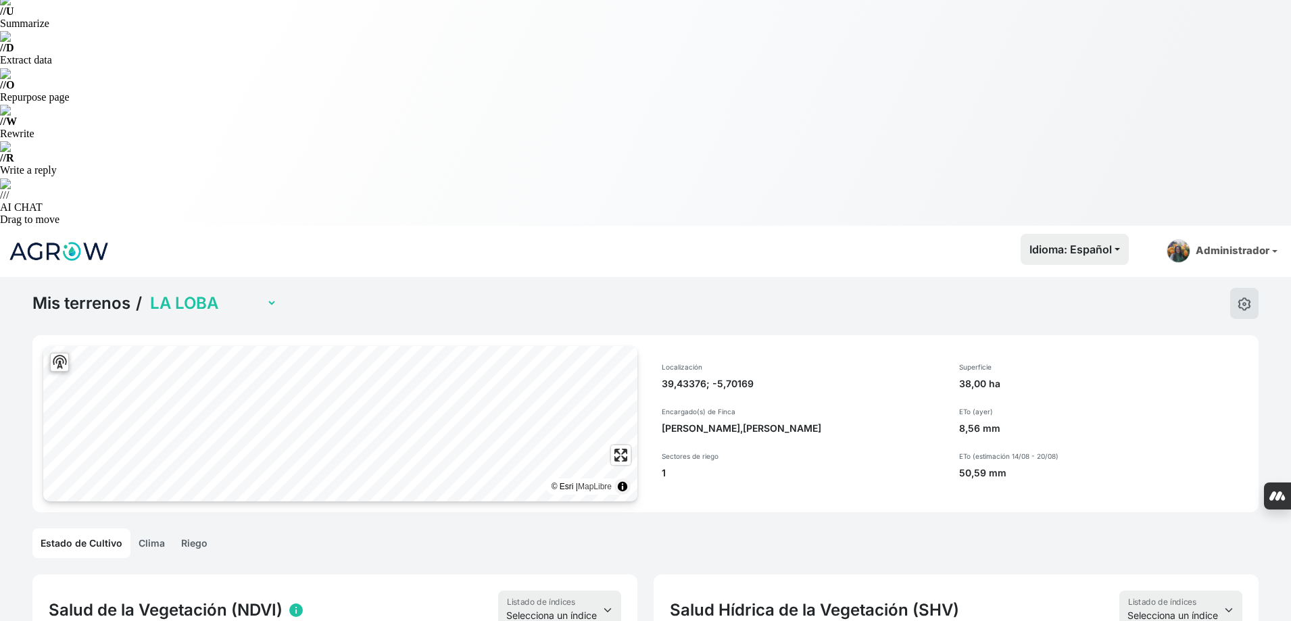
click at [195, 529] on link "Riego" at bounding box center [194, 544] width 43 height 30
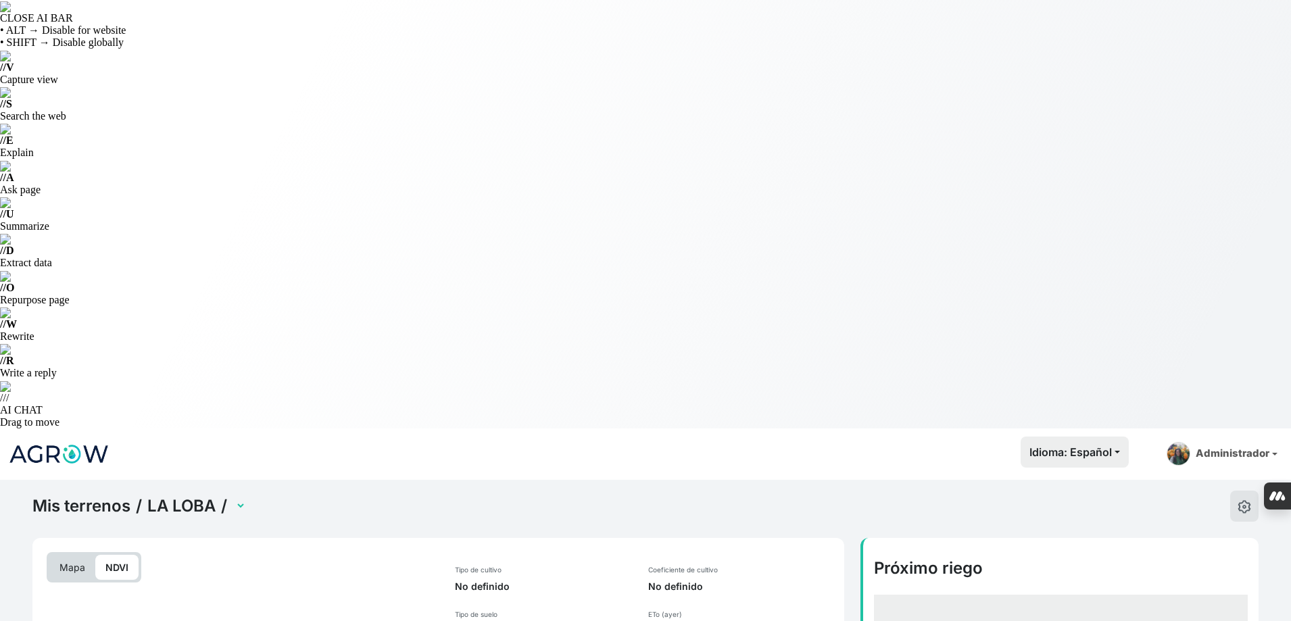
select select "2598"
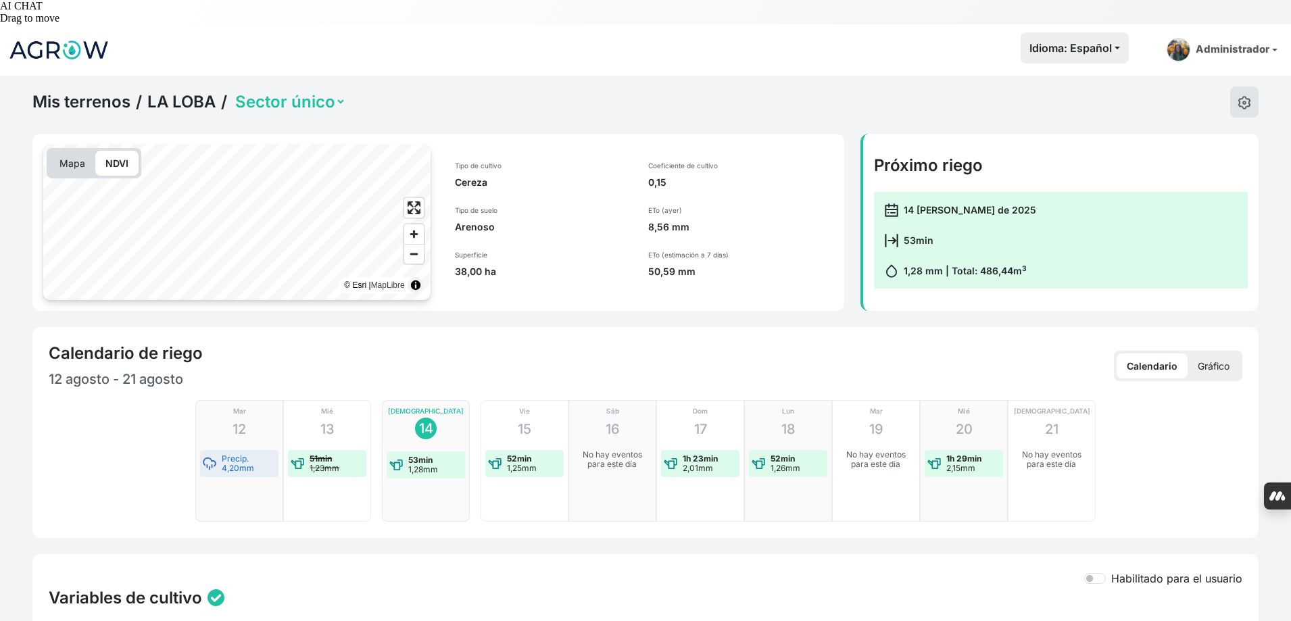
scroll to position [406, 0]
checkbox input "true"
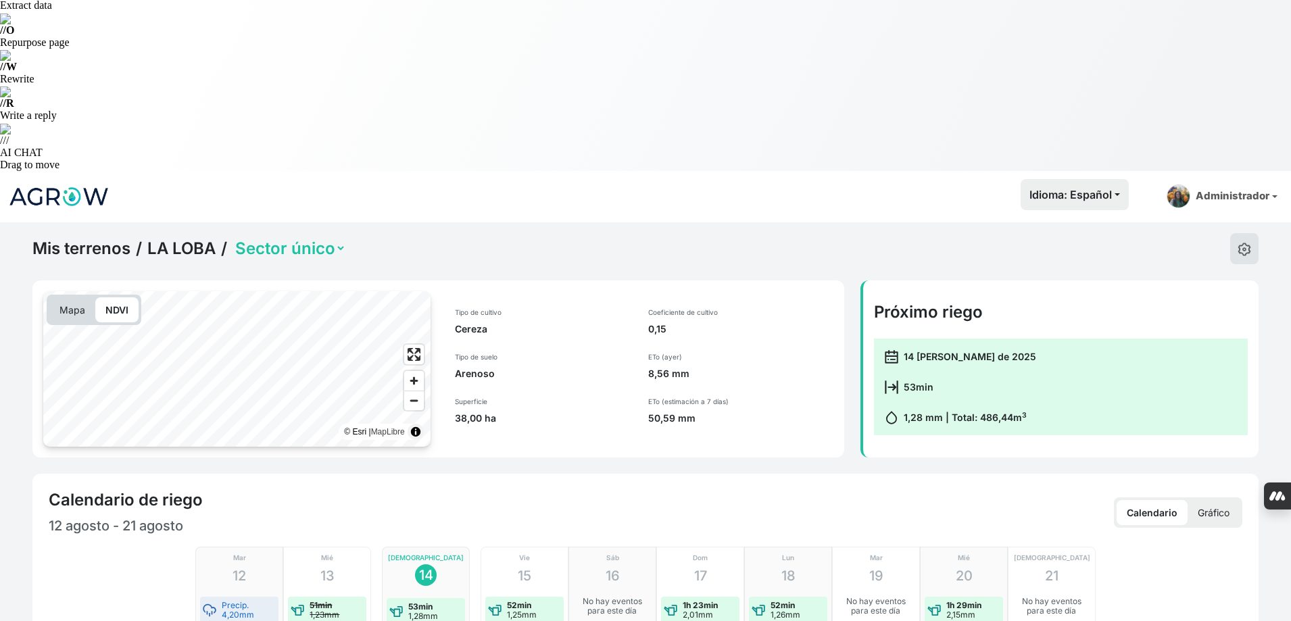
scroll to position [0, 0]
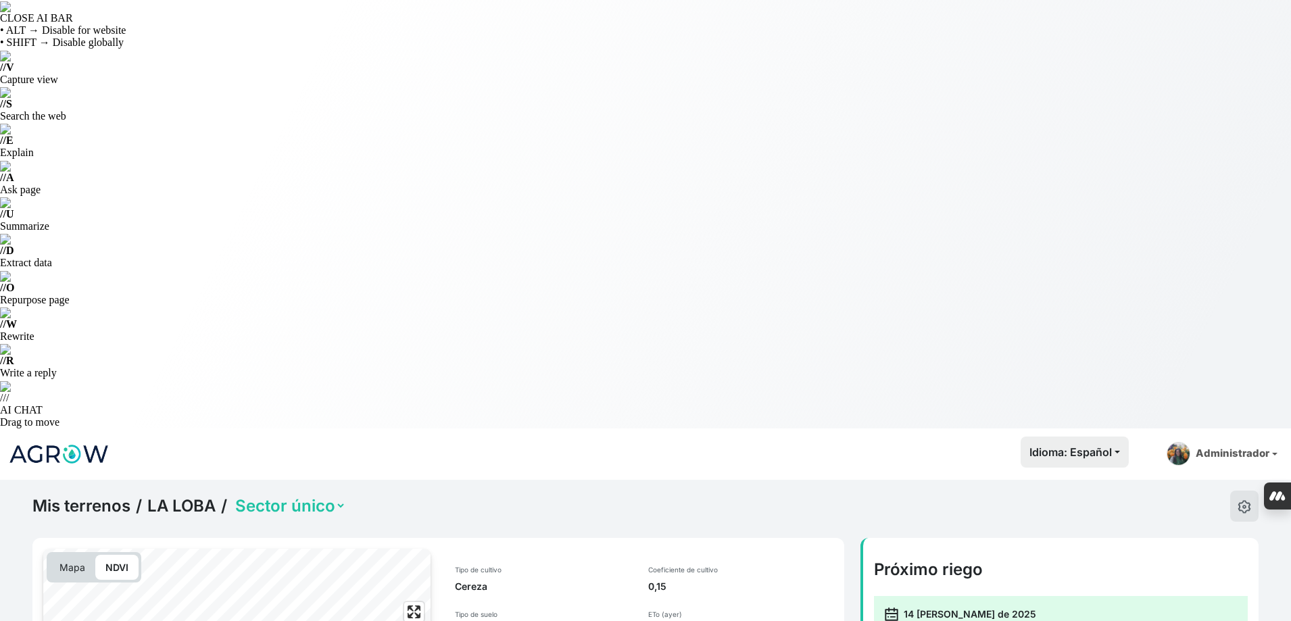
click at [187, 496] on link "LA LOBA" at bounding box center [181, 506] width 68 height 20
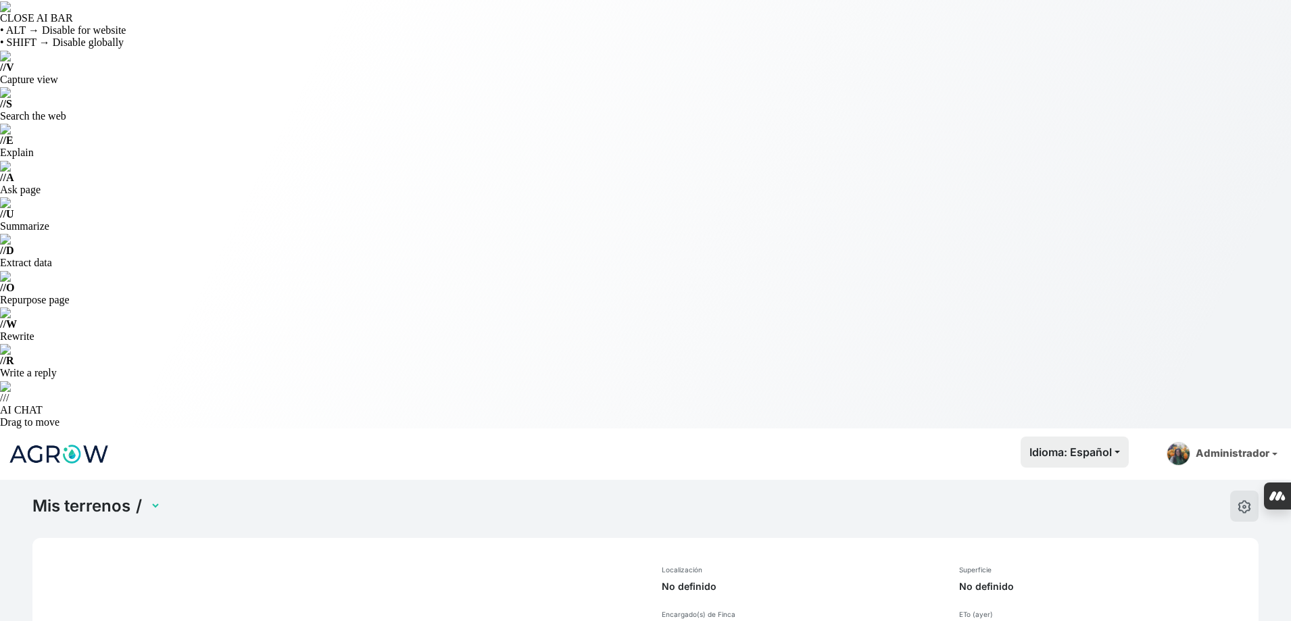
scroll to position [51, 0]
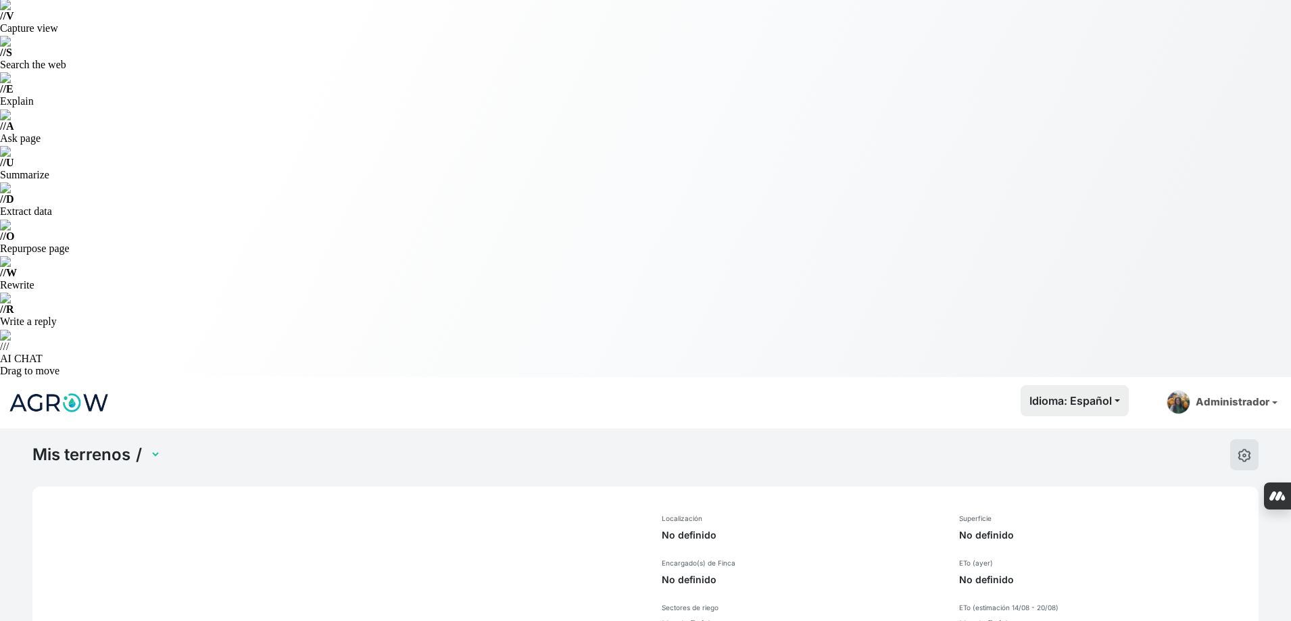
select select "885"
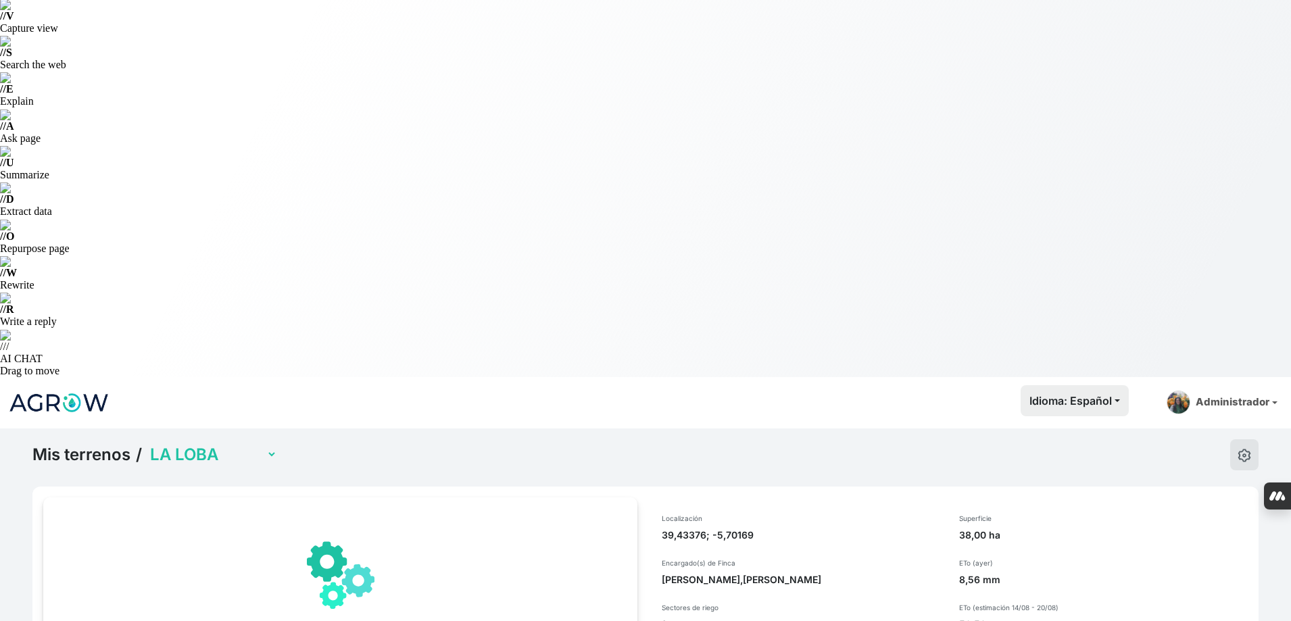
click at [268, 444] on select "LA LOBA RACHILLA OLLILLA SAN PEDRILLO AVARIENTOS" at bounding box center [212, 454] width 130 height 21
click at [147, 444] on select "LA LOBA RACHILLA OLLILLA SAN PEDRILLO AVARIENTOS" at bounding box center [212, 454] width 130 height 21
select select "898"
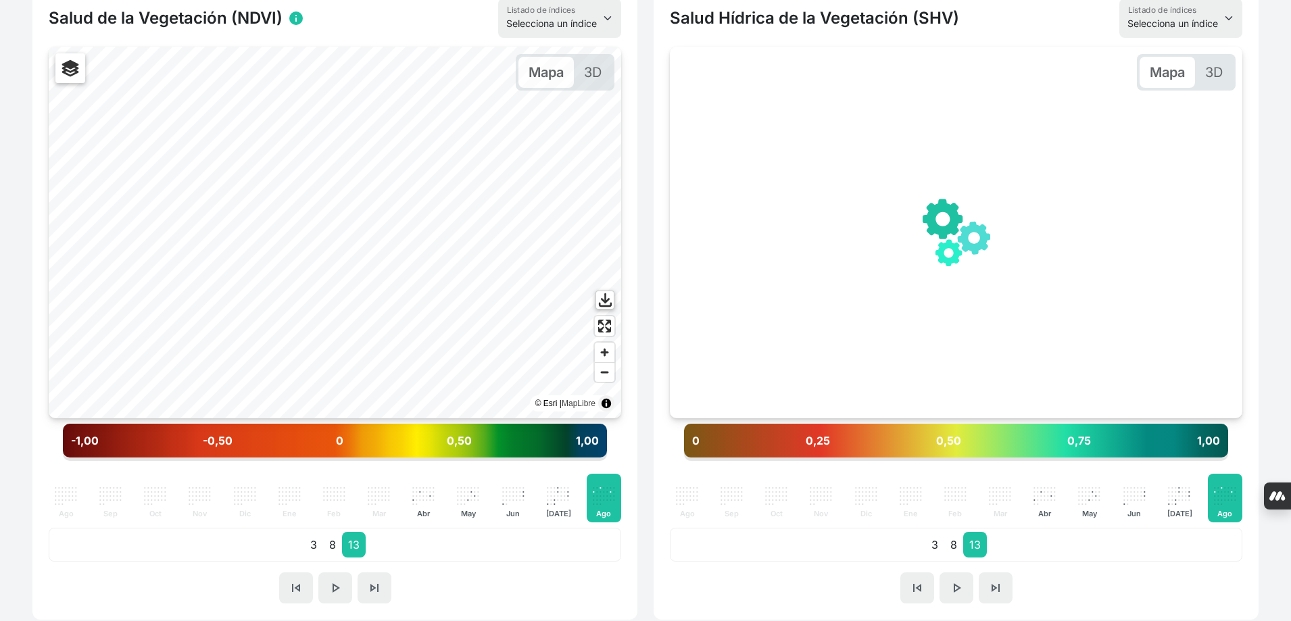
scroll to position [119, 0]
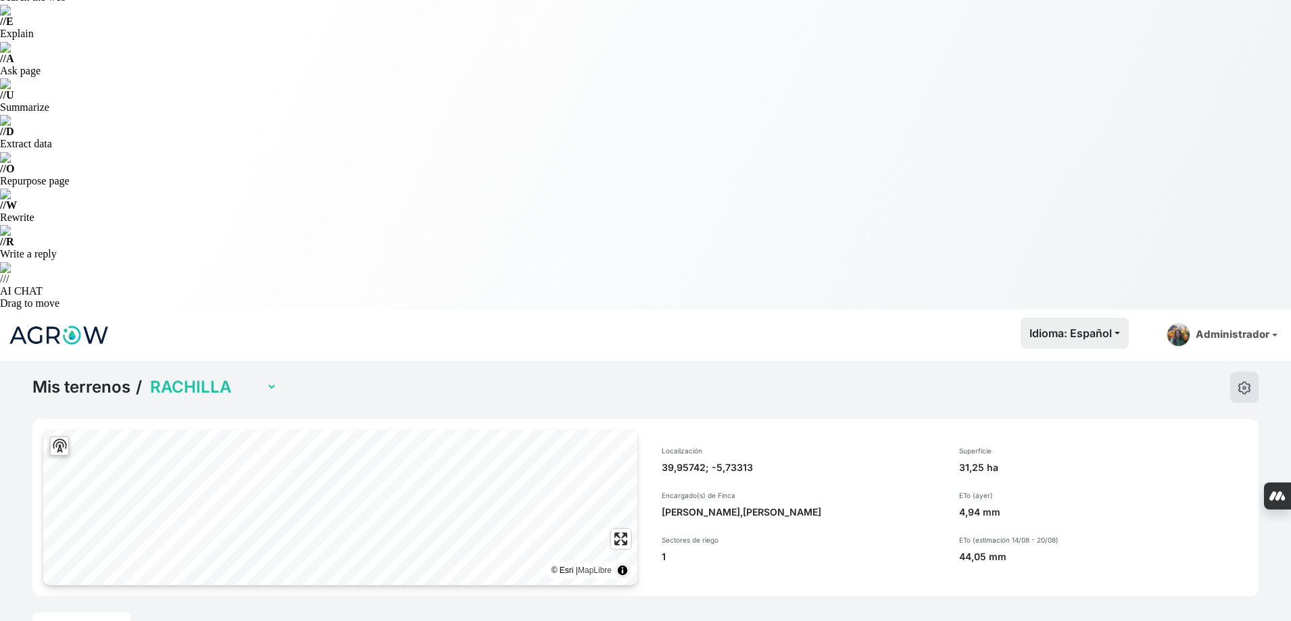
click at [184, 612] on link "Riego" at bounding box center [194, 627] width 43 height 30
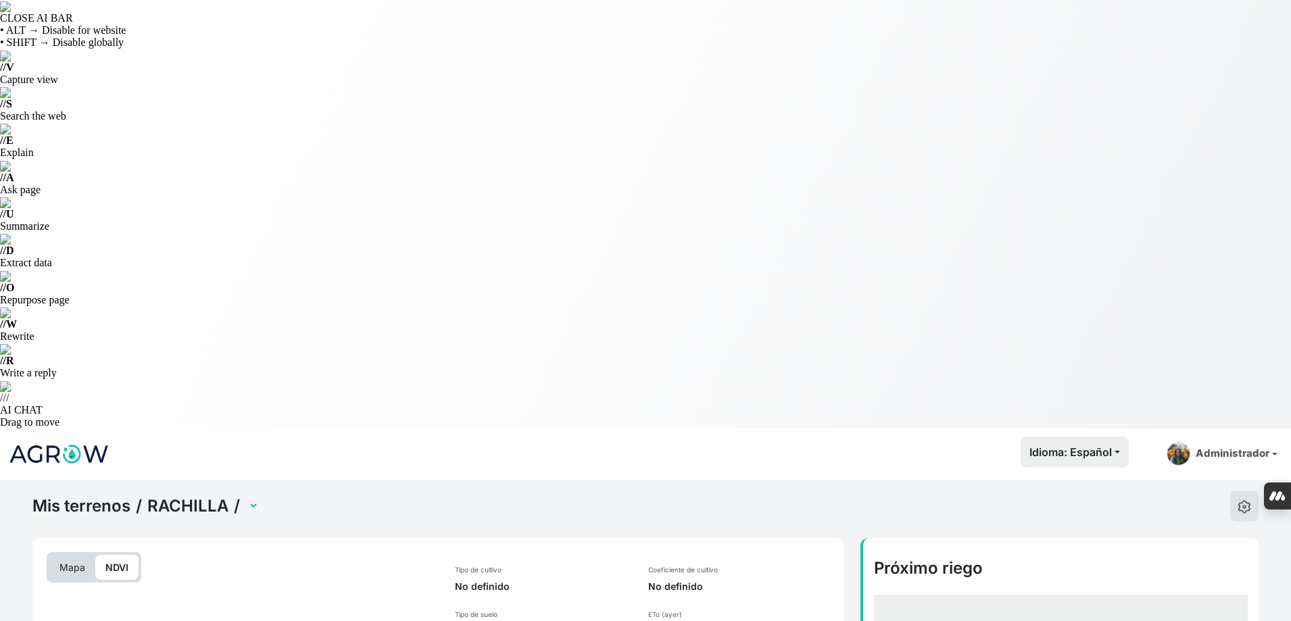
select select "2601"
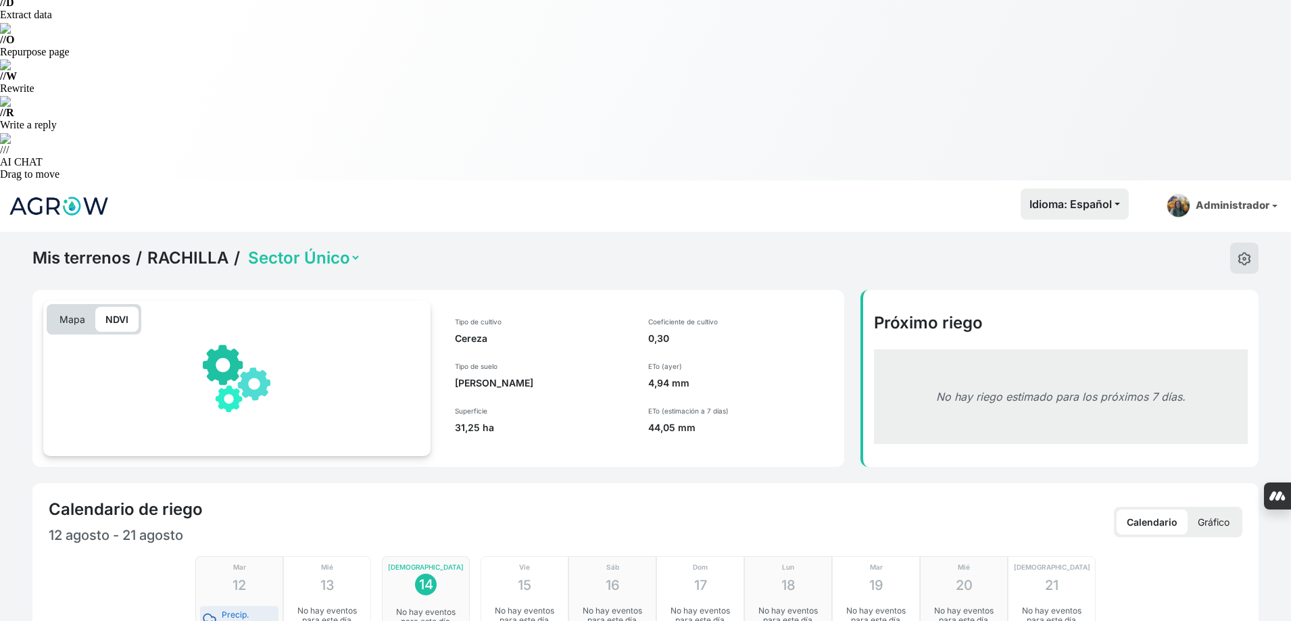
scroll to position [406, 0]
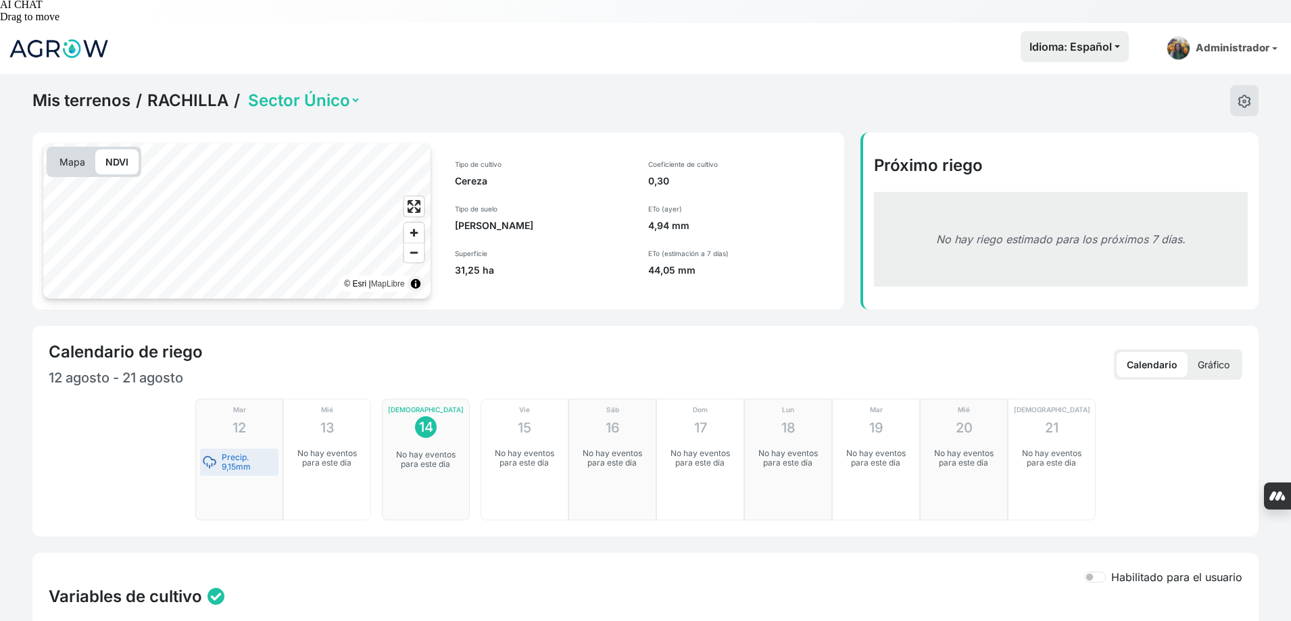
checkbox input "true"
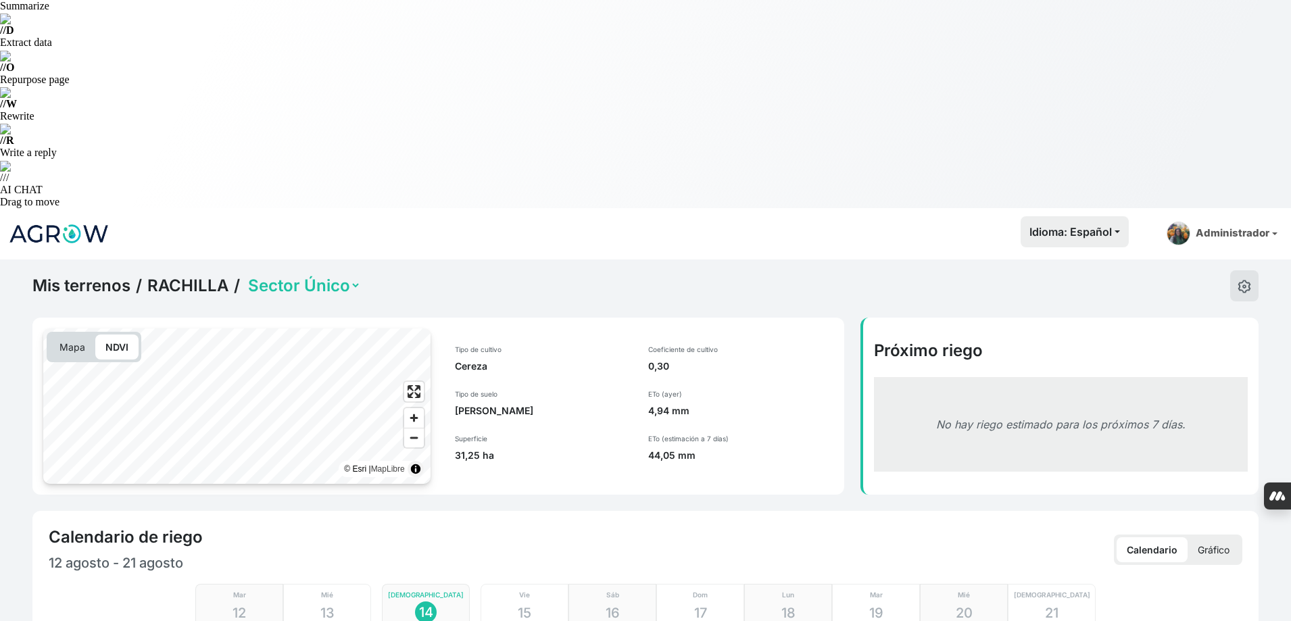
scroll to position [0, 0]
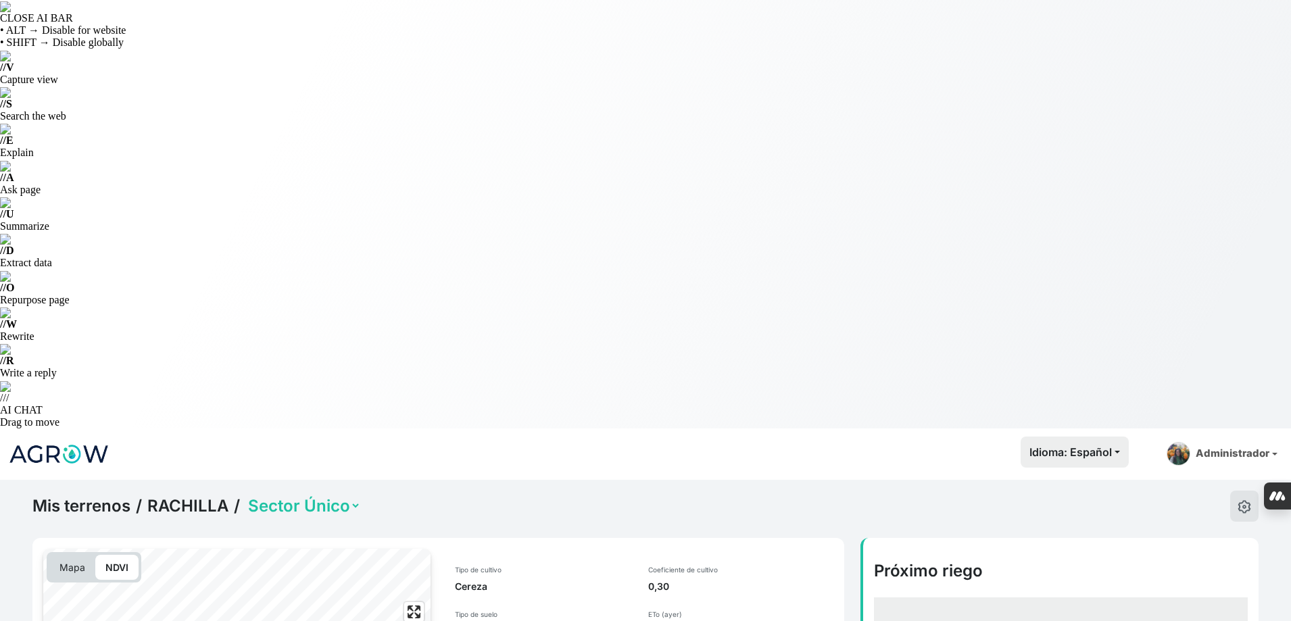
click at [201, 496] on link "RACHILLA" at bounding box center [187, 506] width 81 height 20
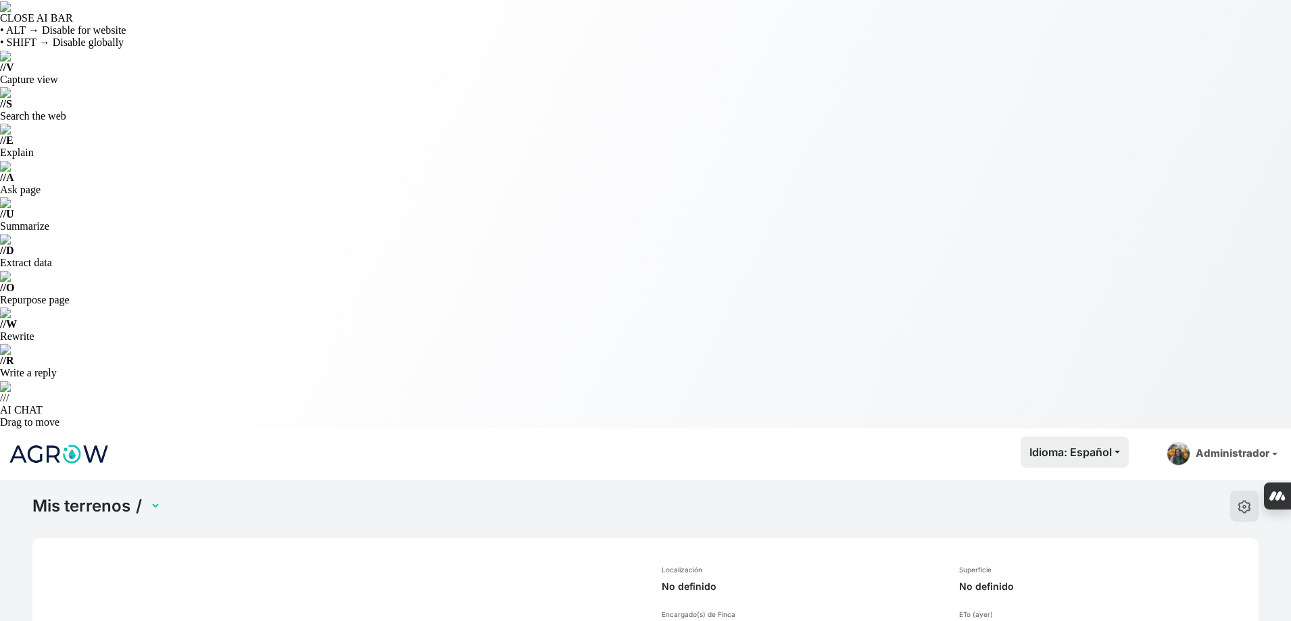
click at [161, 495] on select at bounding box center [154, 505] width 14 height 21
select select "898"
click at [241, 495] on select "LA LOBA RACHILLA OLLILLA SAN PEDRILLO AVARIENTOS" at bounding box center [212, 505] width 130 height 21
click at [221, 495] on select "LA LOBA RACHILLA OLLILLA SAN PEDRILLO AVARIENTOS" at bounding box center [212, 505] width 130 height 21
click at [147, 495] on select "LA LOBA RACHILLA OLLILLA SAN PEDRILLO AVARIENTOS" at bounding box center [212, 505] width 130 height 21
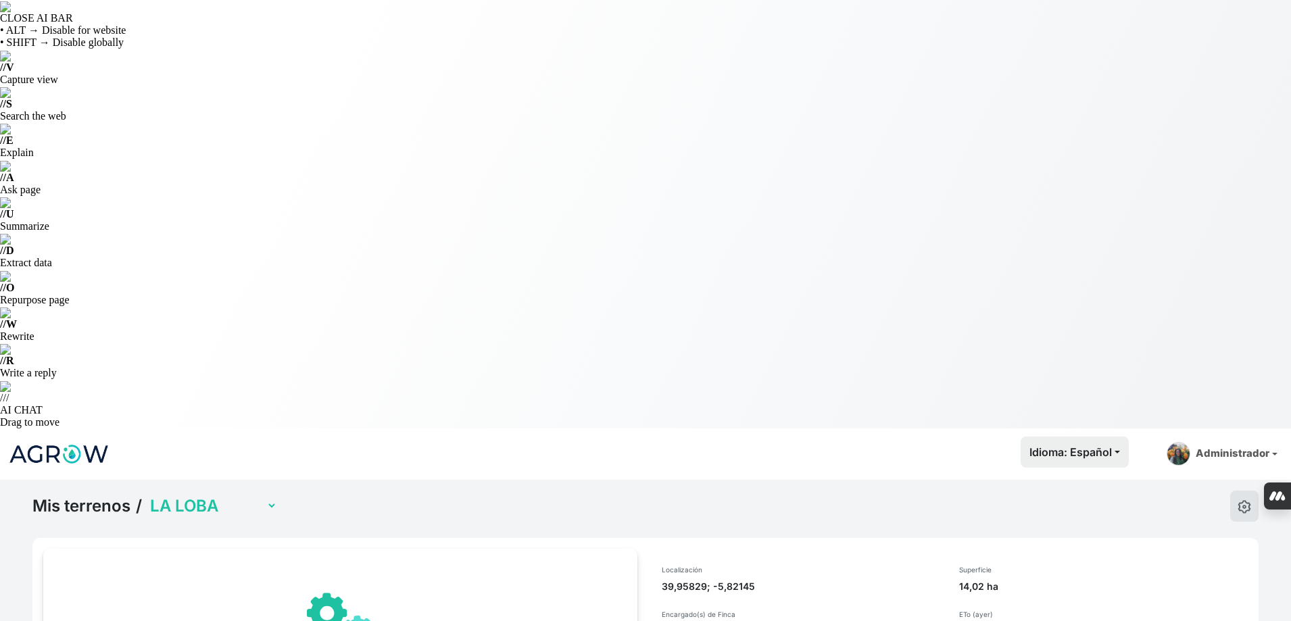
select select "899"
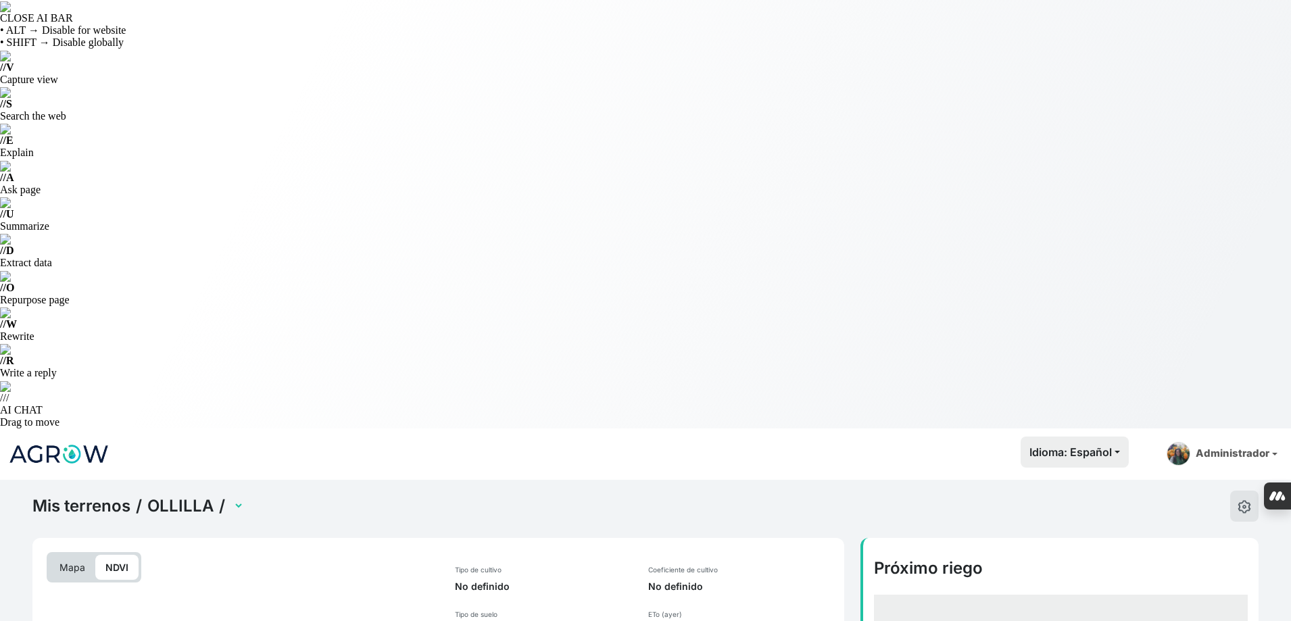
select select "2599"
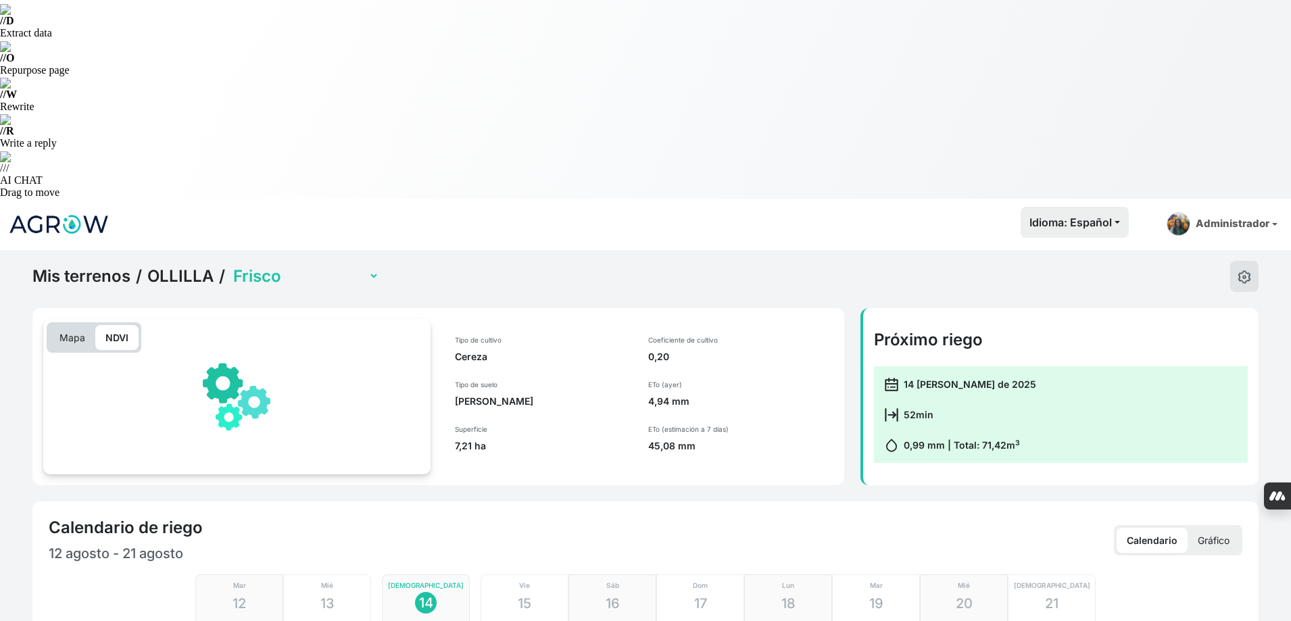
scroll to position [406, 0]
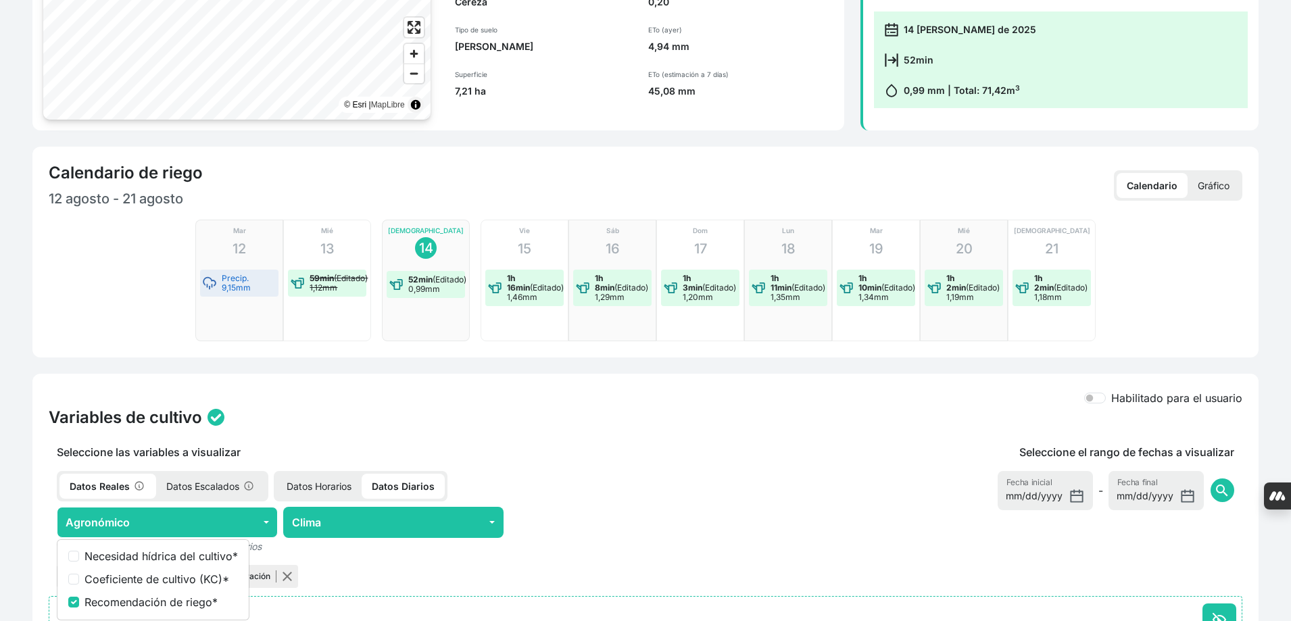
scroll to position [595, 0]
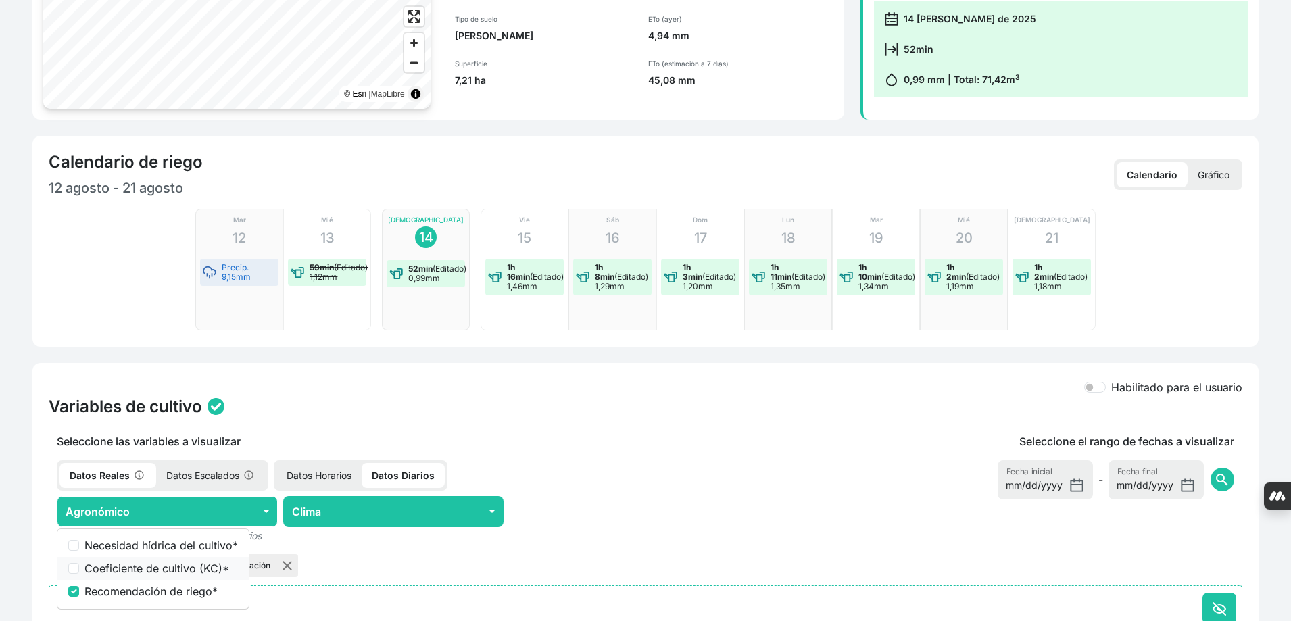
click at [154, 560] on label "Coeficiente de cultivo (KC) *" at bounding box center [160, 568] width 153 height 16
click at [79, 563] on input "Coeficiente de cultivo (KC) *" at bounding box center [73, 568] width 11 height 11
checkbox input "true"
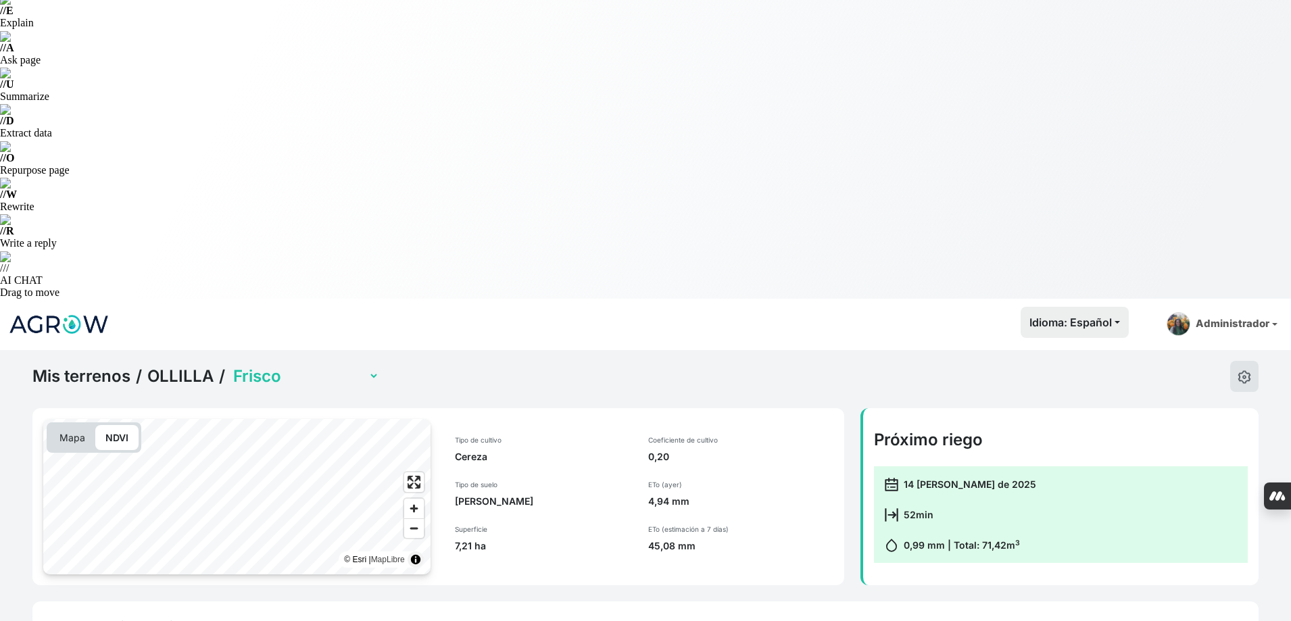
scroll to position [55, 0]
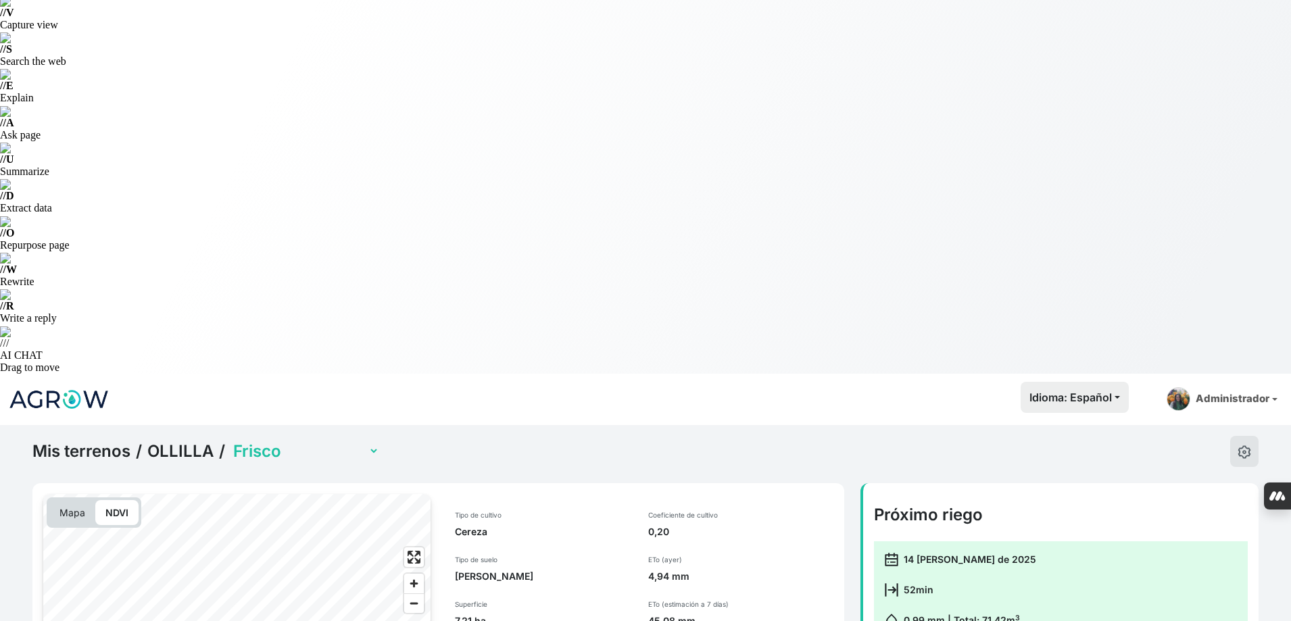
click at [277, 441] on select "Frisco Santina" at bounding box center [304, 451] width 149 height 21
click at [230, 441] on select "Frisco Santina" at bounding box center [304, 451] width 149 height 21
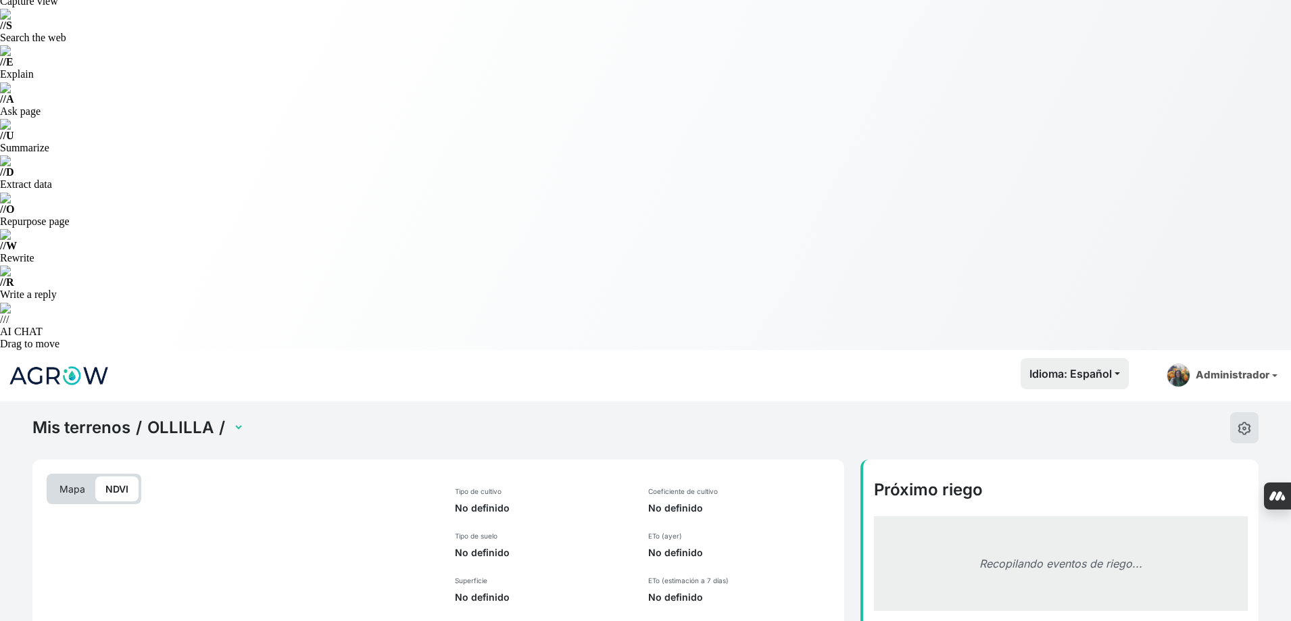
scroll to position [203, 0]
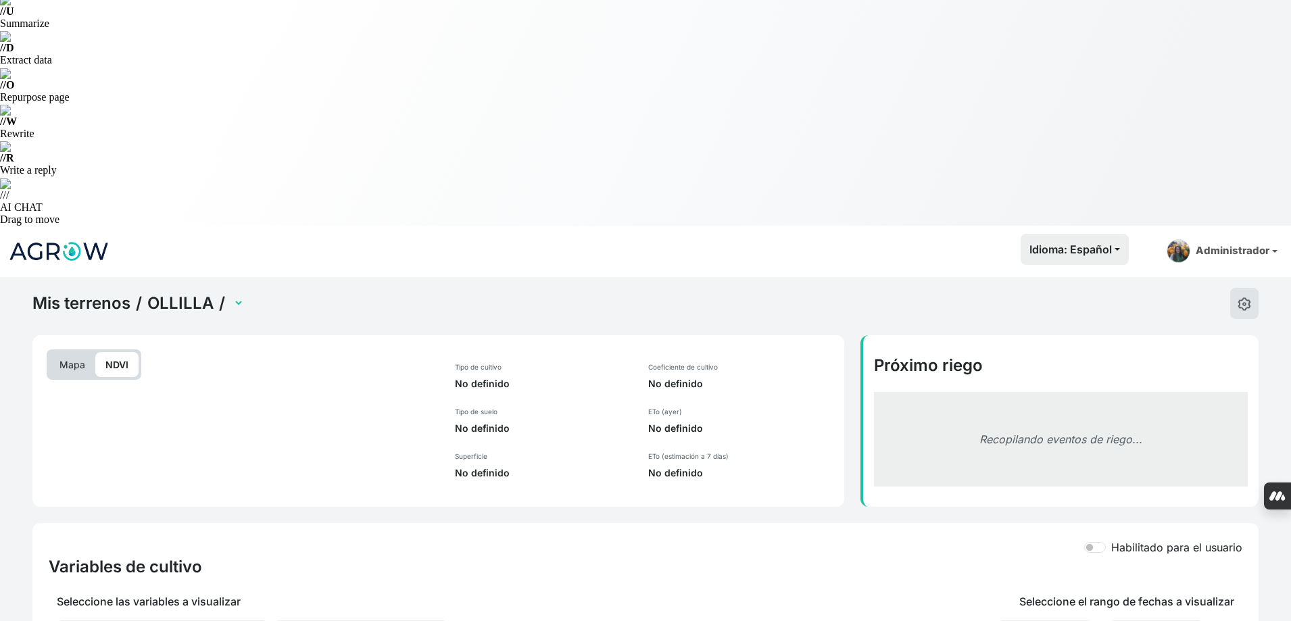
select select "2600"
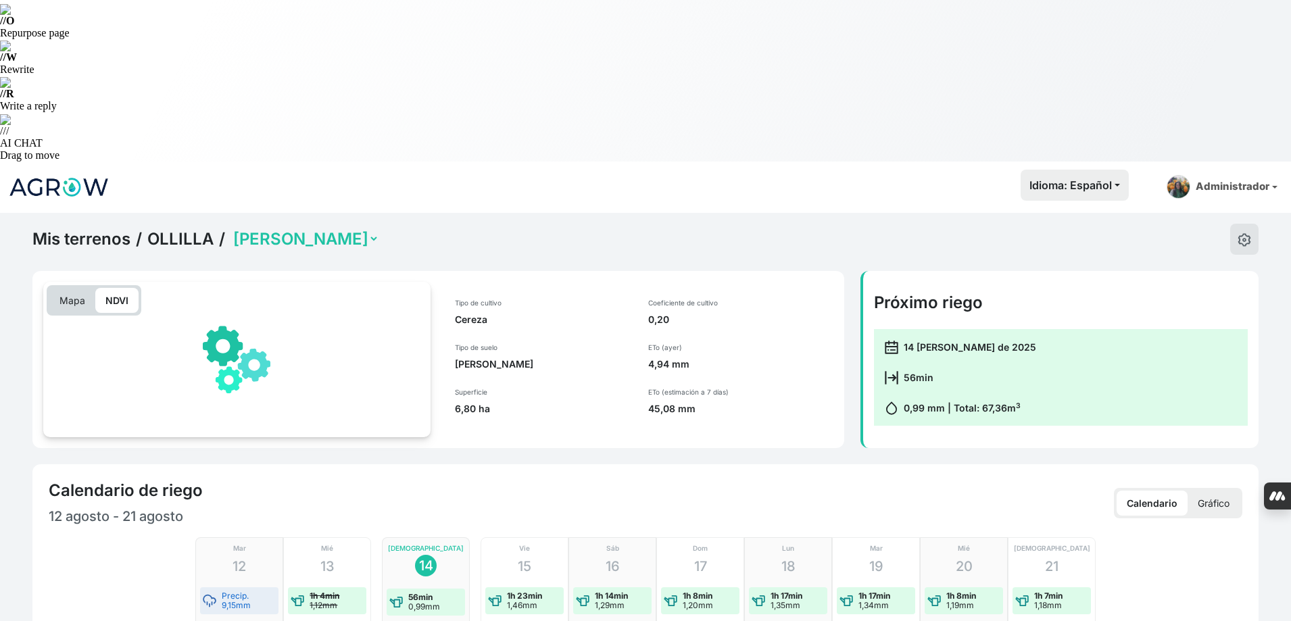
scroll to position [338, 0]
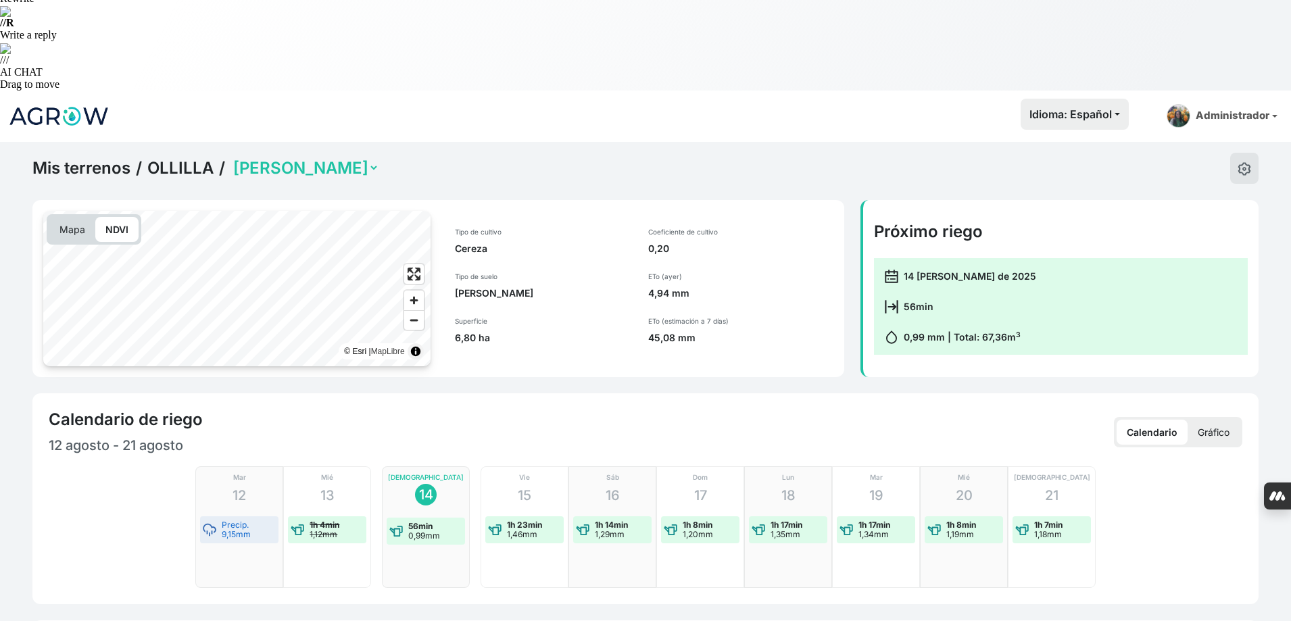
checkbox input "true"
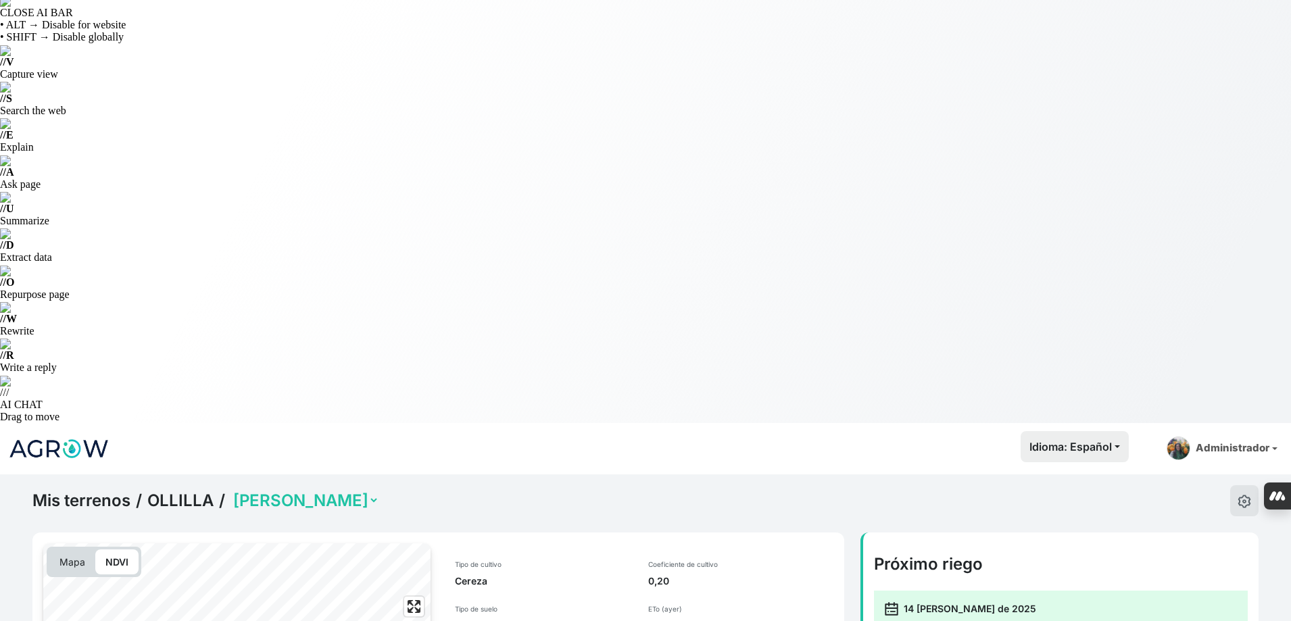
scroll to position [0, 0]
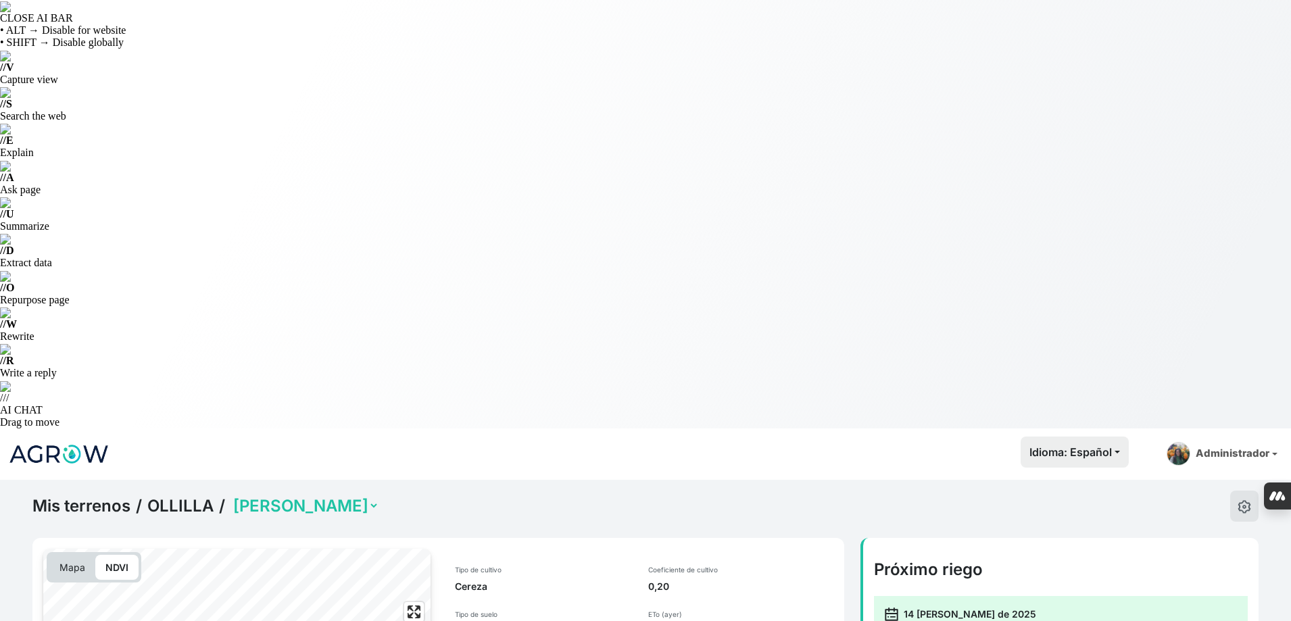
click at [190, 496] on link "OLLILLA" at bounding box center [180, 506] width 66 height 20
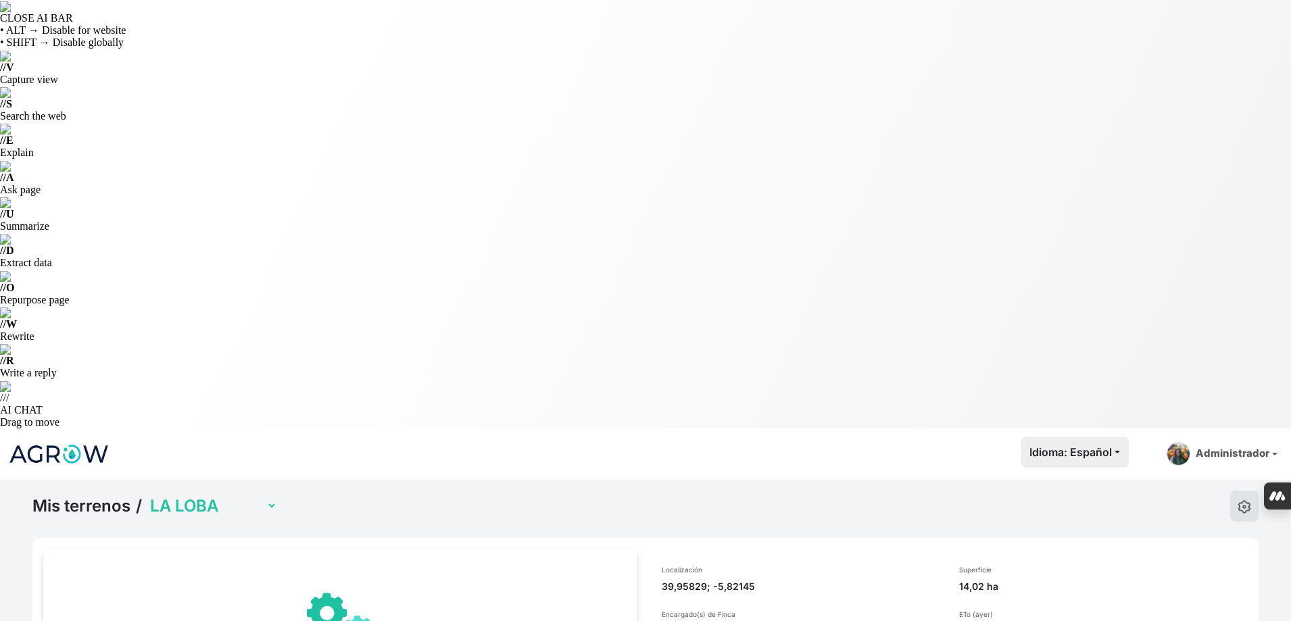
select select "899"
click at [199, 495] on select "LA LOBA RACHILLA OLLILLA SAN PEDRILLO AVARIENTOS" at bounding box center [212, 505] width 130 height 21
click at [147, 495] on select "LA LOBA RACHILLA OLLILLA SAN PEDRILLO AVARIENTOS" at bounding box center [212, 505] width 130 height 21
select select "906"
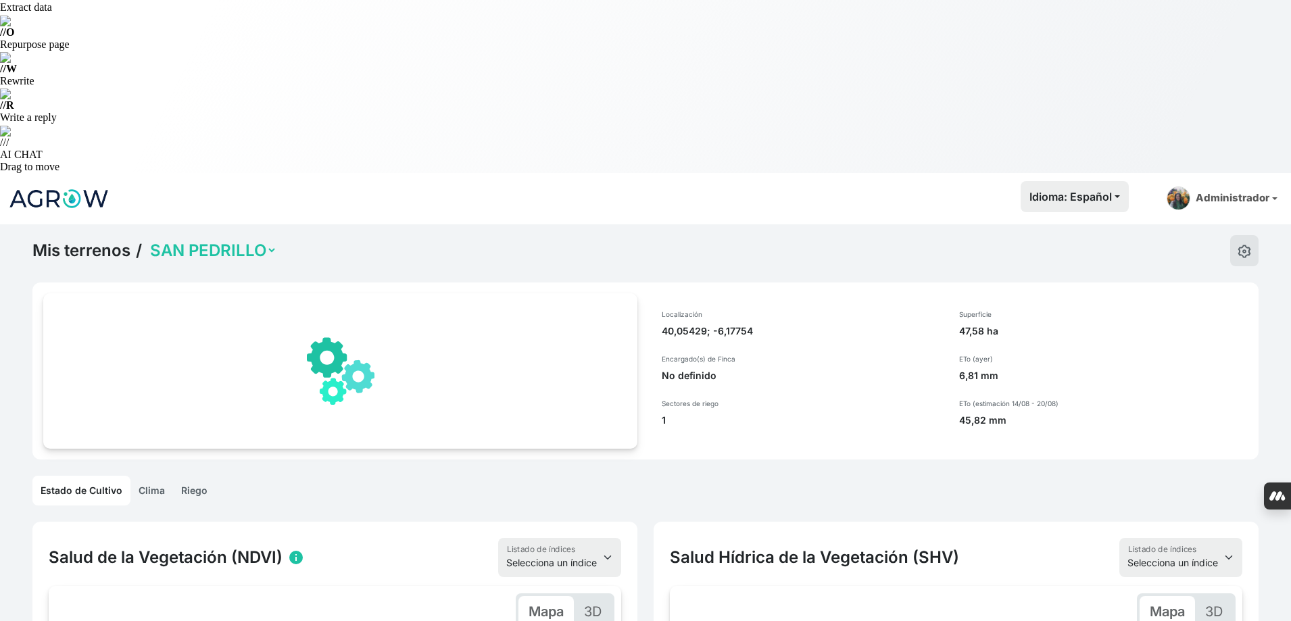
click at [183, 476] on link "Riego" at bounding box center [194, 491] width 43 height 30
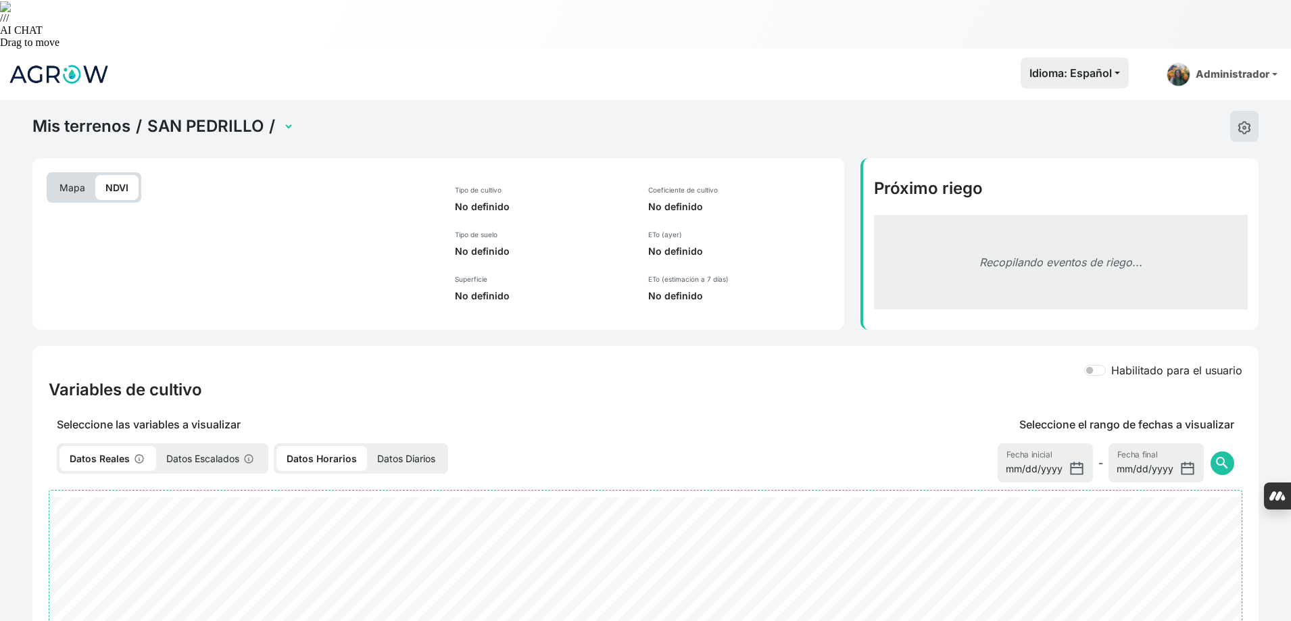
select select "2175"
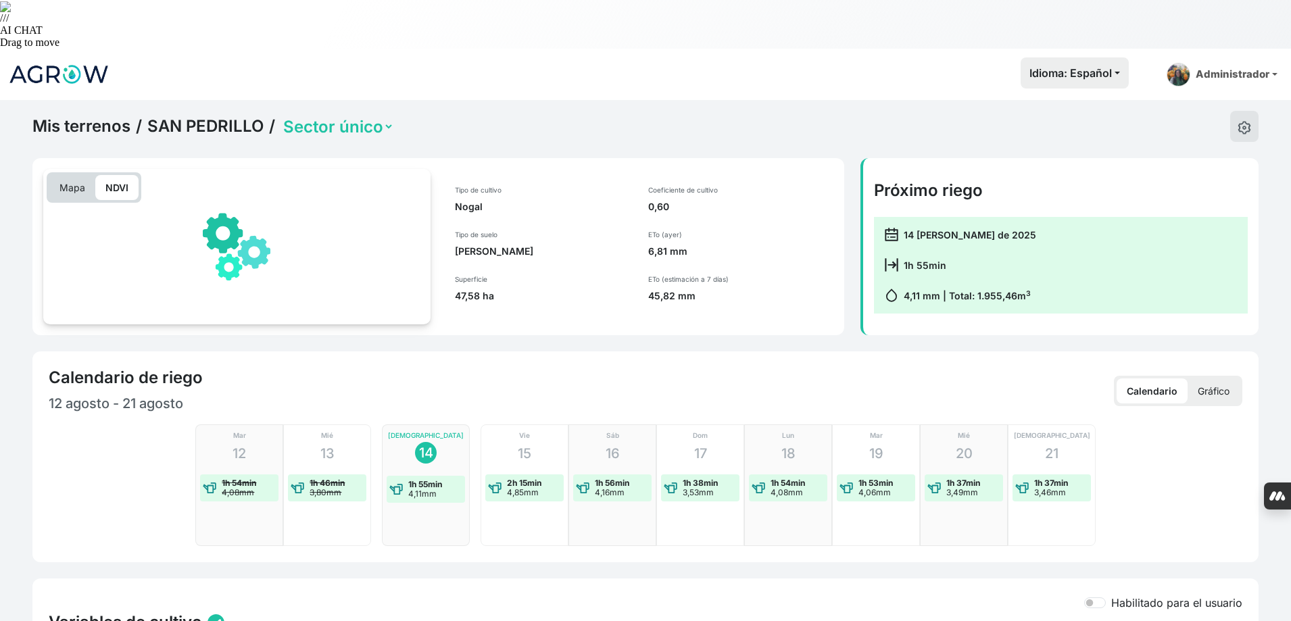
scroll to position [338, 0]
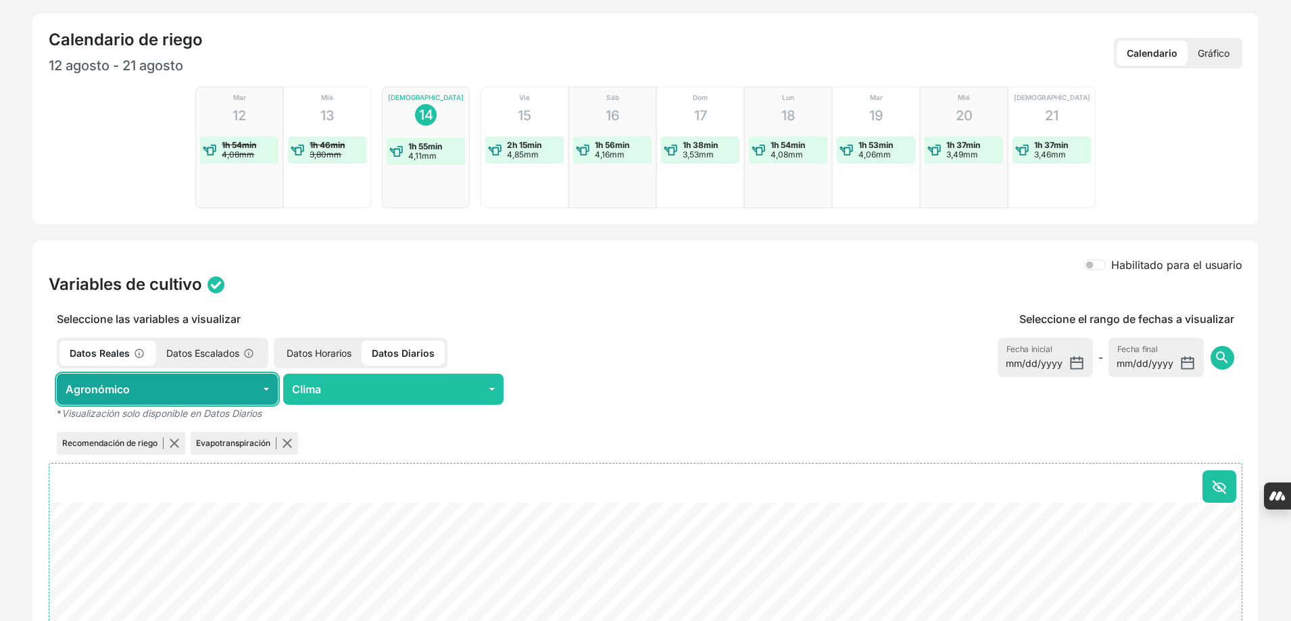
click at [256, 374] on button "Agronómico" at bounding box center [167, 389] width 221 height 31
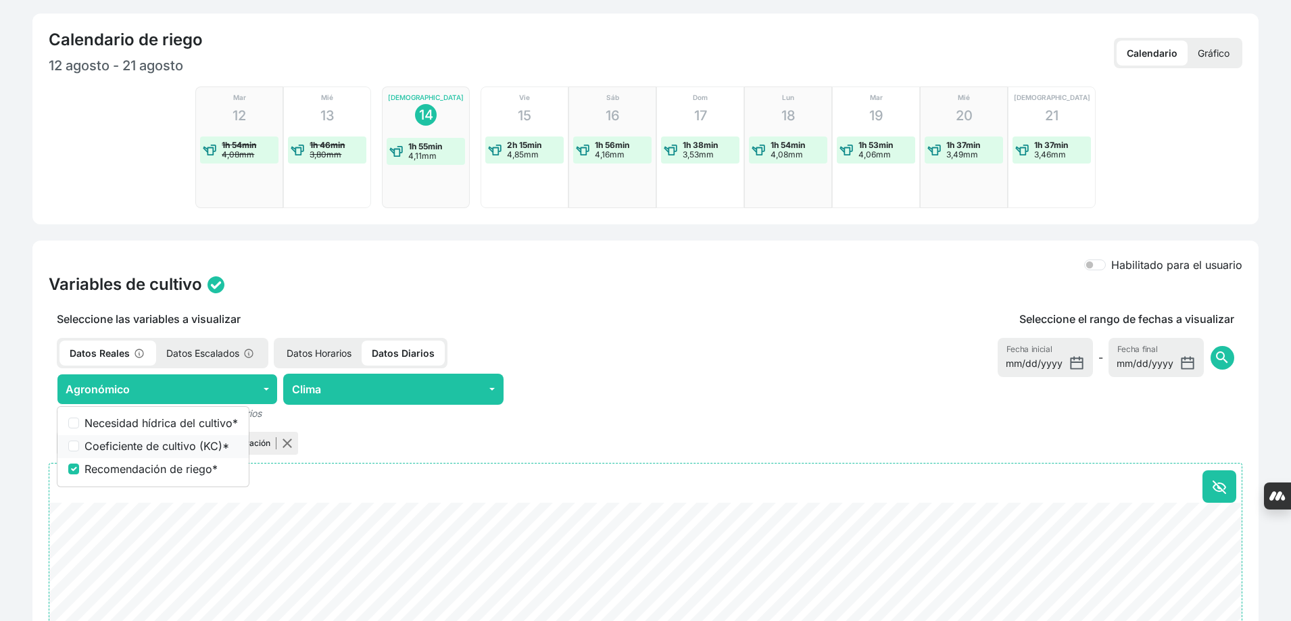
click at [209, 438] on label "Coeficiente de cultivo (KC) *" at bounding box center [160, 446] width 153 height 16
click at [79, 441] on input "Coeficiente de cultivo (KC) *" at bounding box center [73, 446] width 11 height 11
checkbox input "true"
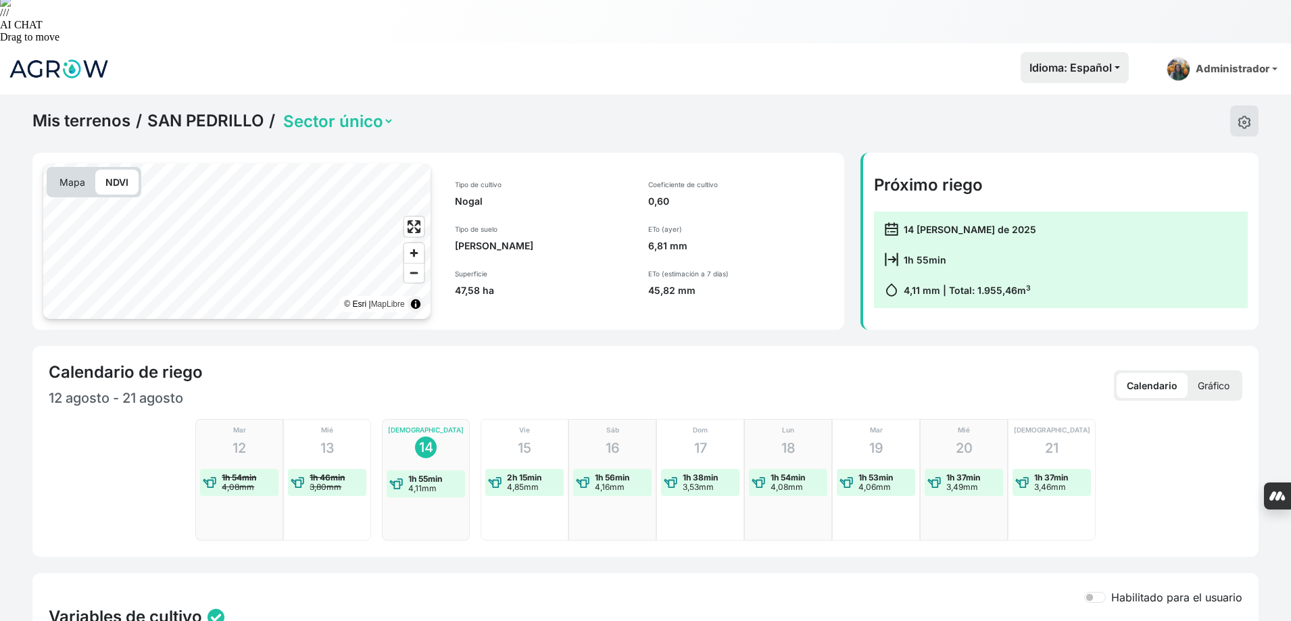
scroll to position [0, 0]
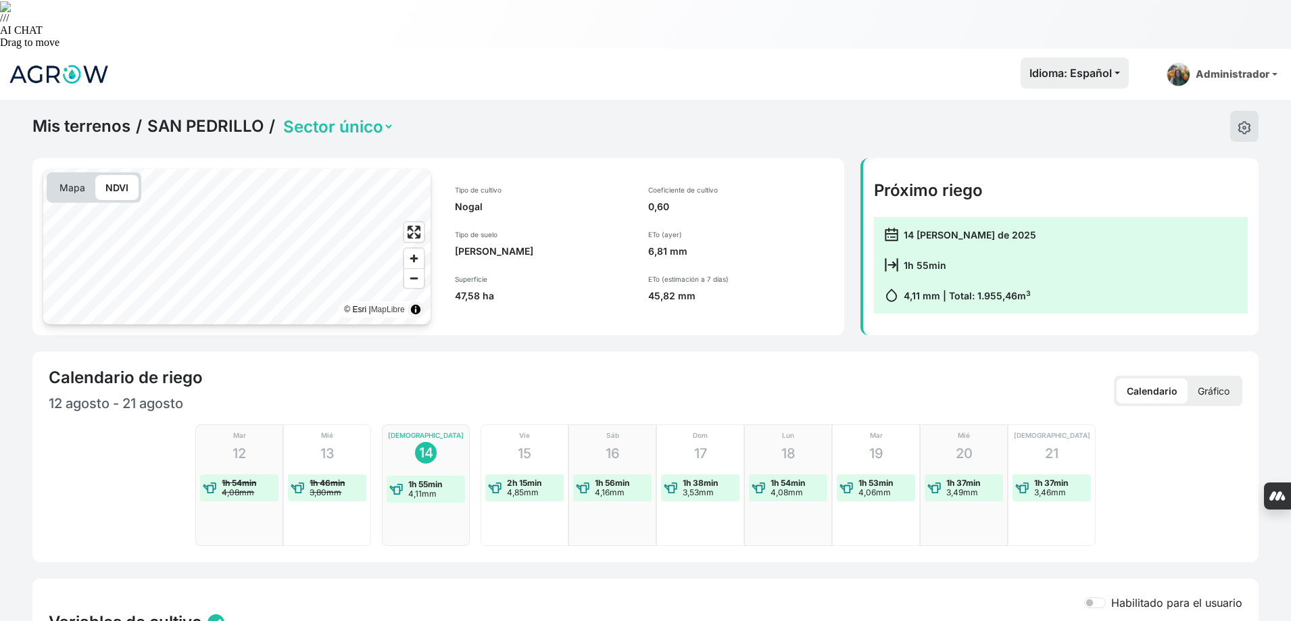
click at [242, 116] on link "SAN PEDRILLO" at bounding box center [205, 126] width 116 height 20
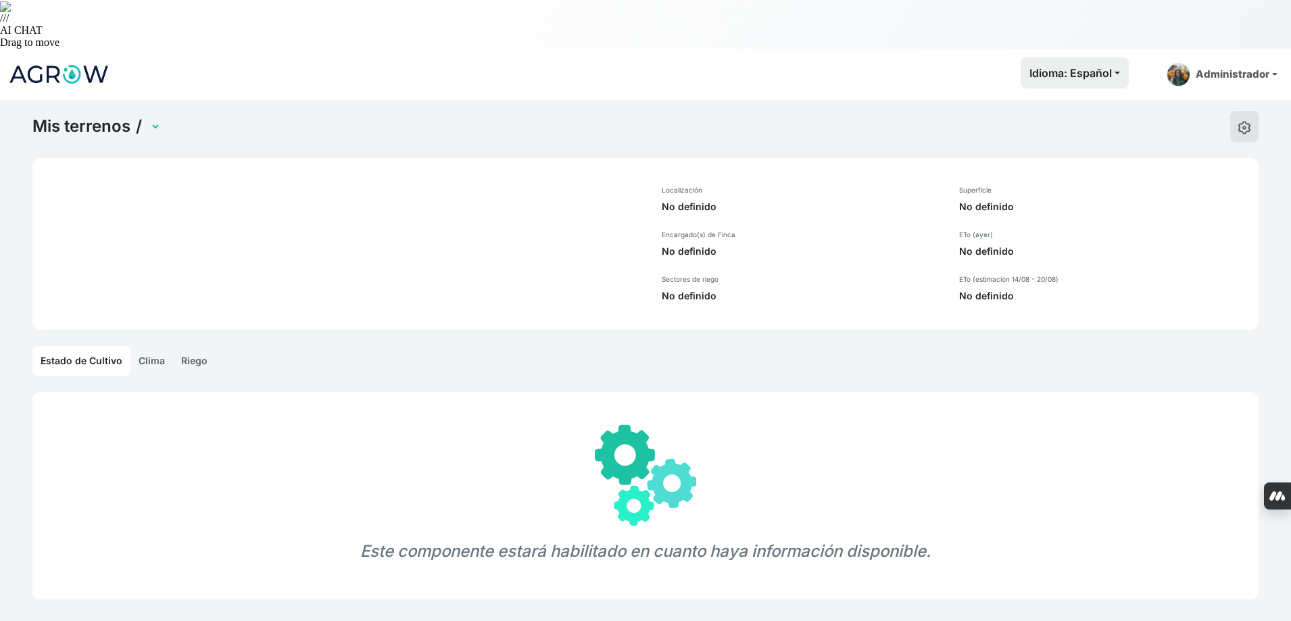
select select "906"
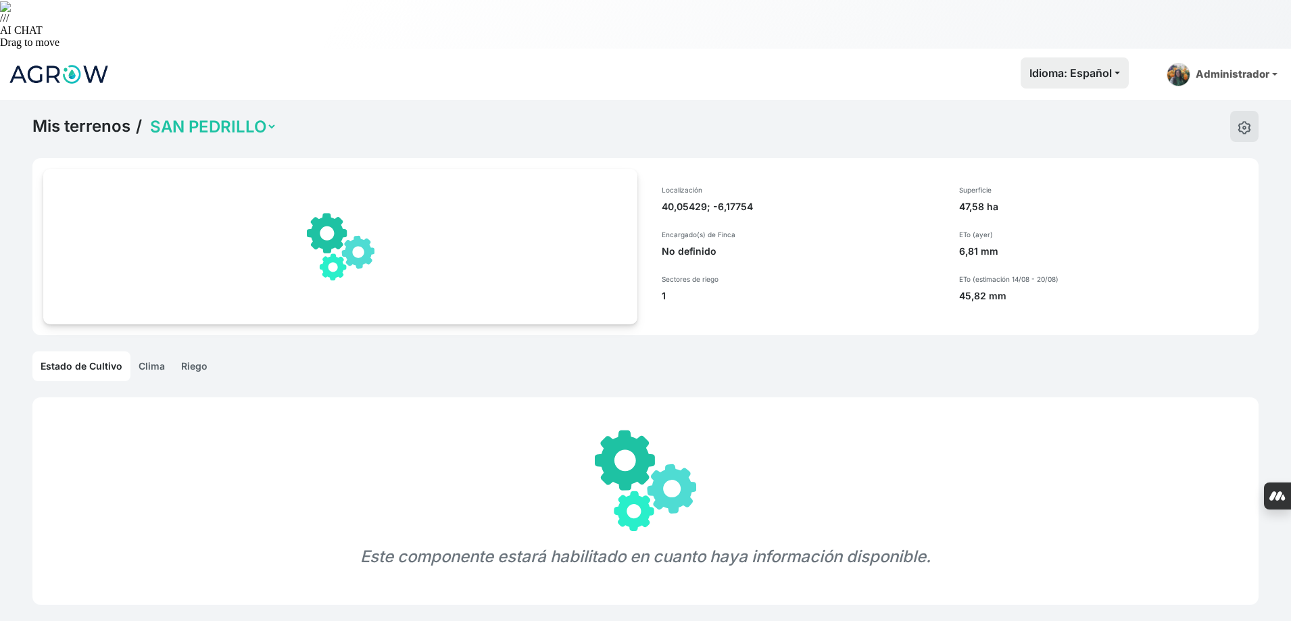
click at [218, 116] on select "LA LOBA RACHILLA OLLILLA SAN PEDRILLO AVARIENTOS" at bounding box center [212, 126] width 130 height 21
click at [260, 116] on select "LA LOBA RACHILLA OLLILLA SAN PEDRILLO AVARIENTOS" at bounding box center [212, 126] width 130 height 21
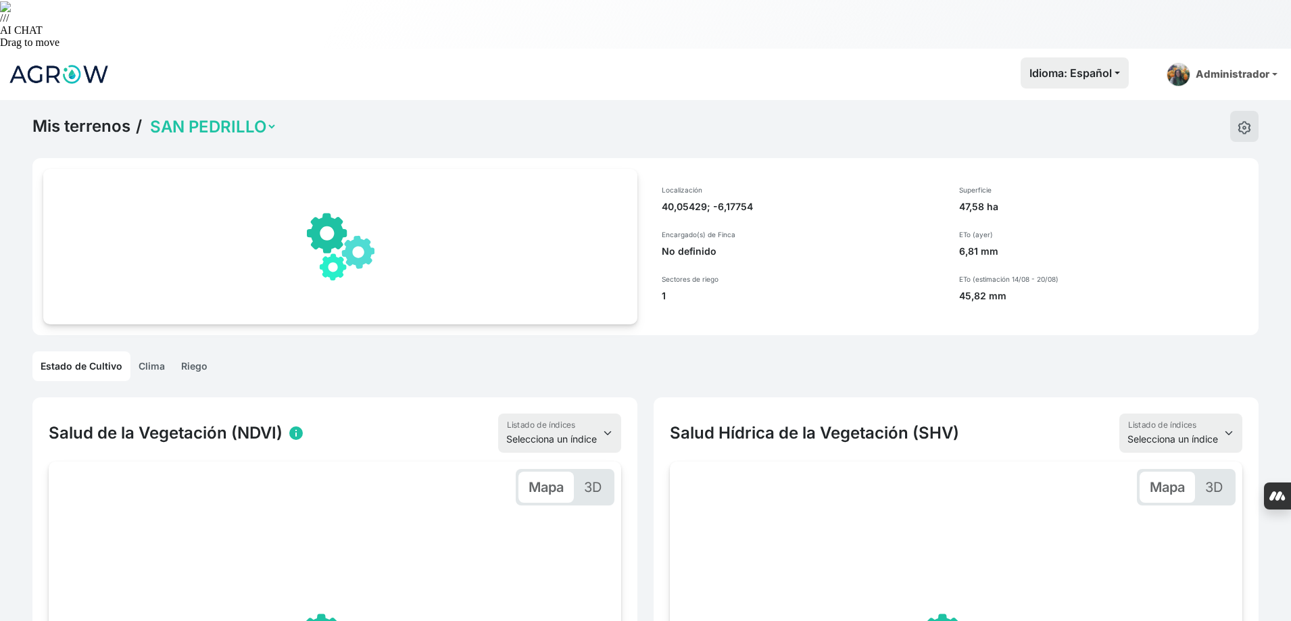
click at [270, 116] on select "LA LOBA RACHILLA OLLILLA SAN PEDRILLO AVARIENTOS" at bounding box center [212, 126] width 130 height 21
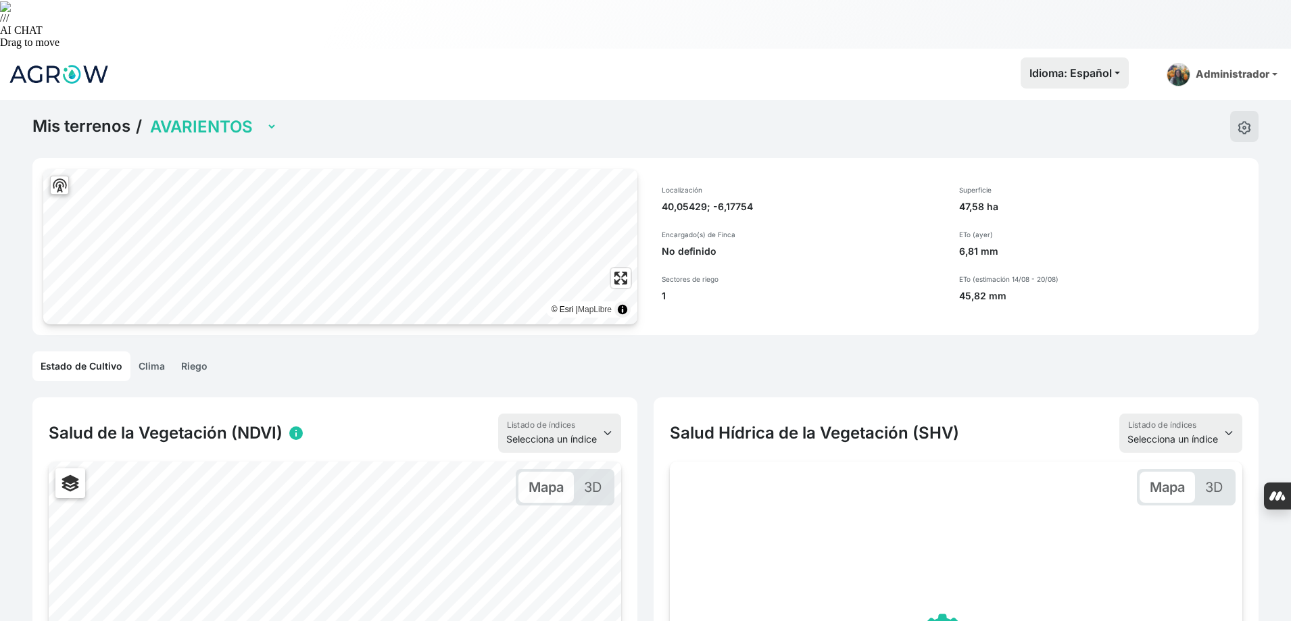
click at [147, 116] on select "LA LOBA RACHILLA OLLILLA SAN PEDRILLO AVARIENTOS" at bounding box center [212, 126] width 130 height 21
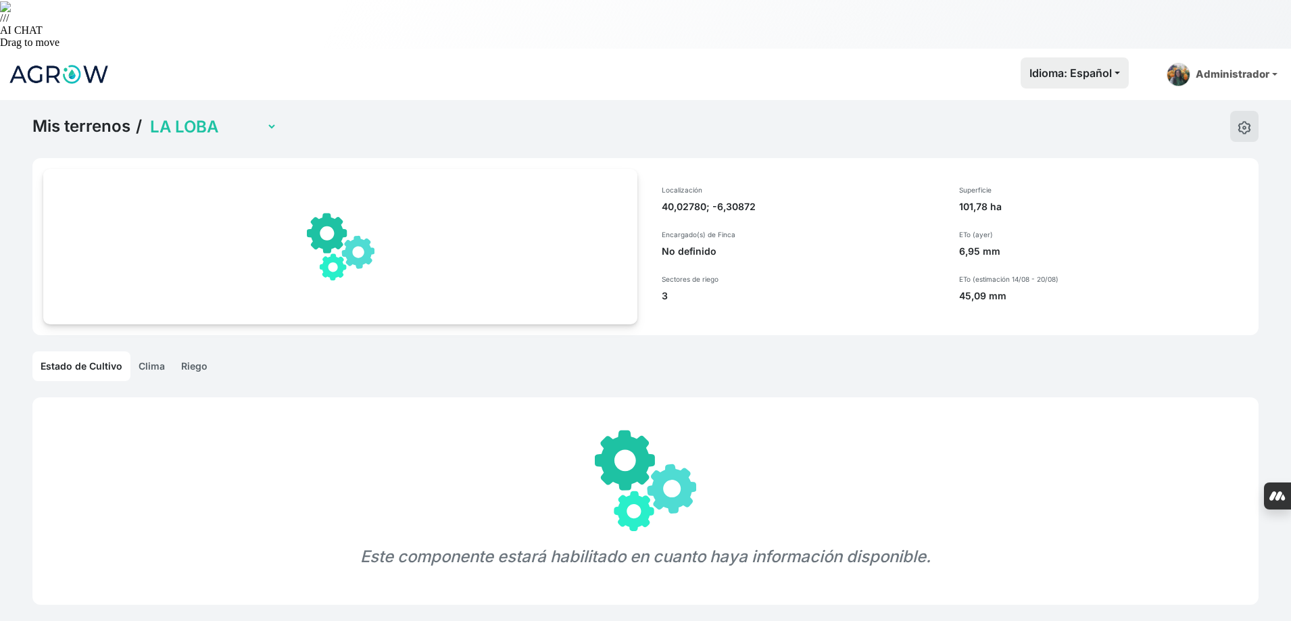
select select "907"
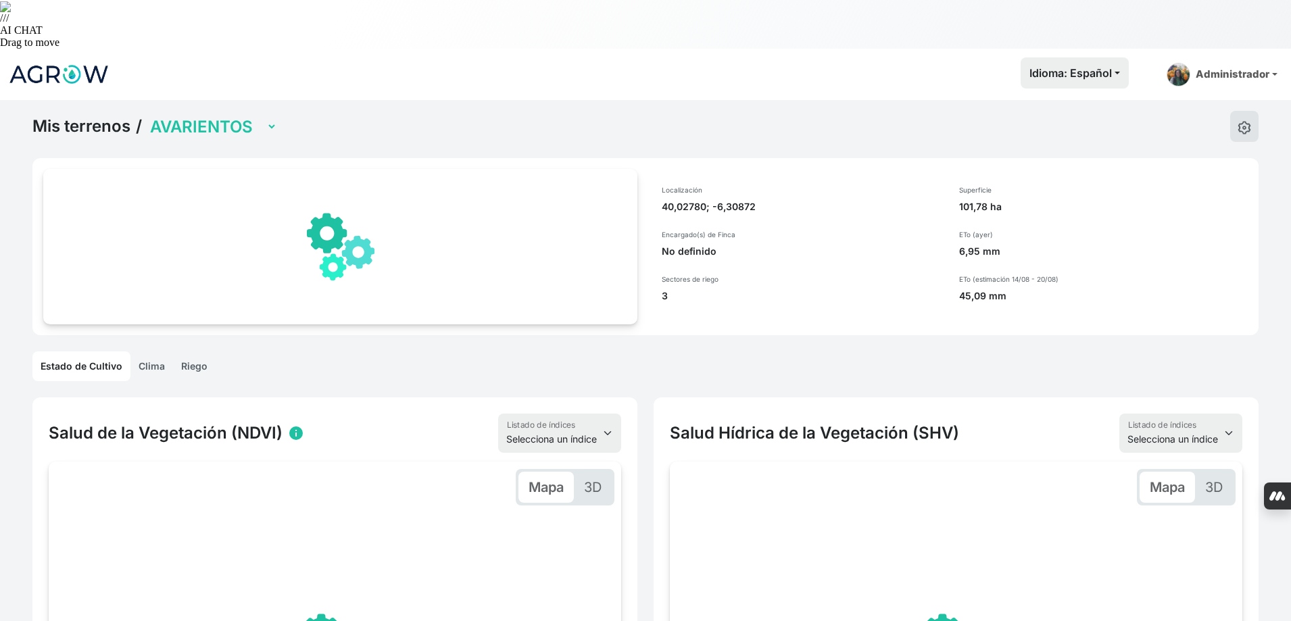
scroll to position [811, 0]
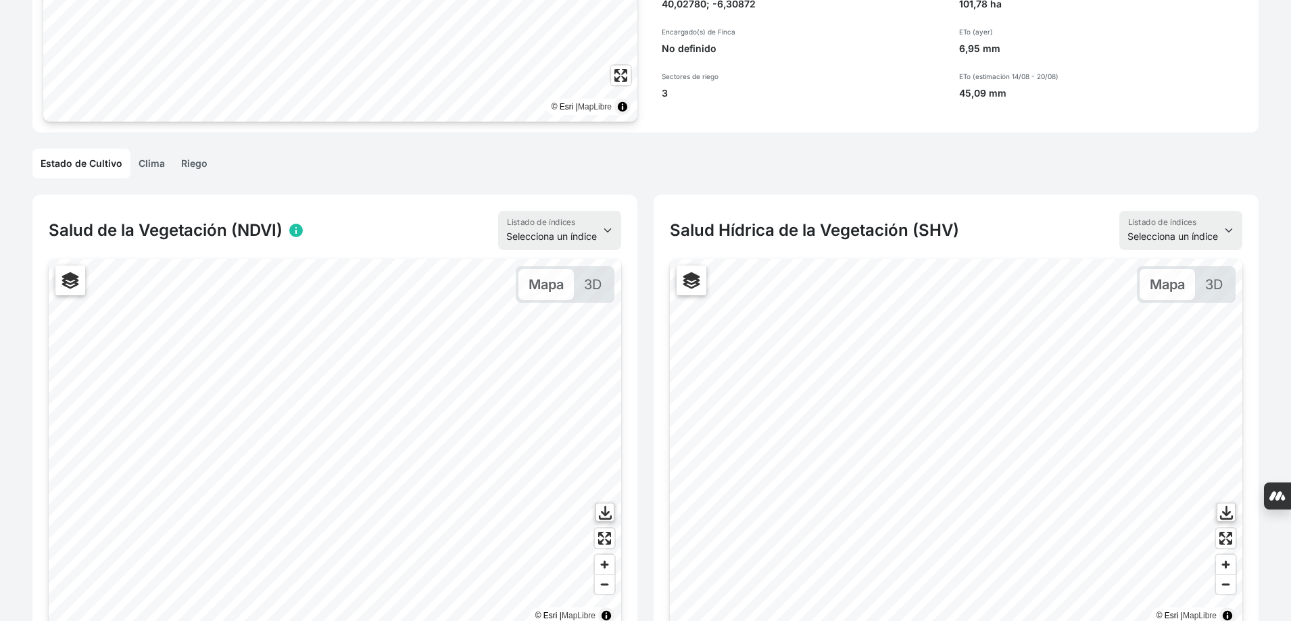
click at [189, 149] on link "Riego" at bounding box center [194, 164] width 43 height 30
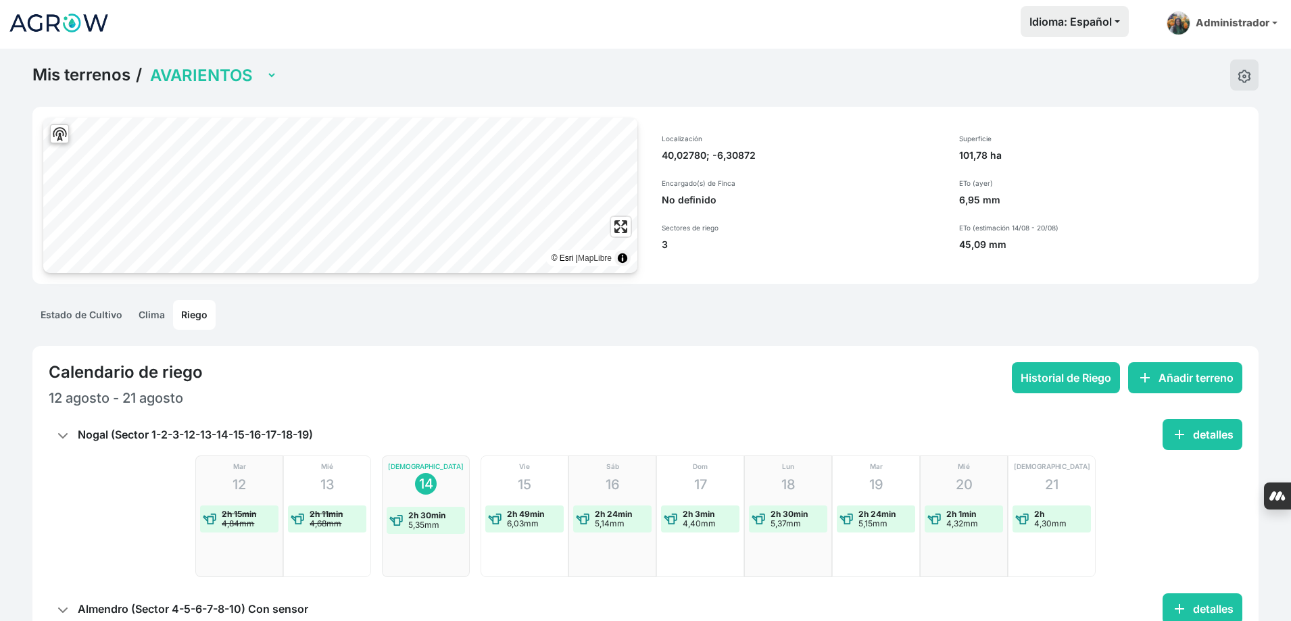
scroll to position [203, 0]
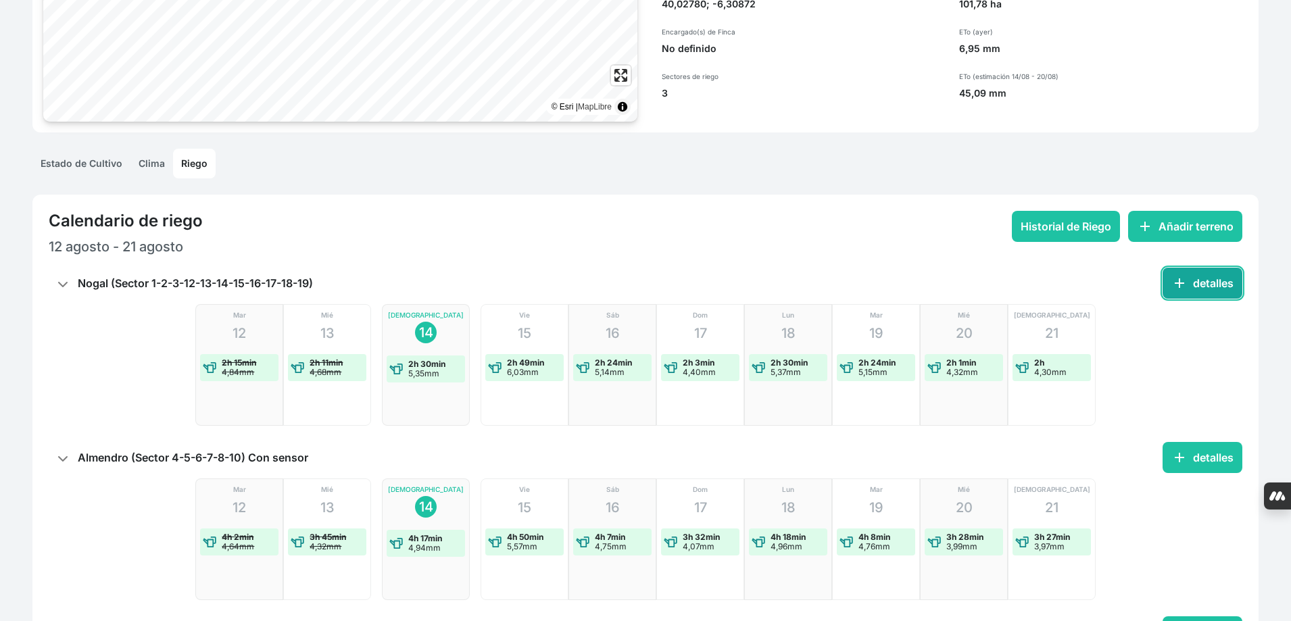
click at [1186, 275] on span "add" at bounding box center [1179, 283] width 16 height 16
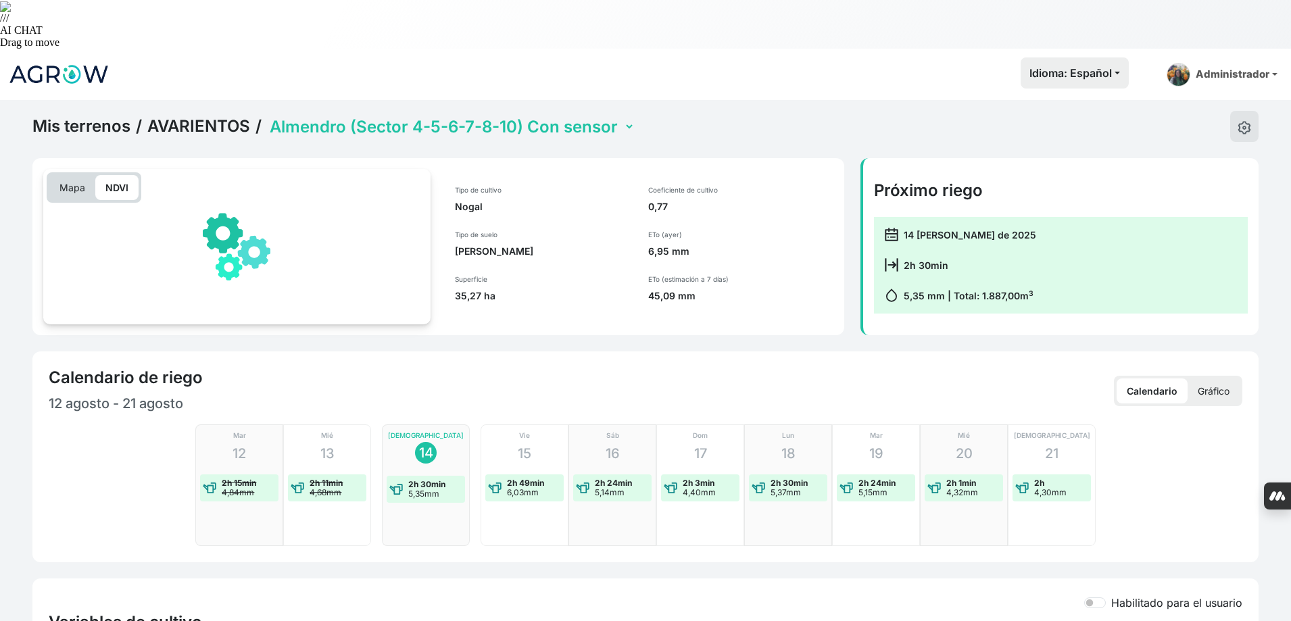
select select "2176"
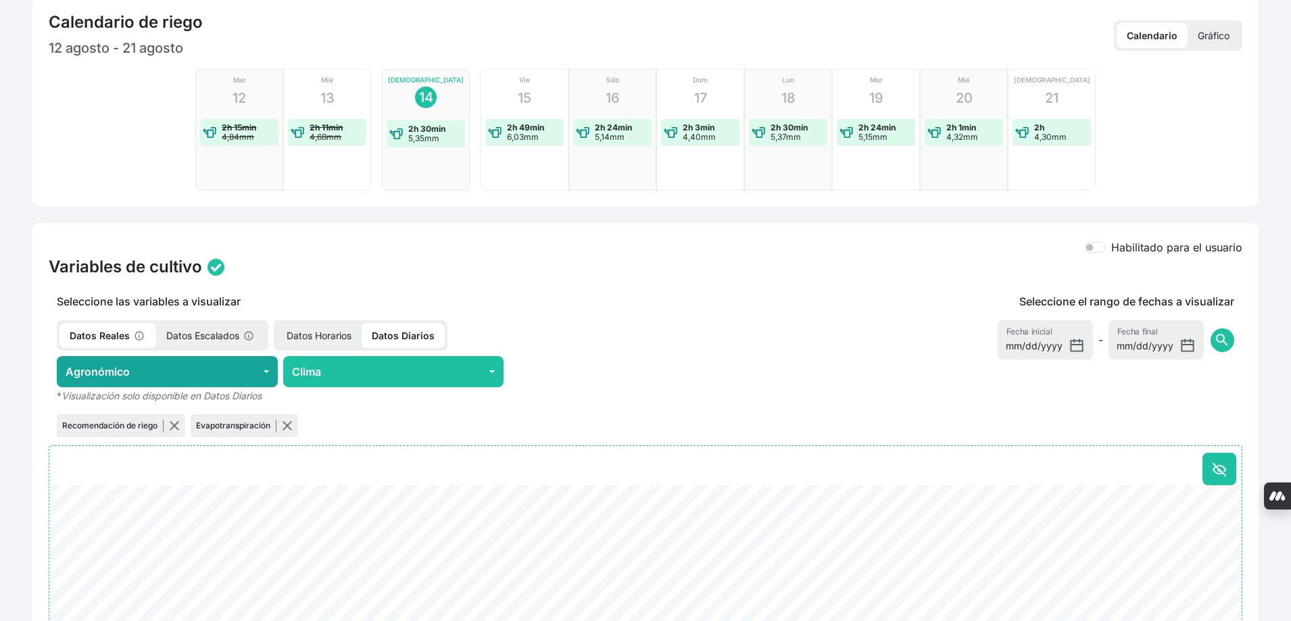
scroll to position [406, 0]
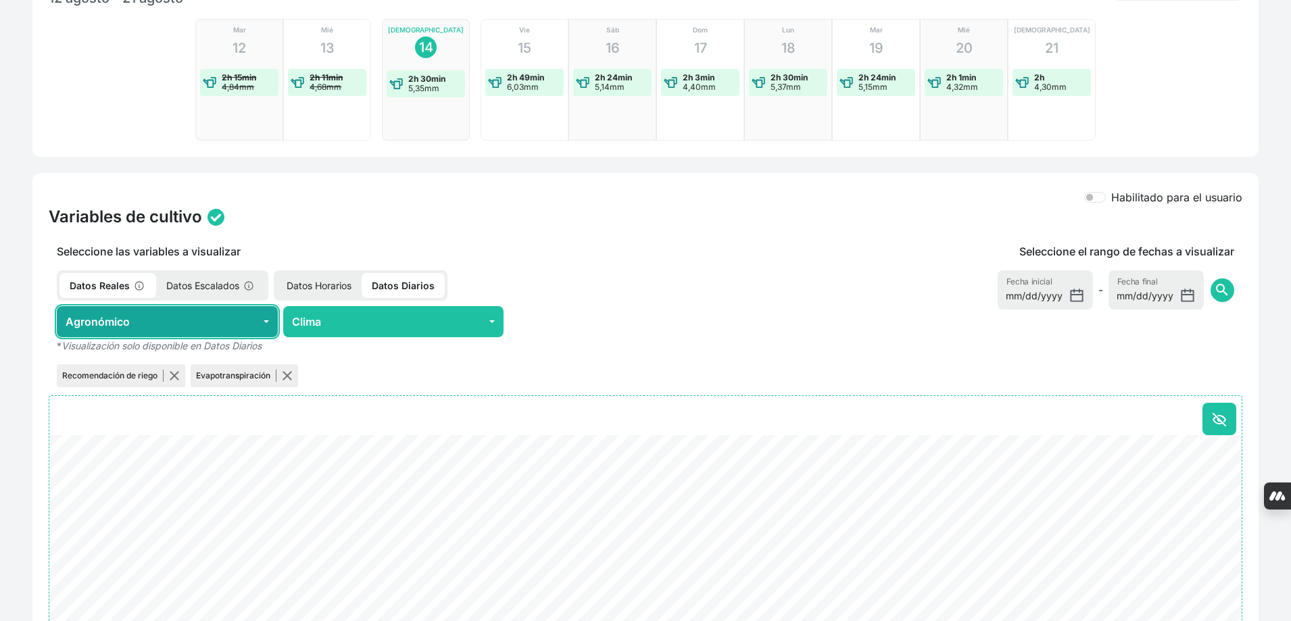
click at [265, 306] on button "Agronómico" at bounding box center [167, 321] width 221 height 31
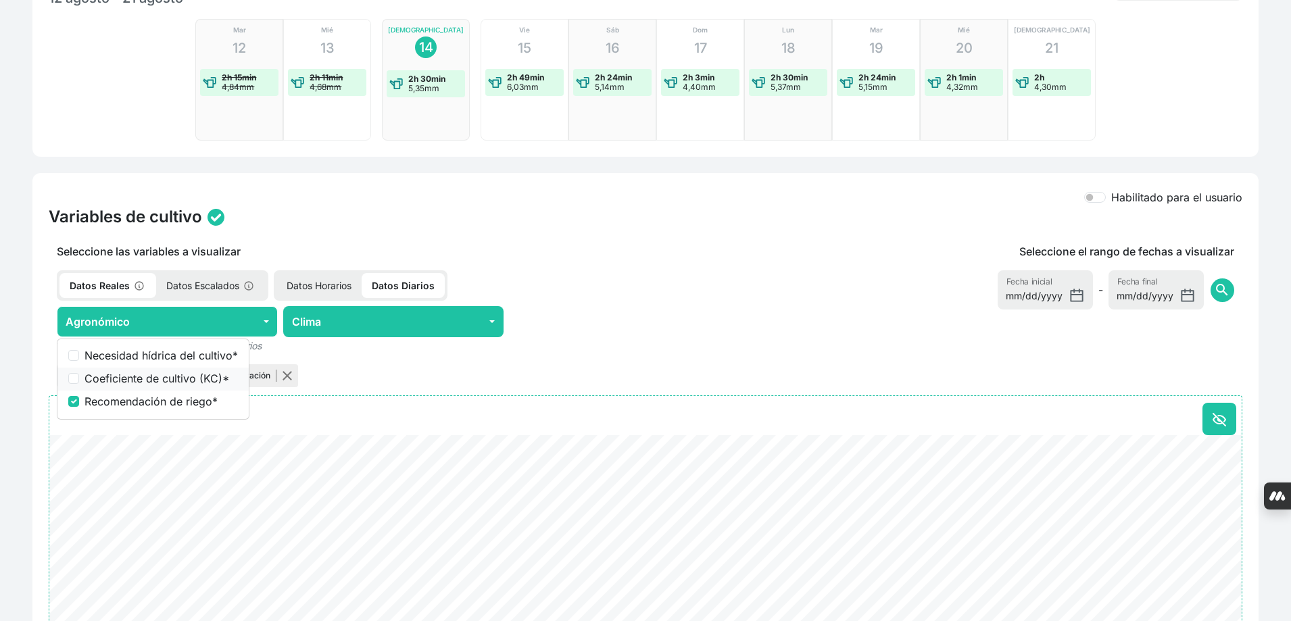
click at [207, 370] on label "Coeficiente de cultivo (KC) *" at bounding box center [160, 378] width 153 height 16
click at [79, 373] on input "Coeficiente de cultivo (KC) *" at bounding box center [73, 378] width 11 height 11
checkbox input "true"
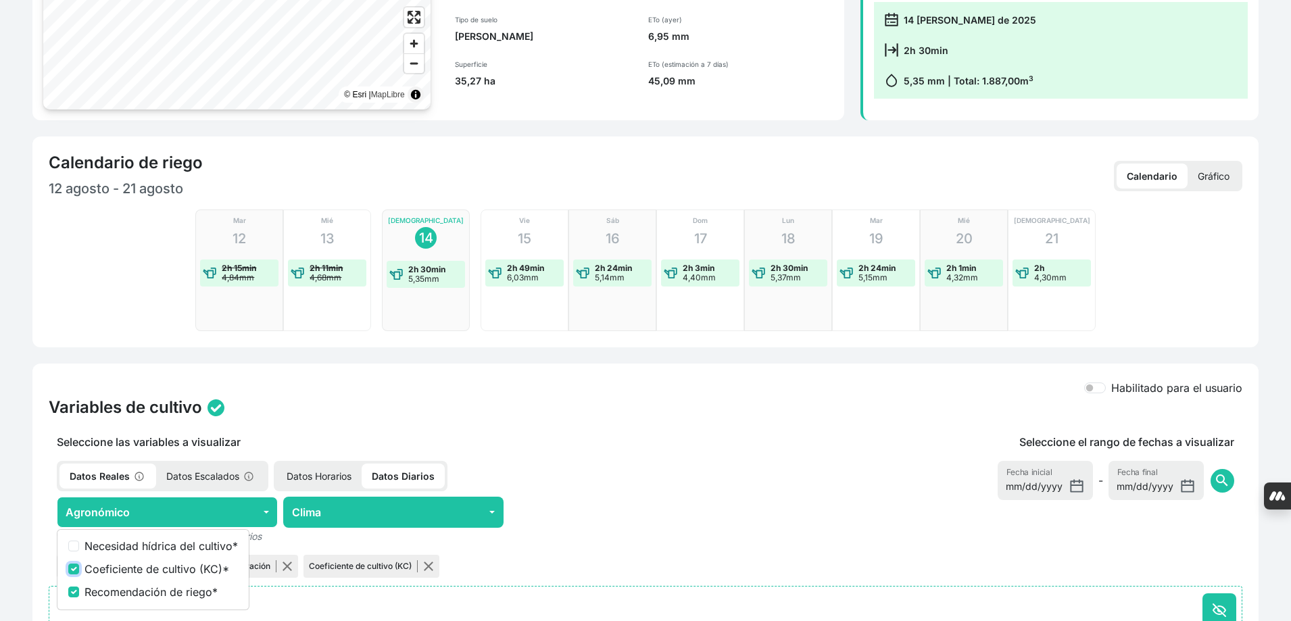
scroll to position [0, 0]
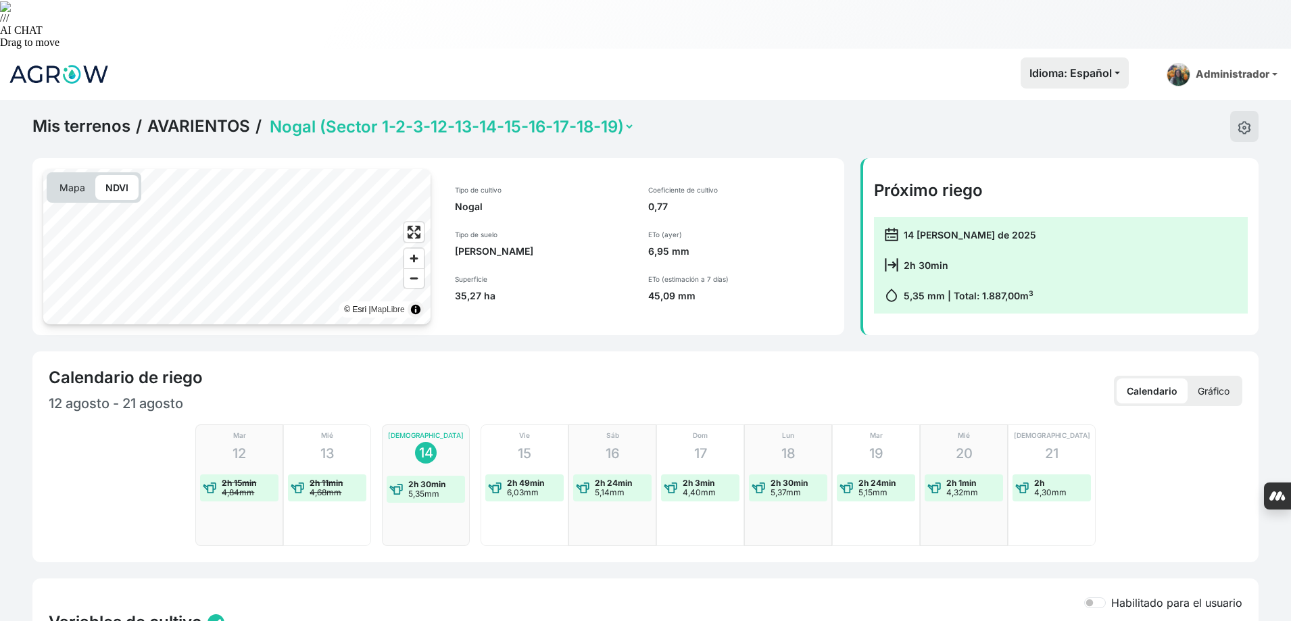
click at [486, 116] on select "Almendro (Sector 4-5-6-7-8-10) Con sensor Almendro (Sector 9-11) Nogal (Sector …" at bounding box center [451, 126] width 368 height 21
click at [268, 116] on select "Almendro (Sector 4-5-6-7-8-10) Con sensor Almendro (Sector 9-11) Nogal (Sector …" at bounding box center [451, 126] width 368 height 21
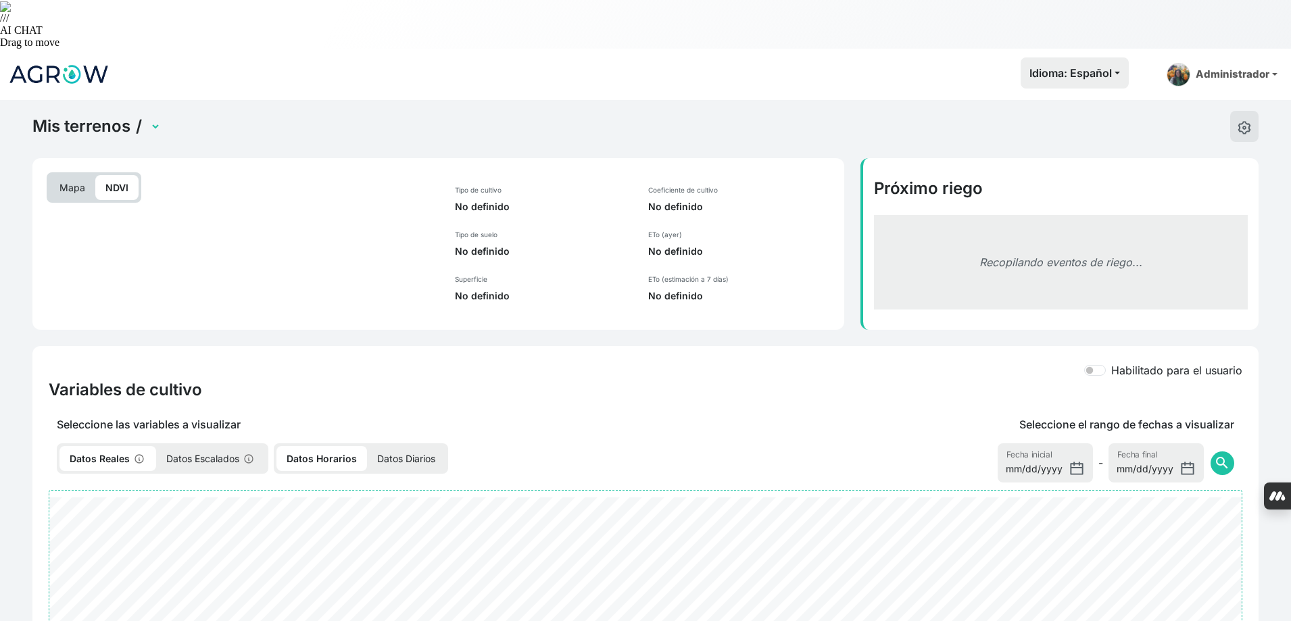
select select "2178"
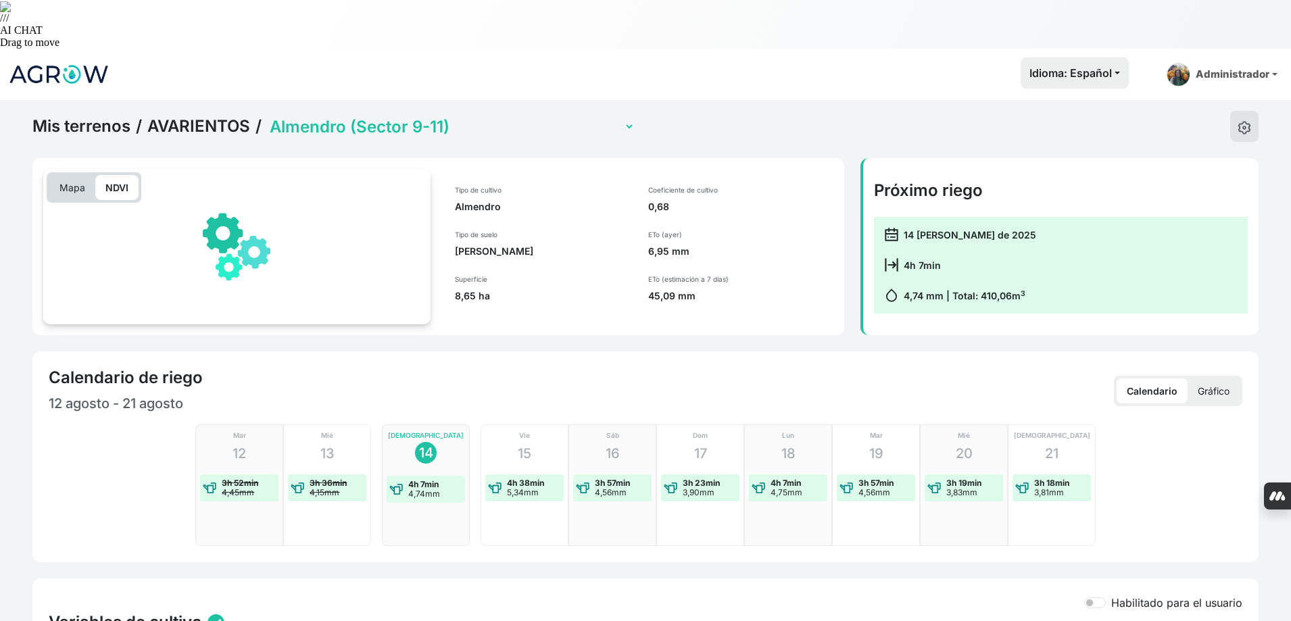
scroll to position [338, 0]
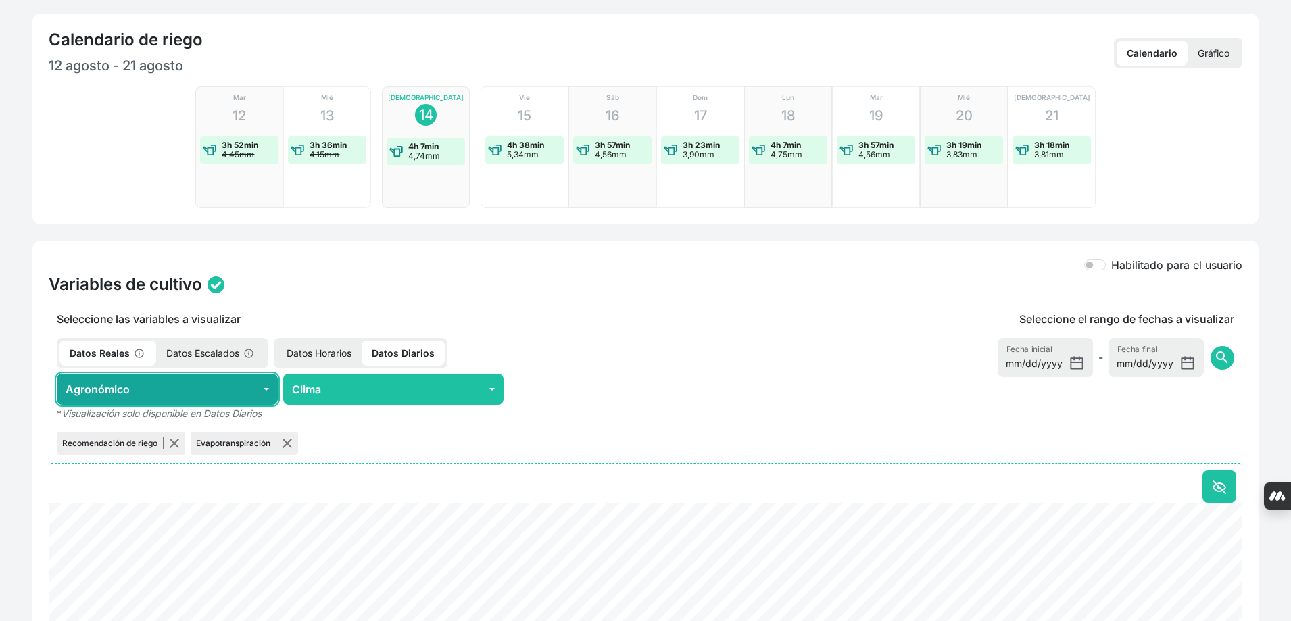
click at [241, 374] on button "Agronómico" at bounding box center [167, 389] width 221 height 31
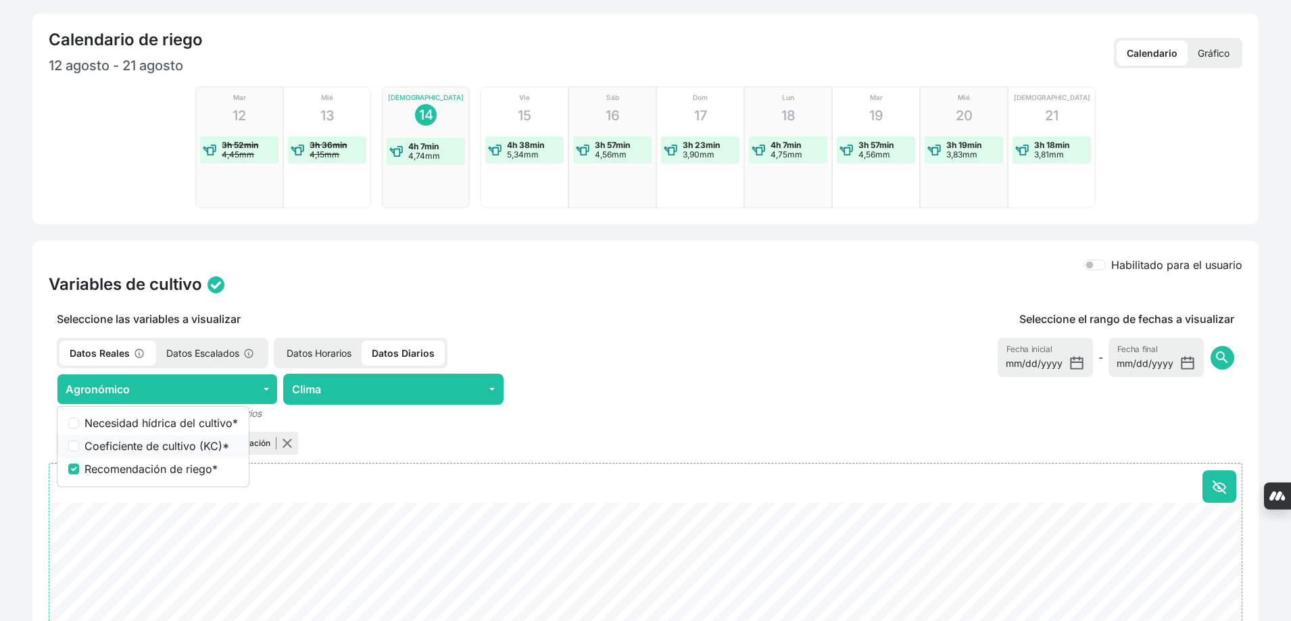
click at [208, 438] on label "Coeficiente de cultivo (KC) *" at bounding box center [160, 446] width 153 height 16
click at [79, 441] on input "Coeficiente de cultivo (KC) *" at bounding box center [73, 446] width 11 height 11
checkbox input "true"
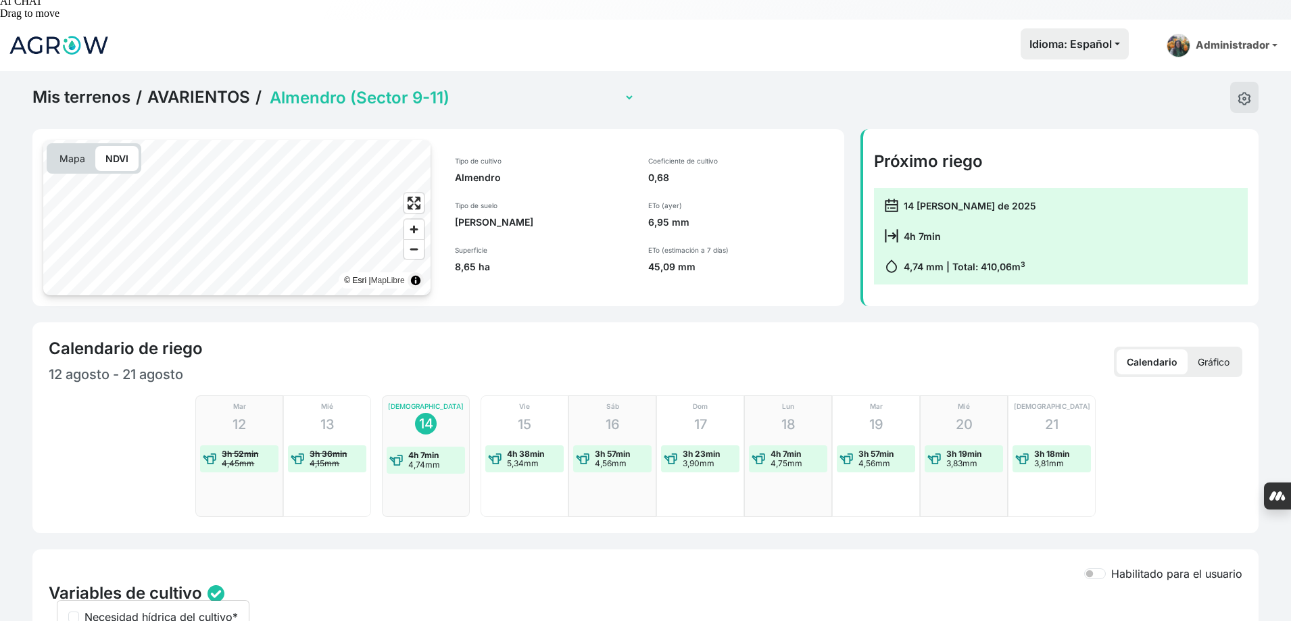
scroll to position [0, 0]
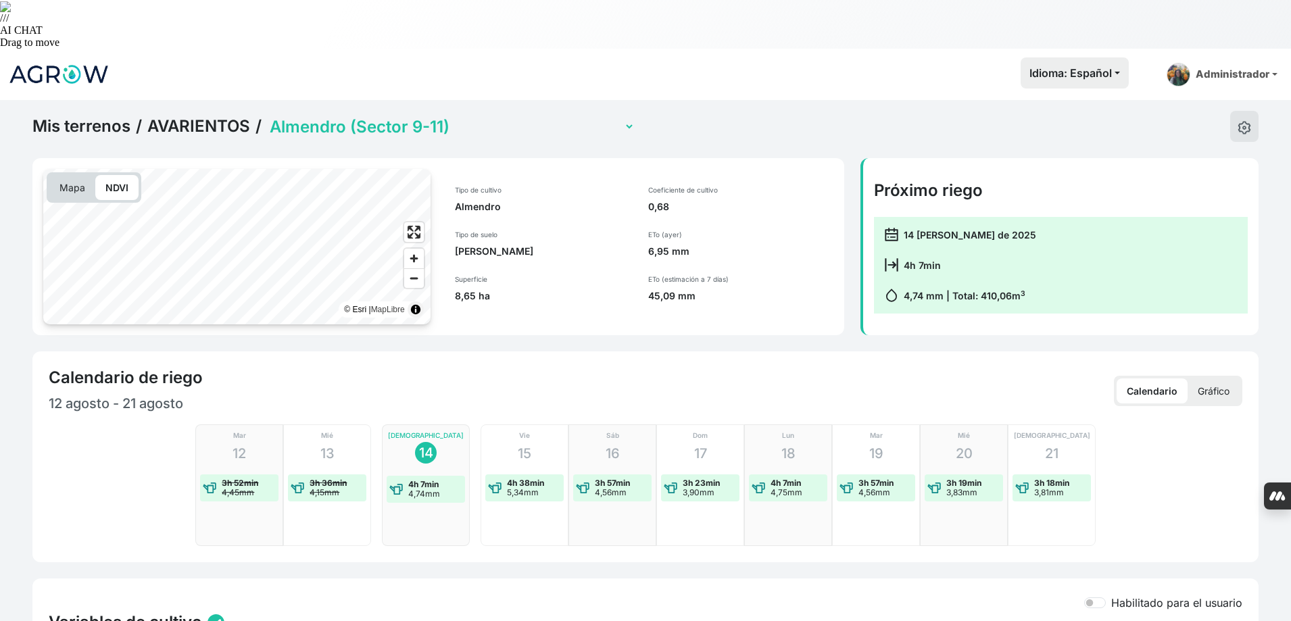
click at [484, 116] on select "Almendro (Sector 4-5-6-7-8-10) Con sensor Almendro (Sector 9-11) Nogal (Sector …" at bounding box center [451, 126] width 368 height 21
click at [268, 116] on select "Almendro (Sector 4-5-6-7-8-10) Con sensor Almendro (Sector 9-11) Nogal (Sector …" at bounding box center [451, 126] width 368 height 21
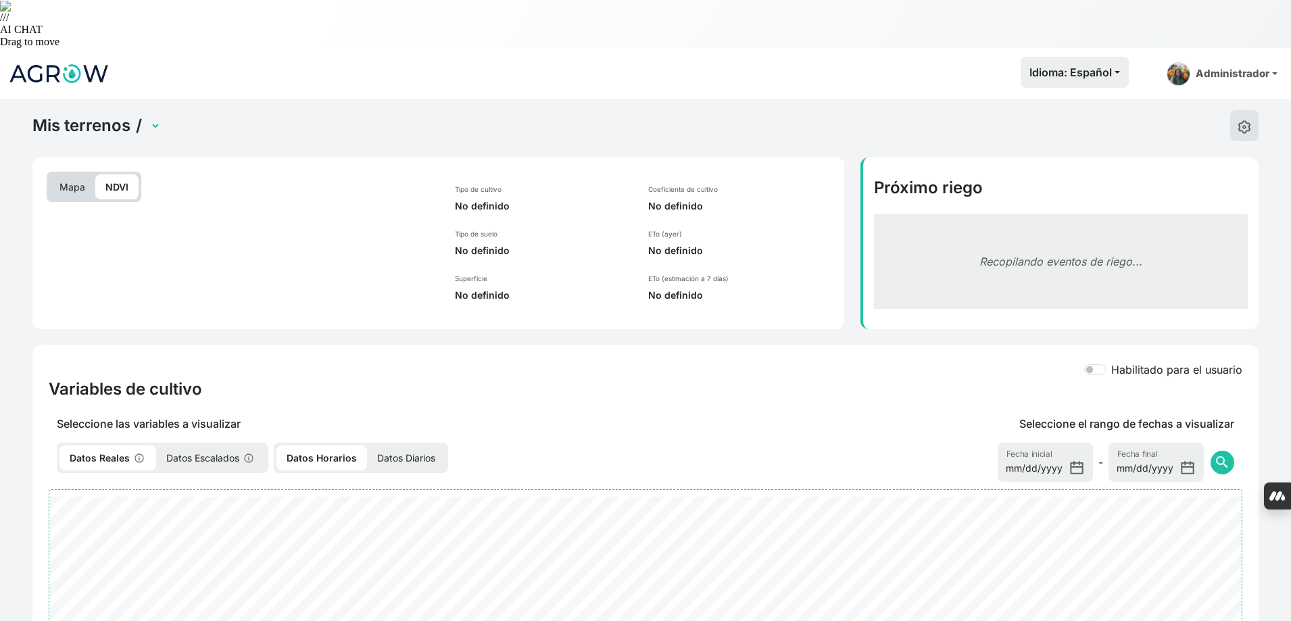
select select "2177"
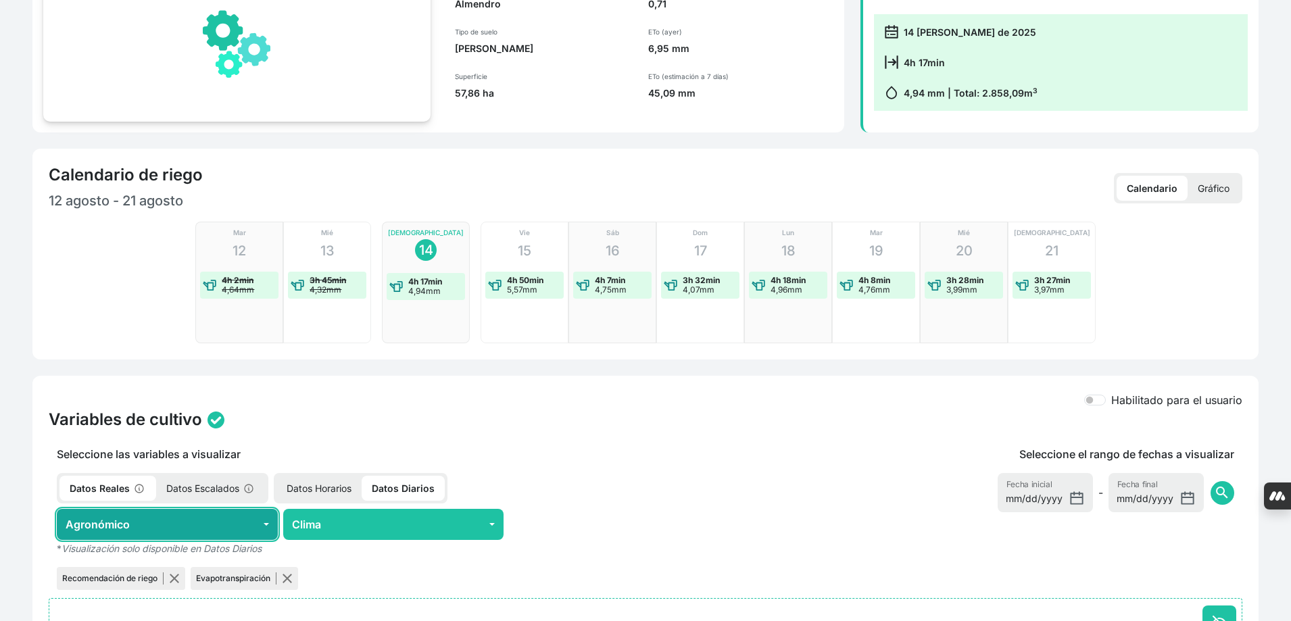
scroll to position [355, 0]
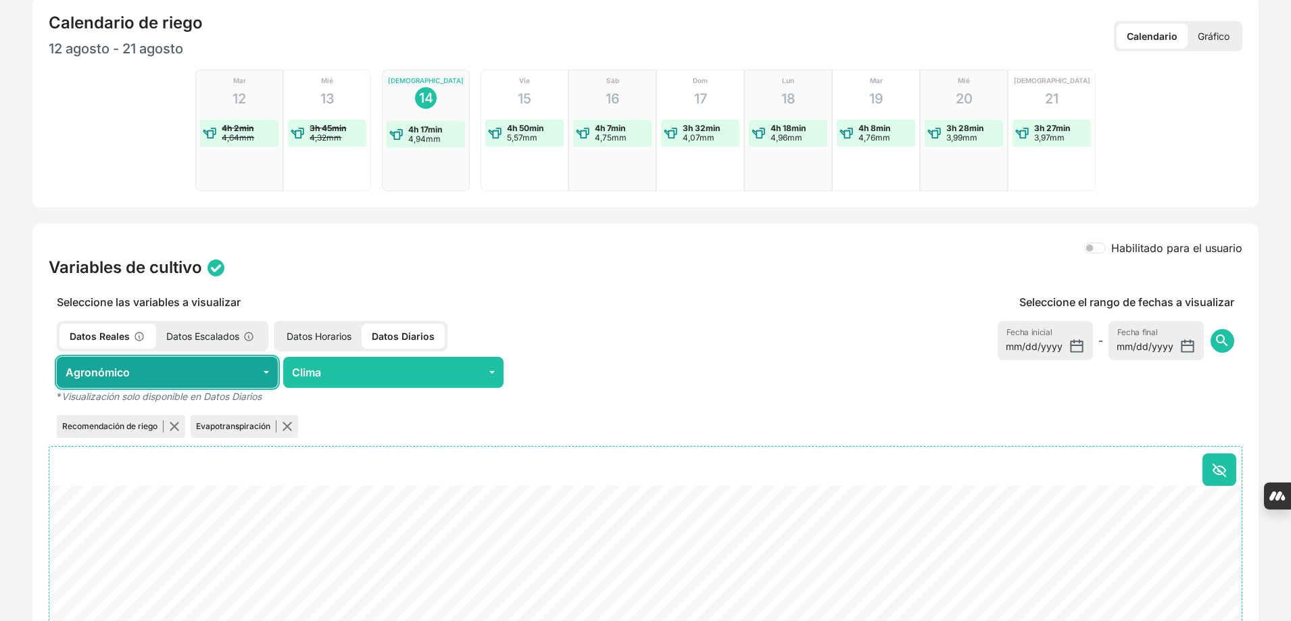
click at [234, 357] on button "Agronómico" at bounding box center [167, 372] width 221 height 31
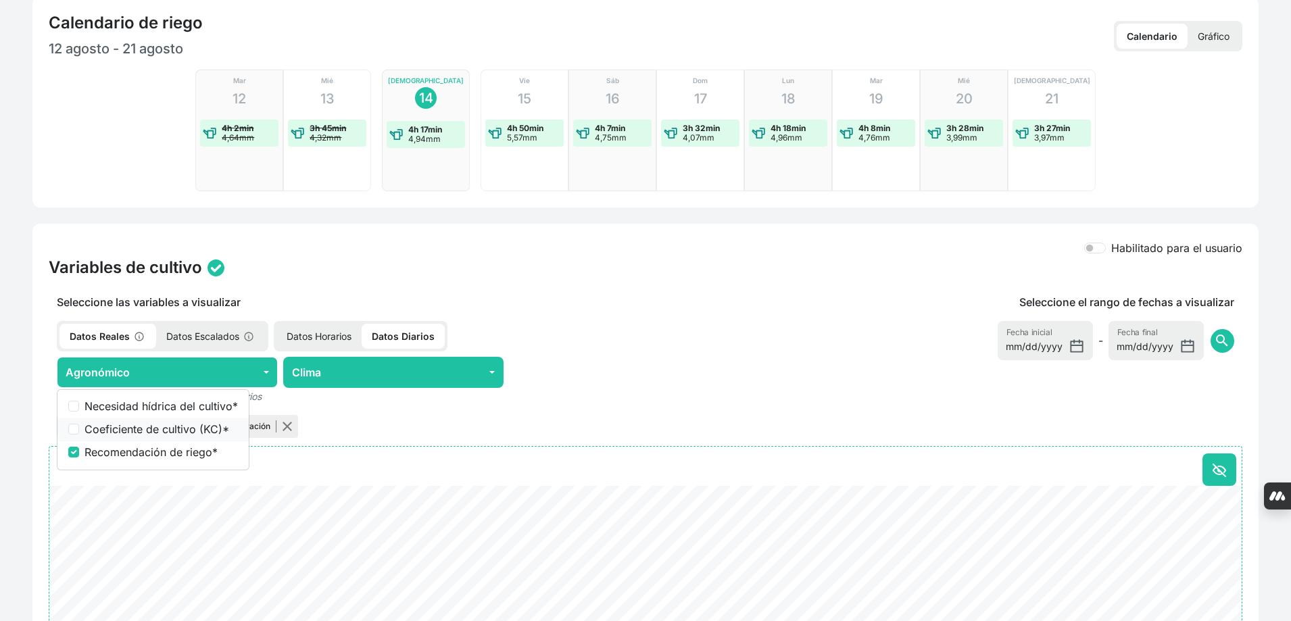
click at [200, 421] on label "Coeficiente de cultivo (KC) *" at bounding box center [160, 429] width 153 height 16
click at [79, 424] on input "Coeficiente de cultivo (KC) *" at bounding box center [73, 429] width 11 height 11
checkbox input "true"
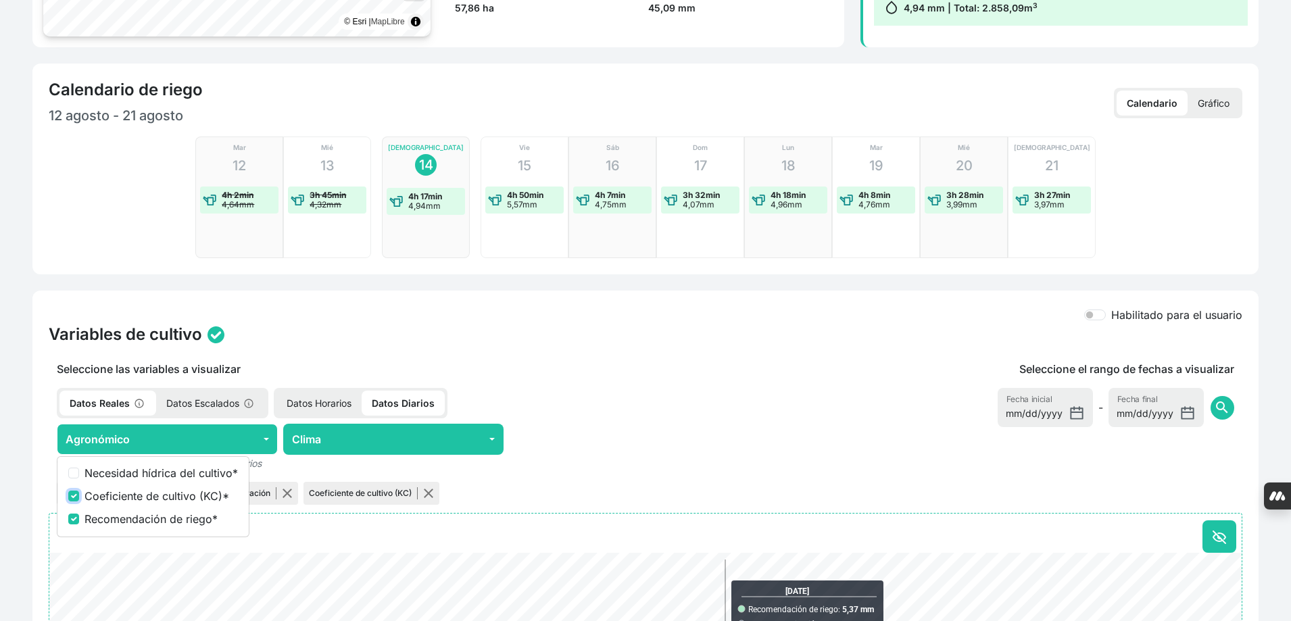
scroll to position [287, 0]
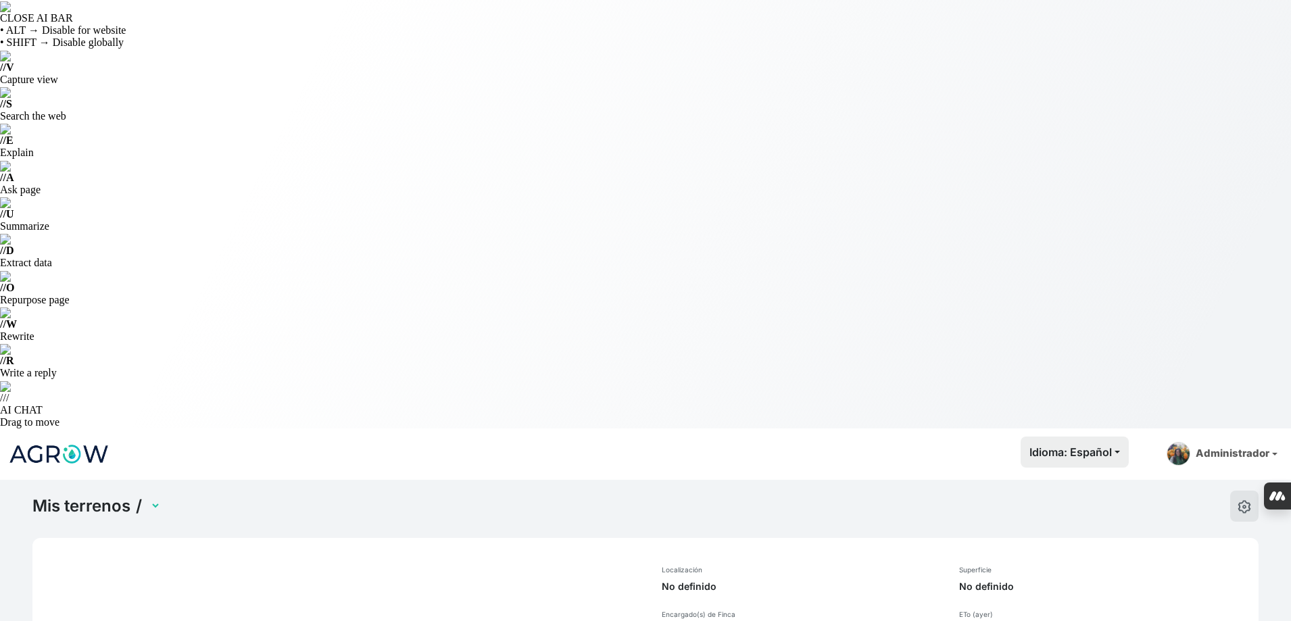
select select "1243"
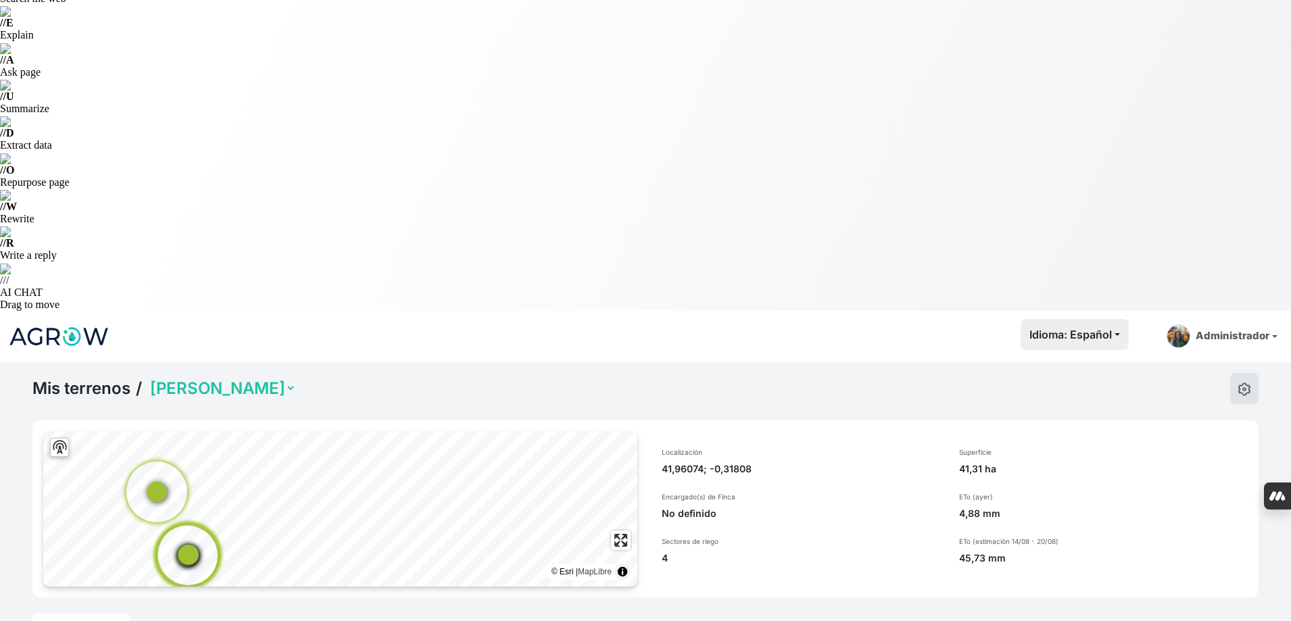
scroll to position [68, 0]
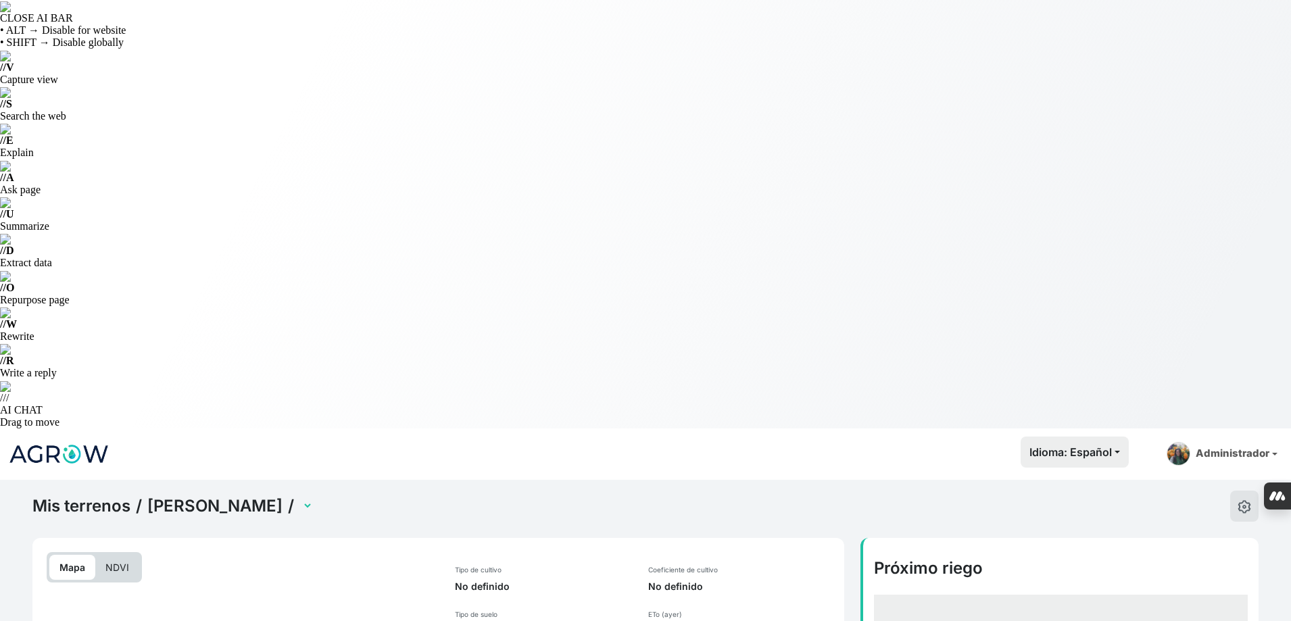
select select "2508"
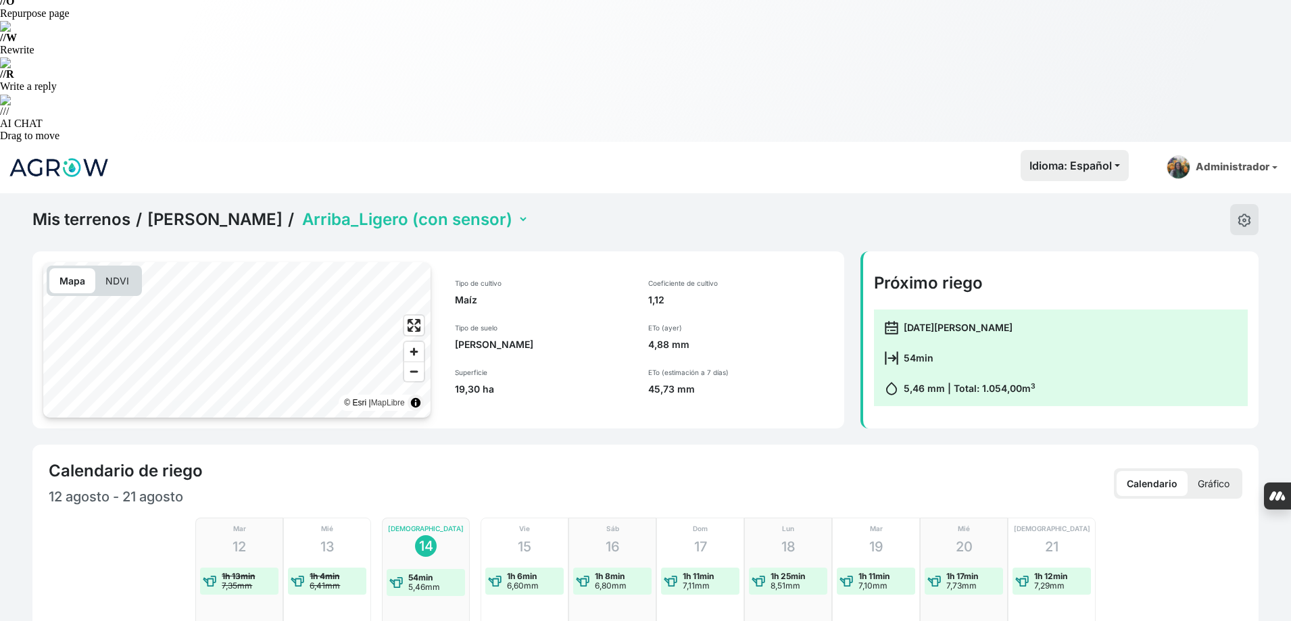
scroll to position [406, 0]
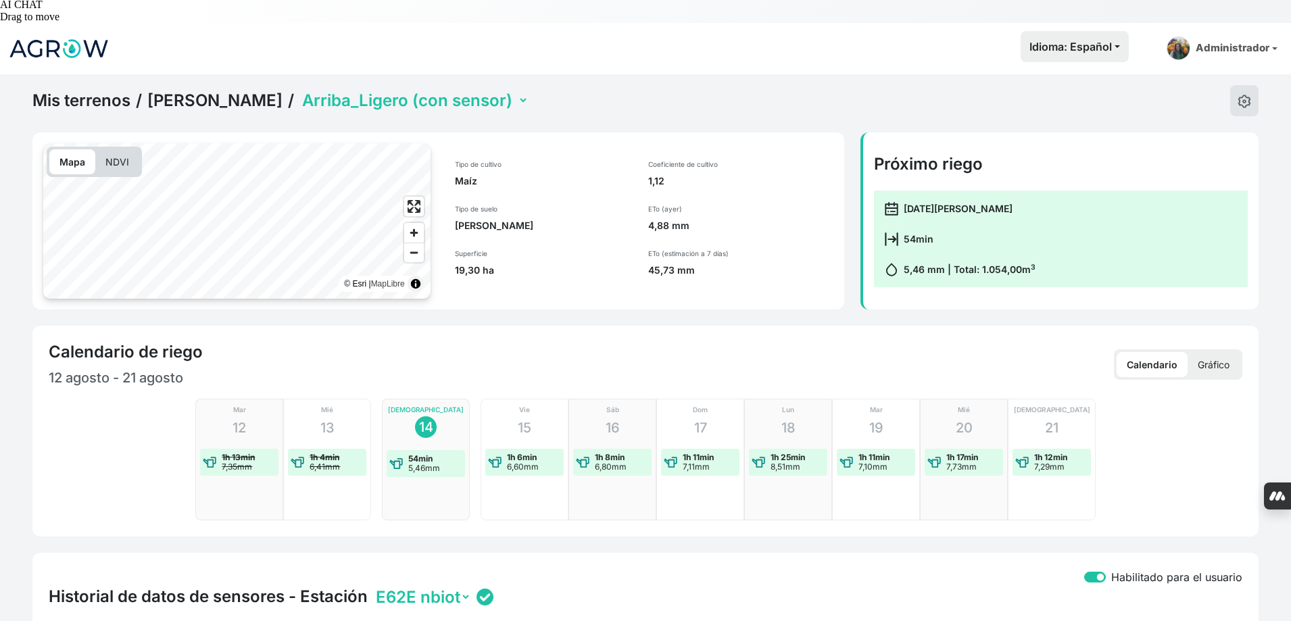
checkbox input "true"
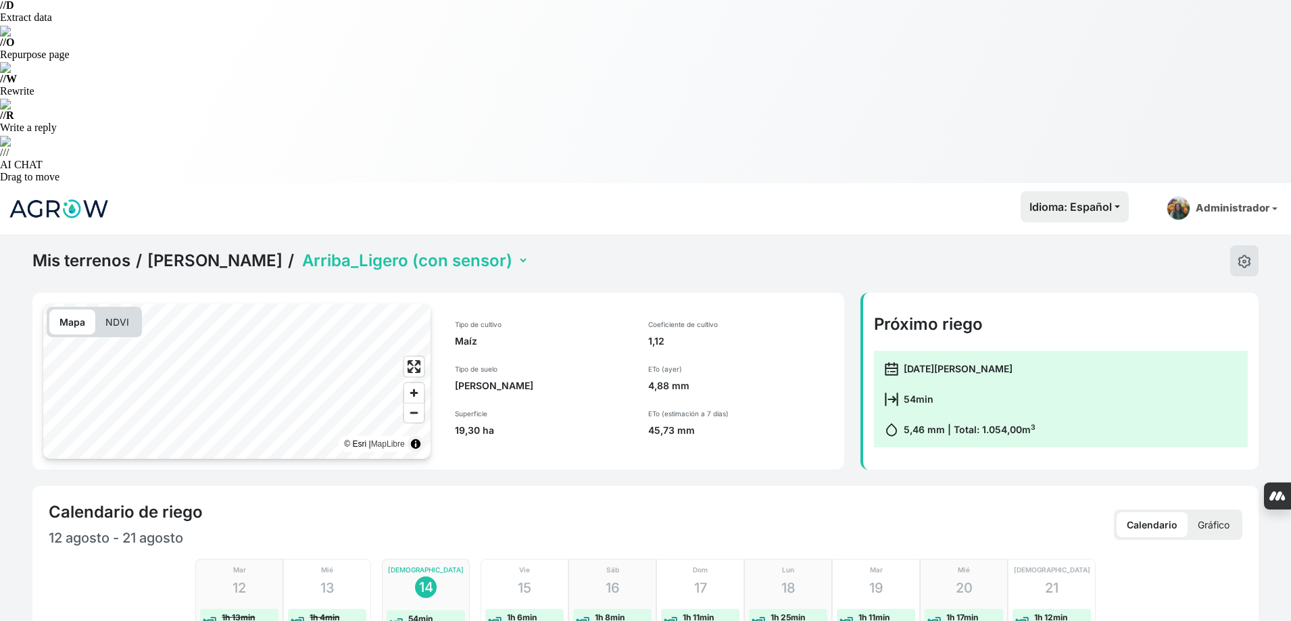
scroll to position [0, 0]
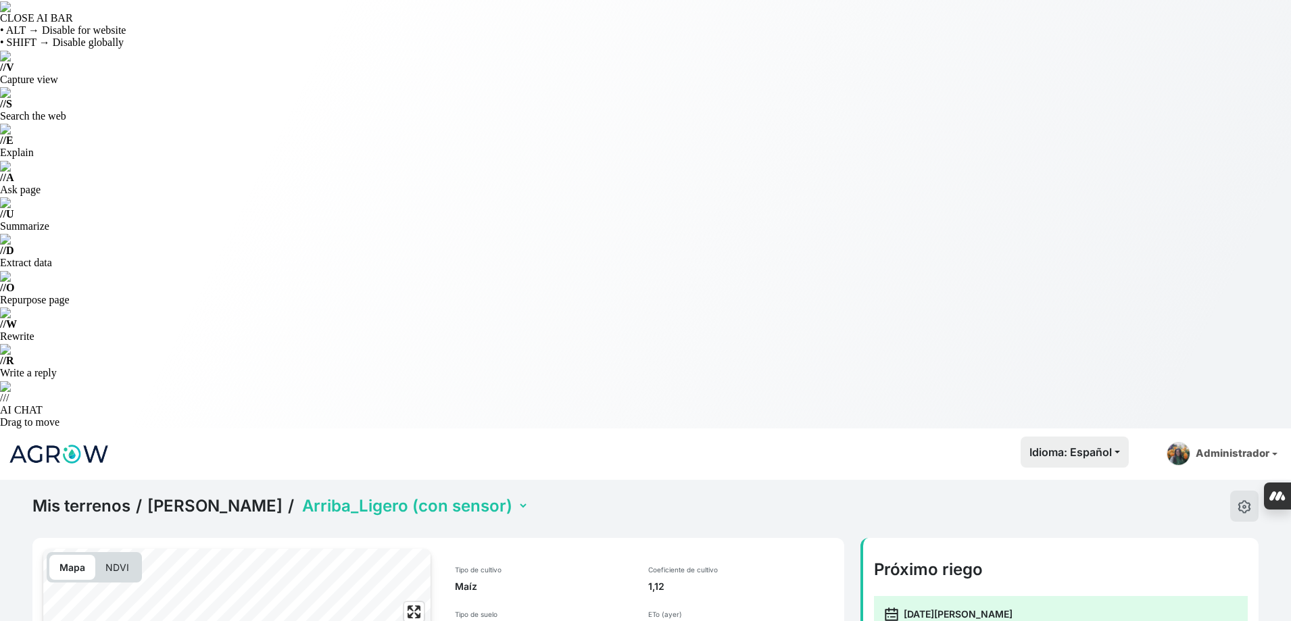
click at [303, 495] on select "Abajo_Pesado (con sensor) Arriba_Ligero (con sensor) La Peña MP 12ha" at bounding box center [413, 505] width 229 height 21
click at [299, 495] on select "Abajo_Pesado (con sensor) Arriba_Ligero (con sensor) La Peña MP 12ha" at bounding box center [413, 505] width 229 height 21
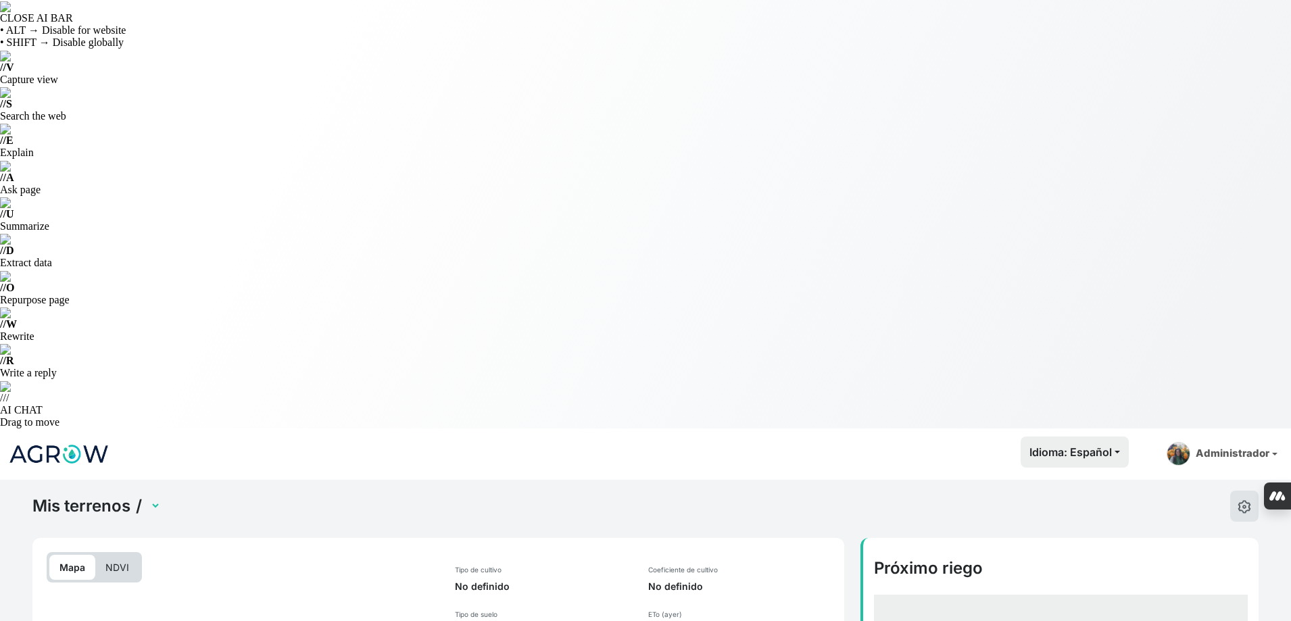
select select "2510"
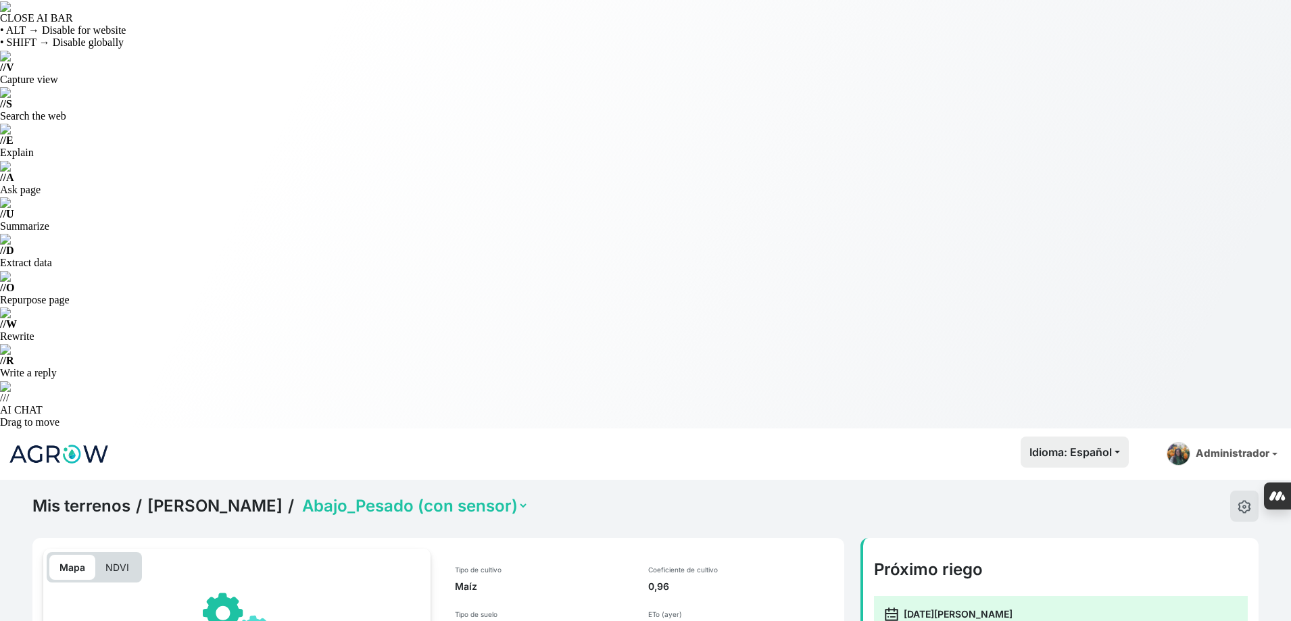
scroll to position [270, 0]
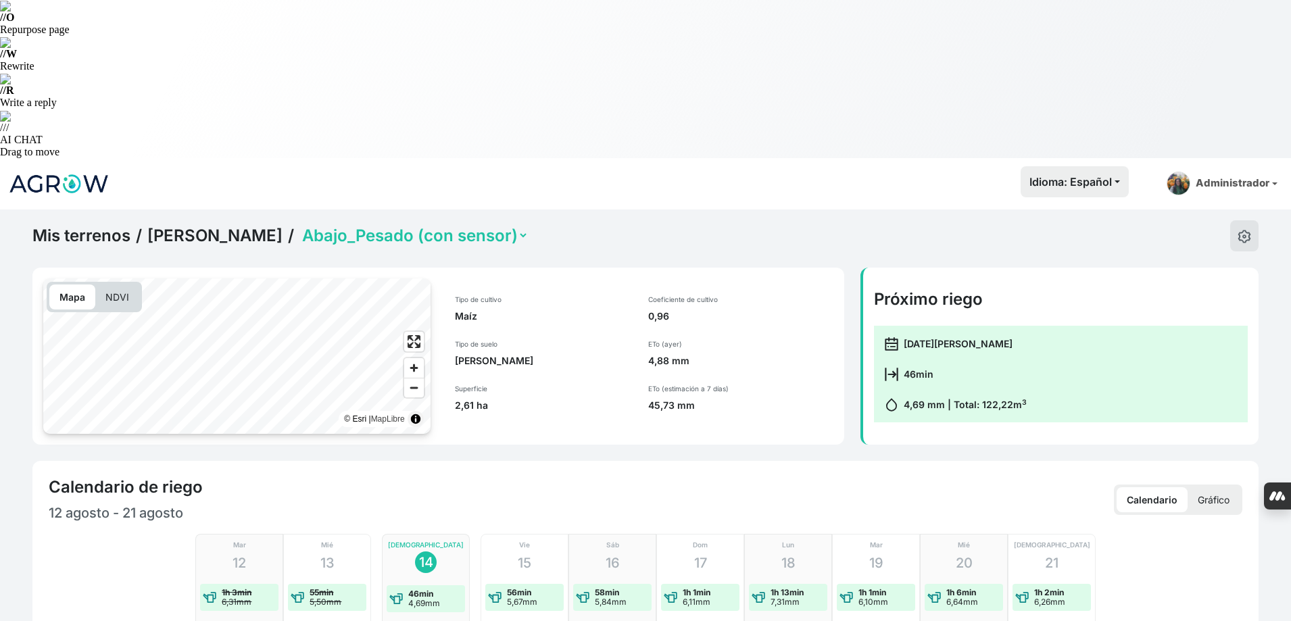
checkbox input "true"
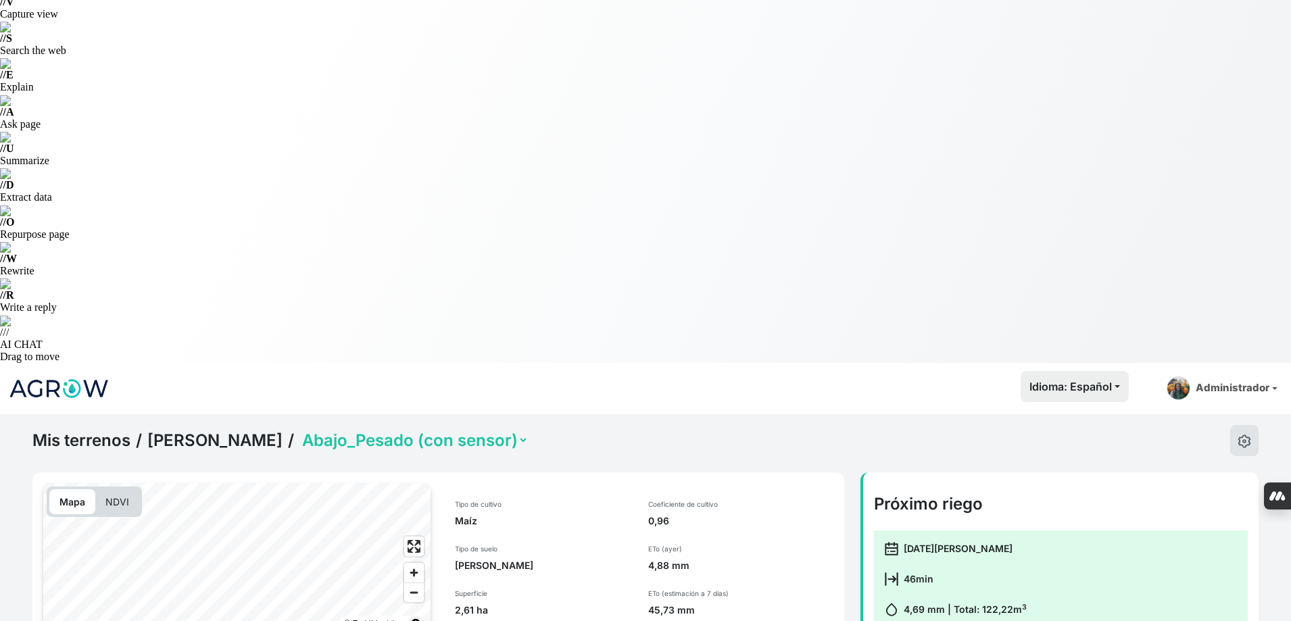
scroll to position [0, 0]
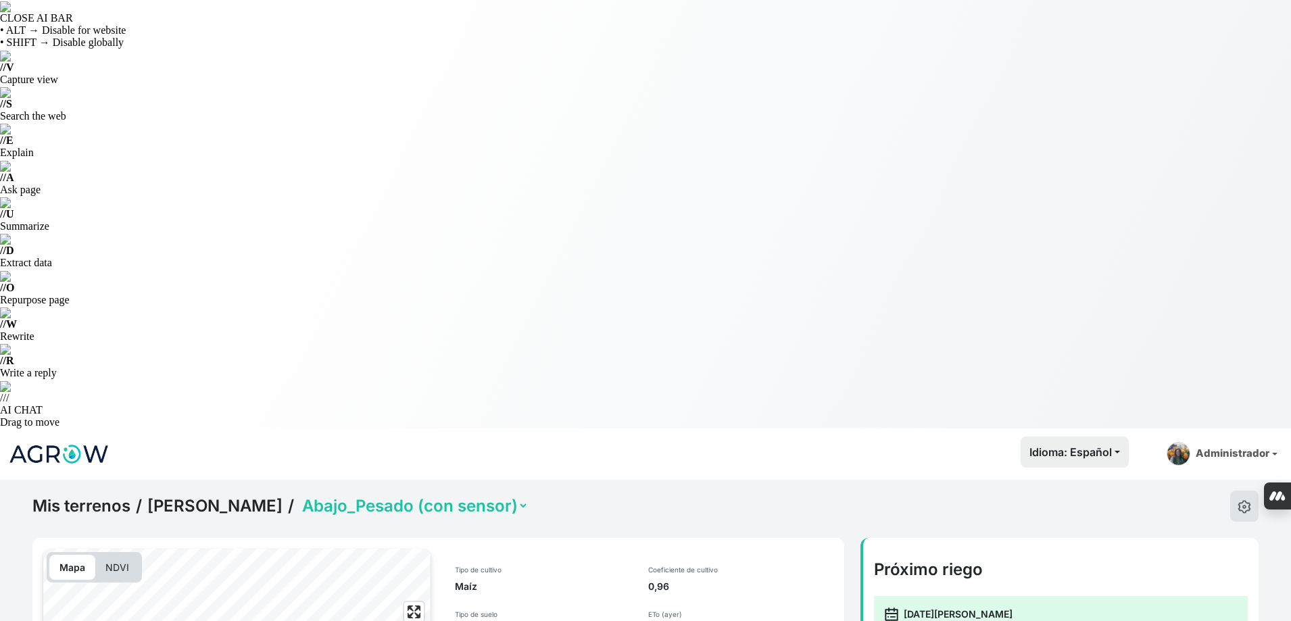
click at [462, 495] on select "Abajo_Pesado (con sensor) Arriba_Ligero (con sensor) La Peña MP 12ha" at bounding box center [413, 505] width 229 height 21
click at [299, 495] on select "Abajo_Pesado (con sensor) Arriba_Ligero (con sensor) La Peña MP 12ha" at bounding box center [413, 505] width 229 height 21
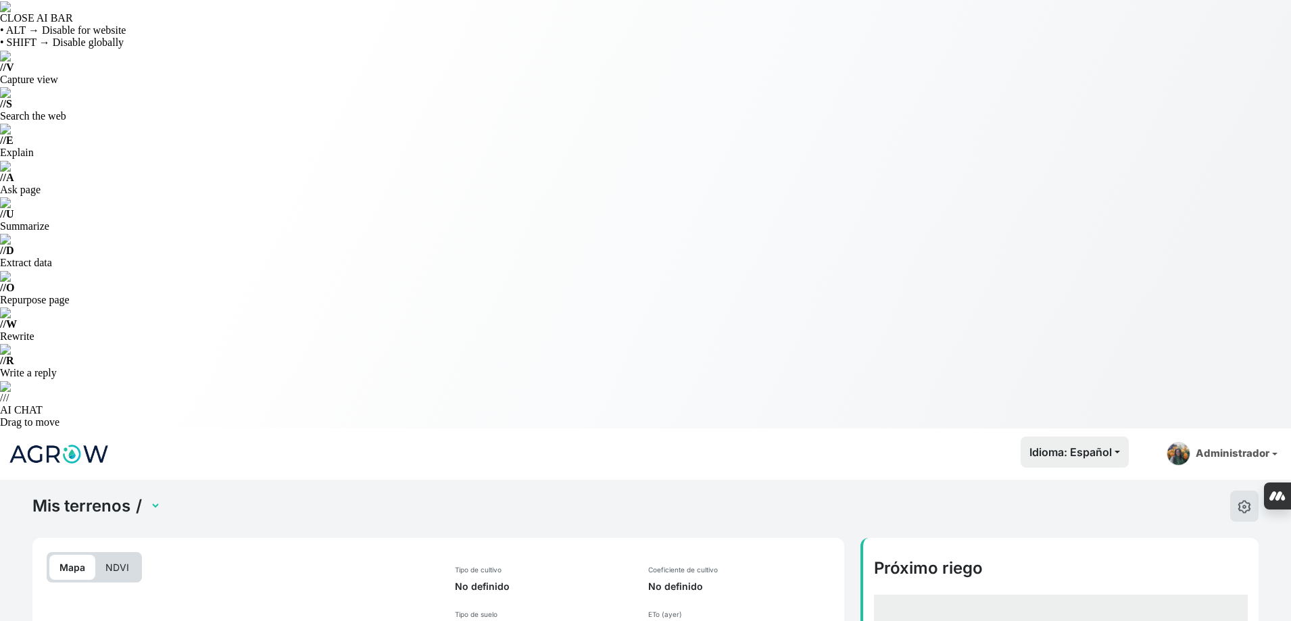
select select "2744"
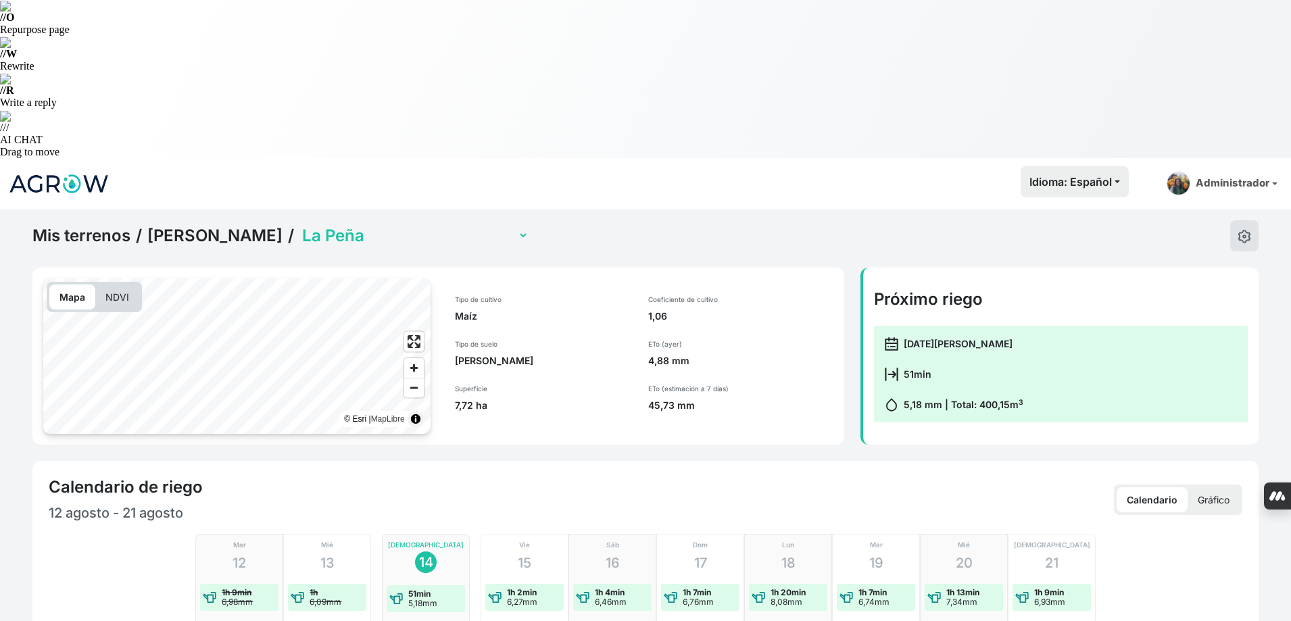
scroll to position [338, 0]
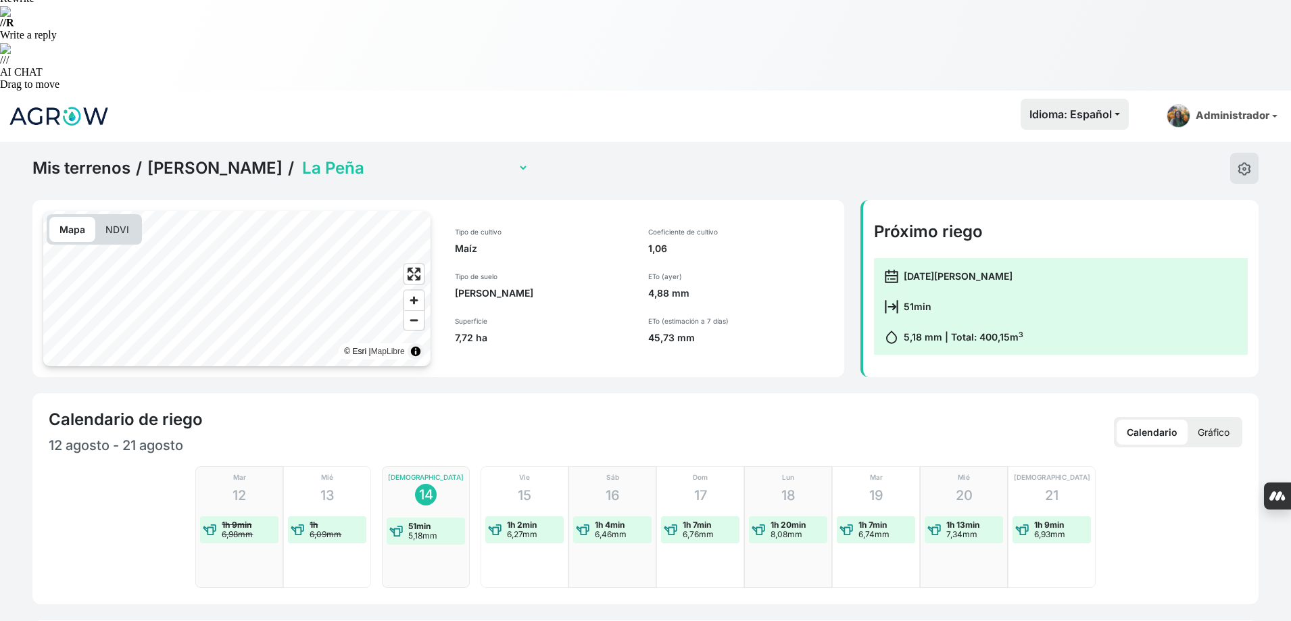
checkbox input "true"
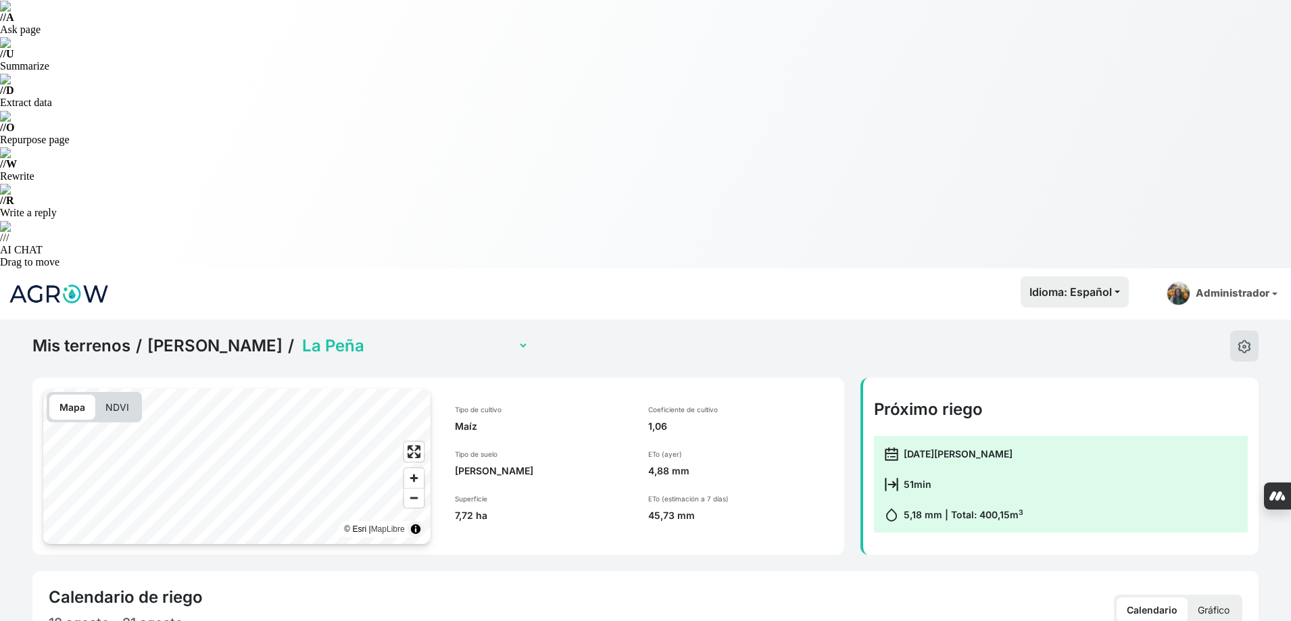
scroll to position [55, 0]
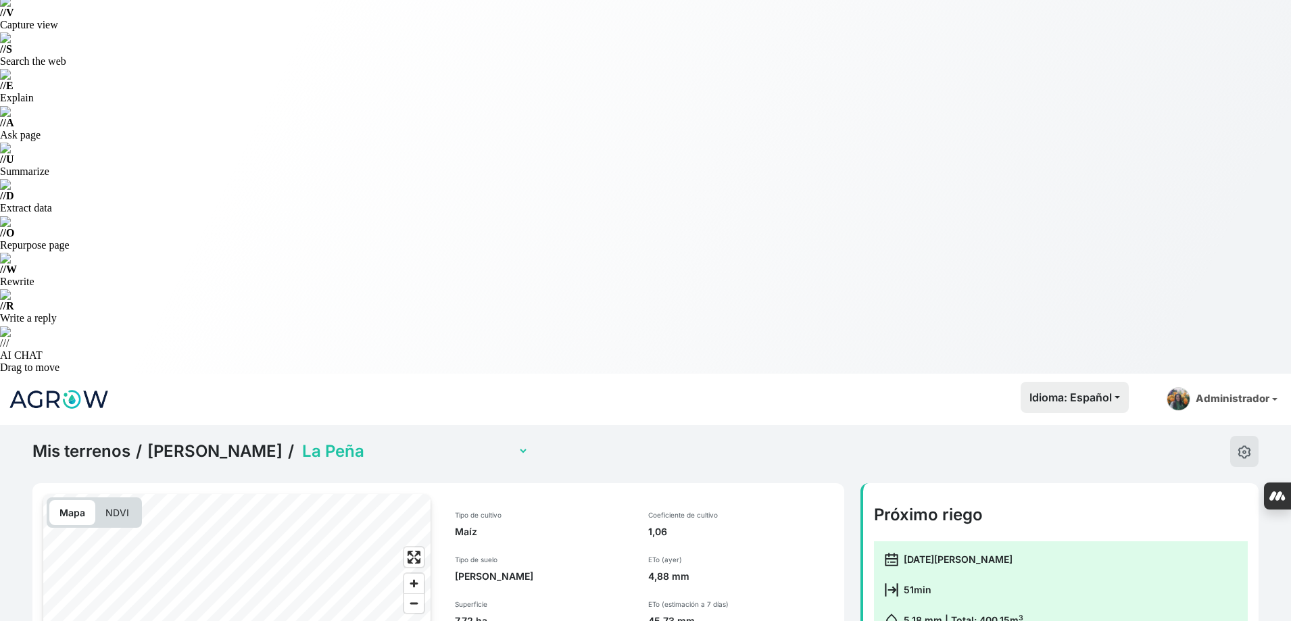
click at [416, 441] on select "Abajo_Pesado (con sensor) Arriba_Ligero (con sensor) La Peña MP 12ha" at bounding box center [413, 451] width 229 height 21
click at [299, 441] on select "Abajo_Pesado (con sensor) Arriba_Ligero (con sensor) La Peña MP 12ha" at bounding box center [413, 451] width 229 height 21
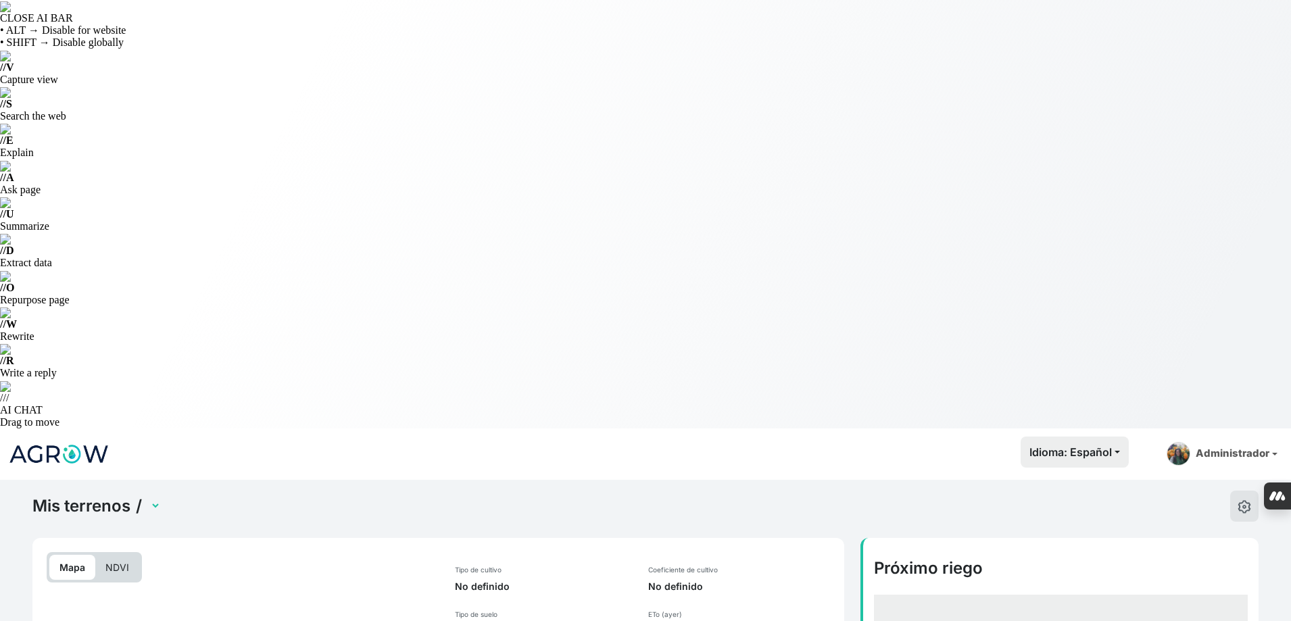
select select "2743"
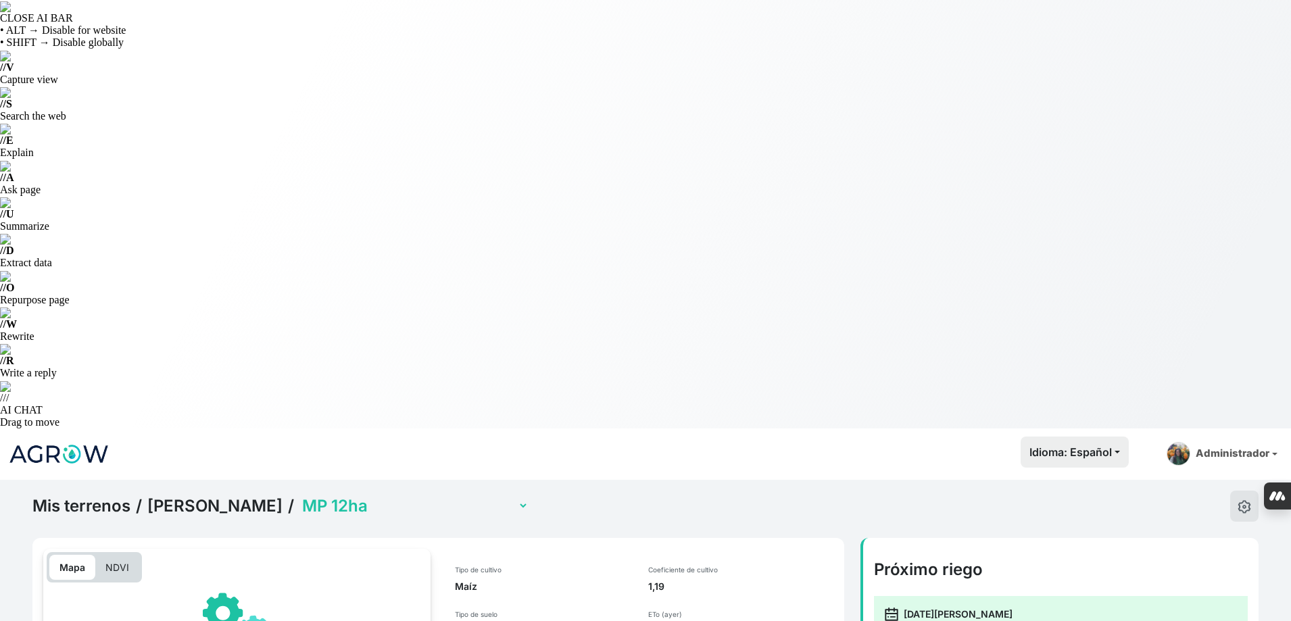
scroll to position [406, 0]
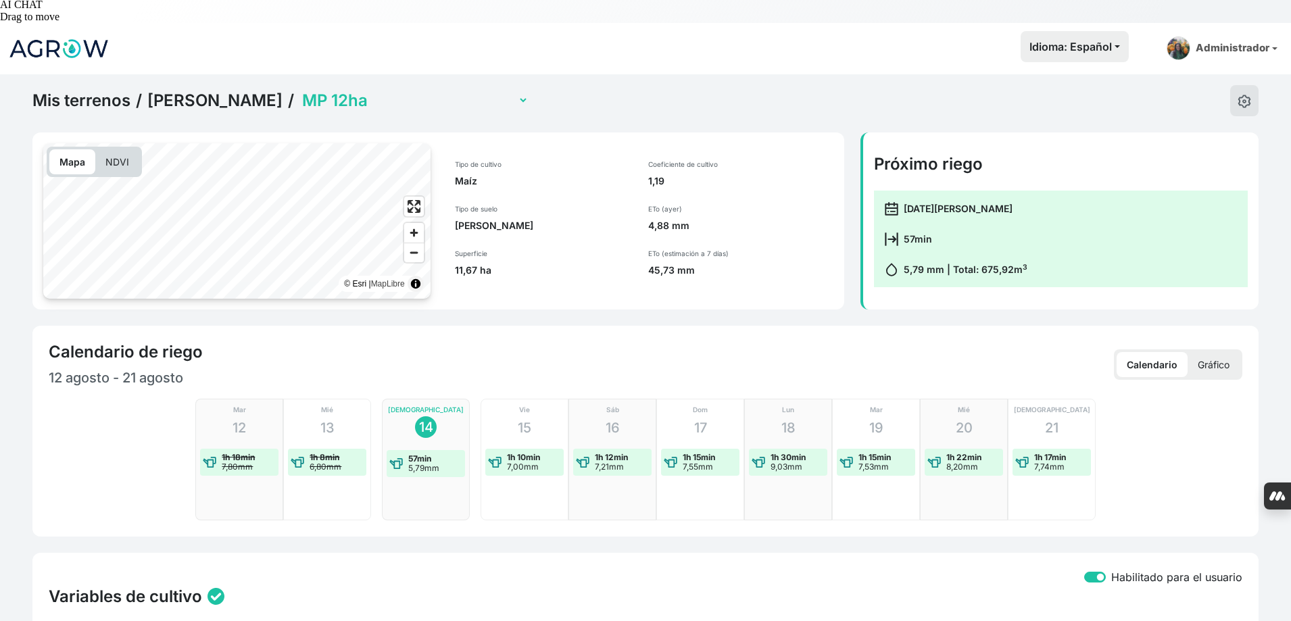
checkbox input "true"
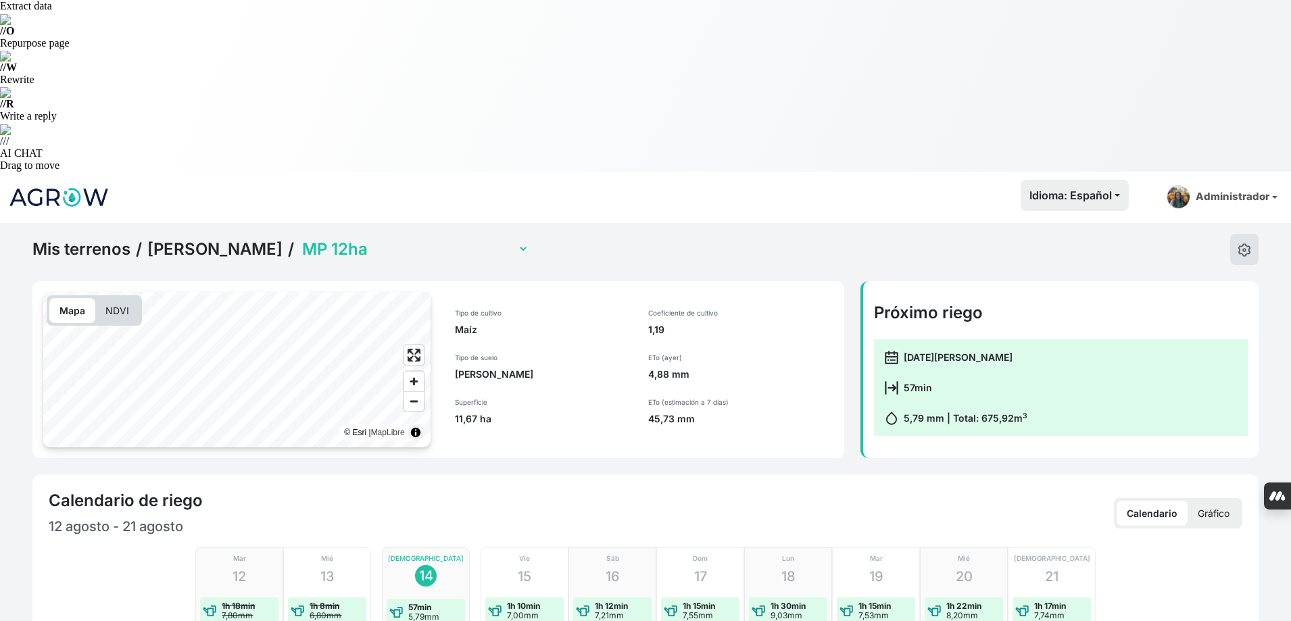
scroll to position [0, 0]
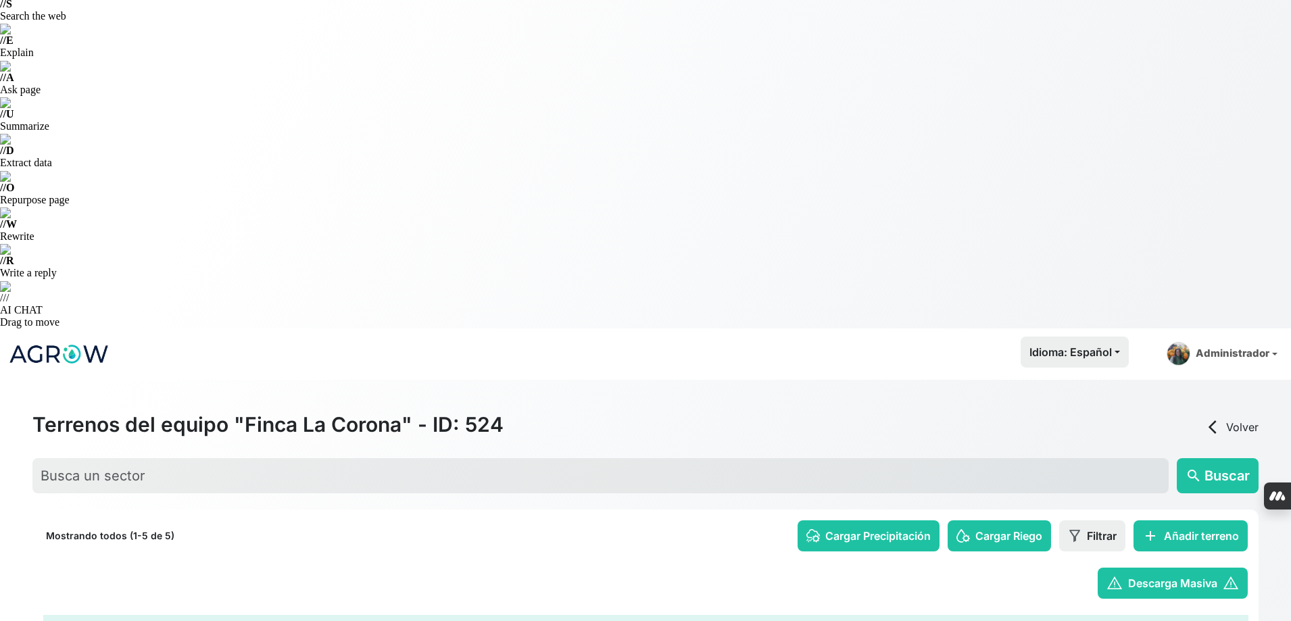
click at [189, 620] on link "1229 - Fincas de Quinto launch" at bounding box center [152, 633] width 137 height 14
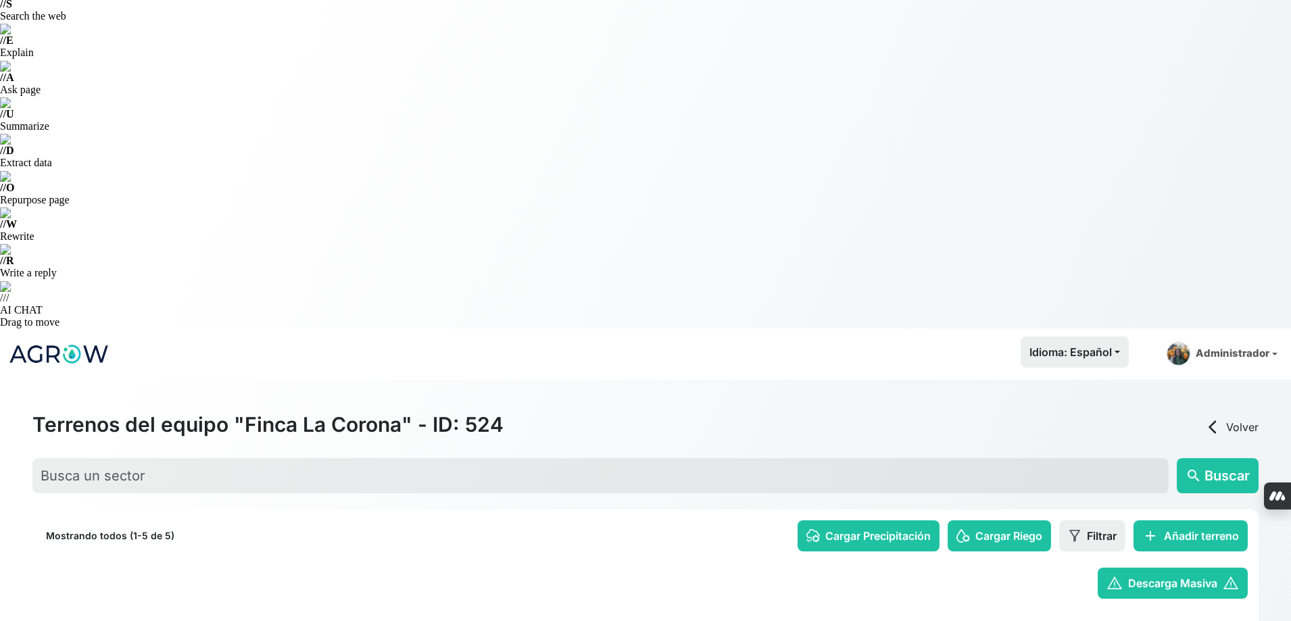
scroll to position [51, 0]
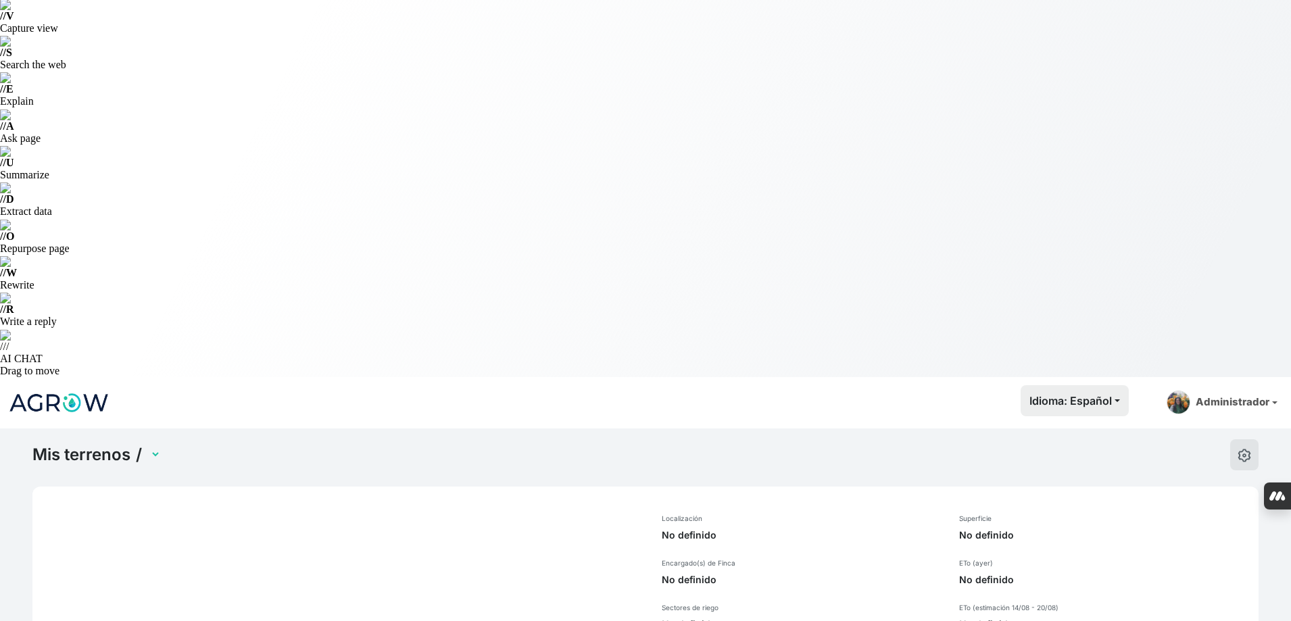
select select "1229"
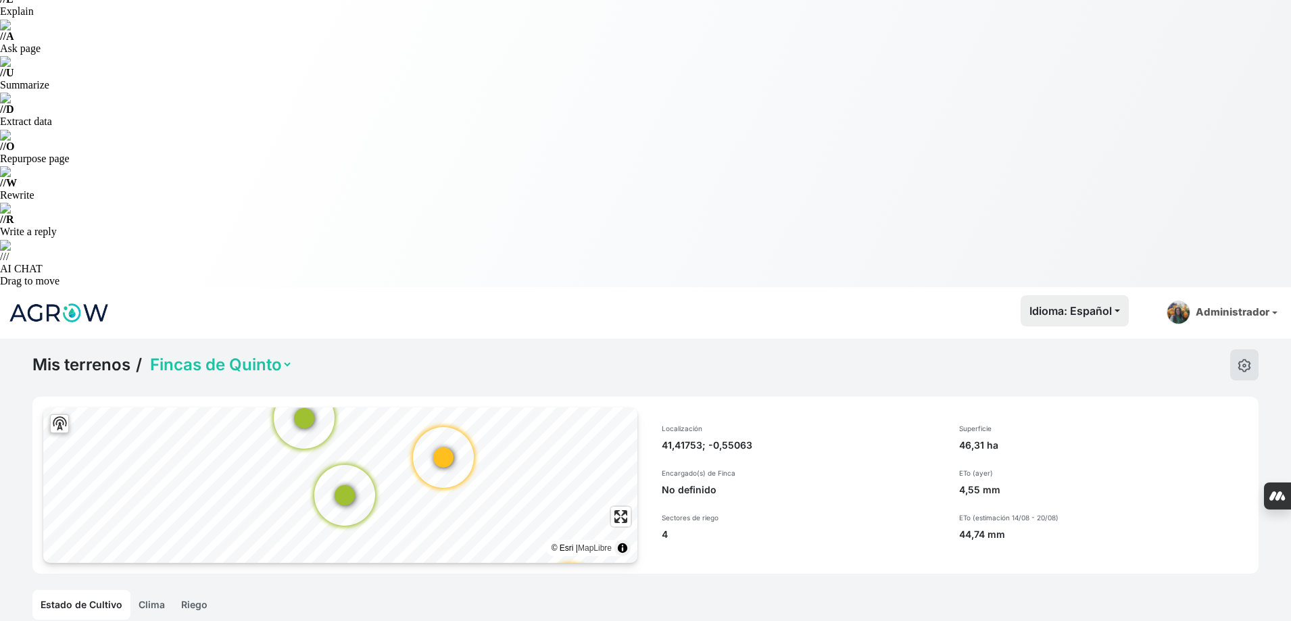
scroll to position [135, 0]
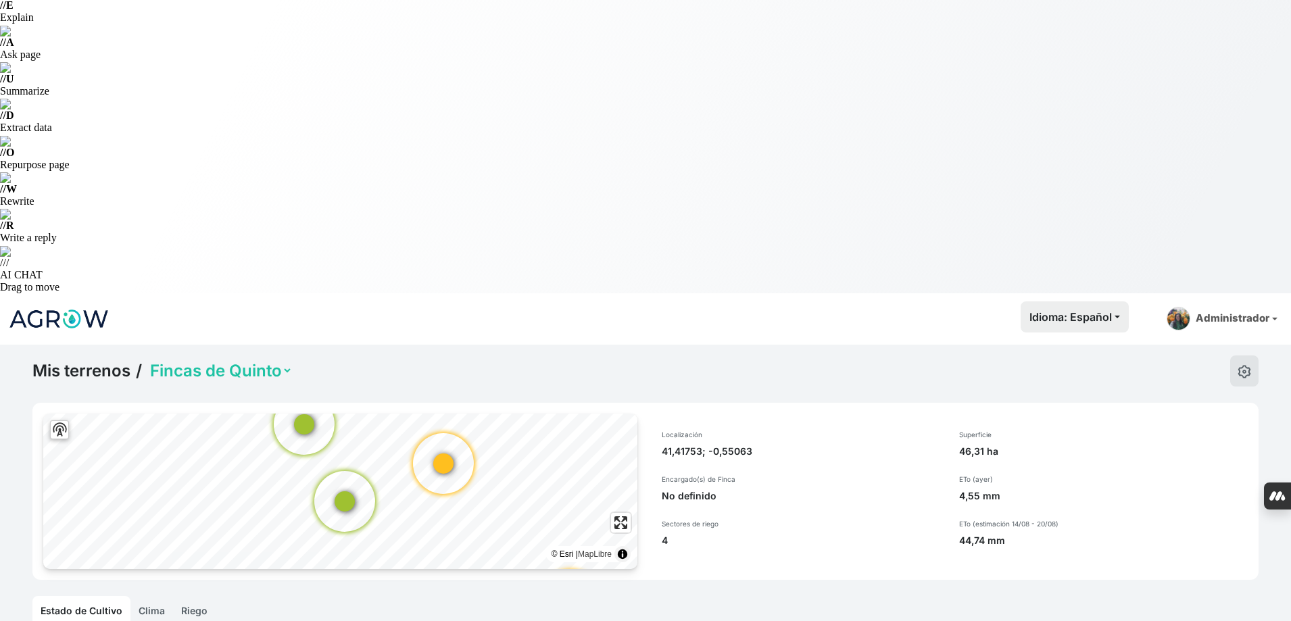
click at [205, 596] on link "Riego" at bounding box center [194, 611] width 43 height 30
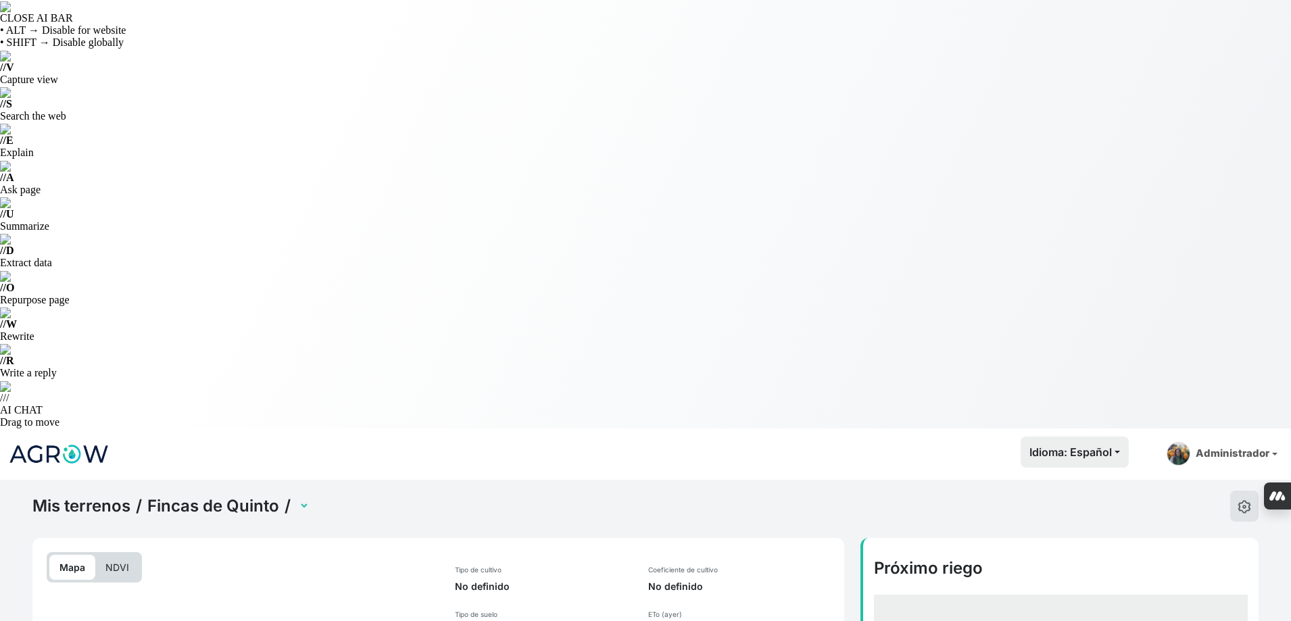
select select "2473"
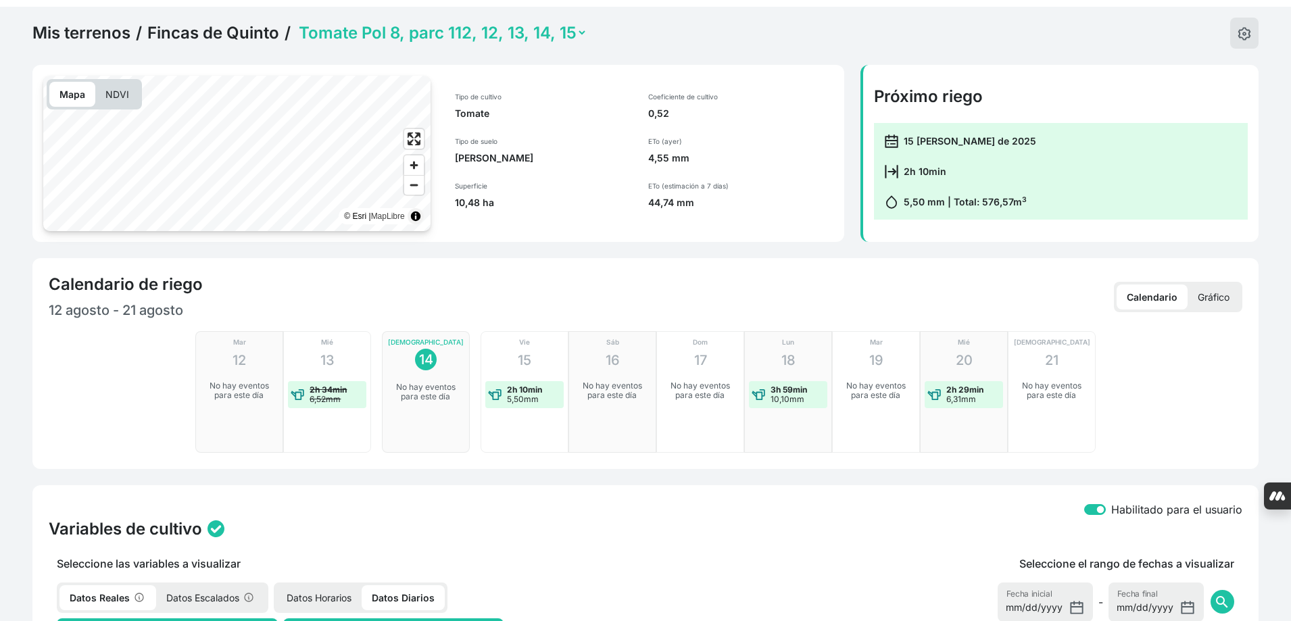
scroll to position [406, 0]
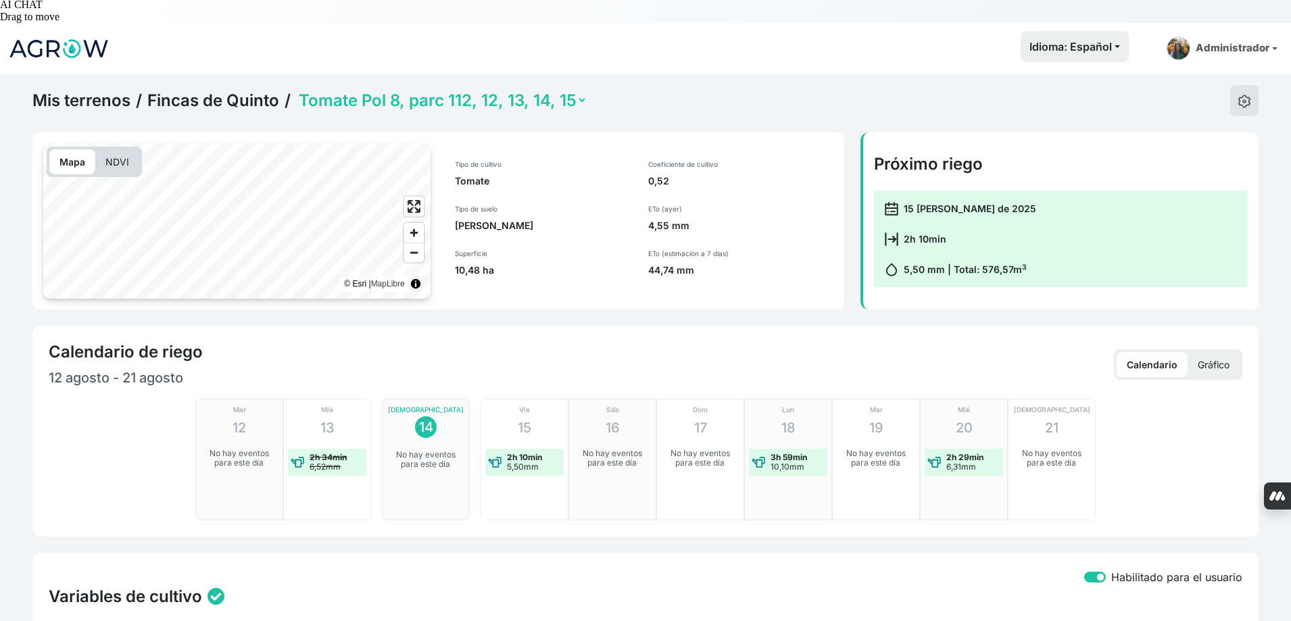
checkbox input "true"
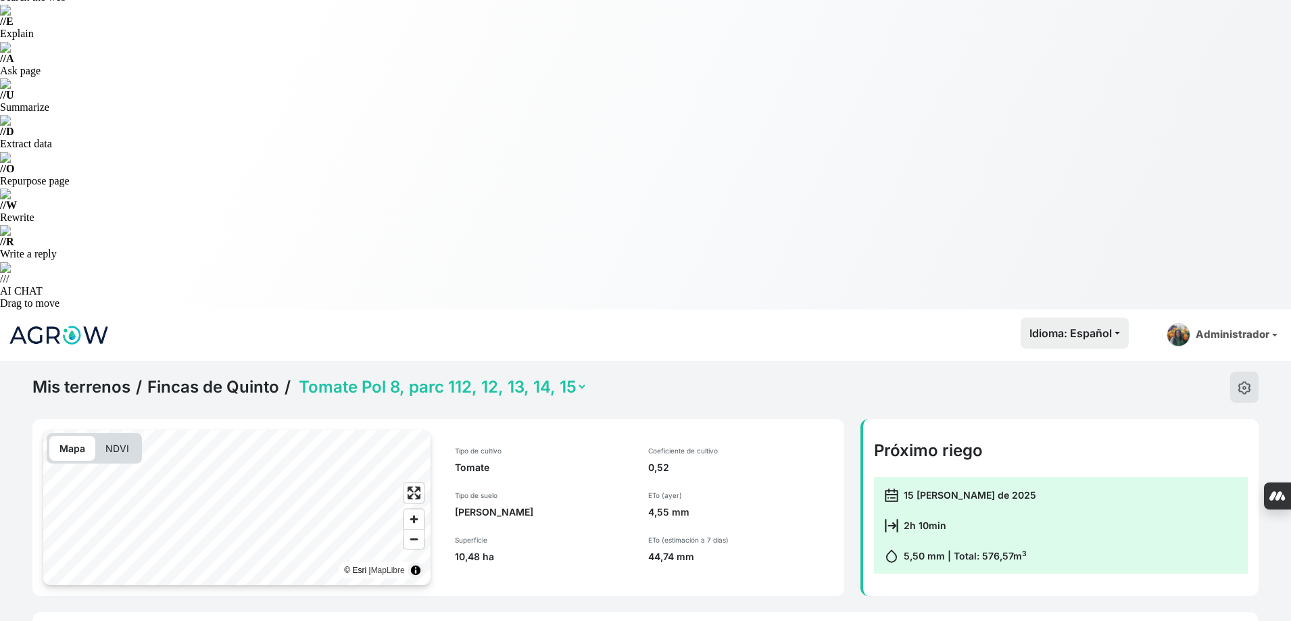
scroll to position [0, 0]
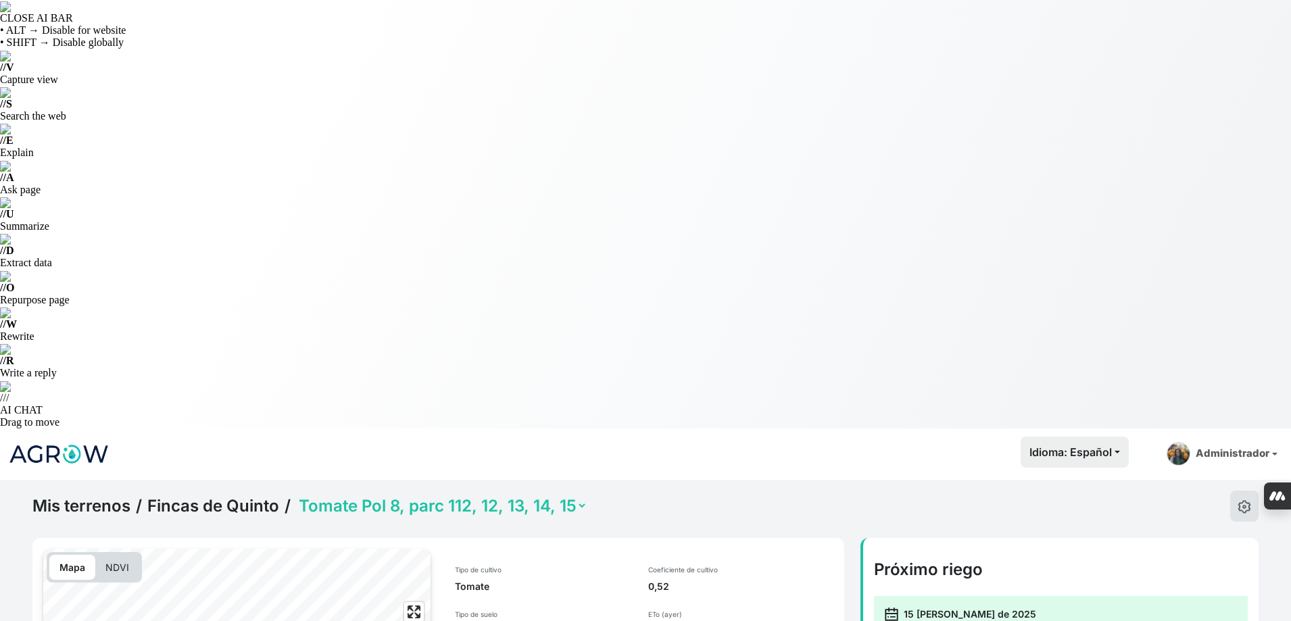
click at [510, 491] on div "Mis terrenos / Fincas de Quinto / Cebollas Pol 2, parc 77 Cebollas Pol 9, parc …" at bounding box center [309, 506] width 555 height 31
click at [518, 495] on select "Cebollas Pol 2, parc 77 Cebollas Pol 9, parc 3 (con sensor) Tomate Pol 8, parc …" at bounding box center [441, 505] width 291 height 21
click at [296, 495] on select "Cebollas Pol 2, parc 77 Cebollas Pol 9, parc 3 (con sensor) Tomate Pol 8, parc …" at bounding box center [441, 505] width 291 height 21
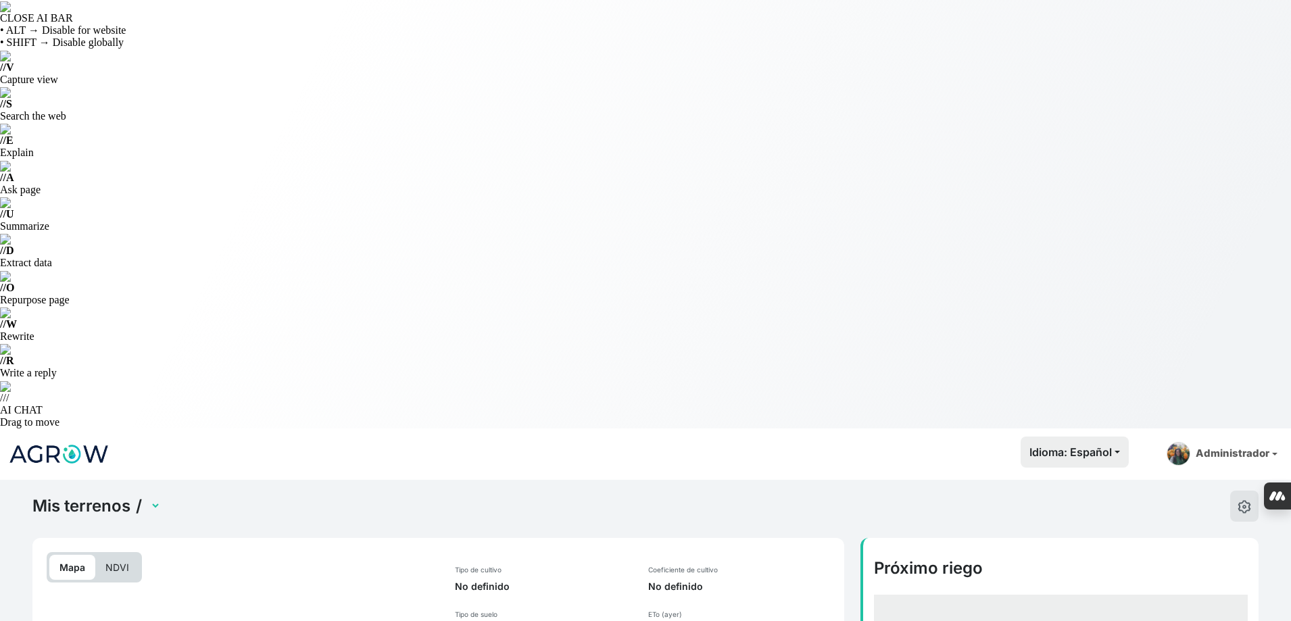
select select "2479"
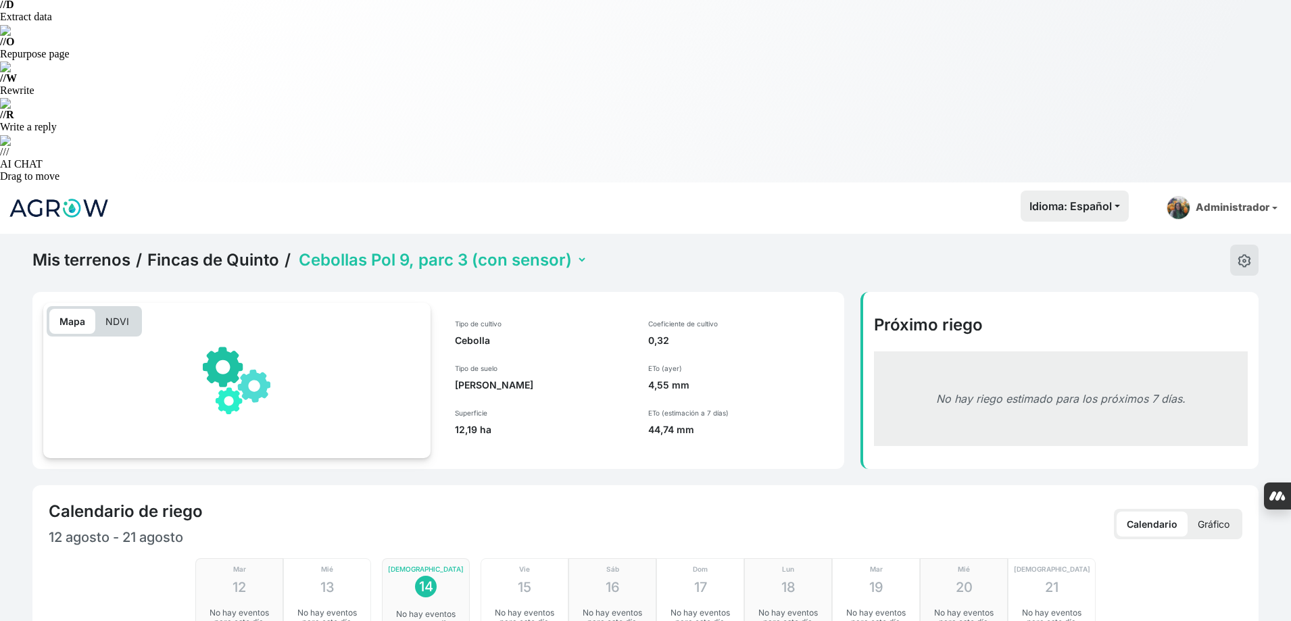
scroll to position [270, 0]
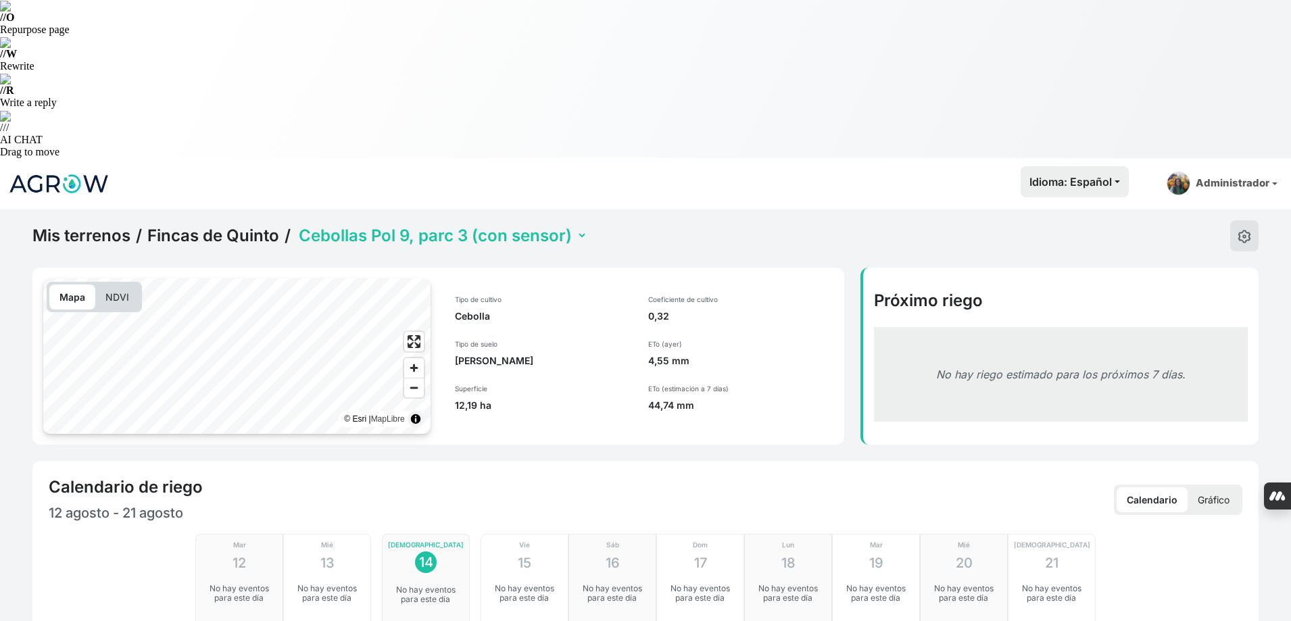
checkbox input "true"
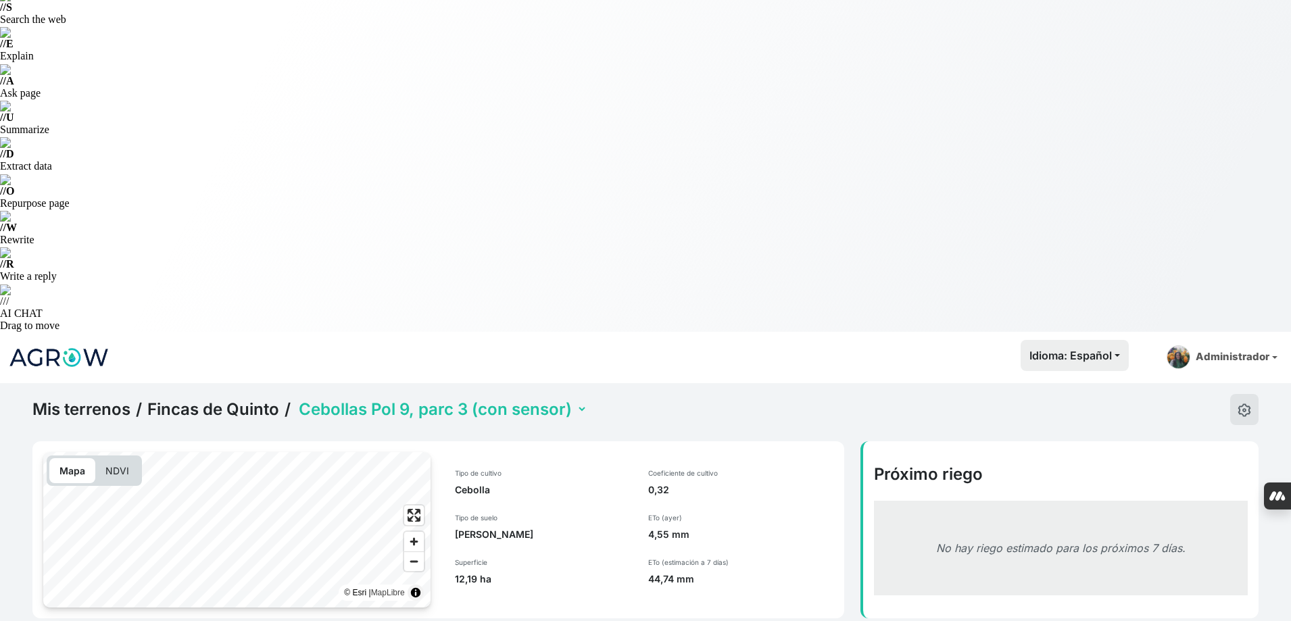
scroll to position [0, 0]
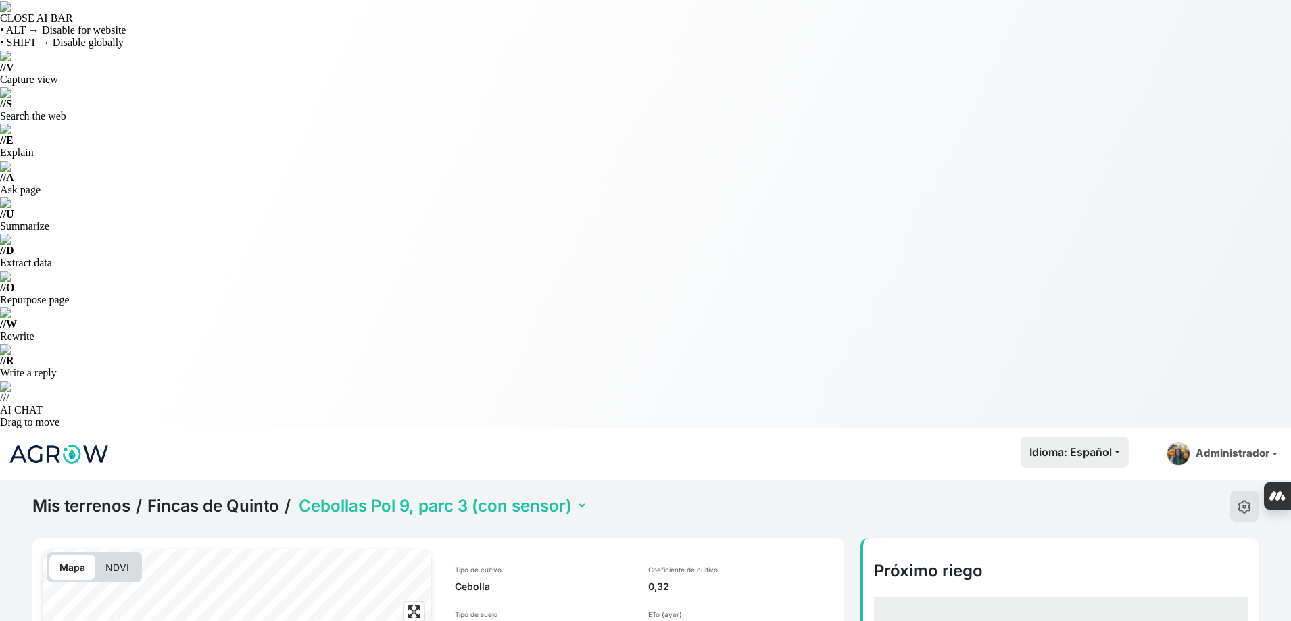
click at [568, 491] on div "Mis terrenos / Fincas de Quinto / Cebollas Pol 2, parc 77 Cebollas Pol 9, parc …" at bounding box center [309, 506] width 555 height 31
click at [562, 495] on select "Cebollas Pol 2, parc 77 Cebollas Pol 9, parc 3 (con sensor) Tomate Pol 8, parc …" at bounding box center [441, 505] width 291 height 21
select select "2475"
click at [296, 495] on select "Cebollas Pol 2, parc 77 Cebollas Pol 9, parc 3 (con sensor) Tomate Pol 8, parc …" at bounding box center [441, 505] width 291 height 21
select select "2475"
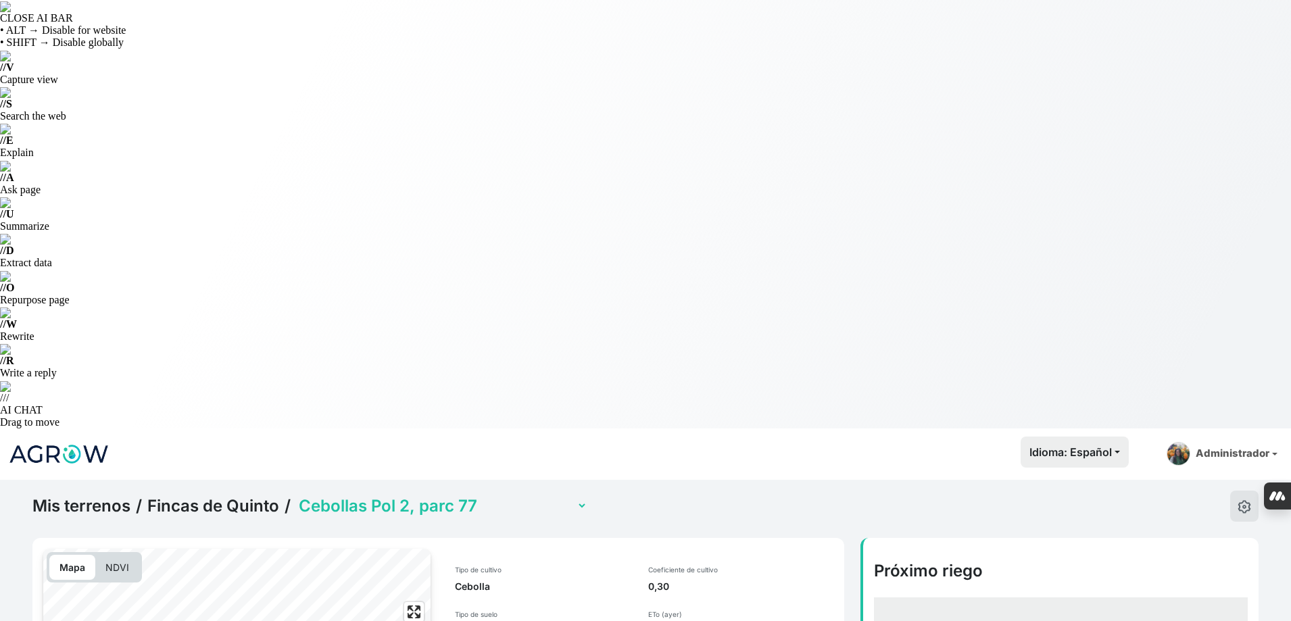
click at [507, 495] on select "Cebollas Pol 2, parc 77 Cebollas Pol 9, parc 3 (con sensor) Tomate Pol 8, parc …" at bounding box center [441, 505] width 291 height 21
click at [296, 495] on select "Cebollas Pol 2, parc 77 Cebollas Pol 9, parc 3 (con sensor) Tomate Pol 8, parc …" at bounding box center [441, 505] width 291 height 21
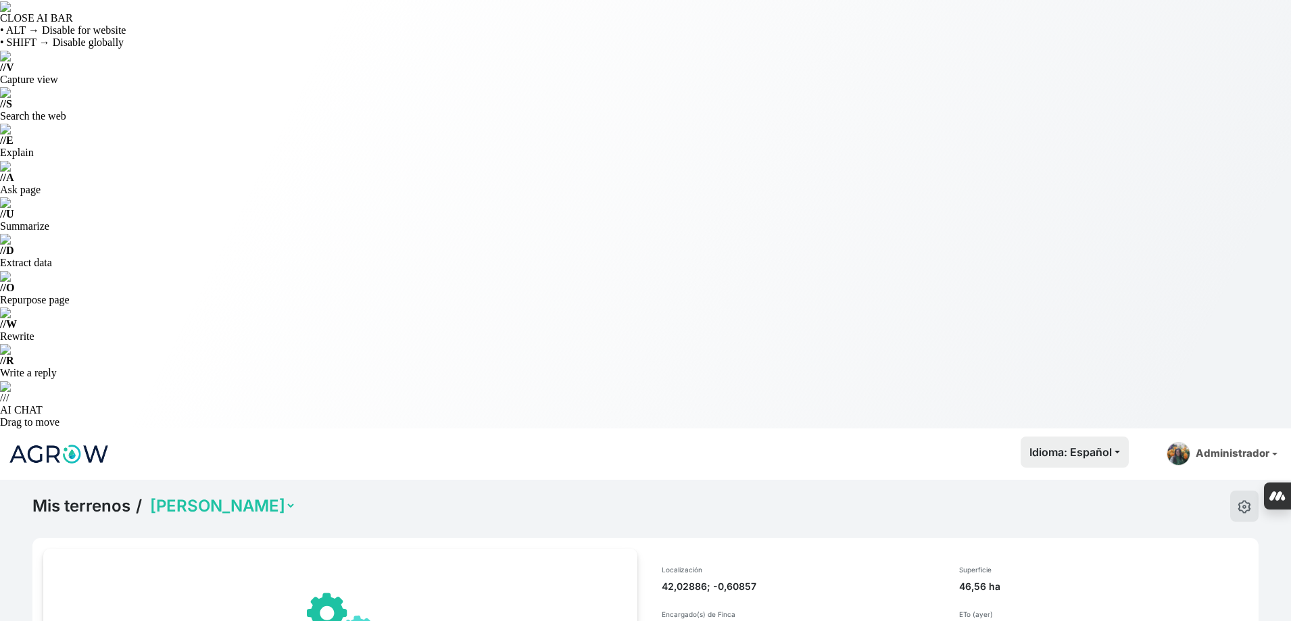
select select "1288"
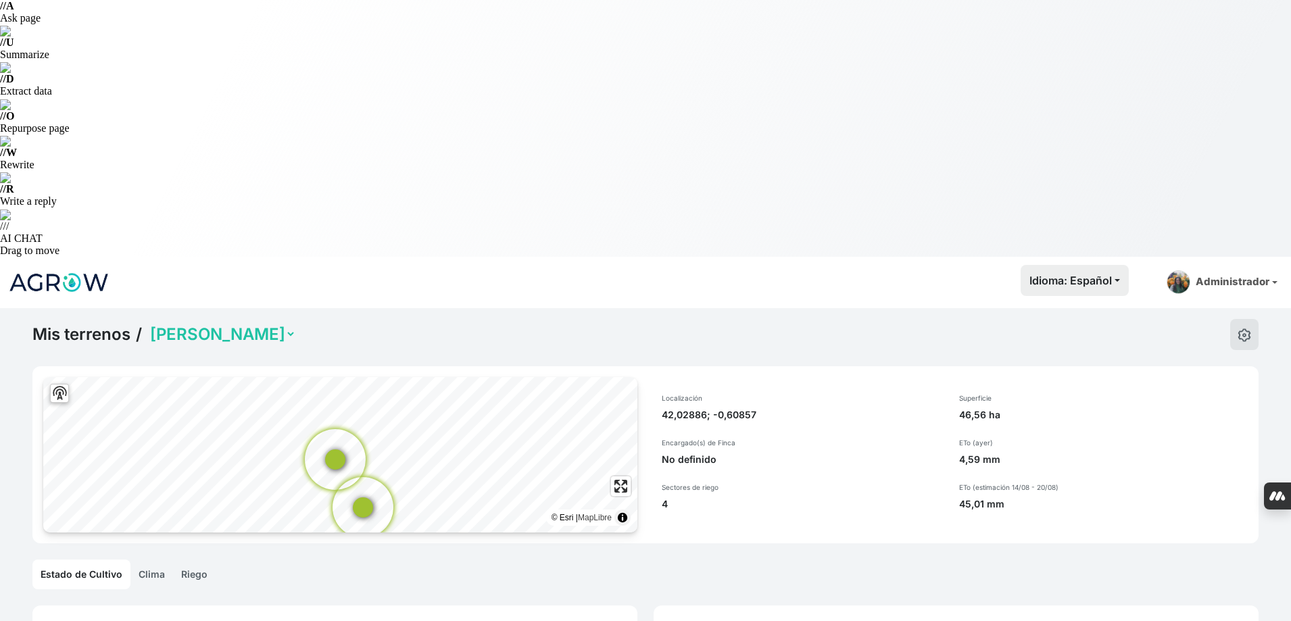
scroll to position [68, 0]
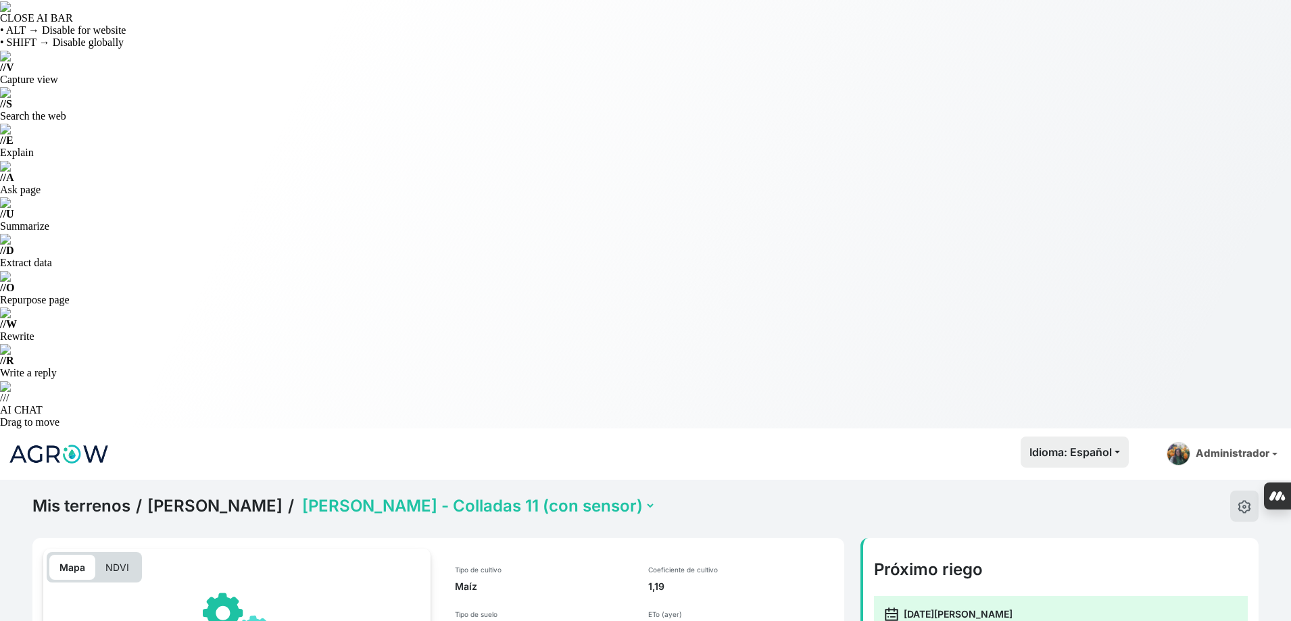
select select "2619"
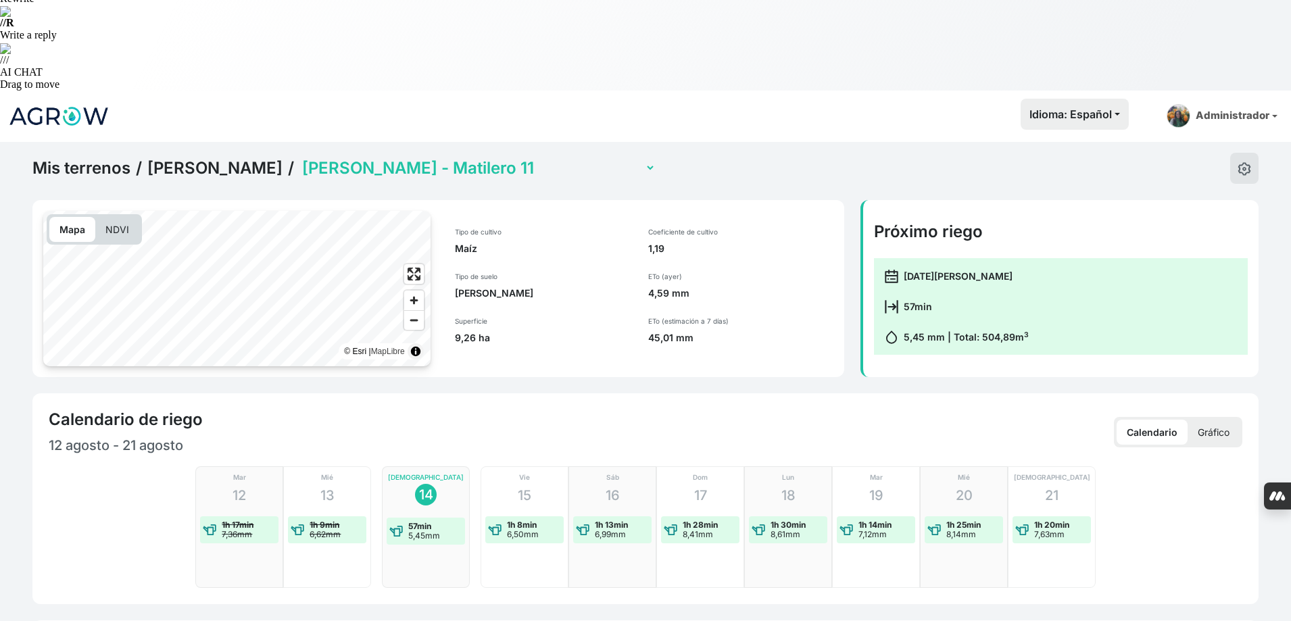
scroll to position [541, 0]
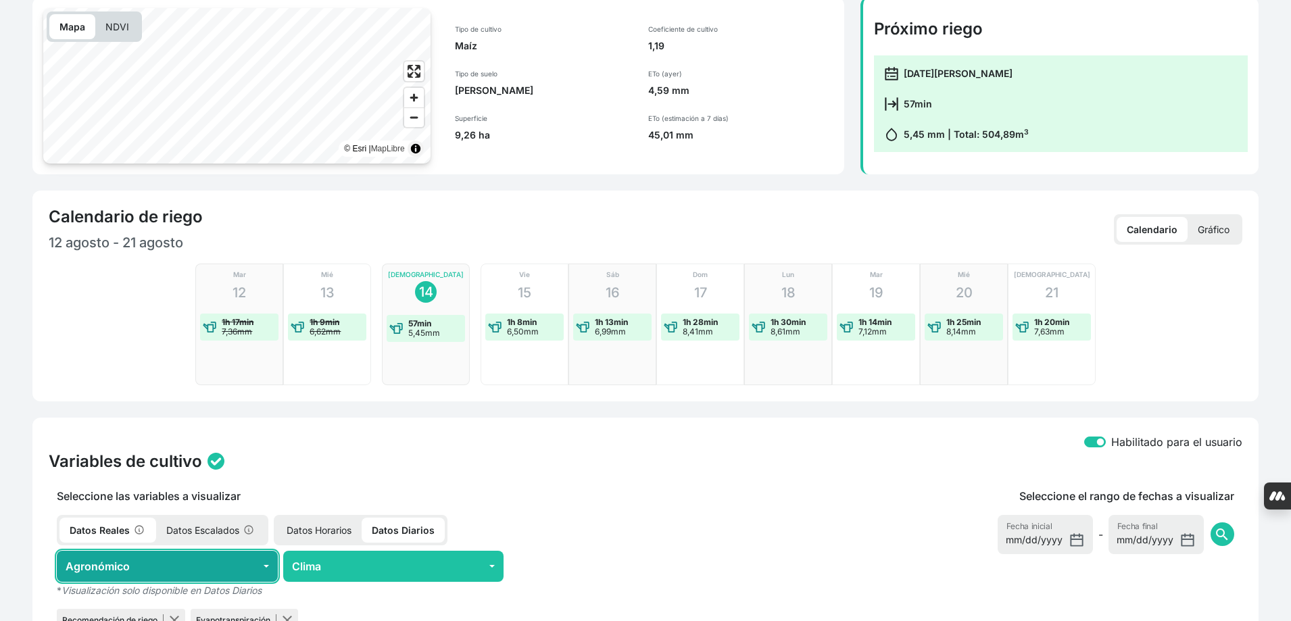
click at [218, 551] on button "Agronómico" at bounding box center [167, 566] width 221 height 31
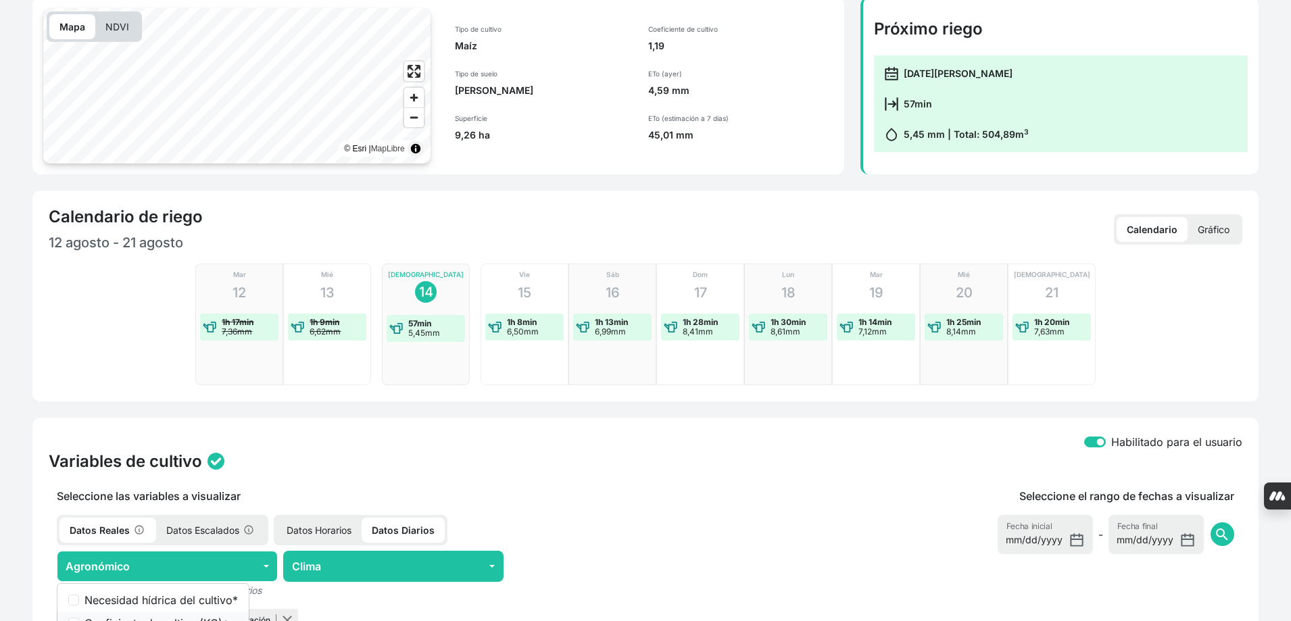
click at [203, 615] on label "Coeficiente de cultivo (KC) *" at bounding box center [160, 623] width 153 height 16
click at [79, 618] on input "Coeficiente de cultivo (KC) *" at bounding box center [73, 623] width 11 height 11
checkbox input "true"
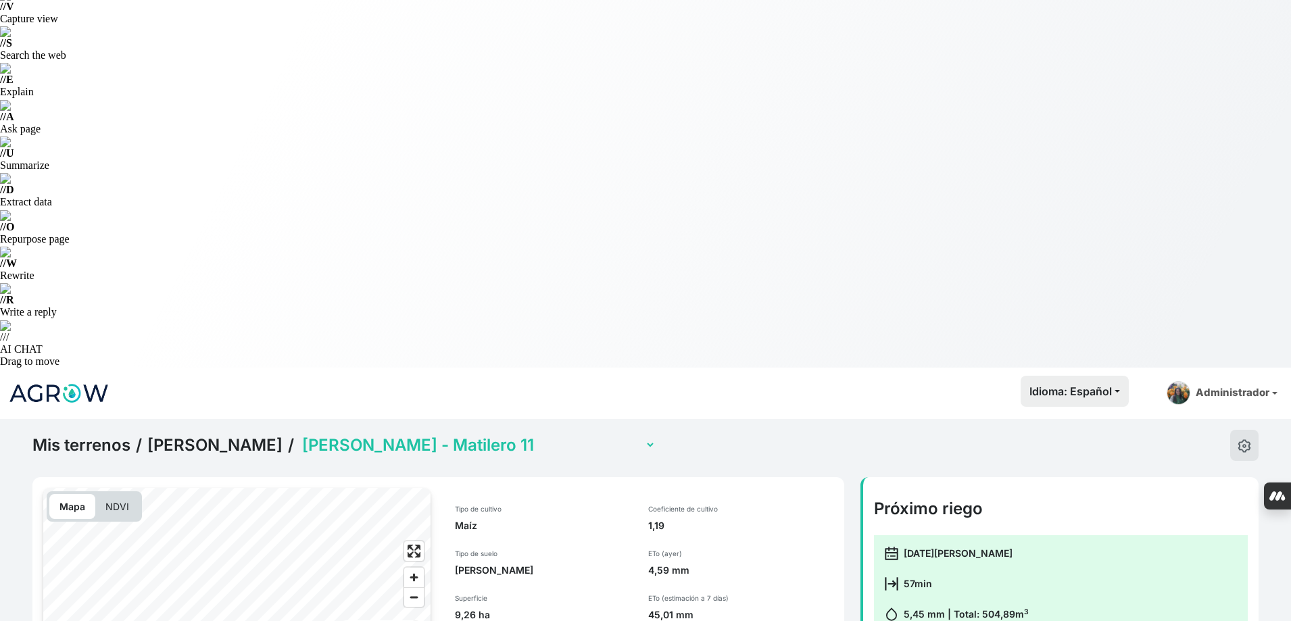
scroll to position [0, 0]
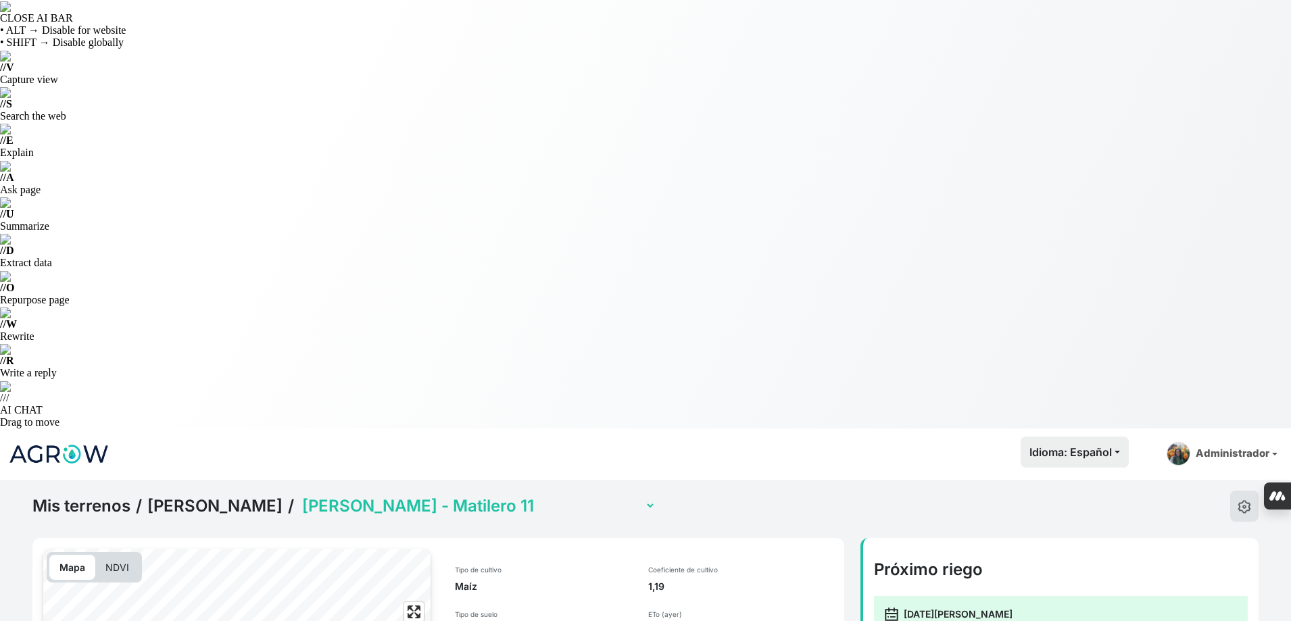
click at [473, 495] on select "[PERSON_NAME] 11 (con sensor) [PERSON_NAME] - La Fueva 11 (con sensor) [PERSON_…" at bounding box center [477, 505] width 356 height 21
click at [299, 495] on select "[PERSON_NAME] 11 (con sensor) [PERSON_NAME] - La Fueva 11 (con sensor) [PERSON_…" at bounding box center [477, 505] width 356 height 21
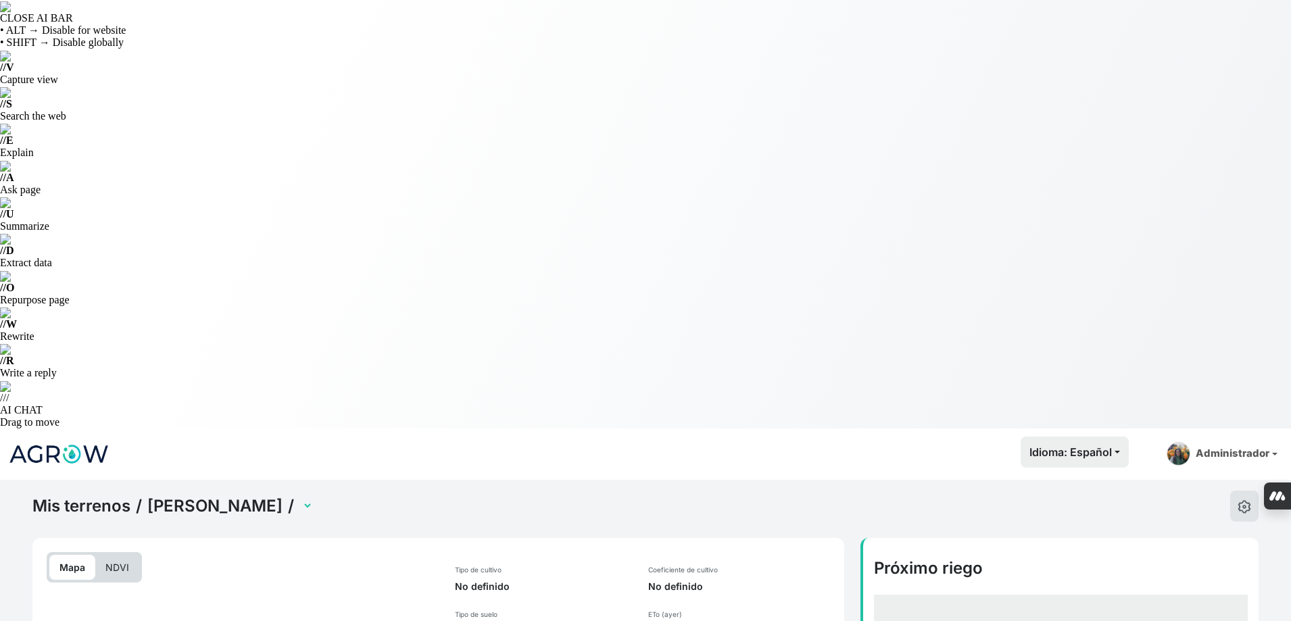
select select "2621"
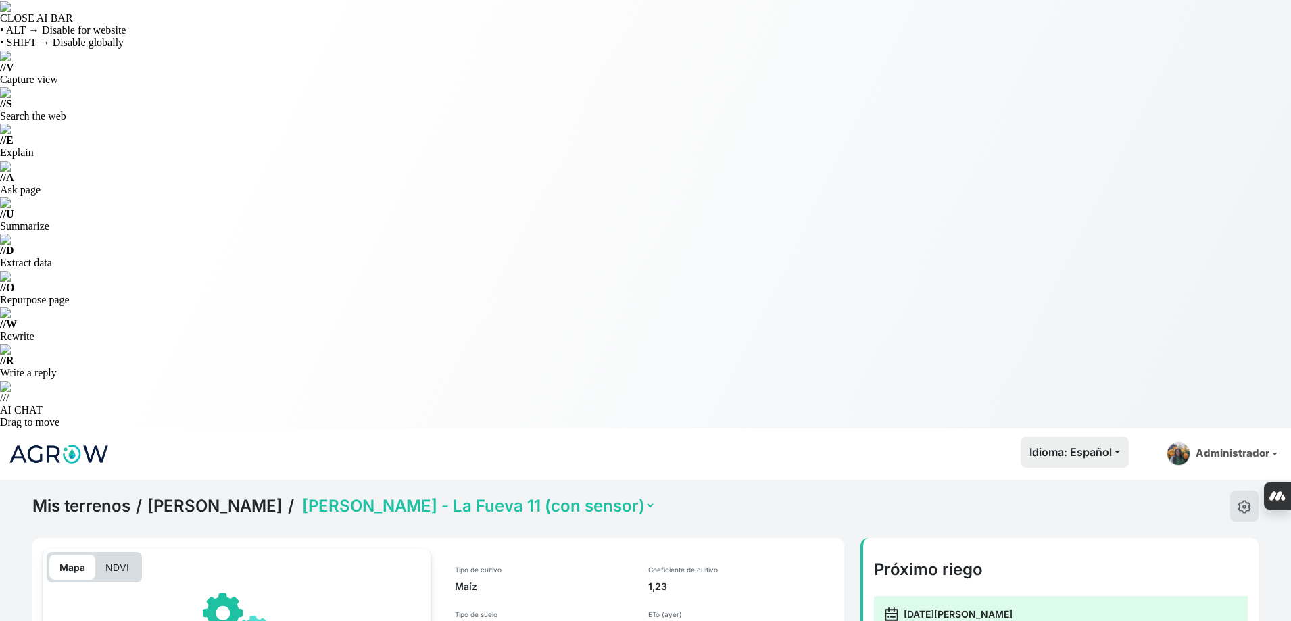
scroll to position [406, 0]
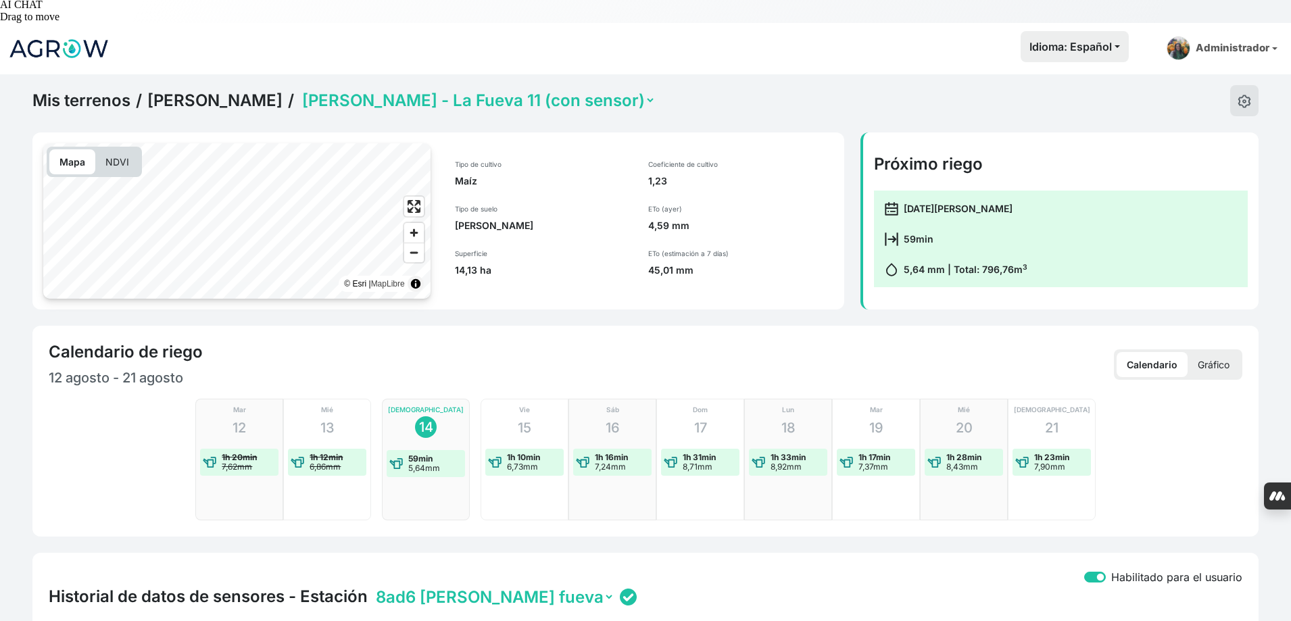
checkbox input "true"
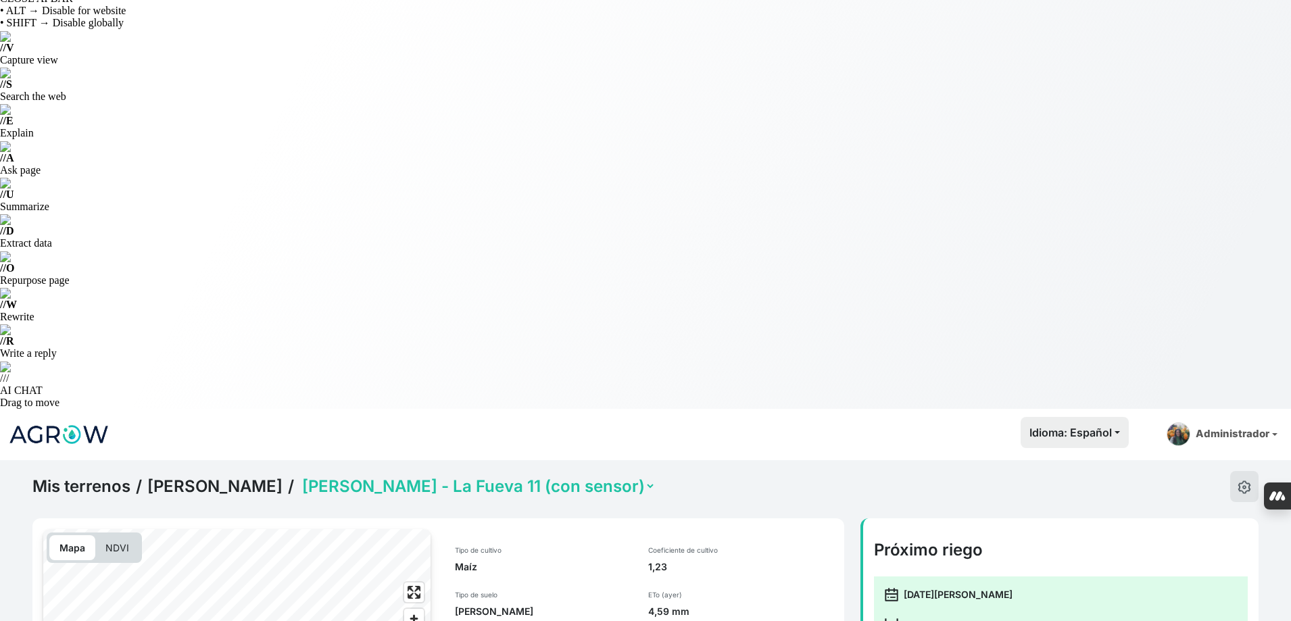
scroll to position [0, 0]
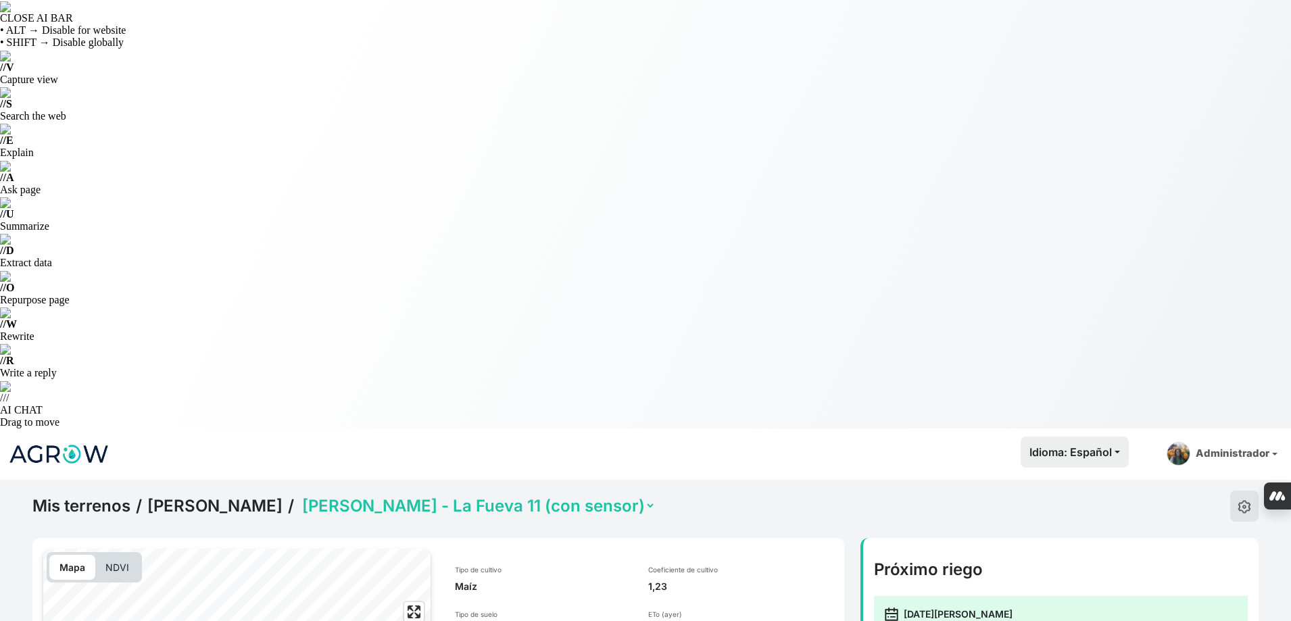
click at [427, 495] on select "[PERSON_NAME] 11 (con sensor) [PERSON_NAME] - La Fueva 11 (con sensor) [PERSON_…" at bounding box center [477, 505] width 356 height 21
click at [425, 495] on select "[PERSON_NAME] 11 (con sensor) [PERSON_NAME] - La Fueva 11 (con sensor) [PERSON_…" at bounding box center [477, 505] width 356 height 21
click at [299, 495] on select "[PERSON_NAME] 11 (con sensor) [PERSON_NAME] - La Fueva 11 (con sensor) [PERSON_…" at bounding box center [477, 505] width 356 height 21
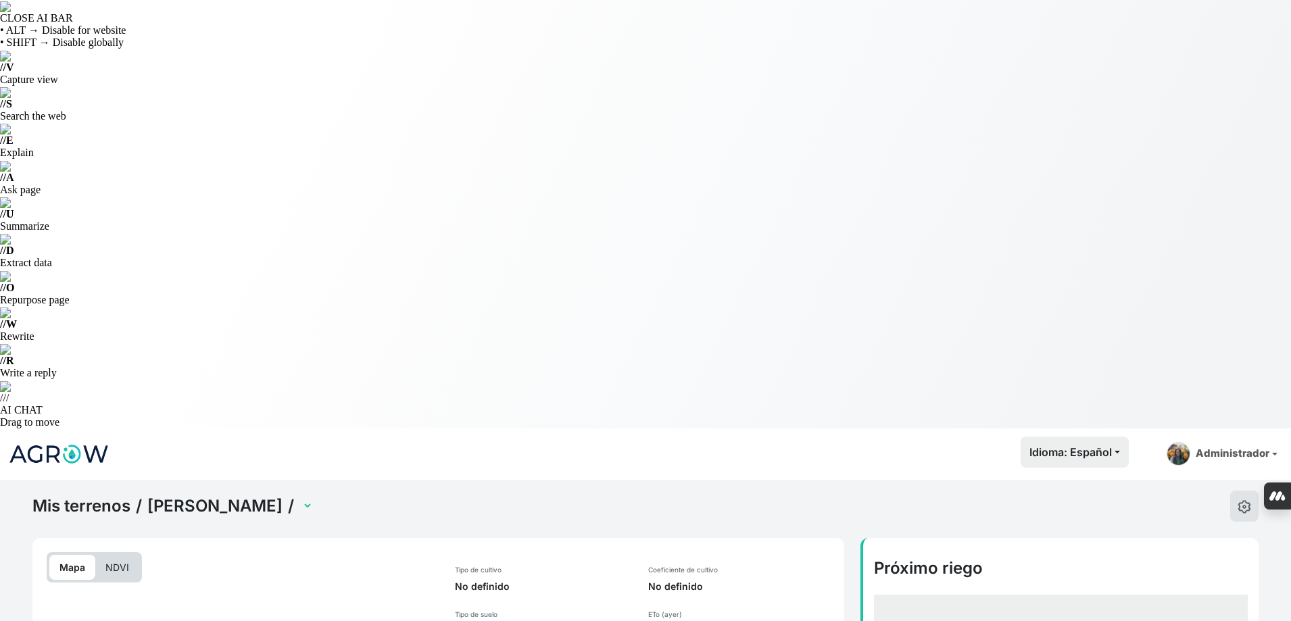
select select "2622"
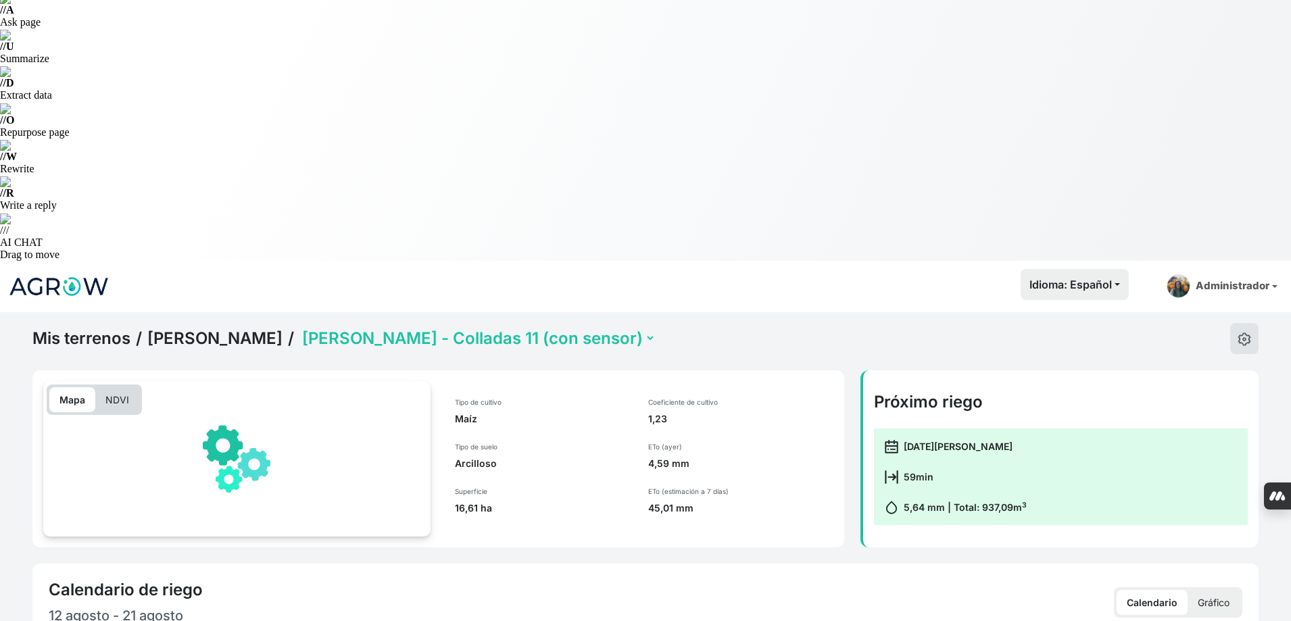
scroll to position [406, 0]
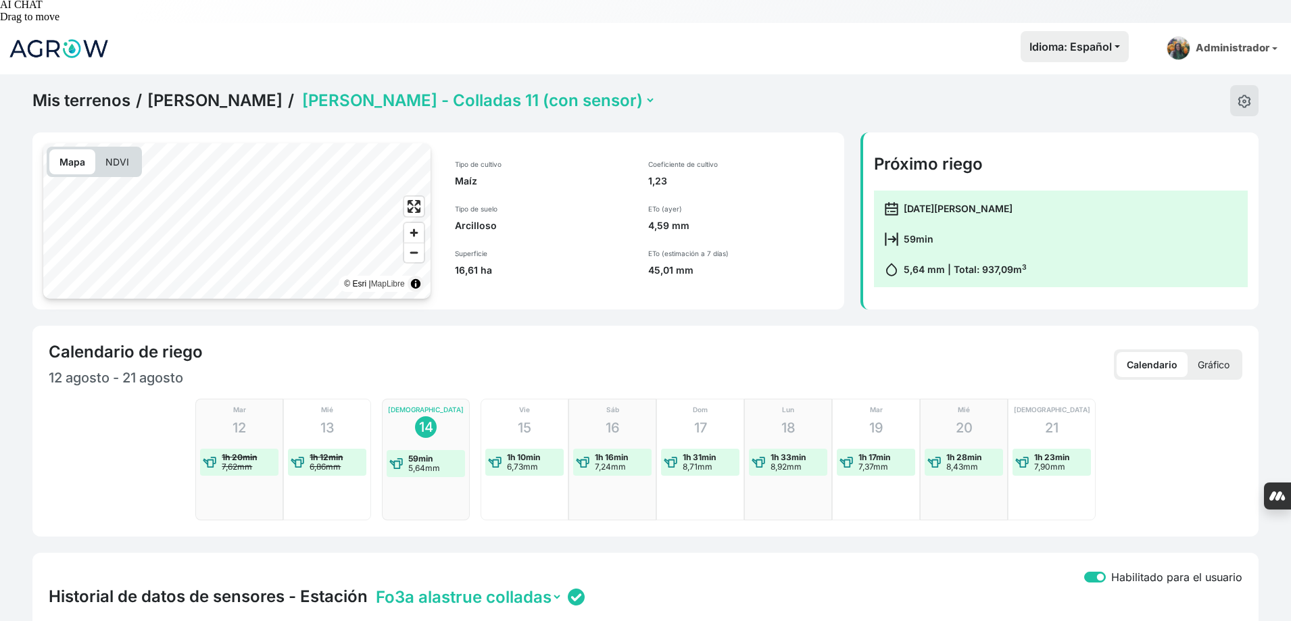
checkbox input "true"
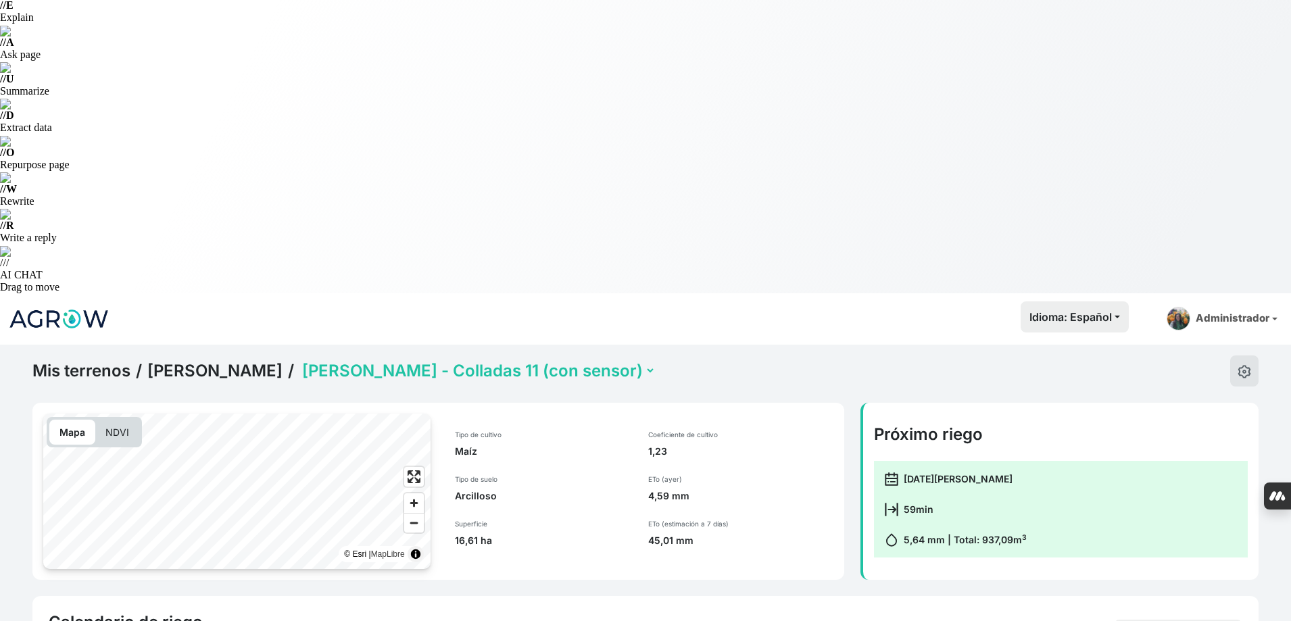
scroll to position [0, 0]
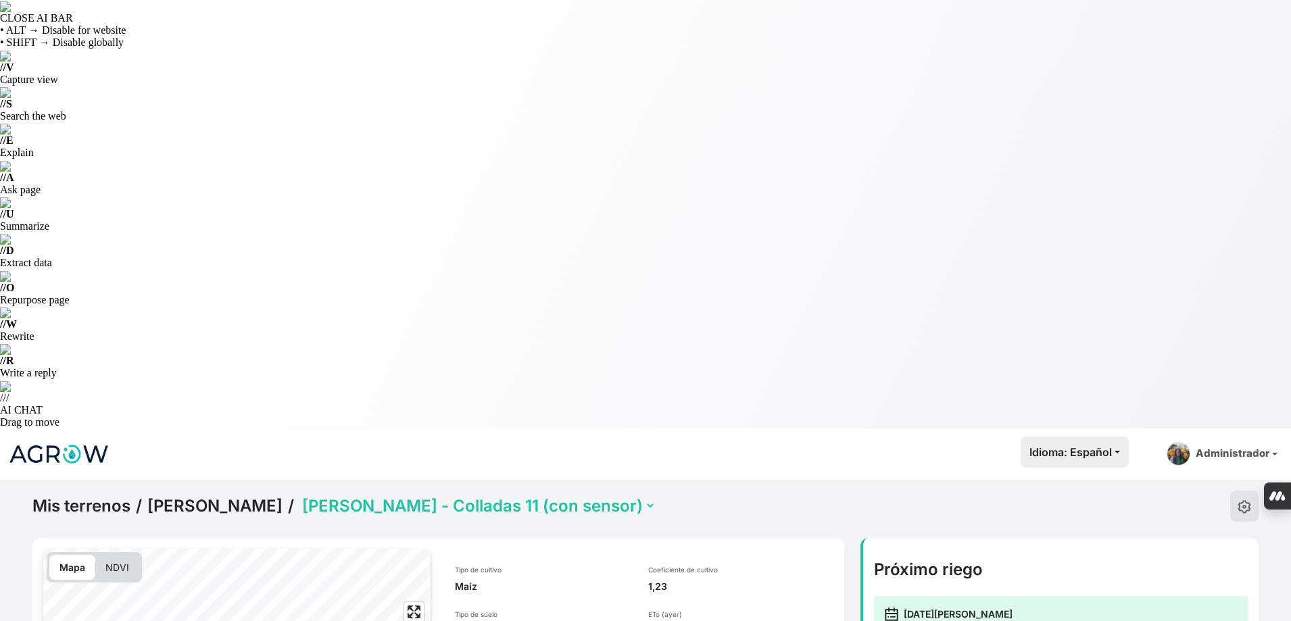
click at [502, 495] on select "Jorge Alastrue - Colladas 11 (con sensor) Jorge Alastrue - La Fueva 11 (con sen…" at bounding box center [477, 505] width 356 height 21
click at [299, 495] on select "Jorge Alastrue - Colladas 11 (con sensor) Jorge Alastrue - La Fueva 11 (con sen…" at bounding box center [477, 505] width 356 height 21
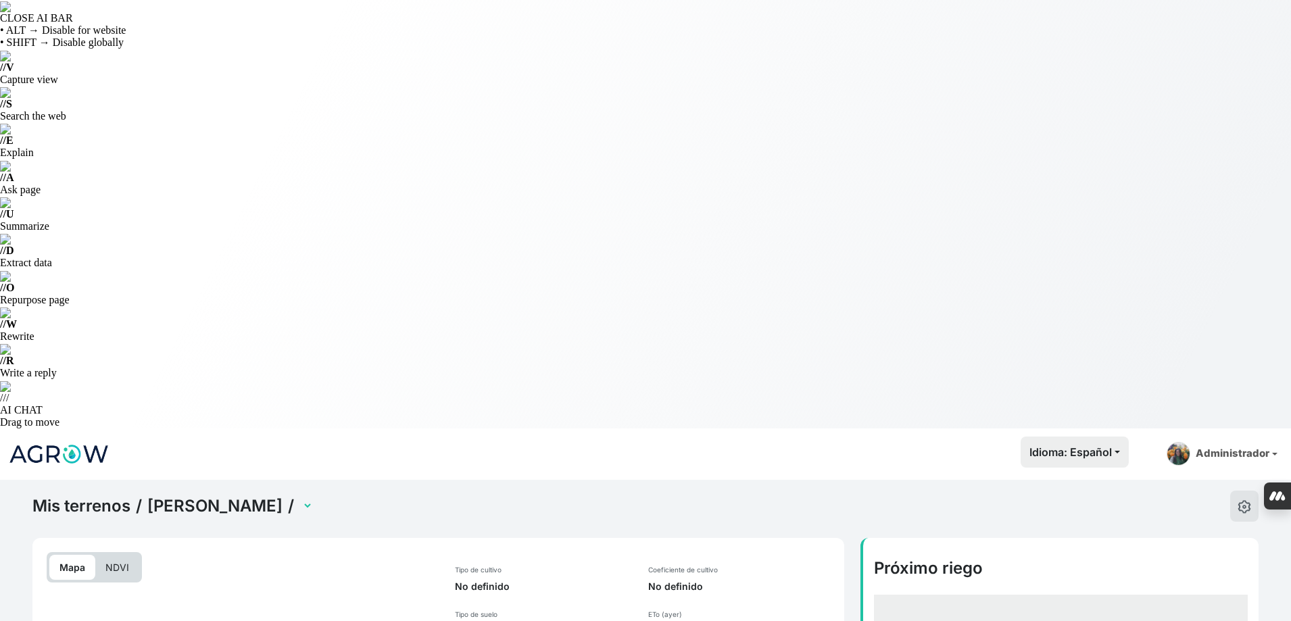
select select "2620"
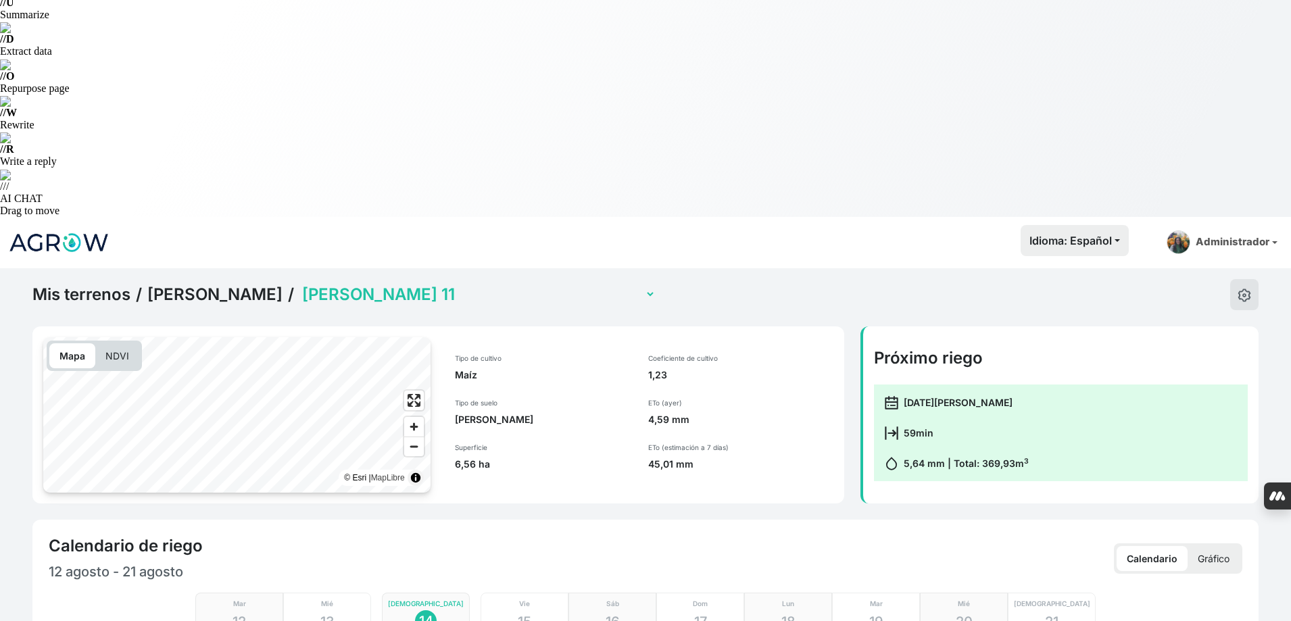
scroll to position [270, 0]
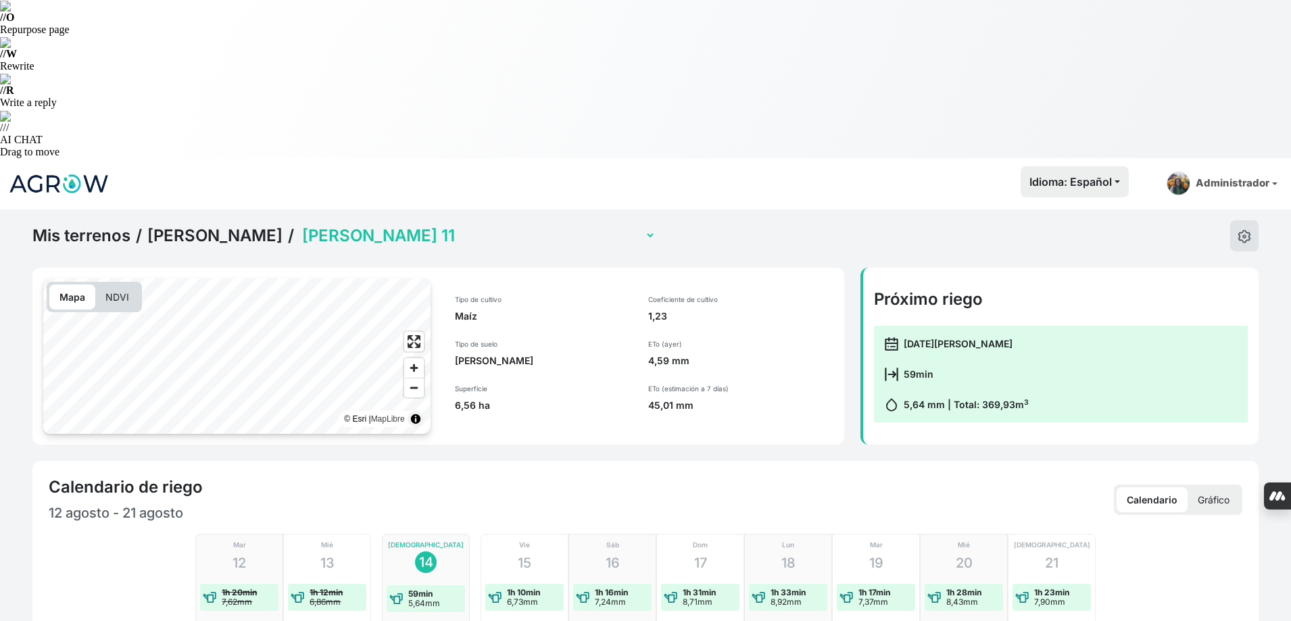
checkbox input "true"
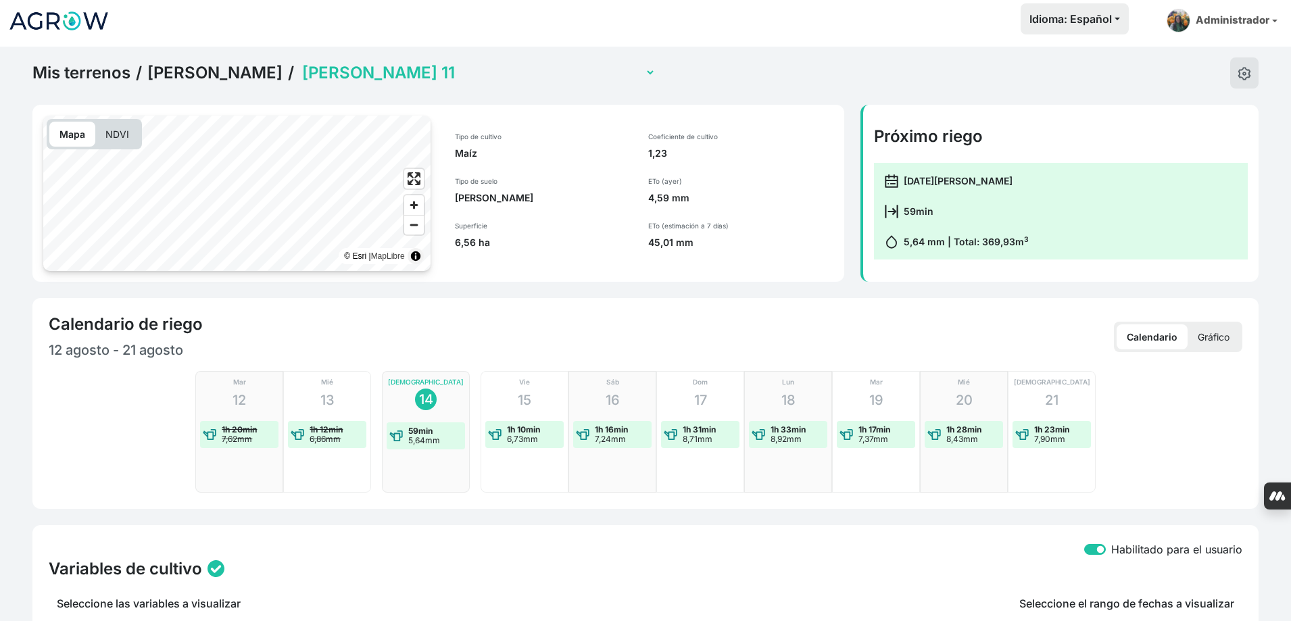
scroll to position [338, 0]
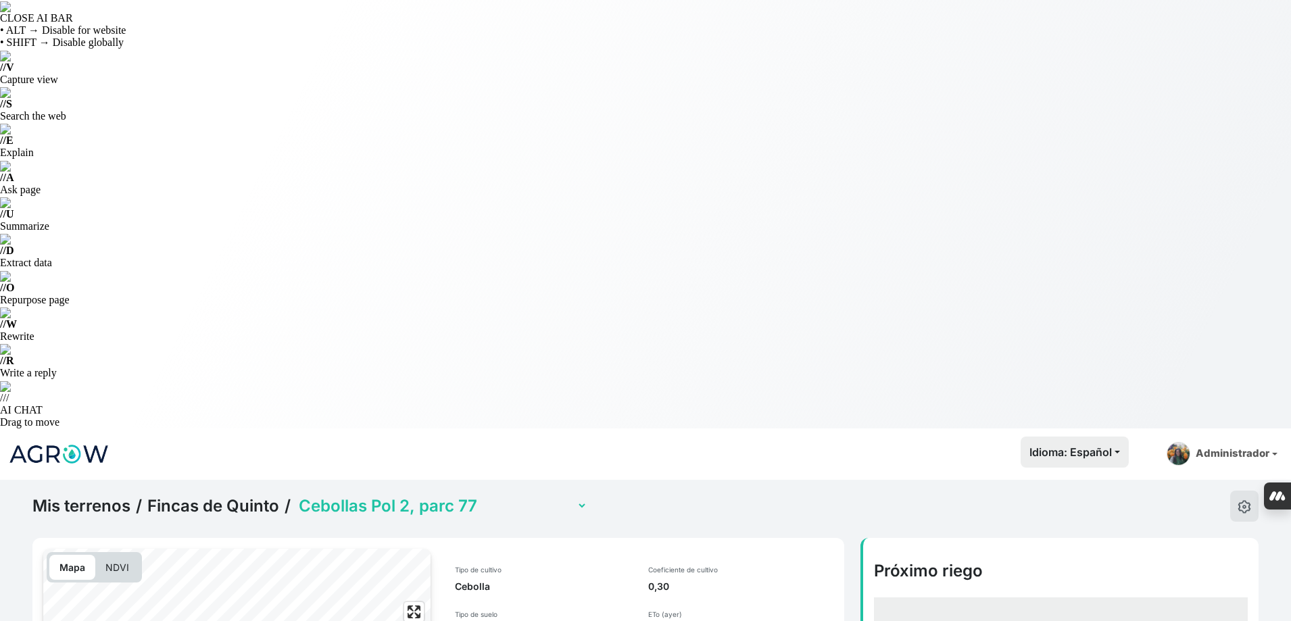
click at [431, 495] on select "Cebollas Pol 2, [GEOGRAPHIC_DATA] 9, parc 3 (con sensor) Tomate Pol 8, parc 112…" at bounding box center [441, 505] width 291 height 21
select select "2476"
click at [296, 495] on select "Cebollas Pol 2, [GEOGRAPHIC_DATA] 9, parc 3 (con sensor) Tomate Pol 8, parc 112…" at bounding box center [441, 505] width 291 height 21
select select "2476"
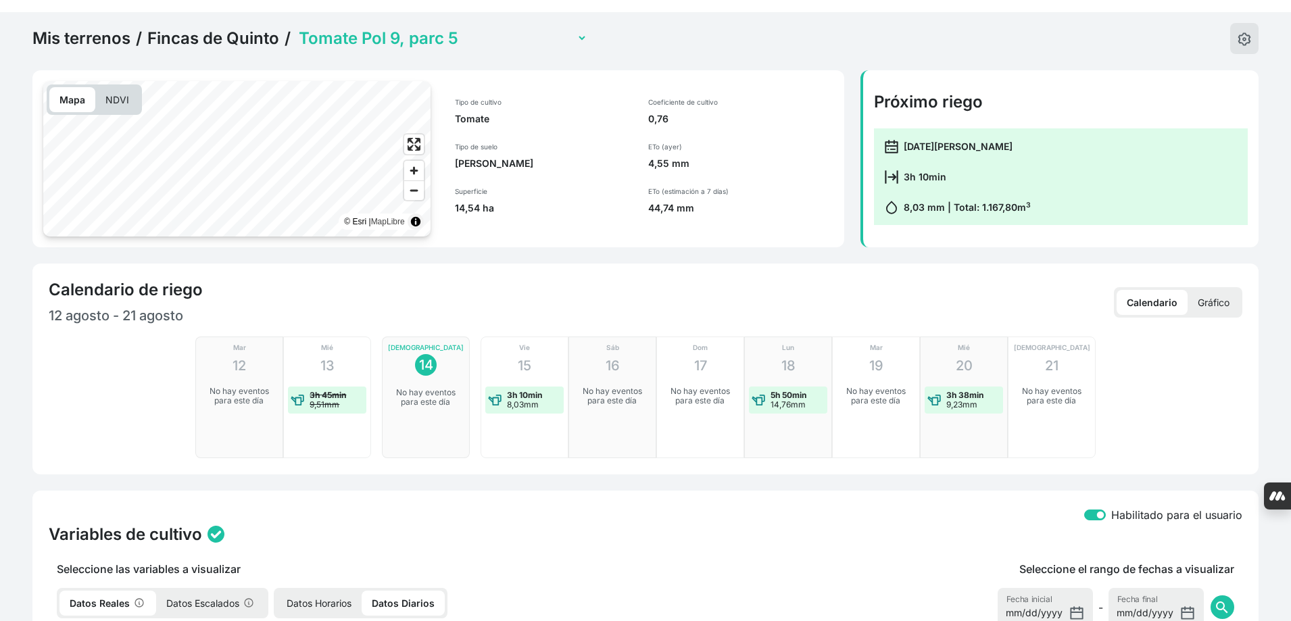
scroll to position [535, 0]
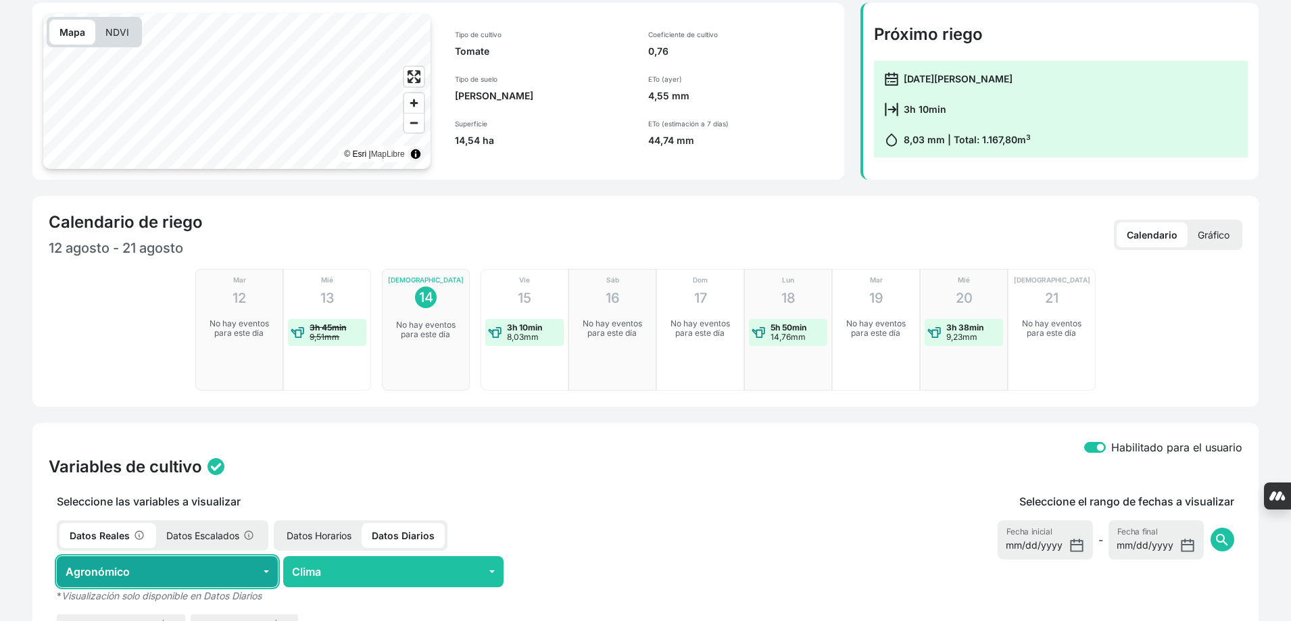
click at [262, 556] on button "Agronómico" at bounding box center [167, 571] width 221 height 31
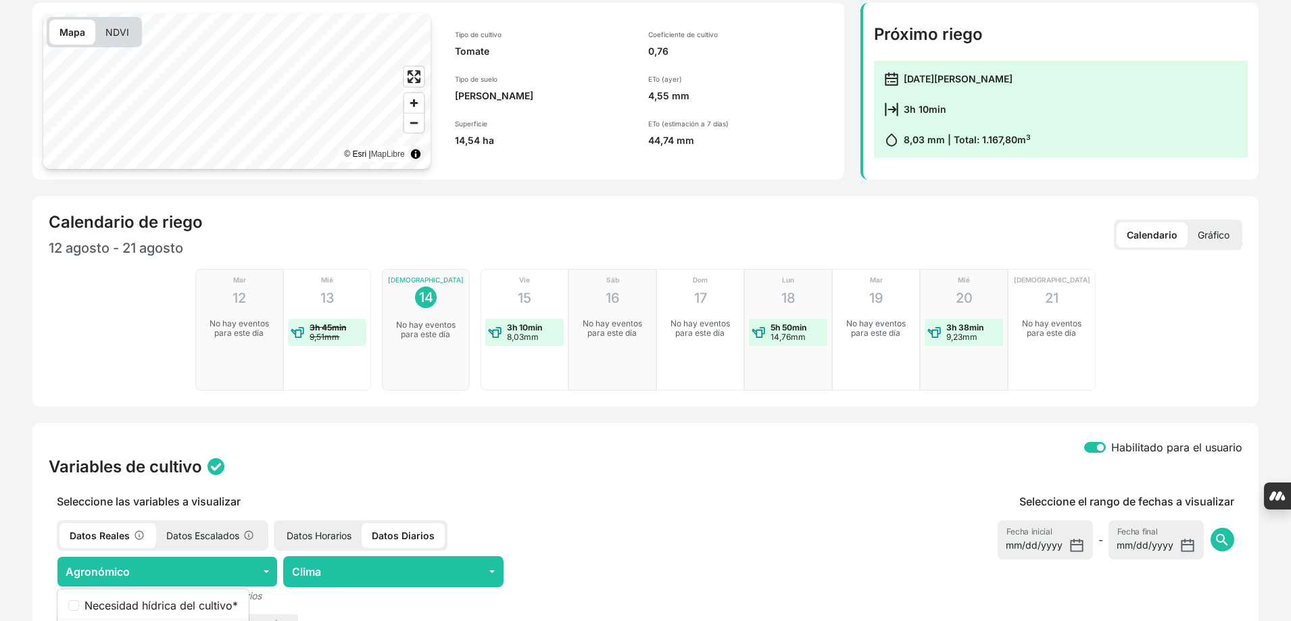
click at [220, 620] on label "Coeficiente de cultivo (KC) *" at bounding box center [160, 628] width 153 height 16
click at [79, 620] on input "Coeficiente de cultivo (KC) *" at bounding box center [73, 628] width 11 height 11
checkbox input "true"
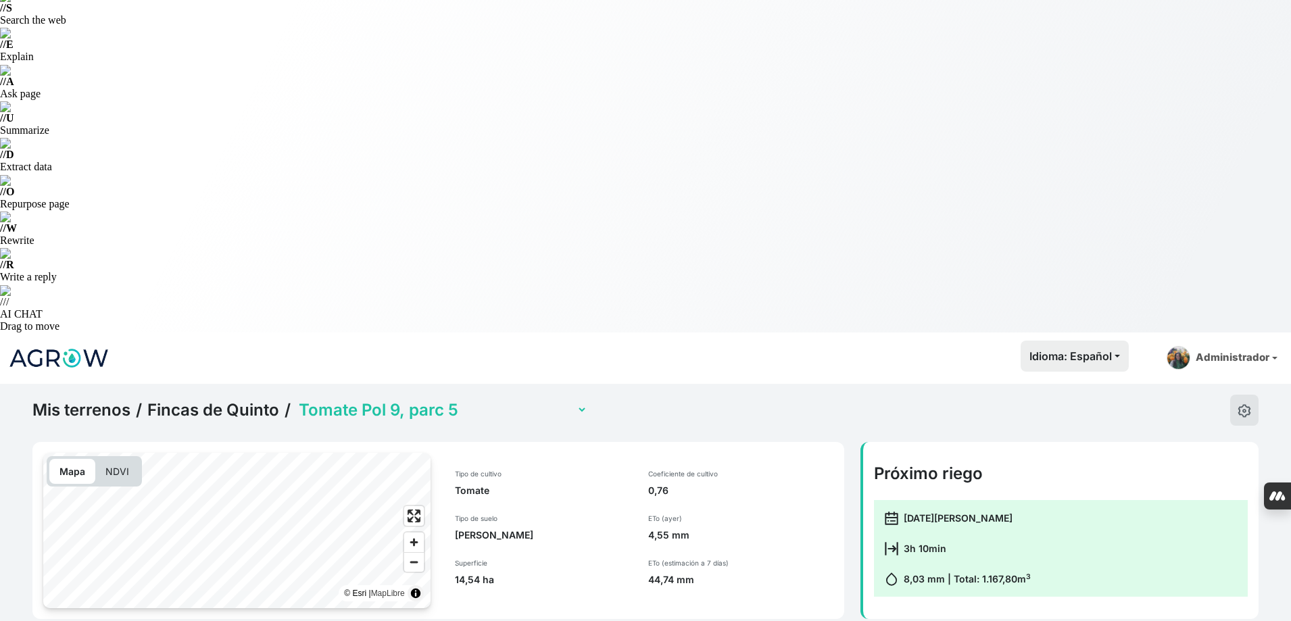
scroll to position [0, 0]
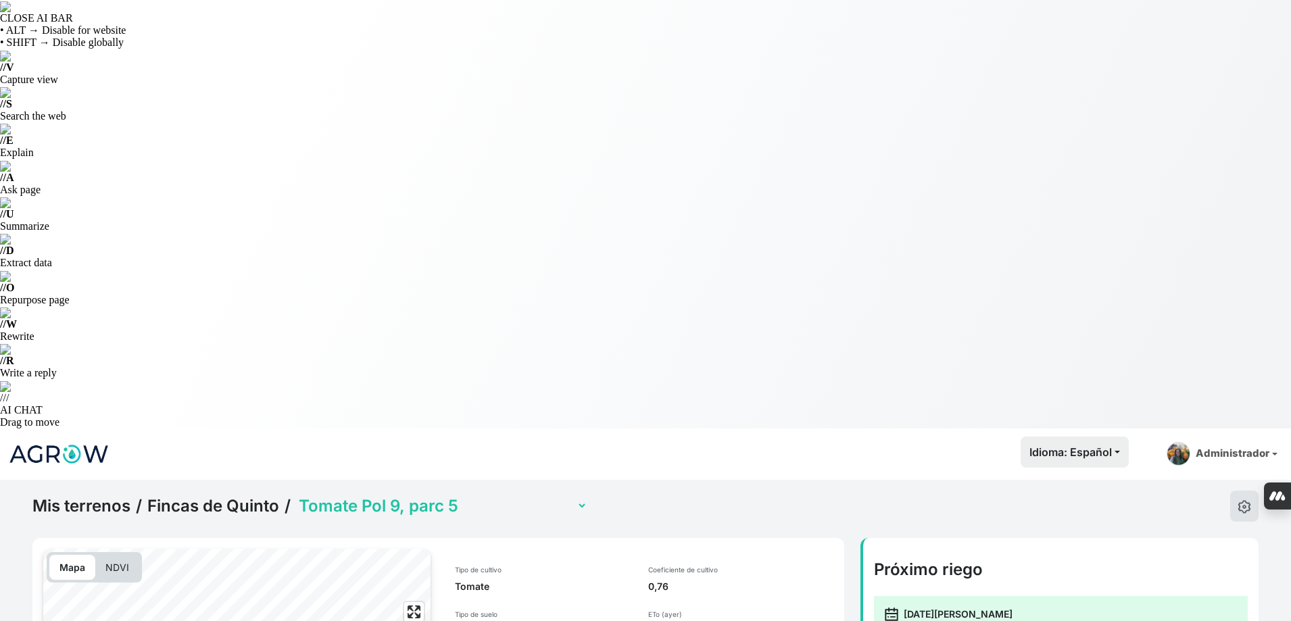
click at [491, 495] on select "Cebollas Pol 2, [GEOGRAPHIC_DATA] 9, parc 3 (con sensor) Tomate Pol 8, parc 112…" at bounding box center [441, 505] width 291 height 21
click at [296, 495] on select "Cebollas Pol 2, [GEOGRAPHIC_DATA] 9, parc 3 (con sensor) Tomate Pol 8, parc 112…" at bounding box center [441, 505] width 291 height 21
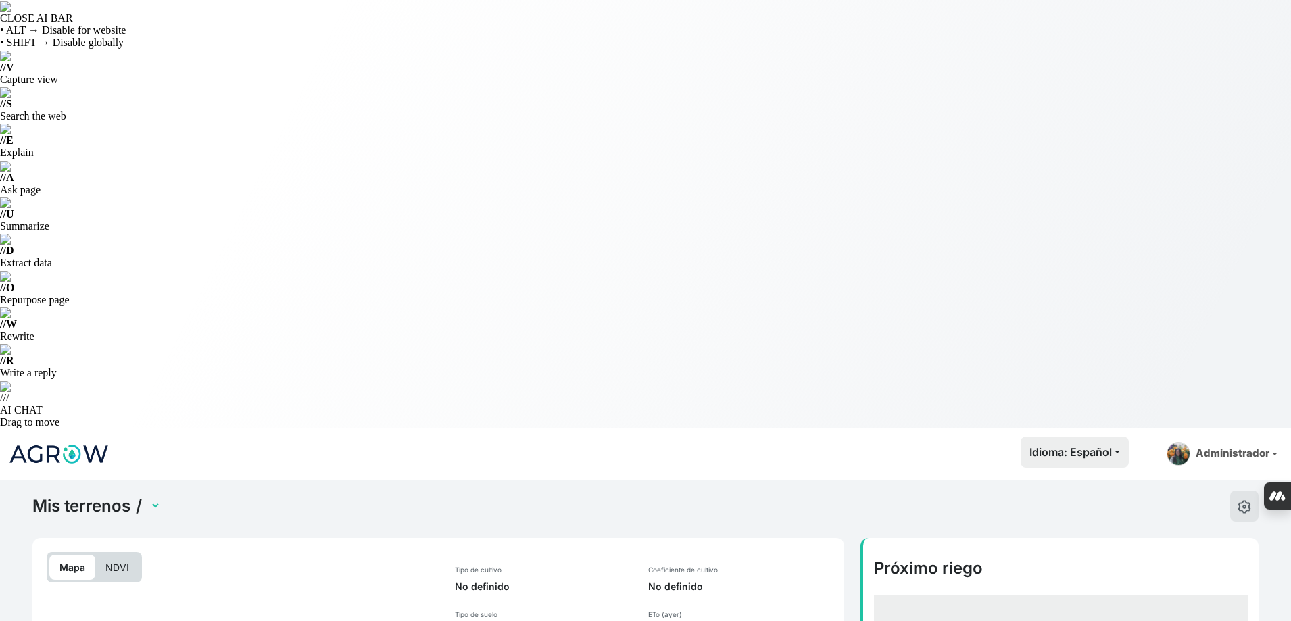
select select "2475"
click at [481, 495] on select "Cebollas Pol 2, [GEOGRAPHIC_DATA] 9, parc 3 (con sensor) Tomate Pol 8, parc 112…" at bounding box center [441, 505] width 291 height 21
click at [296, 495] on select "Cebollas Pol 2, [GEOGRAPHIC_DATA] 9, parc 3 (con sensor) Tomate Pol 8, parc 112…" at bounding box center [441, 505] width 291 height 21
select select "2479"
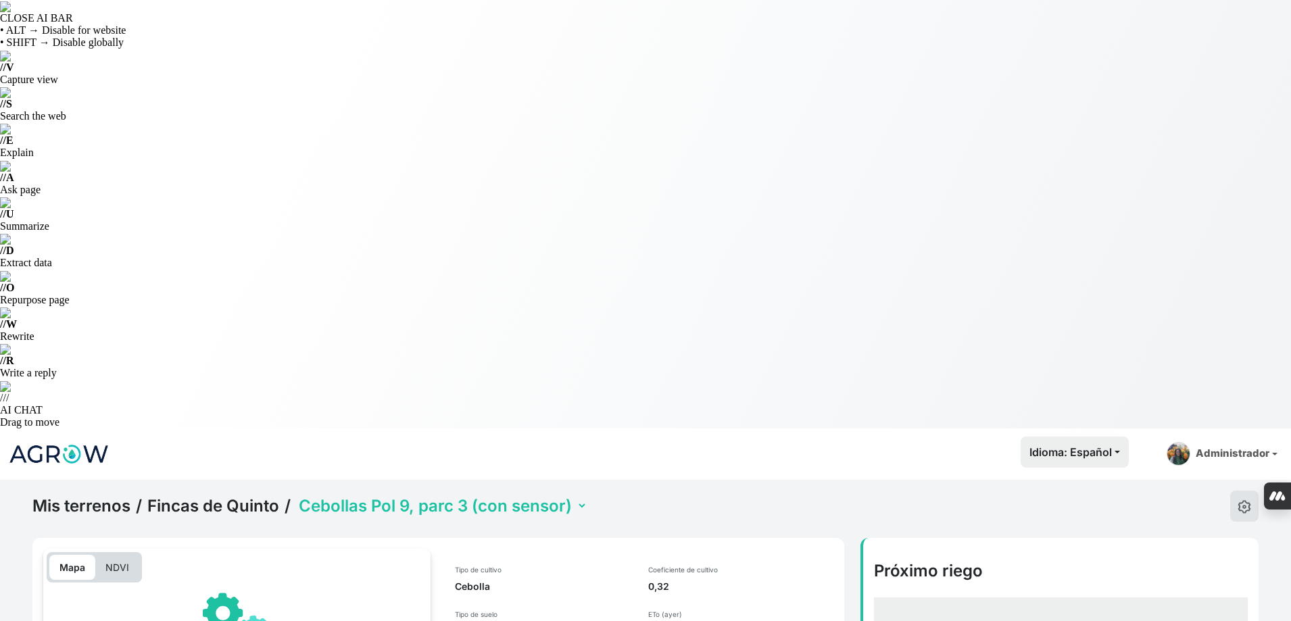
click at [478, 495] on select "Cebollas Pol 2, [GEOGRAPHIC_DATA] 9, parc 3 (con sensor) Tomate Pol 8, parc 112…" at bounding box center [441, 505] width 291 height 21
click at [296, 495] on select "Cebollas Pol 2, [GEOGRAPHIC_DATA] 9, parc 3 (con sensor) Tomate Pol 8, parc 112…" at bounding box center [441, 505] width 291 height 21
select select "2475"
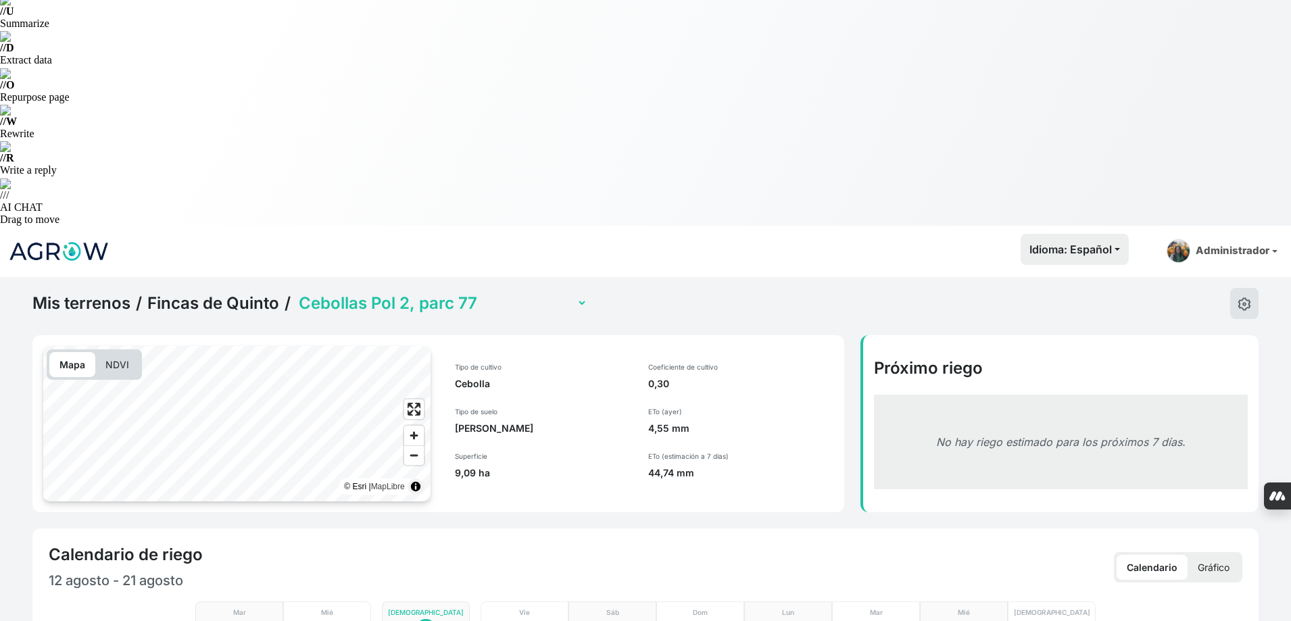
scroll to position [406, 0]
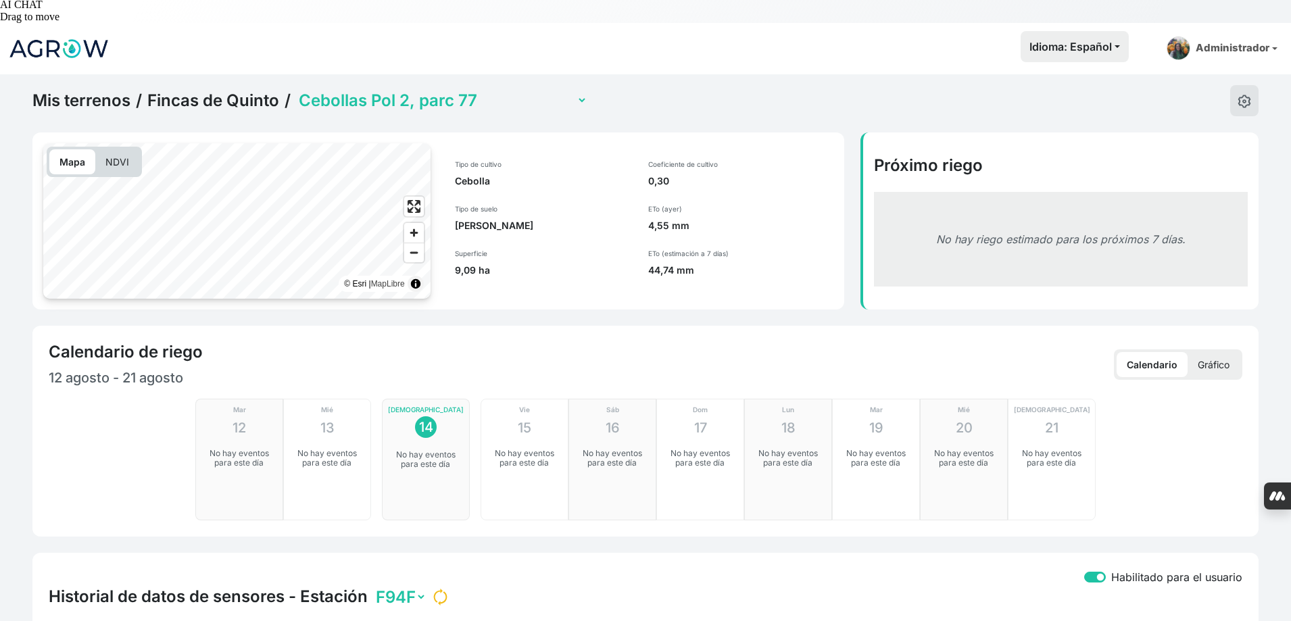
click at [389, 587] on select "F94F" at bounding box center [399, 597] width 53 height 21
click at [401, 587] on select "F94F" at bounding box center [399, 597] width 53 height 21
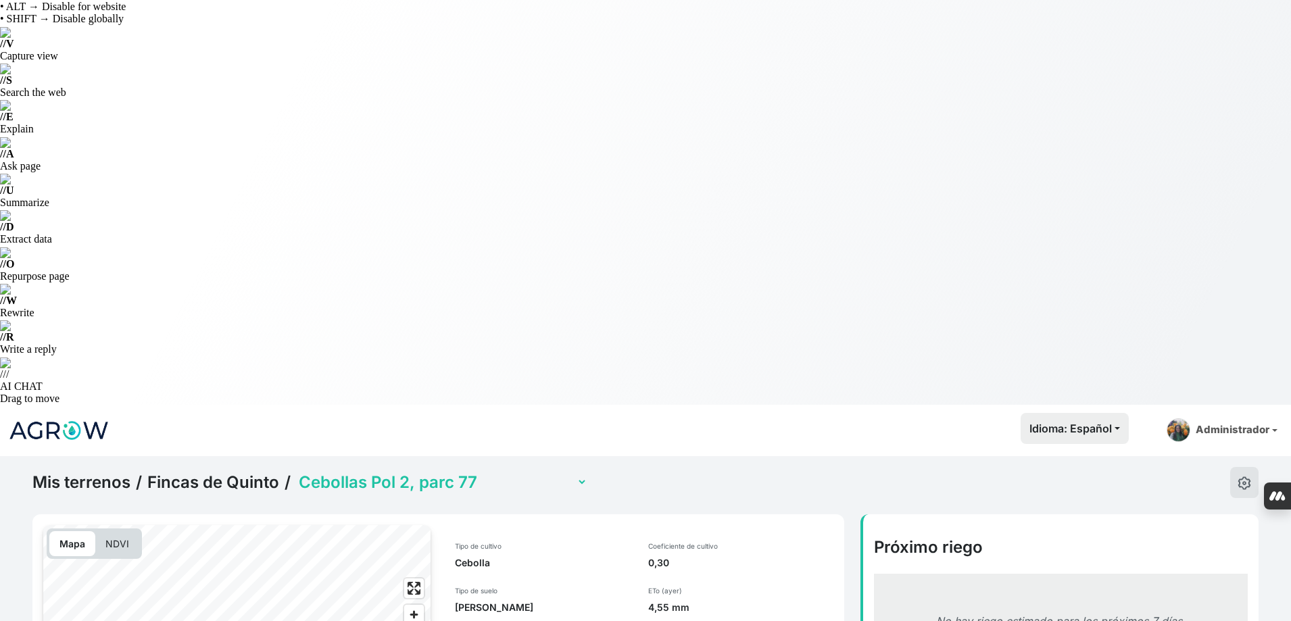
scroll to position [0, 0]
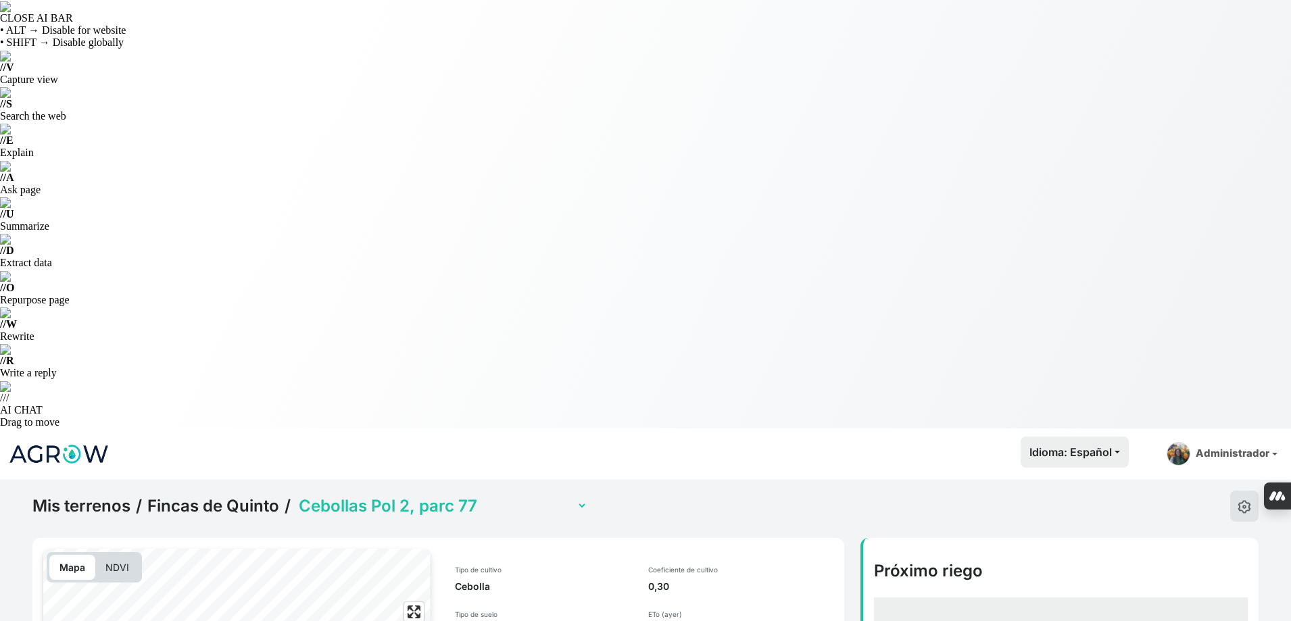
click at [234, 496] on link "Fincas de Quinto" at bounding box center [213, 506] width 132 height 20
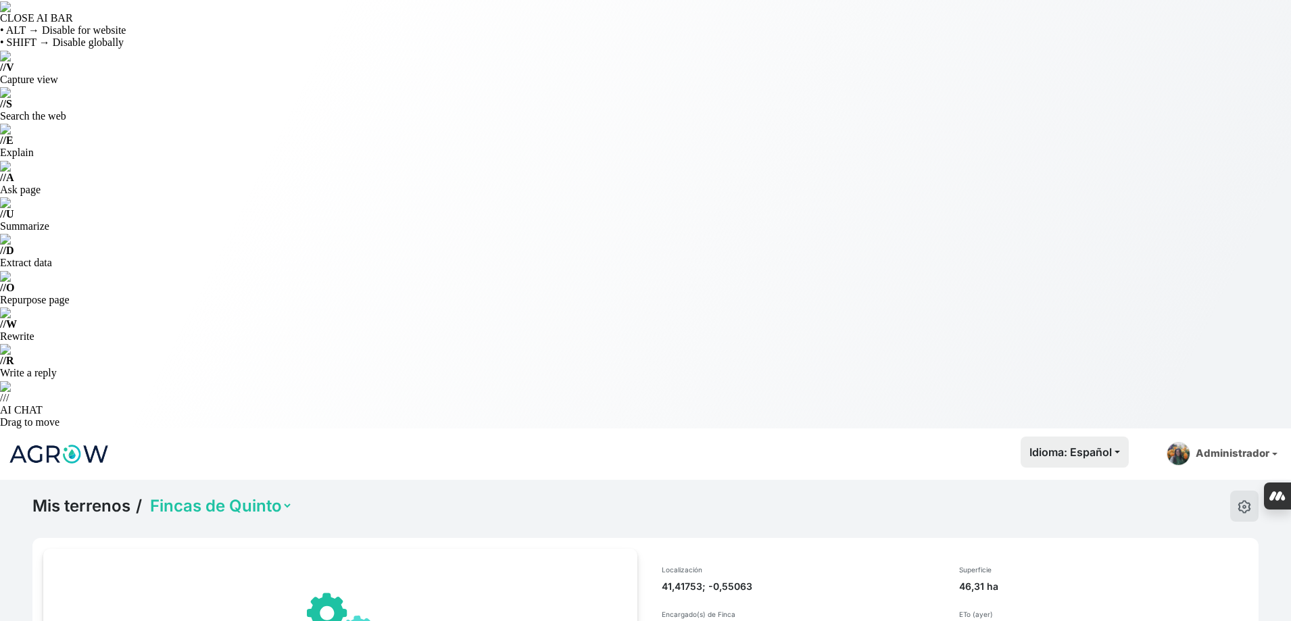
click at [257, 495] on select "Fincas de [PERSON_NAME] La Corona" at bounding box center [219, 505] width 145 height 21
select select "1233"
click at [147, 495] on select "Fincas de [PERSON_NAME] La Corona" at bounding box center [219, 505] width 145 height 21
select select "1233"
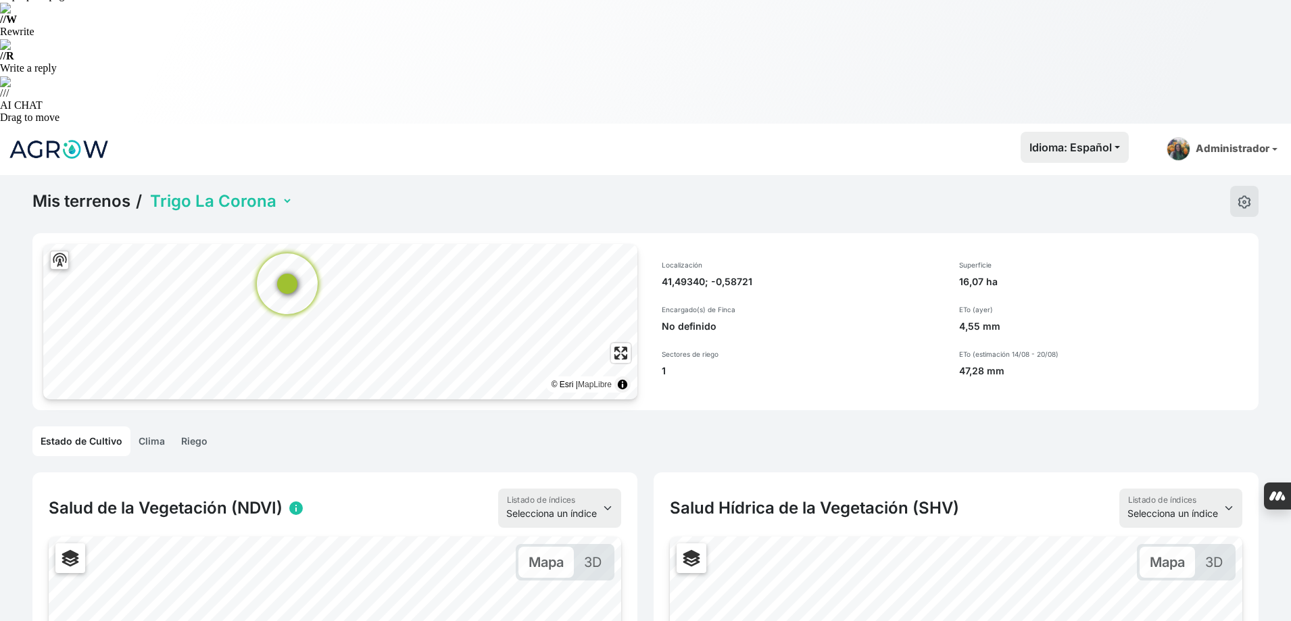
scroll to position [203, 0]
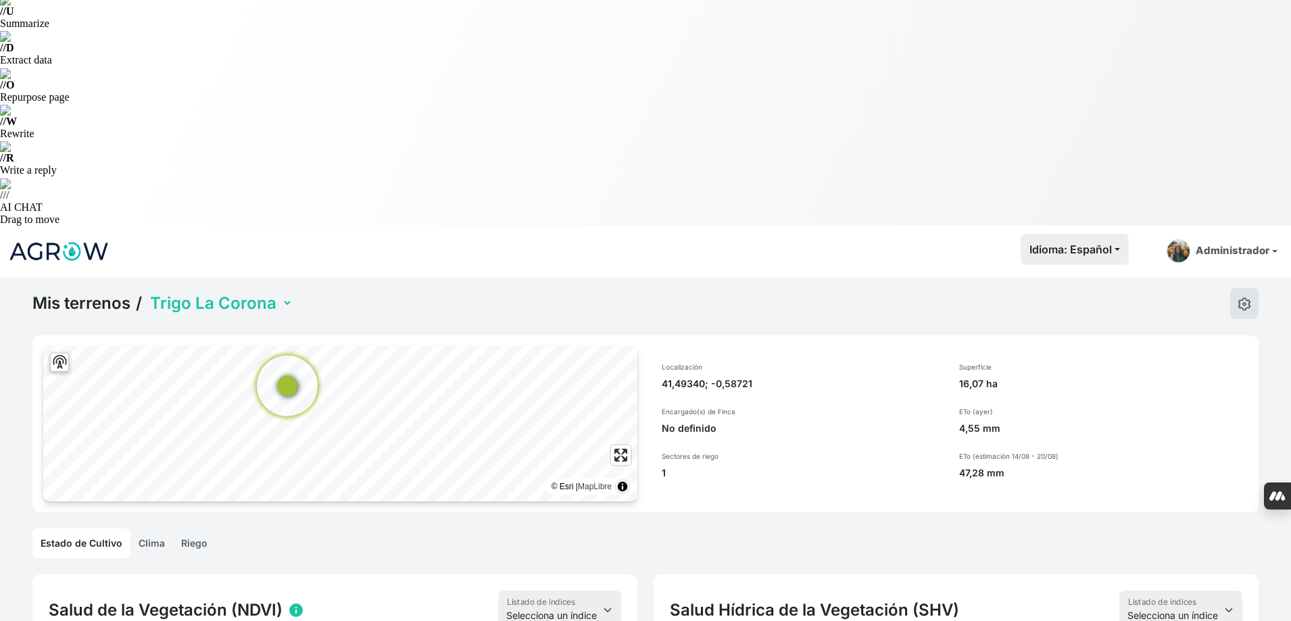
click at [196, 529] on link "Riego" at bounding box center [194, 544] width 43 height 30
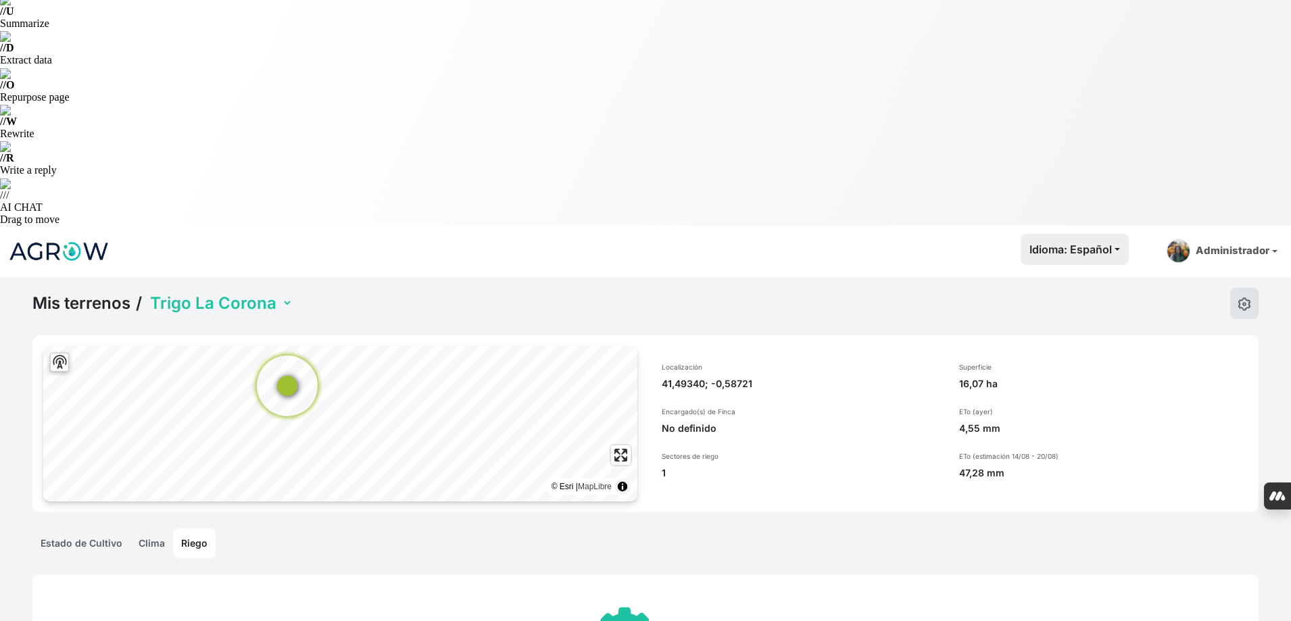
scroll to position [51, 0]
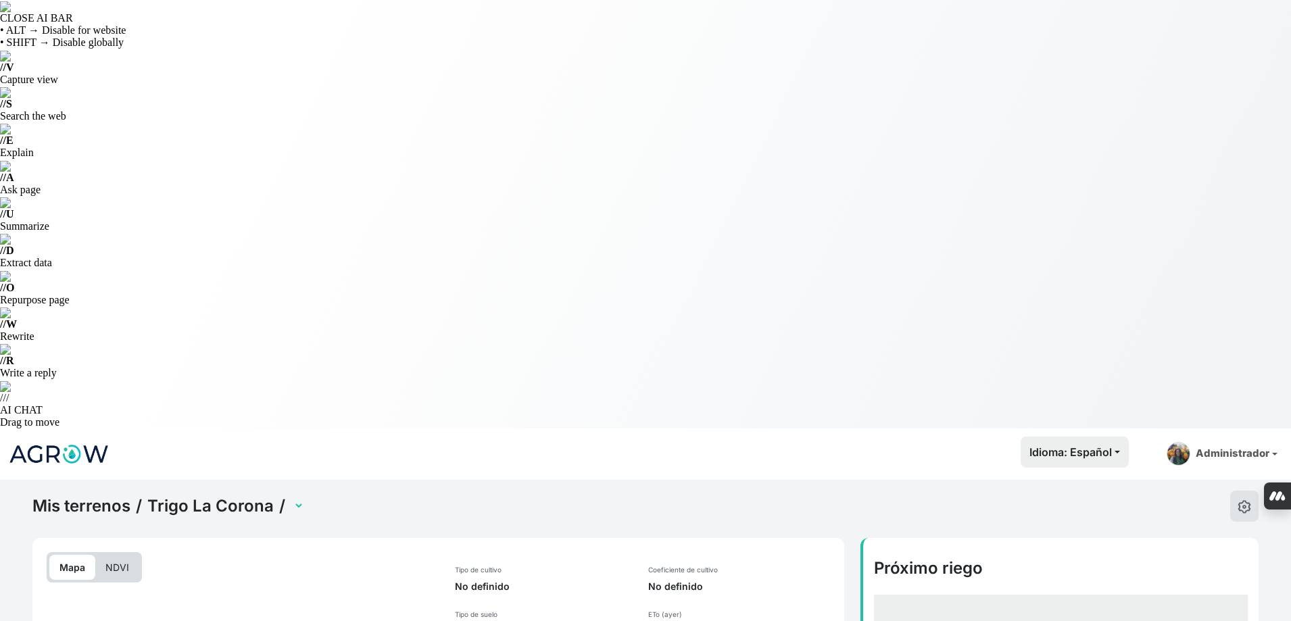
select select "2492"
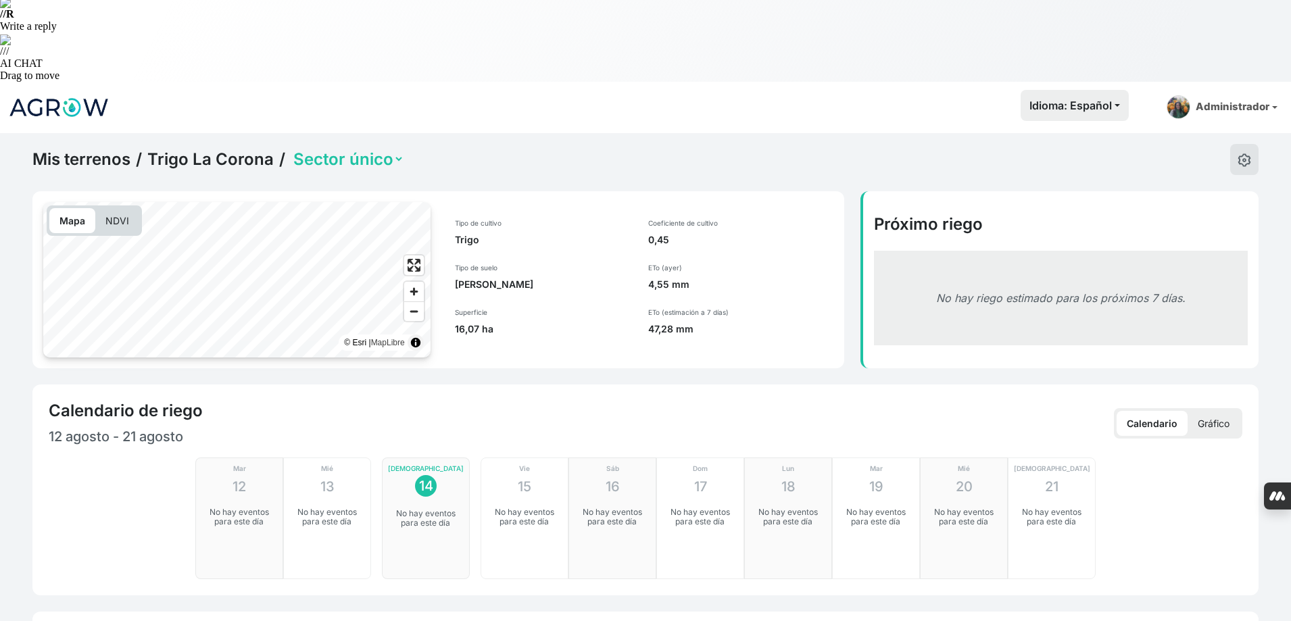
scroll to position [406, 0]
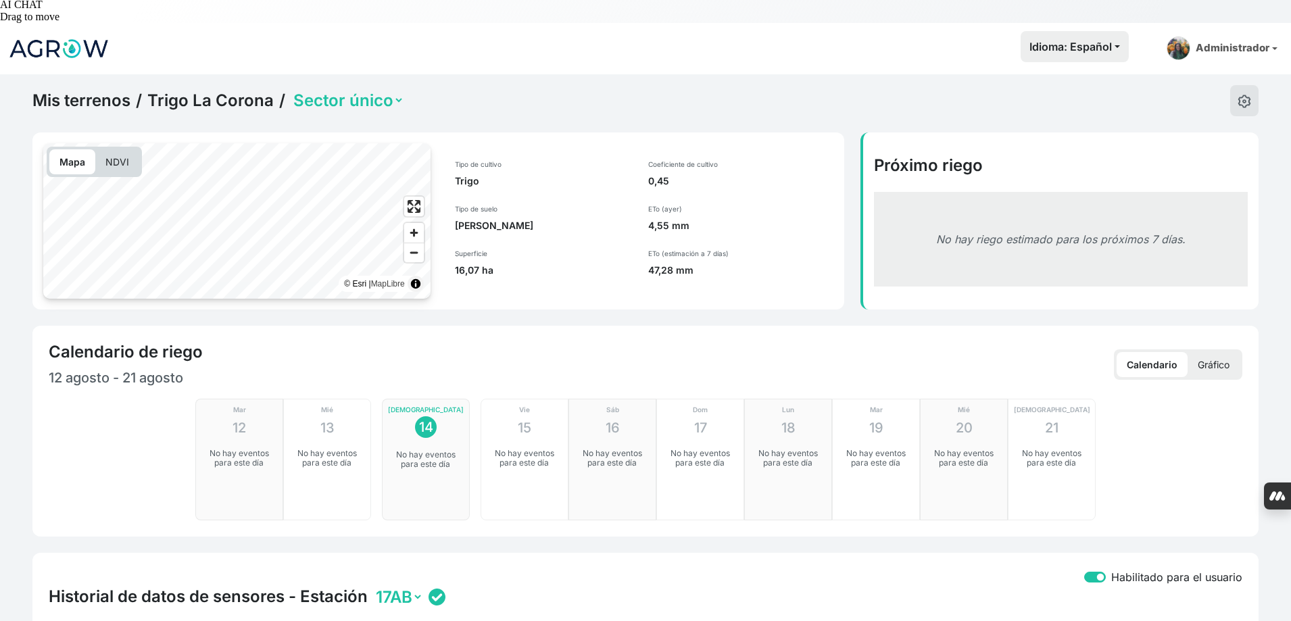
checkbox input "true"
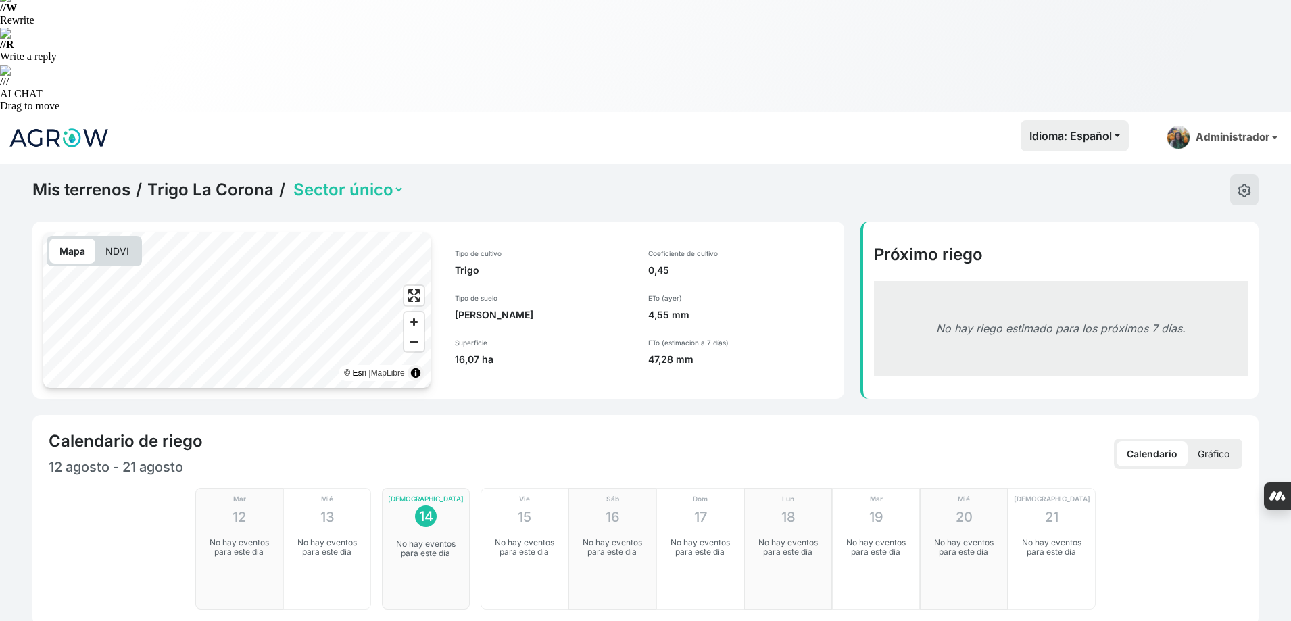
scroll to position [55, 0]
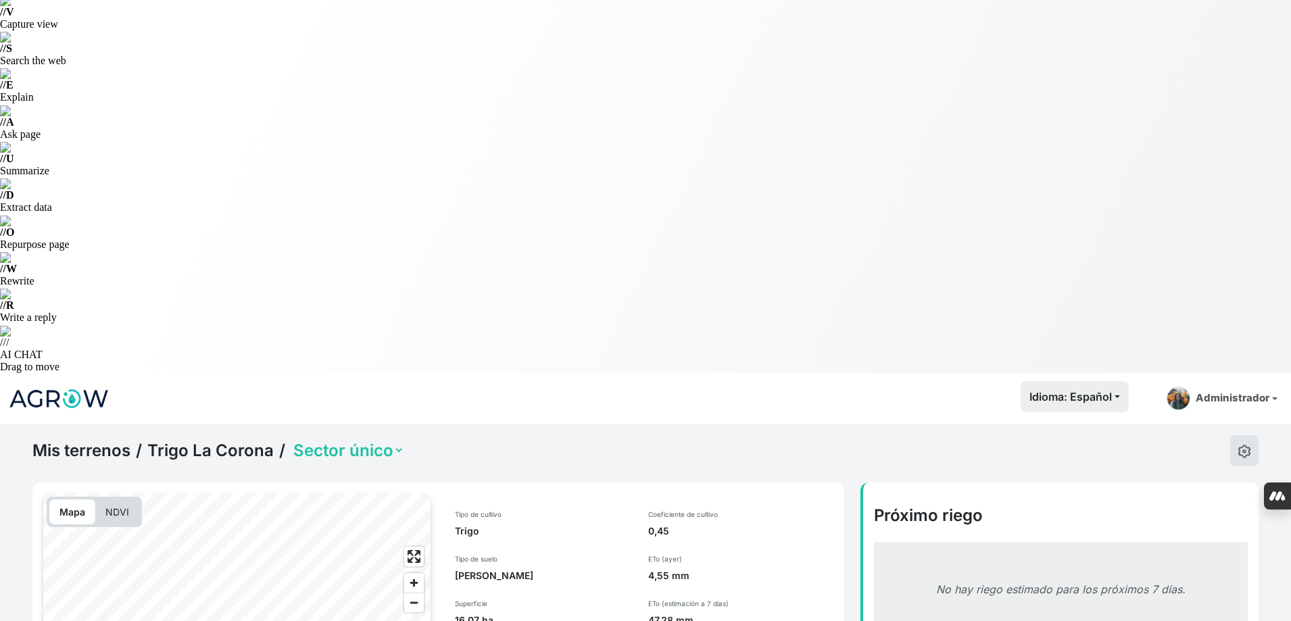
click at [391, 440] on select "Sector único" at bounding box center [348, 450] width 114 height 21
